Goal: Task Accomplishment & Management: Manage account settings

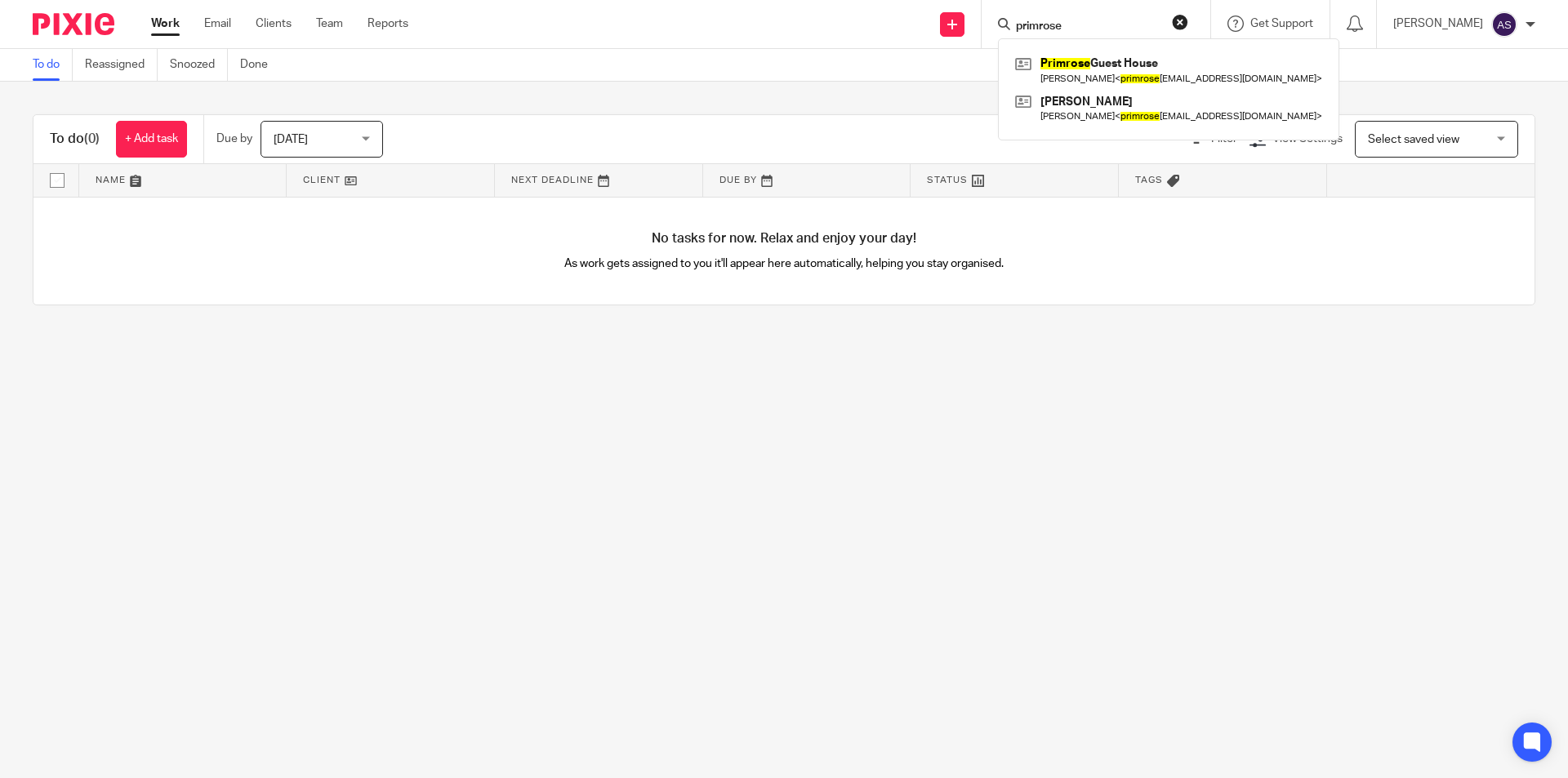
click at [1100, 21] on input "primrose" at bounding box center [1087, 27] width 147 height 15
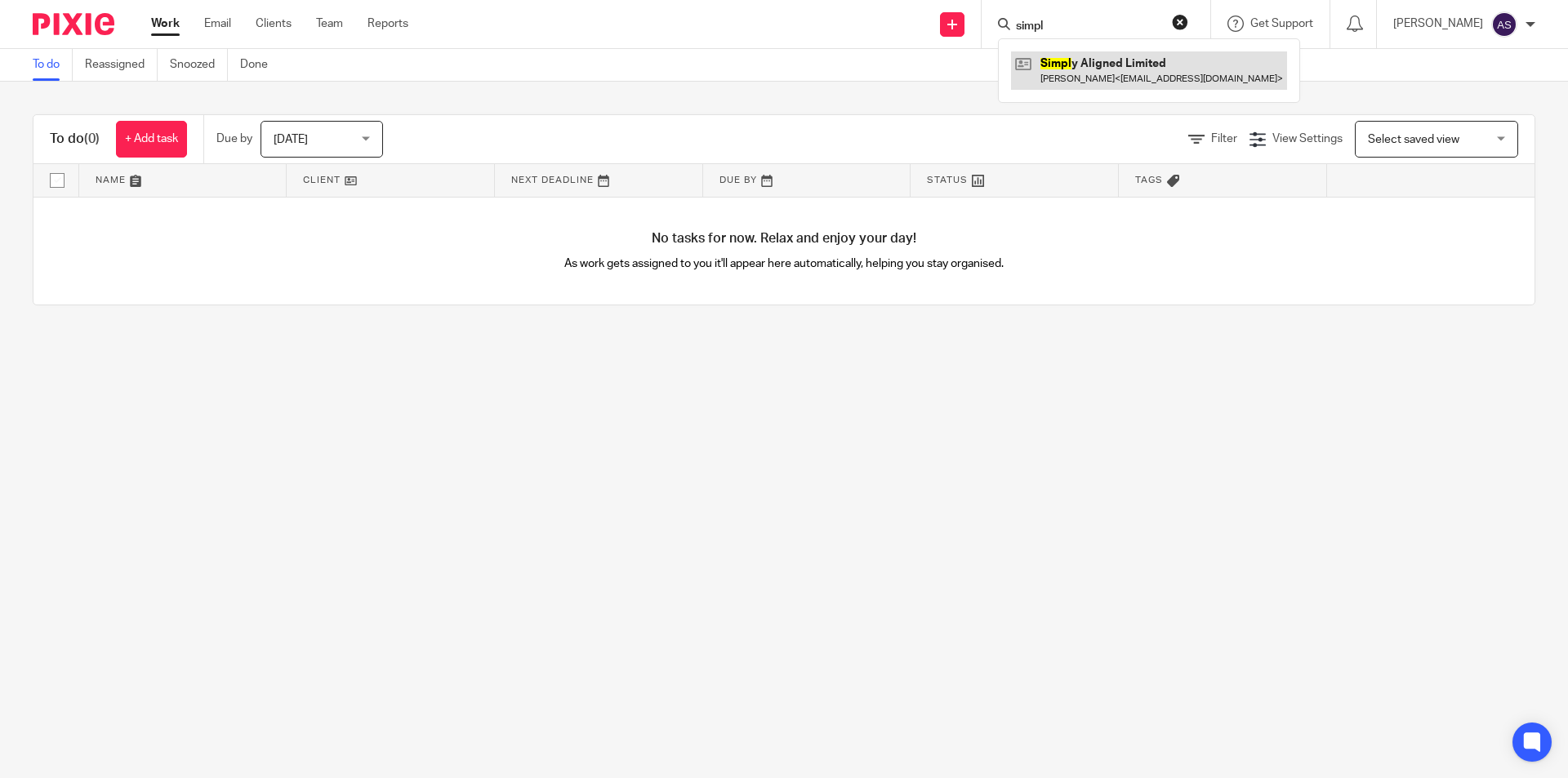
type input "simpl"
click at [1156, 88] on link at bounding box center [1150, 69] width 276 height 37
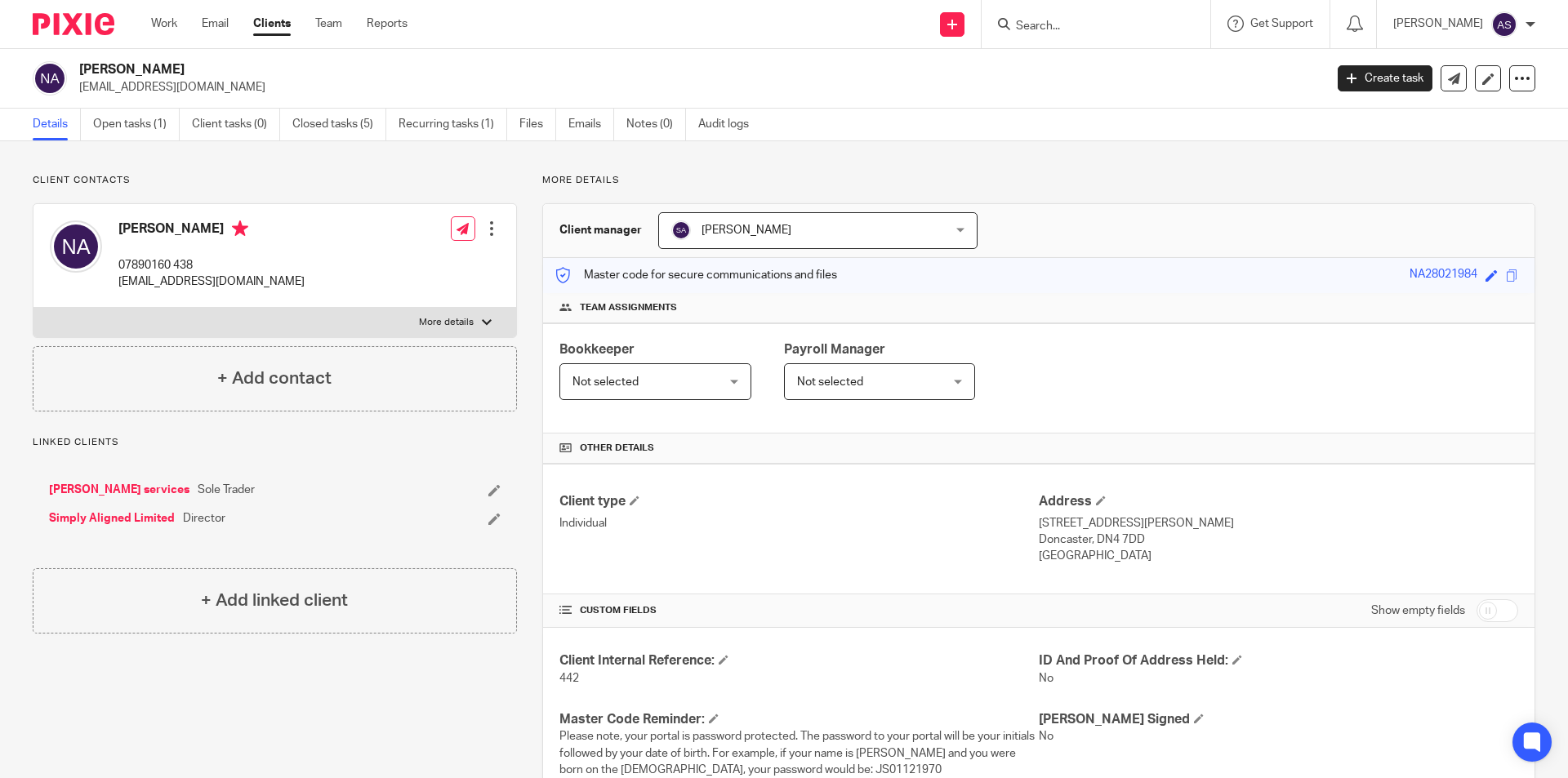
click at [1130, 16] on form at bounding box center [1101, 24] width 174 height 21
click at [1131, 21] on input "Search" at bounding box center [1087, 27] width 147 height 15
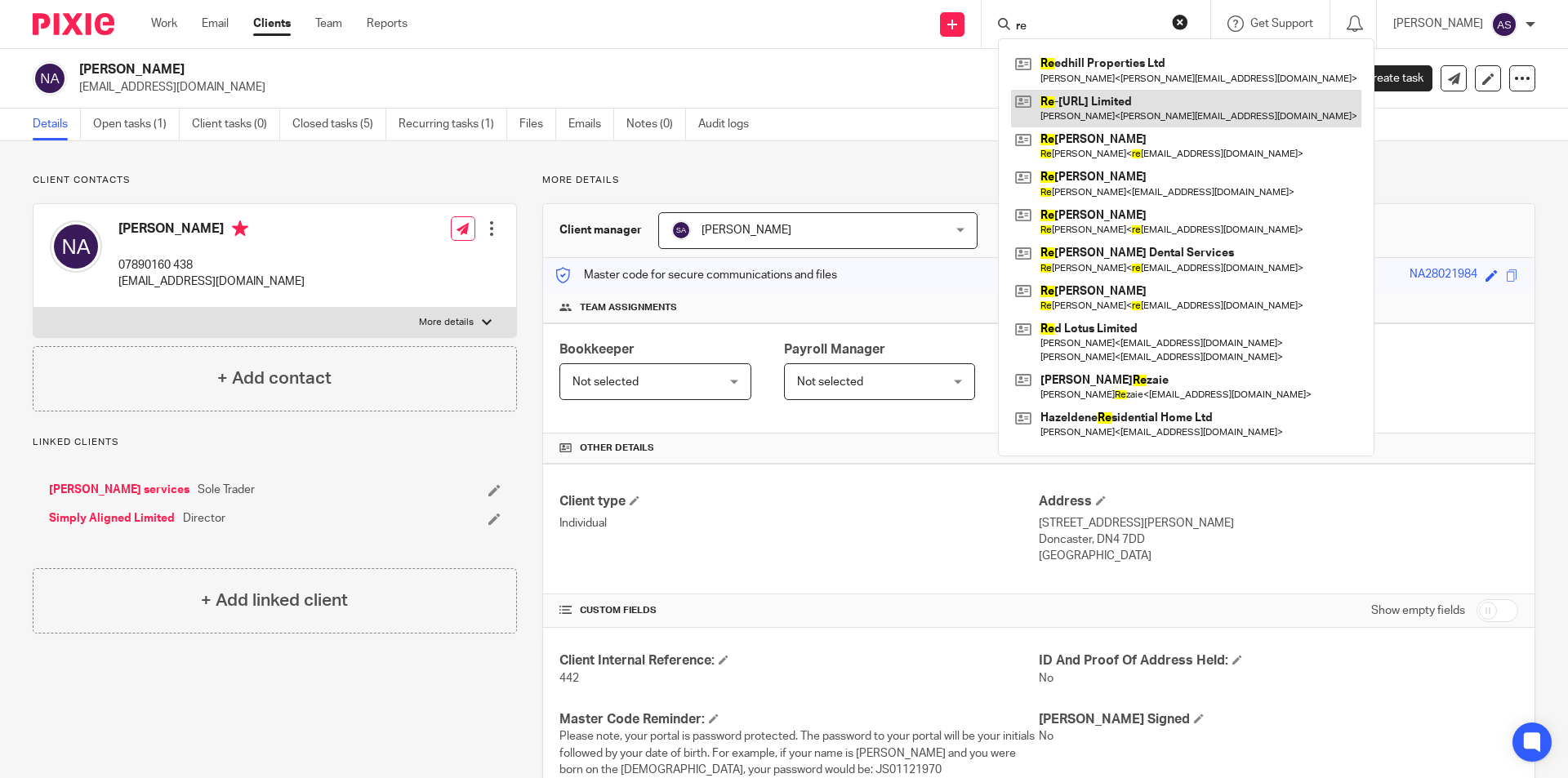
type input "re"
click at [1145, 104] on link at bounding box center [1187, 108] width 351 height 37
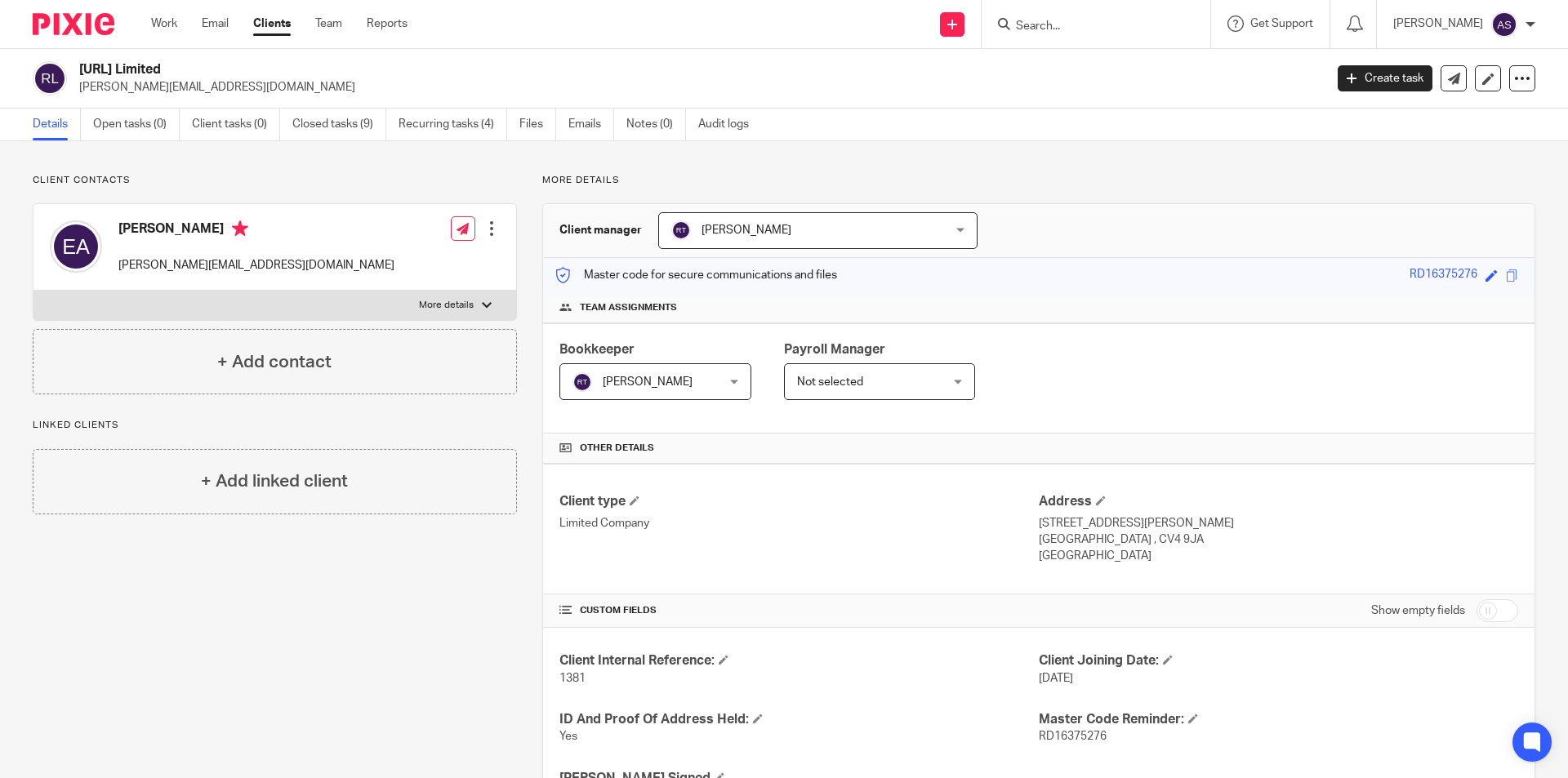
click at [1098, 29] on input "Search" at bounding box center [1087, 27] width 147 height 15
type input "vox"
click at [1140, 80] on link at bounding box center [1157, 69] width 292 height 37
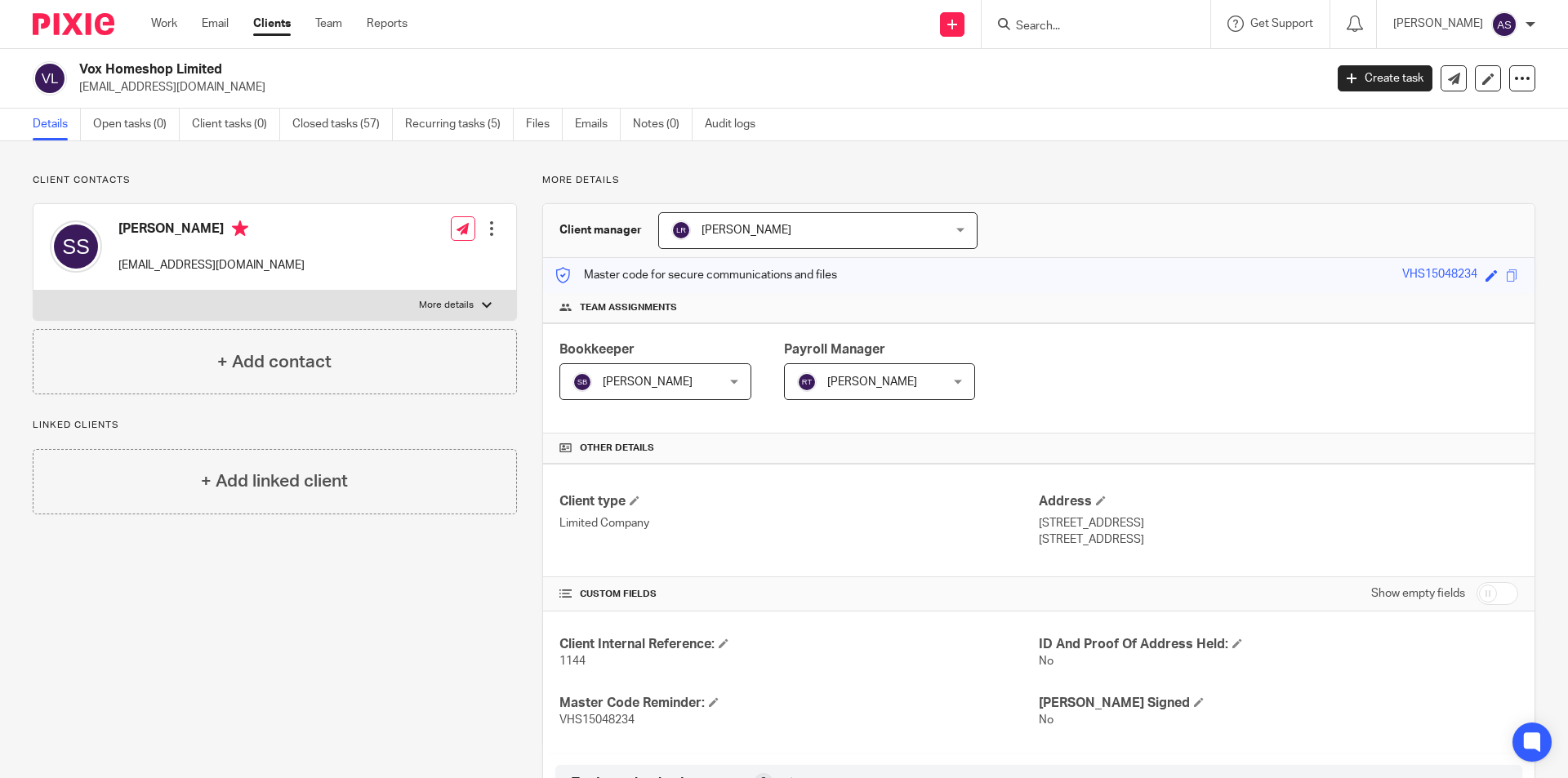
click at [1113, 23] on input "Search" at bounding box center [1087, 27] width 147 height 15
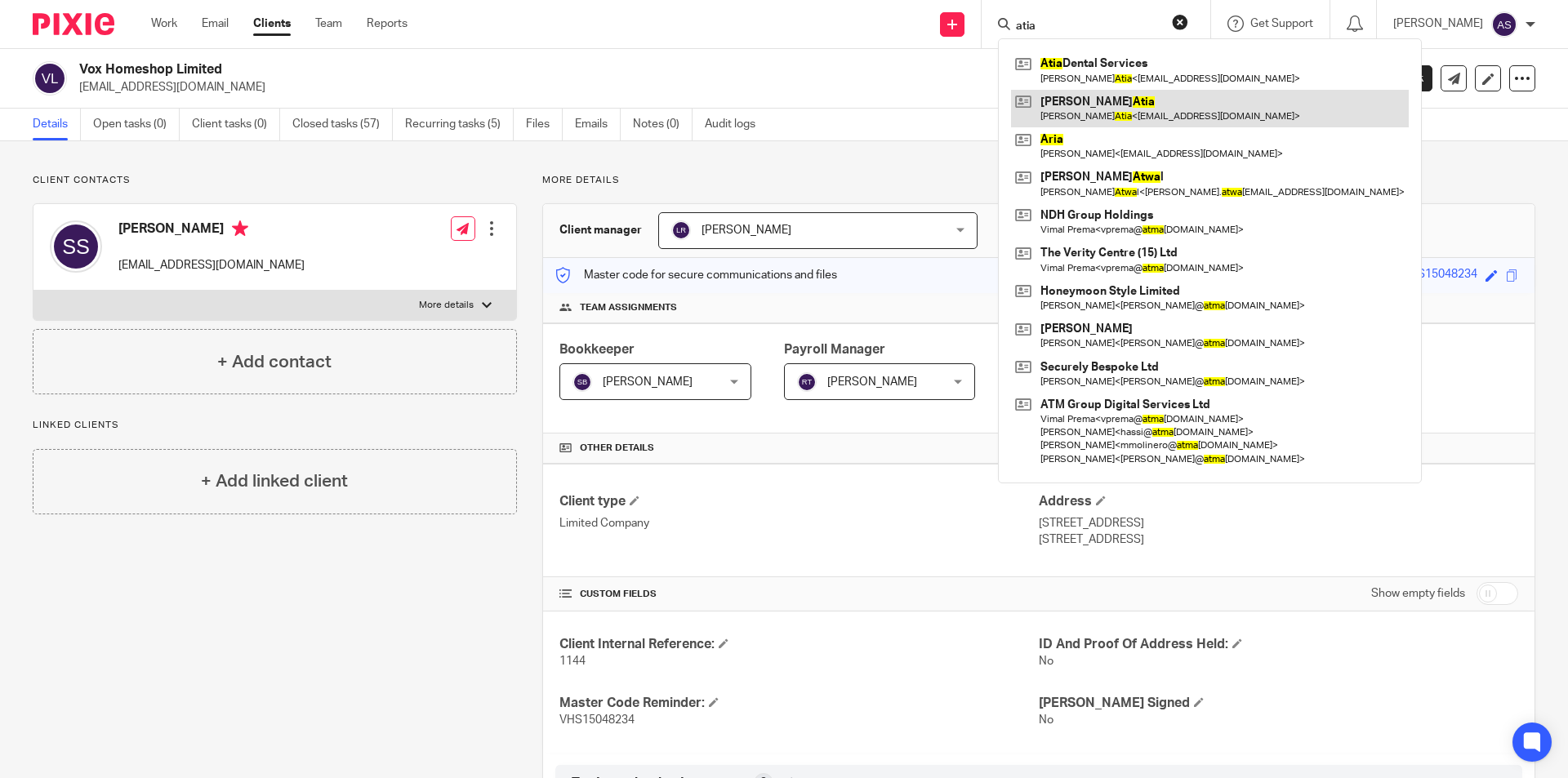
type input "atia"
click at [1150, 113] on link at bounding box center [1210, 108] width 398 height 37
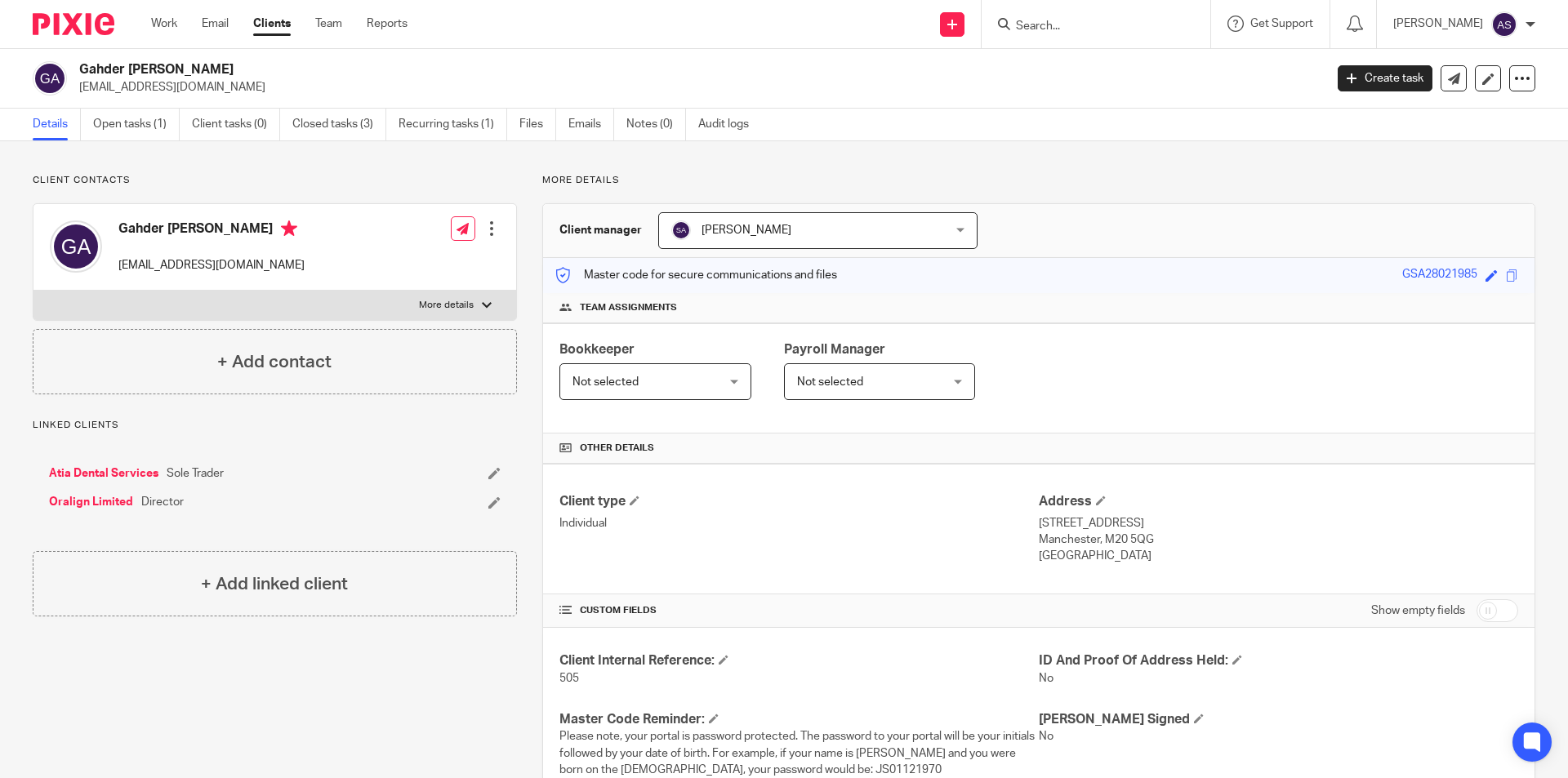
click at [1119, 14] on form at bounding box center [1101, 24] width 174 height 21
click at [1119, 26] on input "Search" at bounding box center [1087, 27] width 147 height 15
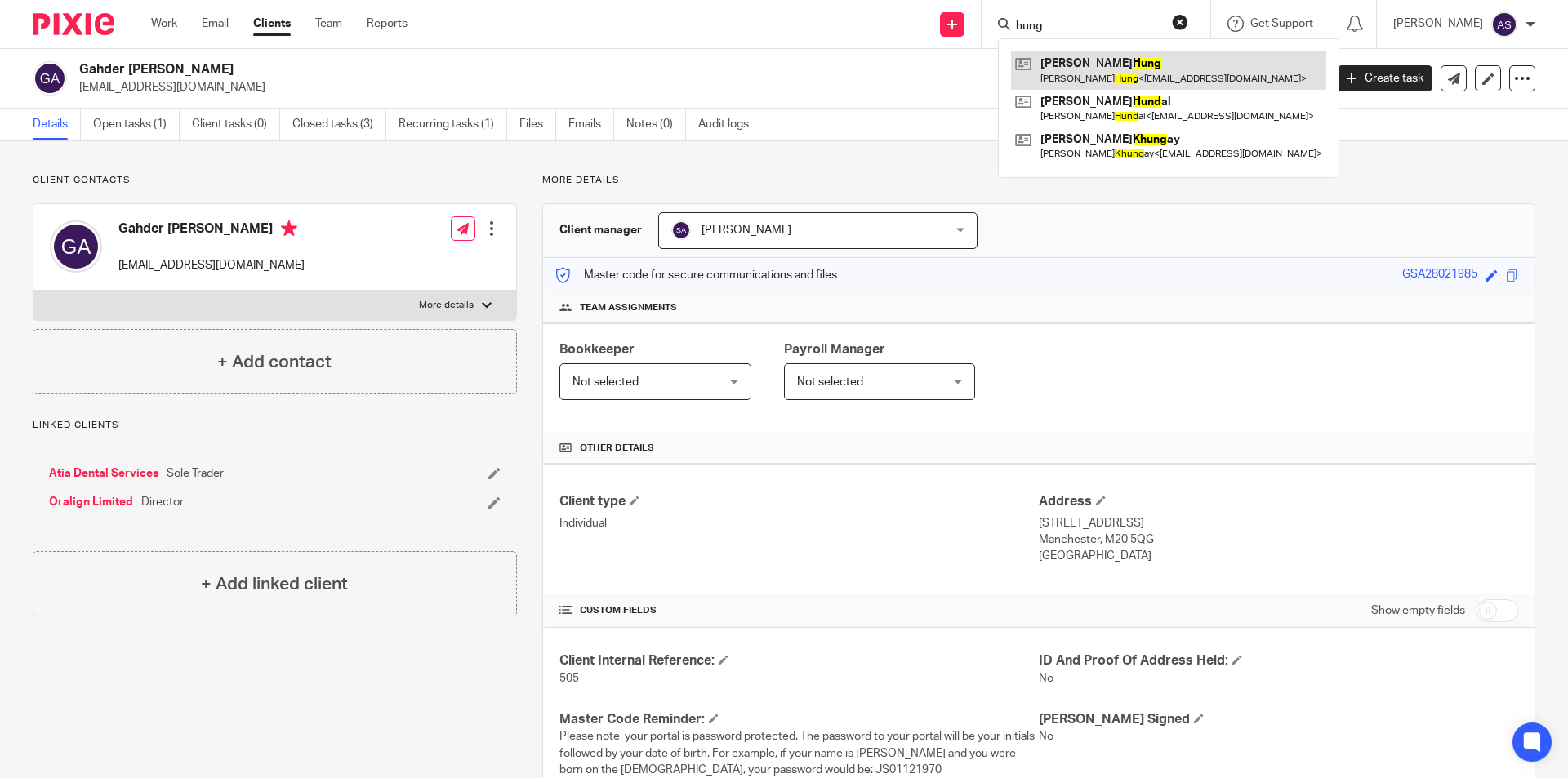
type input "hung"
click at [1165, 76] on link at bounding box center [1169, 69] width 315 height 37
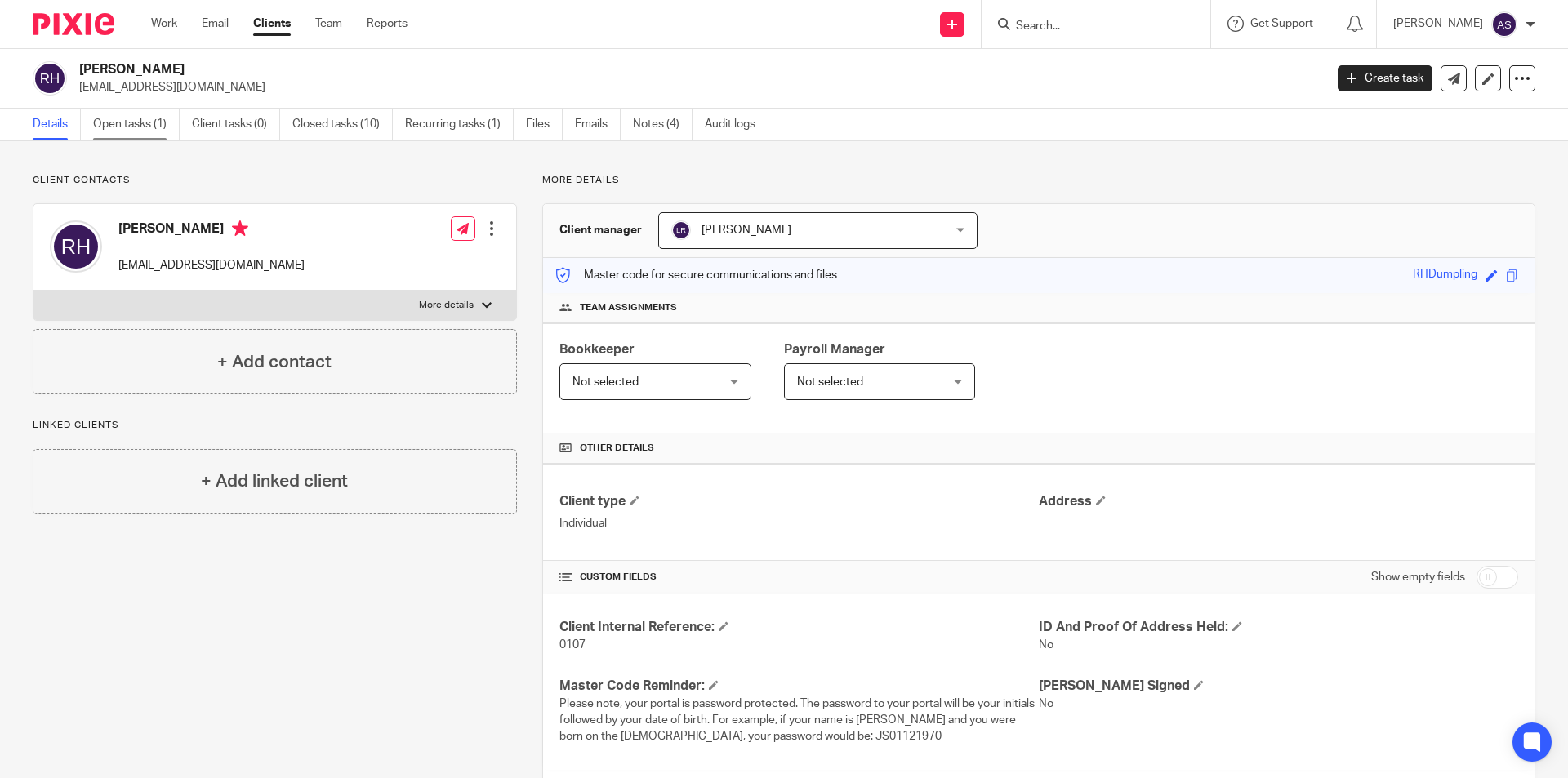
click at [132, 124] on link "Open tasks (1)" at bounding box center [136, 124] width 87 height 32
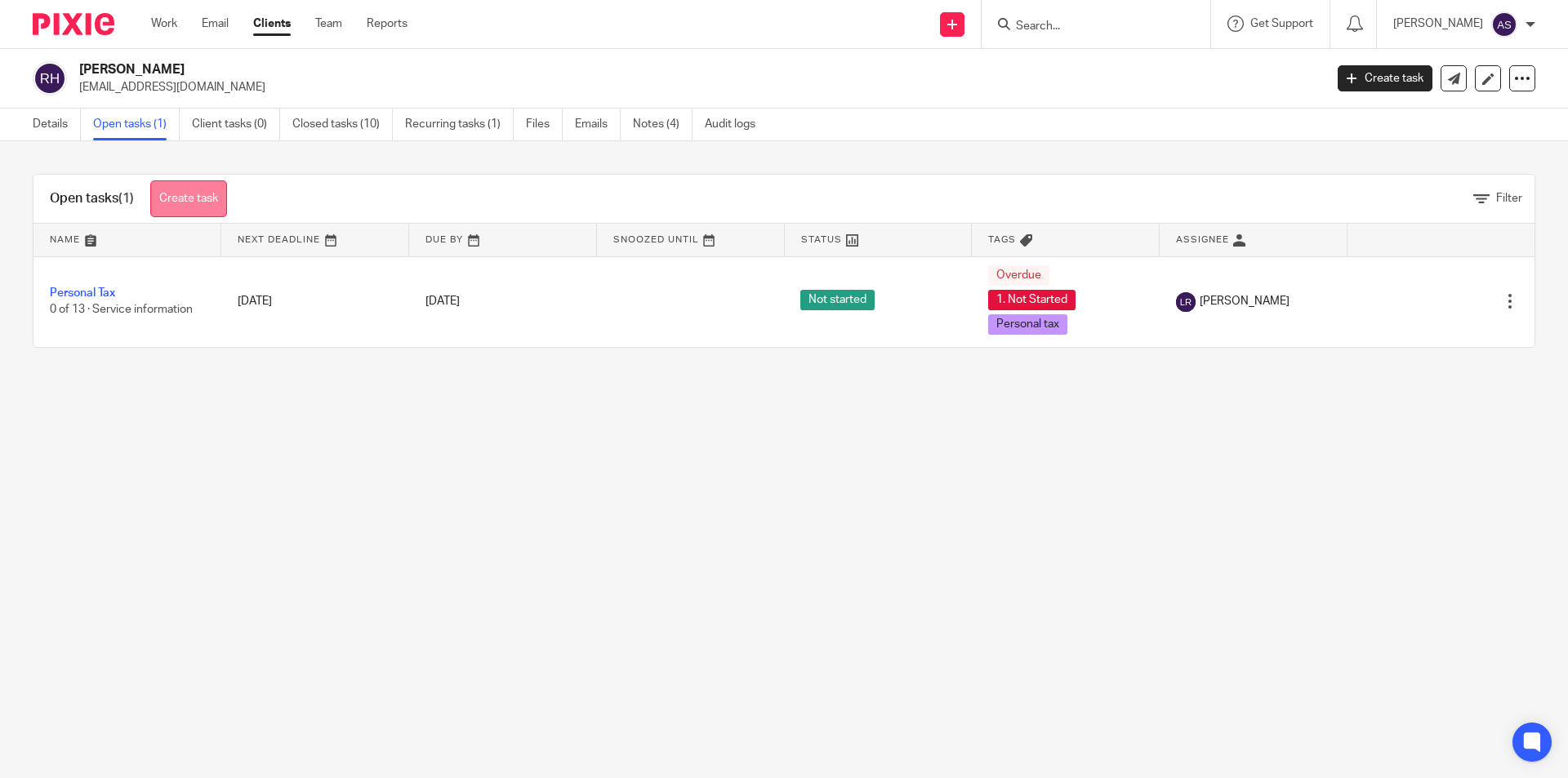
click at [188, 188] on link "Create task" at bounding box center [188, 199] width 76 height 36
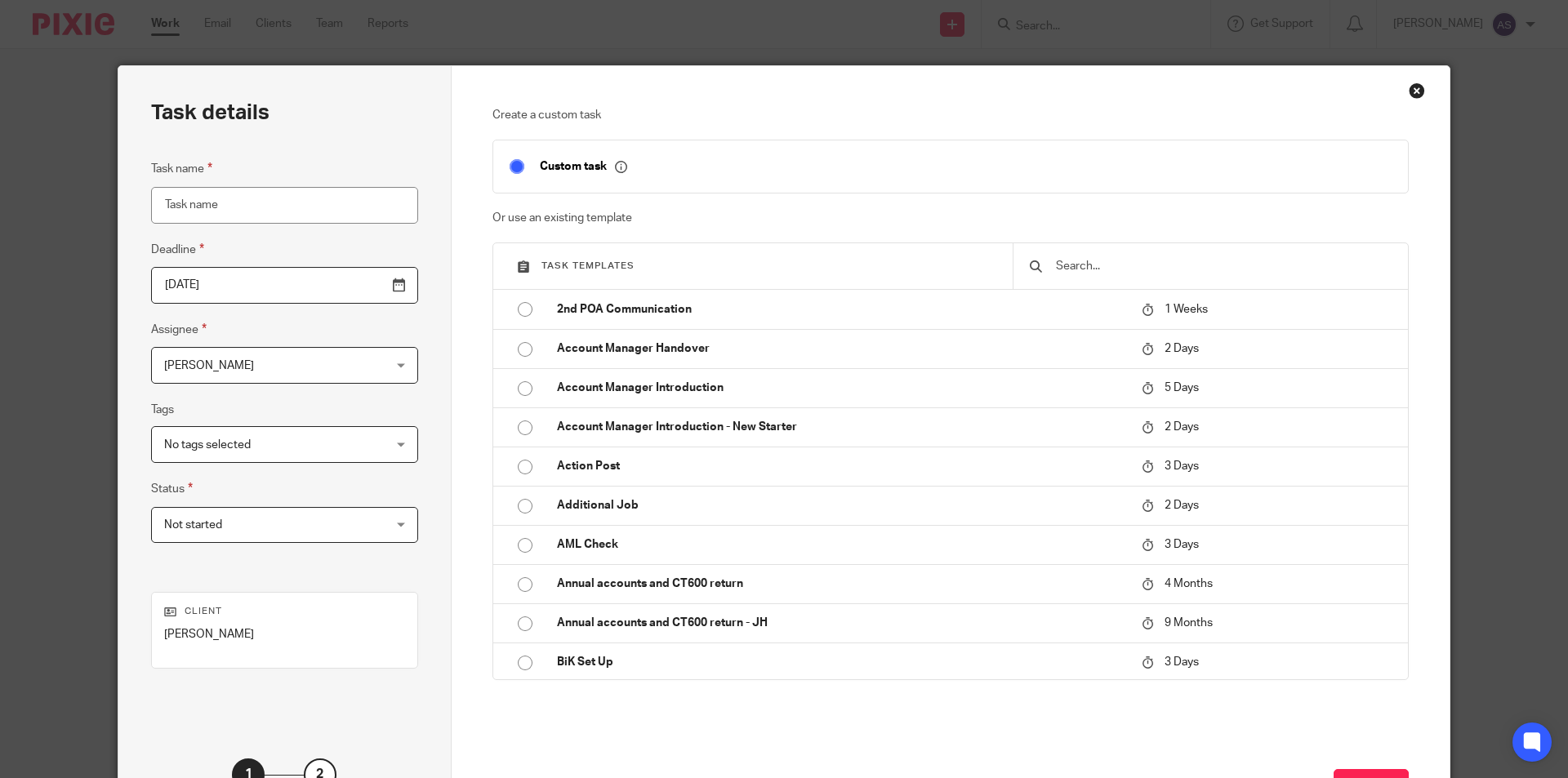
click at [260, 360] on span "[PERSON_NAME]" at bounding box center [265, 366] width 202 height 35
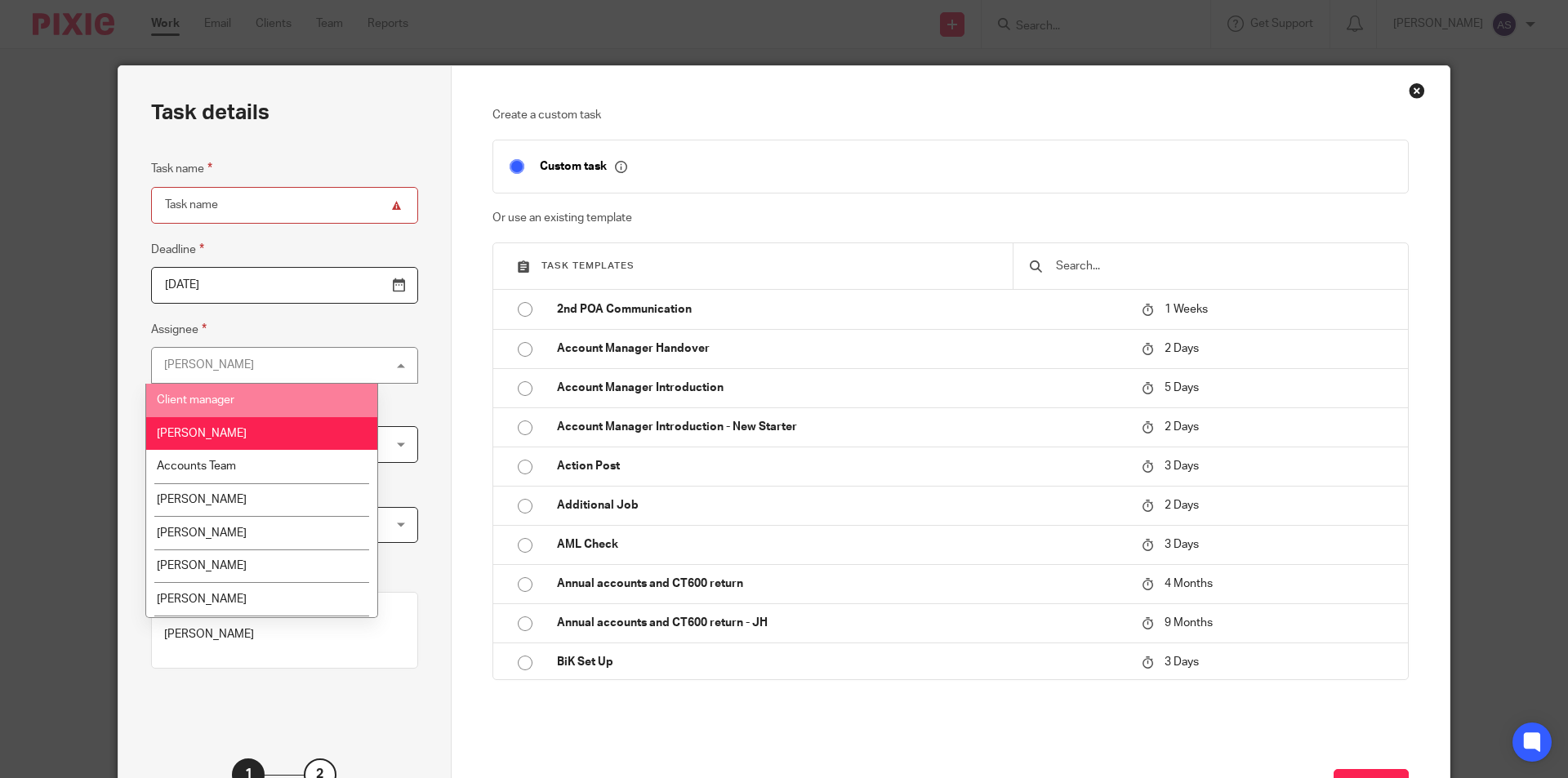
click at [252, 392] on li "Client manager" at bounding box center [261, 400] width 231 height 34
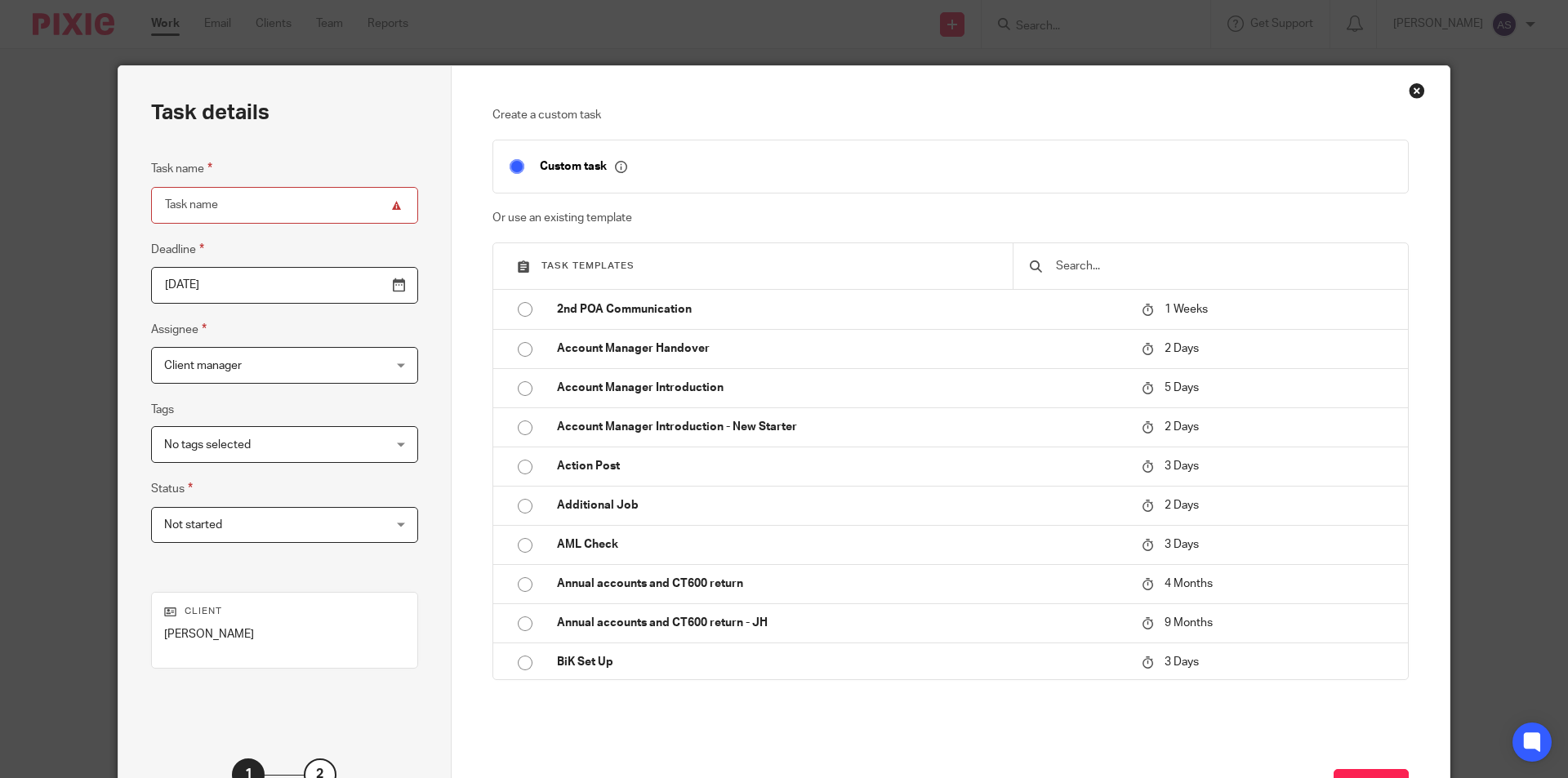
click at [262, 214] on input "Task name" at bounding box center [285, 205] width 267 height 36
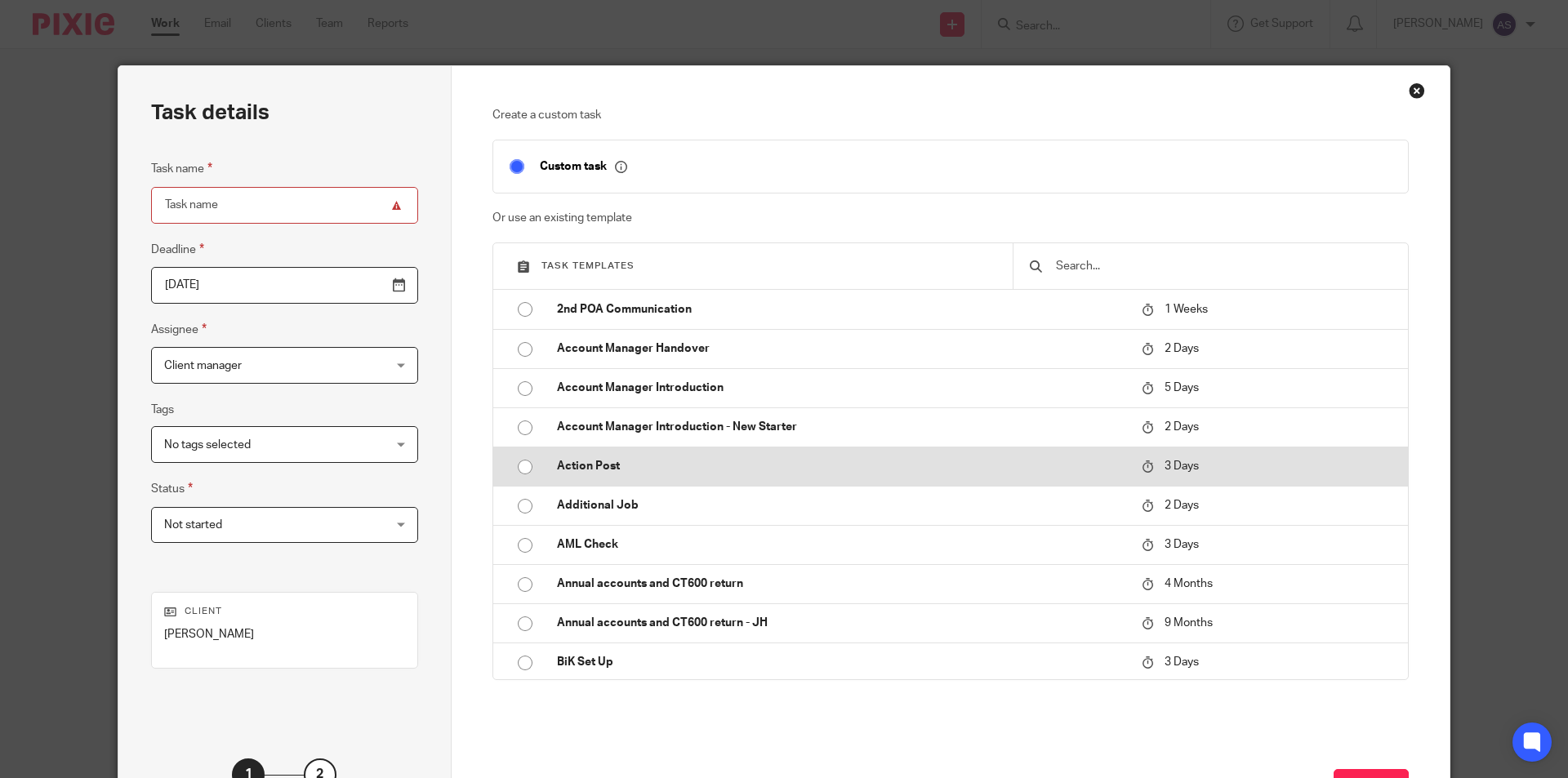
click at [620, 474] on p "Action Post" at bounding box center [841, 466] width 569 height 16
type input "2025-08-24"
type input "Action Post"
checkbox input "false"
radio input "true"
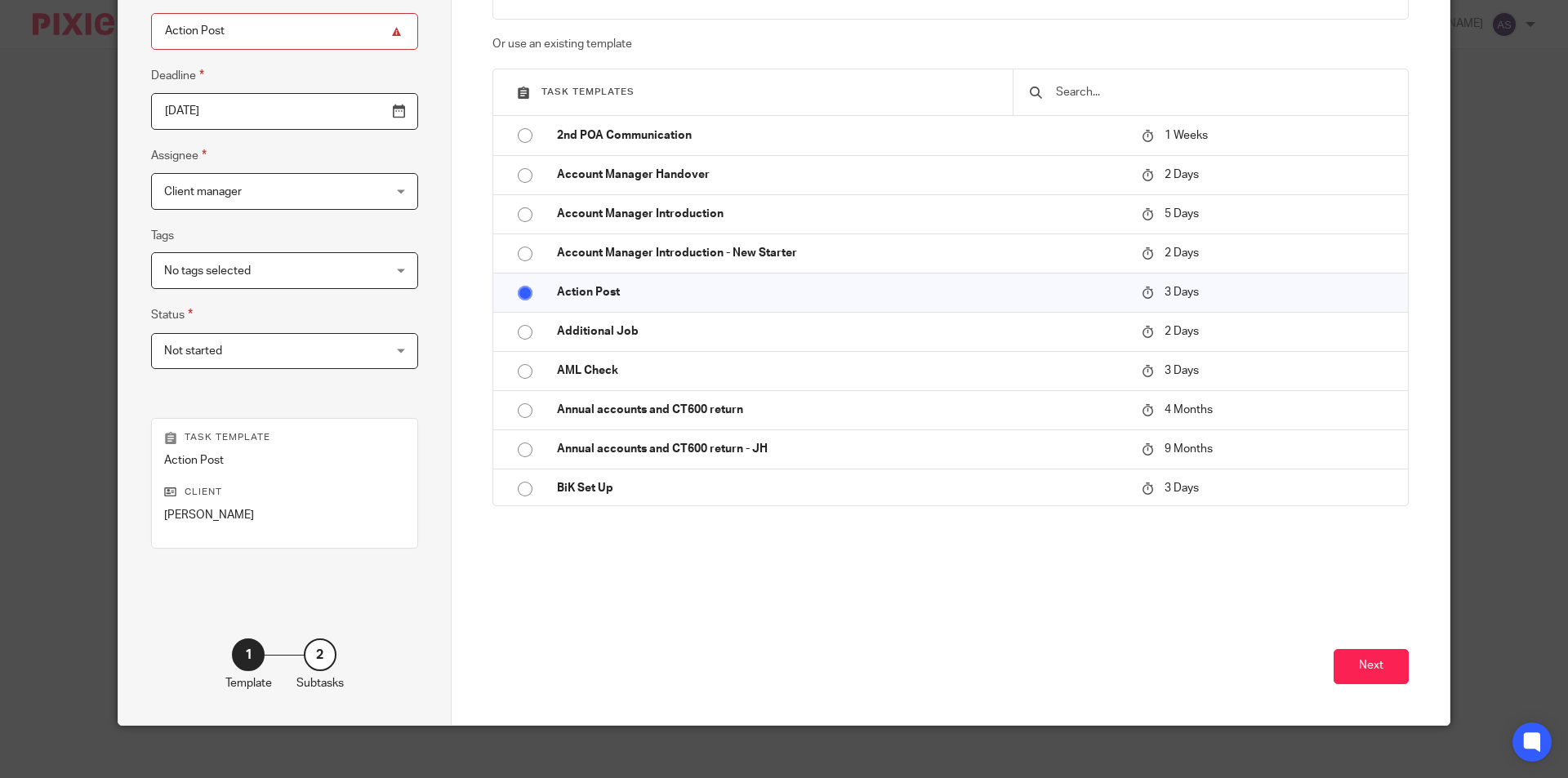
scroll to position [187, 0]
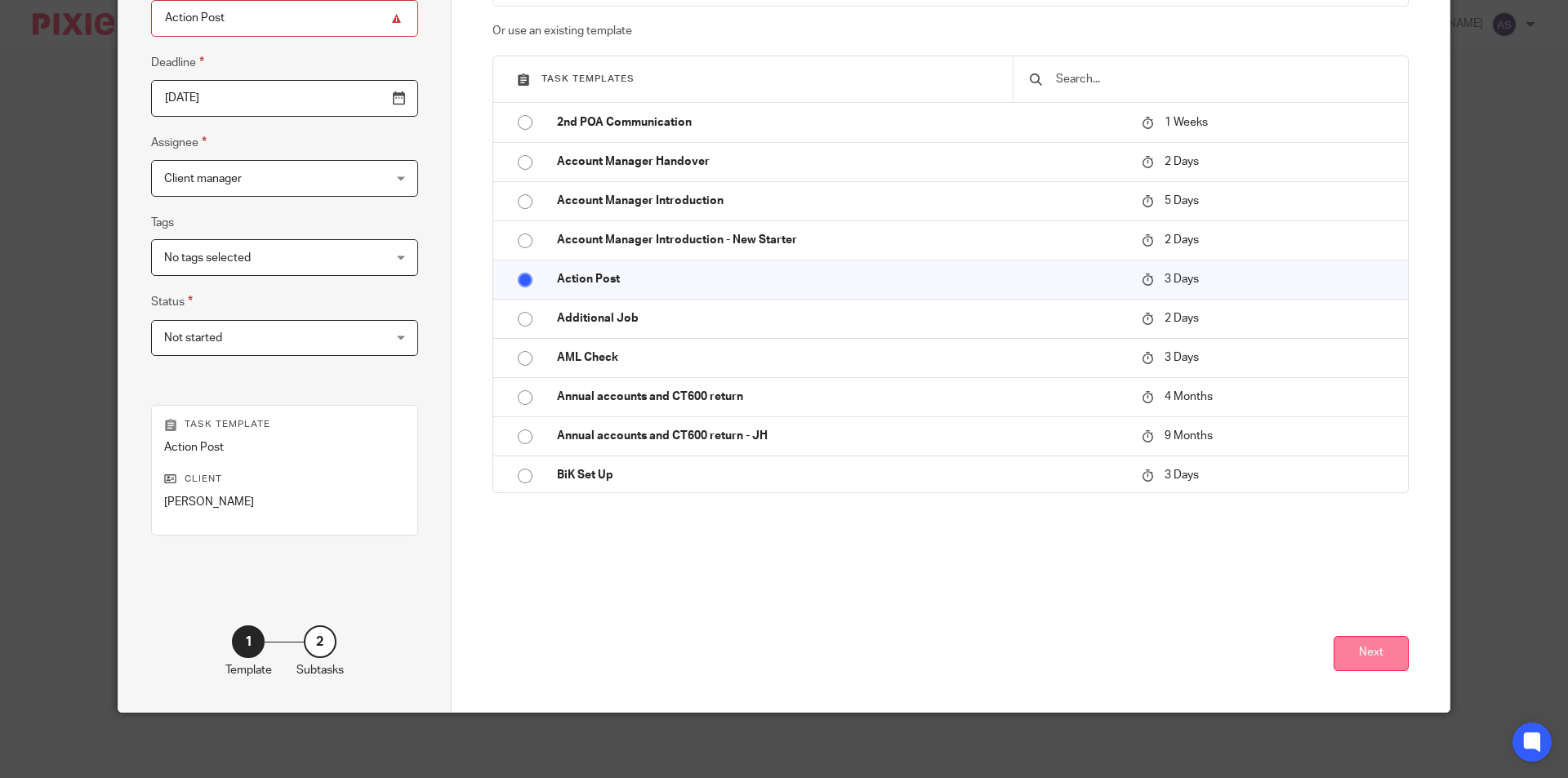
click at [1355, 650] on button "Next" at bounding box center [1371, 654] width 76 height 35
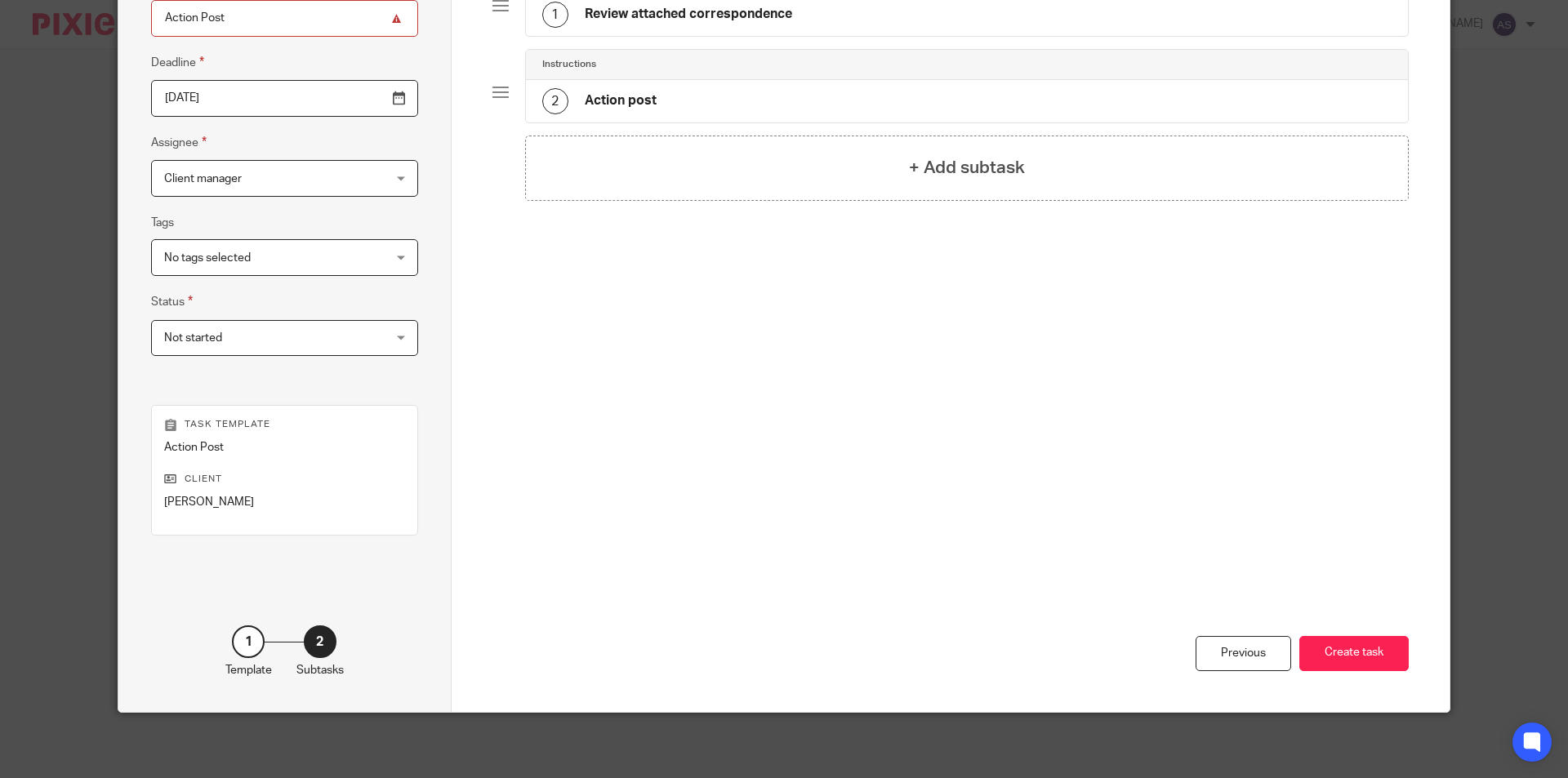
click at [888, 22] on div "1 Review attached correspondence" at bounding box center [967, 14] width 883 height 43
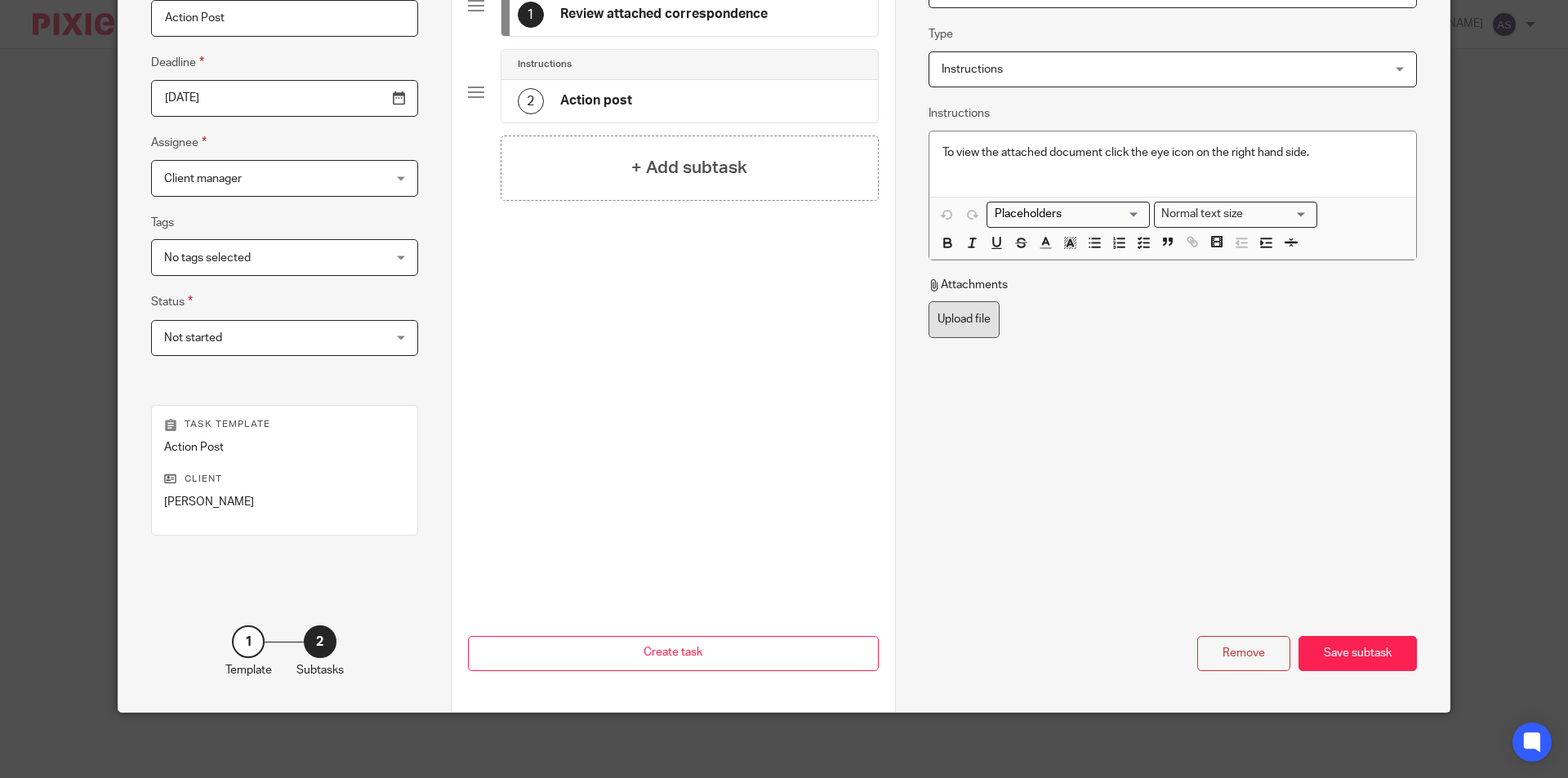
click at [941, 323] on label "Upload file" at bounding box center [965, 320] width 71 height 36
click at [929, 301] on input "Upload file" at bounding box center [928, 300] width 1 height 1
type input "C:\fakepath\R Hung - Indv and Small Business Compliance_001.pdf"
click at [1380, 654] on div "Save subtask" at bounding box center [1358, 654] width 118 height 35
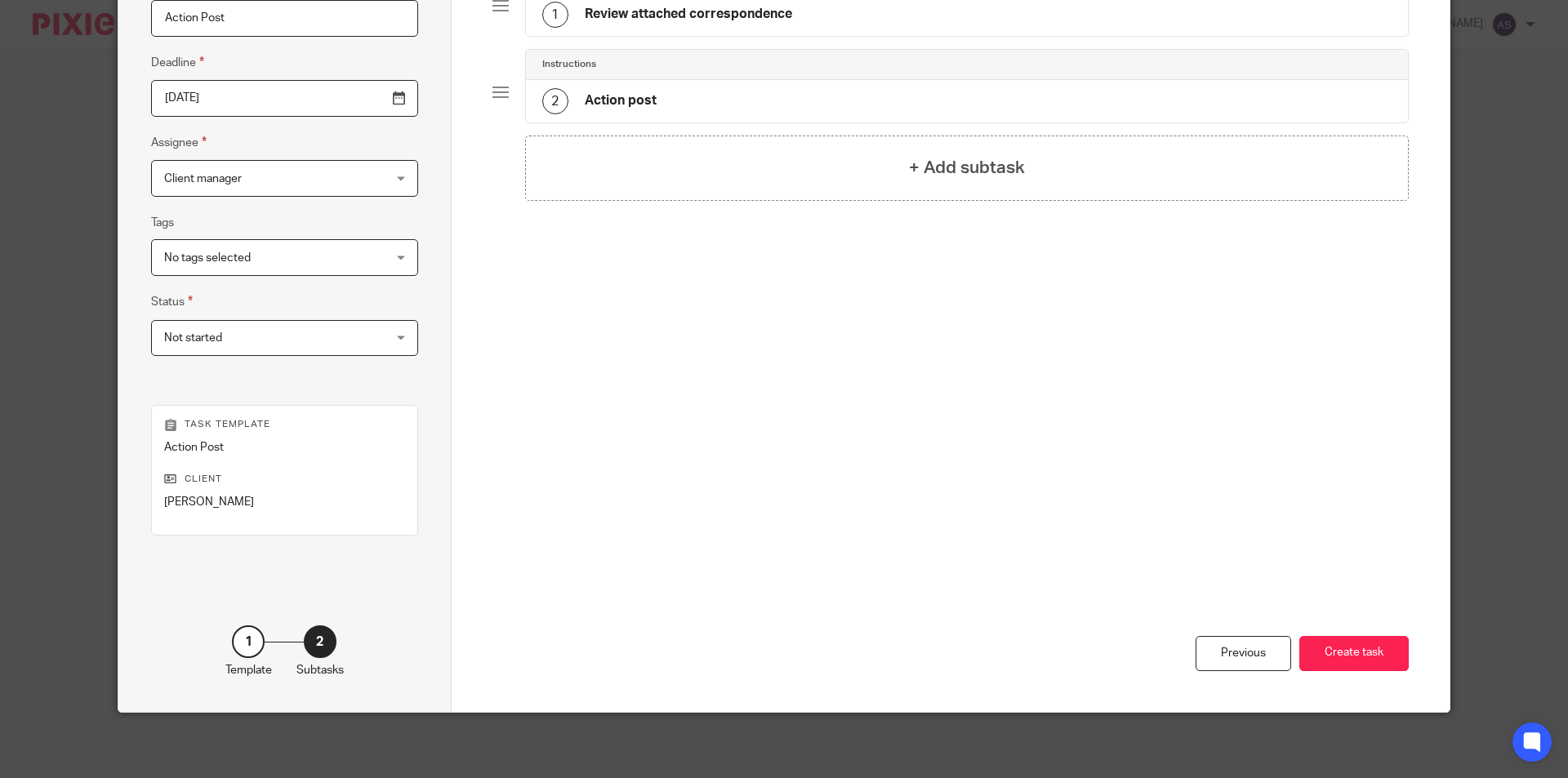
click at [1380, 654] on button "Create task" at bounding box center [1354, 654] width 109 height 35
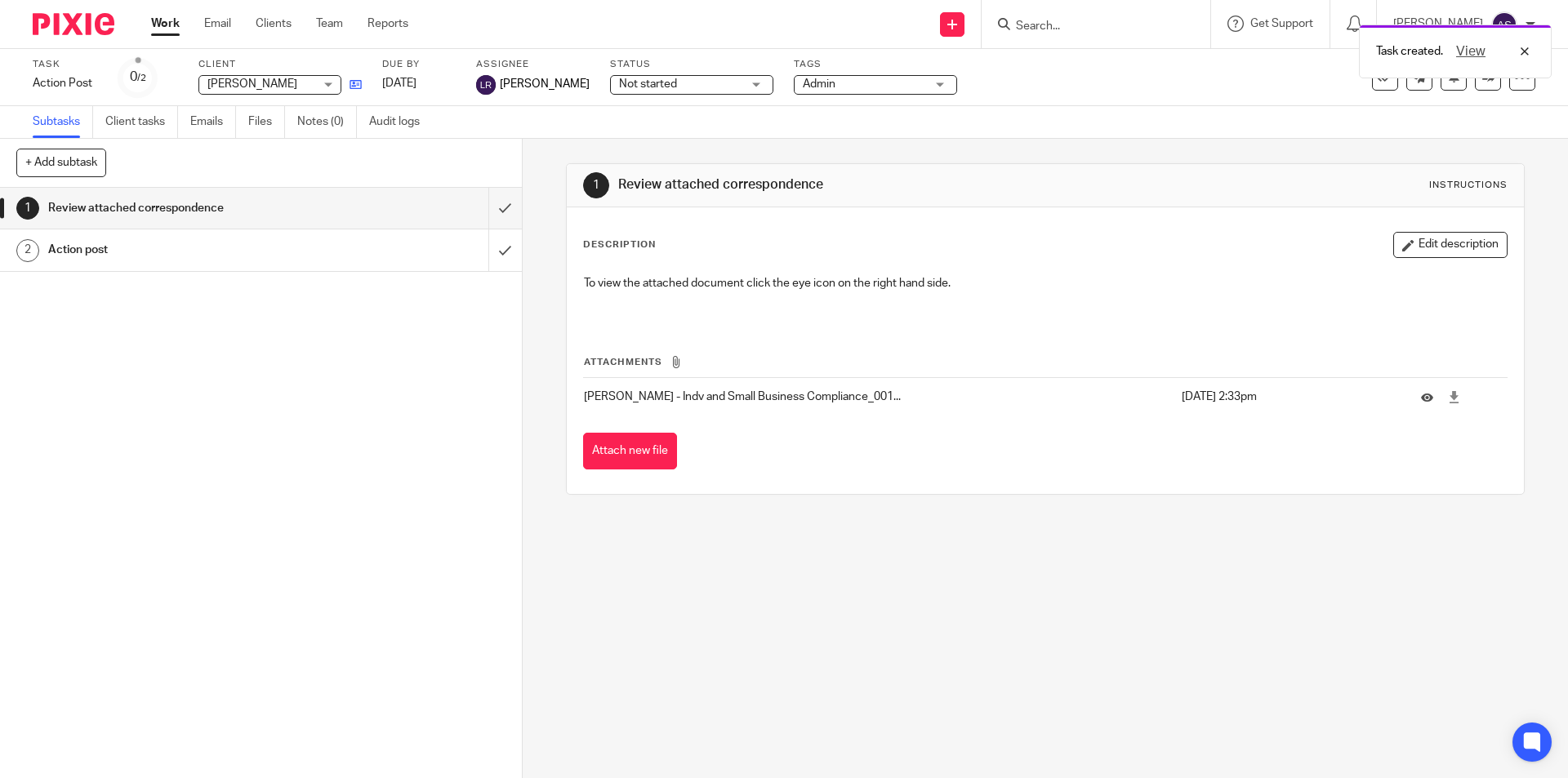
click at [361, 82] on icon at bounding box center [356, 84] width 12 height 12
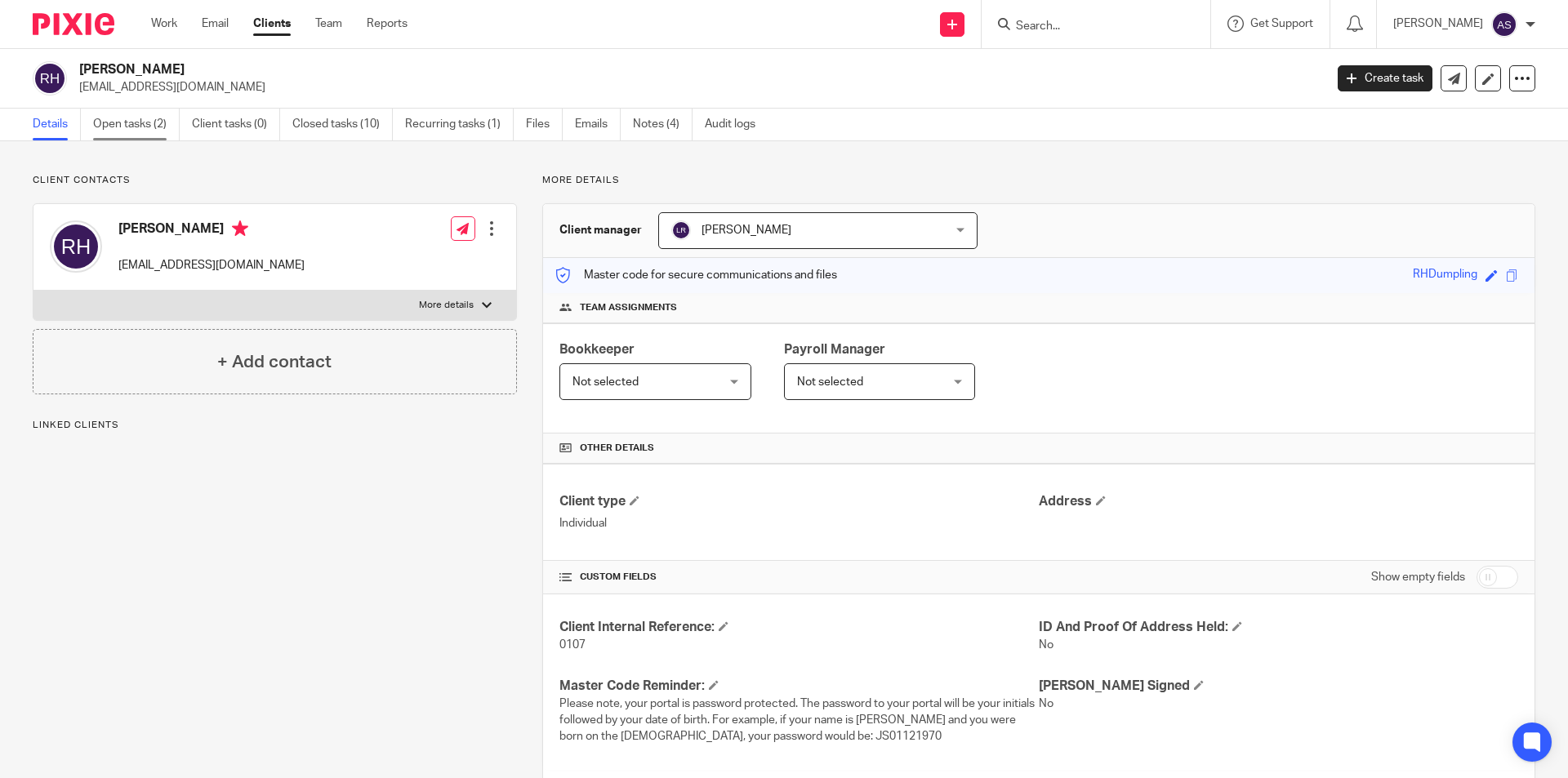
click at [143, 114] on link "Open tasks (2)" at bounding box center [136, 124] width 87 height 32
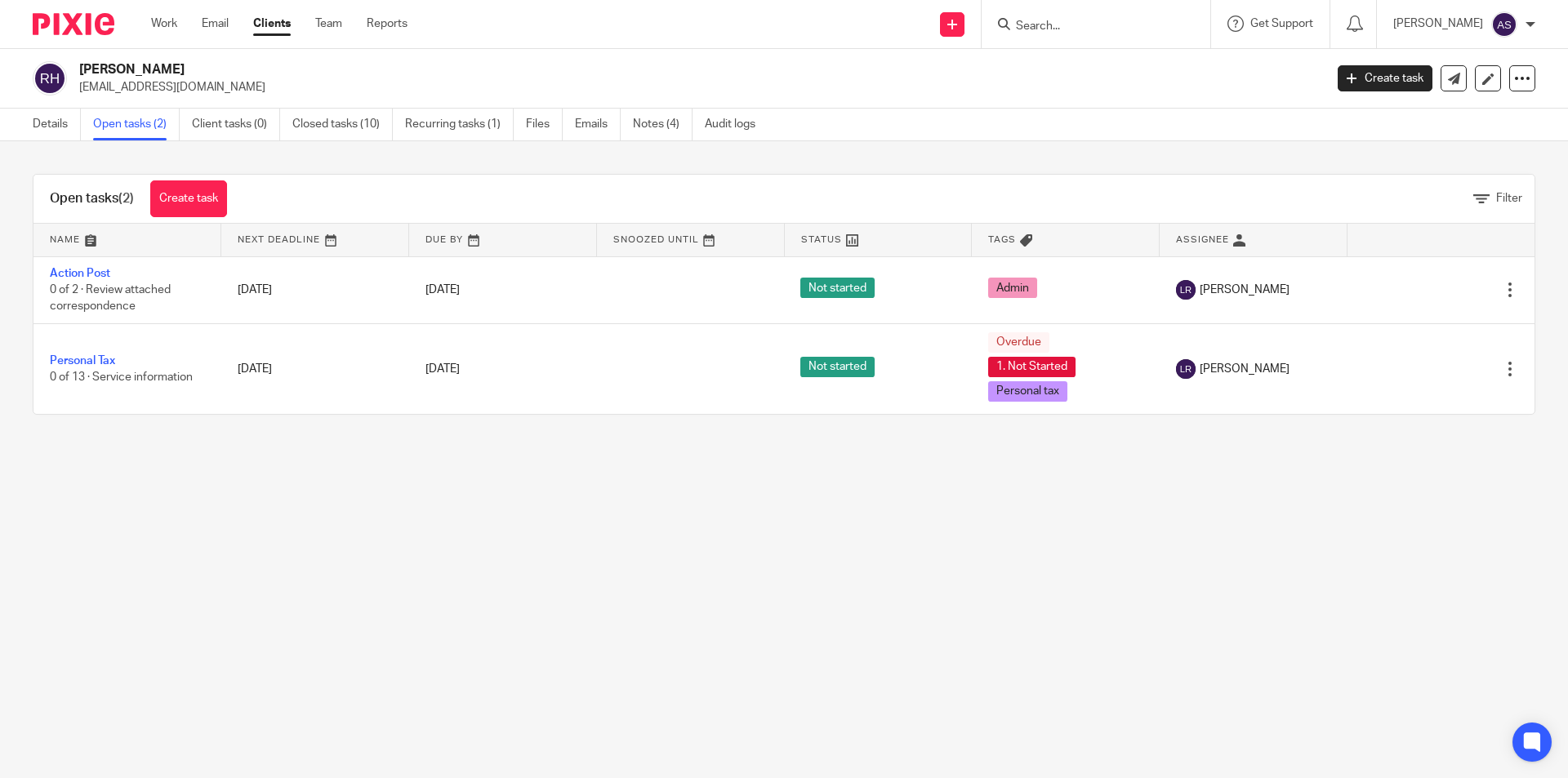
click at [1087, 38] on div at bounding box center [1096, 23] width 228 height 48
click at [1086, 25] on input "Search" at bounding box center [1087, 27] width 147 height 15
click at [1085, 20] on input "Search" at bounding box center [1087, 27] width 147 height 15
type input "RJS"
click at [1106, 54] on link at bounding box center [1150, 69] width 276 height 37
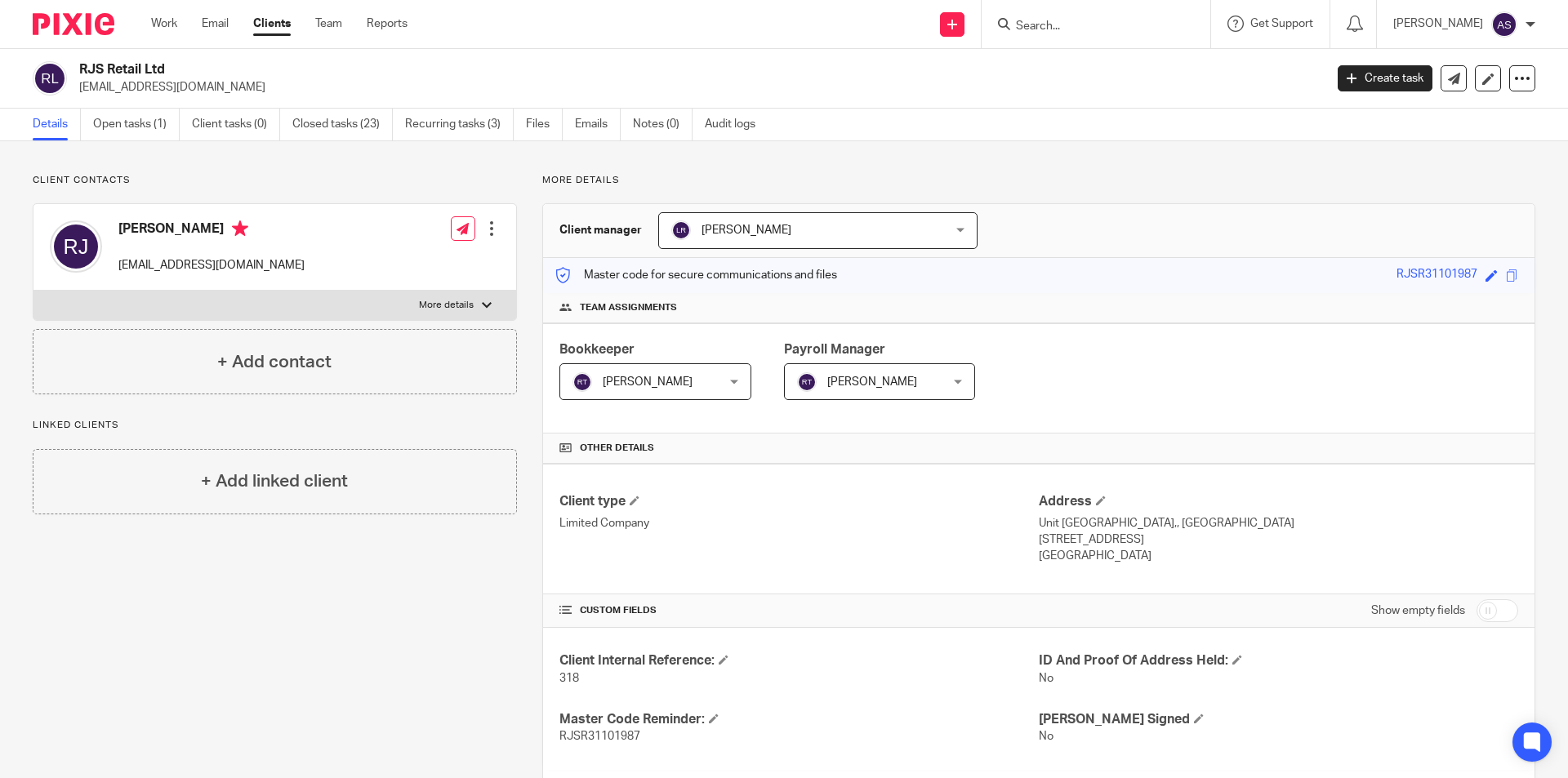
click at [1136, 30] on input "Search" at bounding box center [1087, 27] width 147 height 15
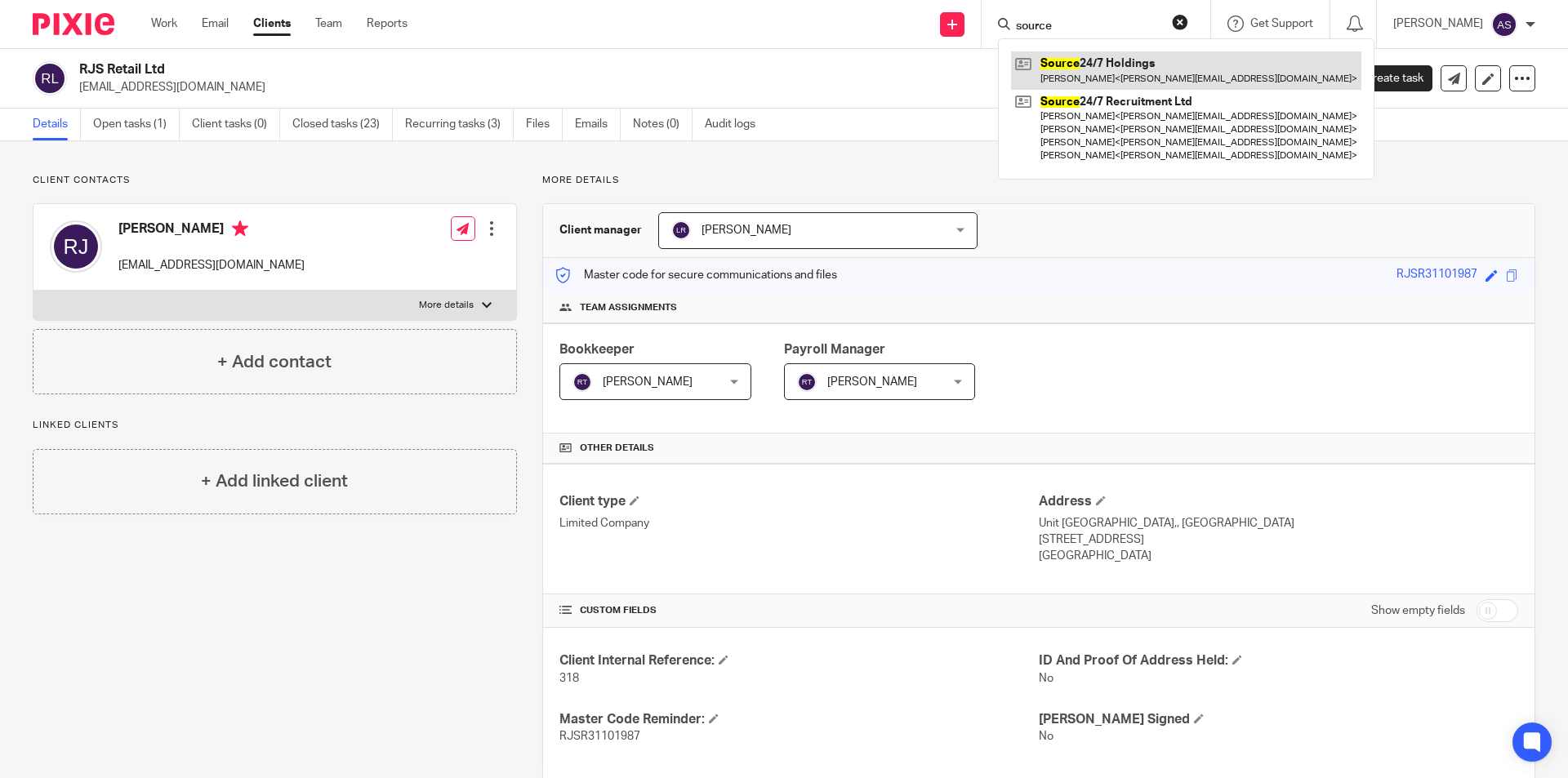
type input "source"
click at [1151, 60] on link at bounding box center [1187, 69] width 351 height 37
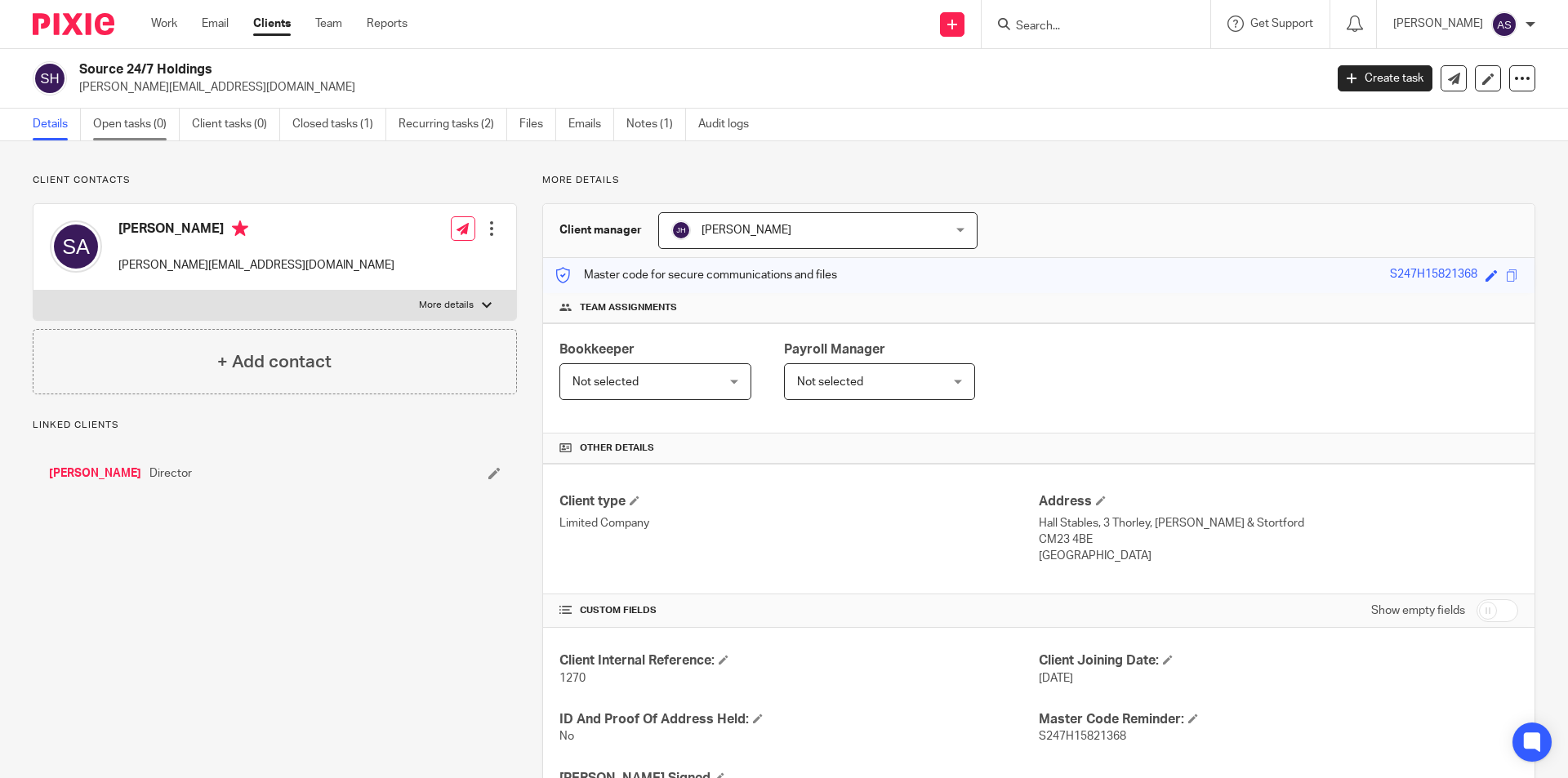
click at [124, 122] on link "Open tasks (0)" at bounding box center [136, 124] width 87 height 32
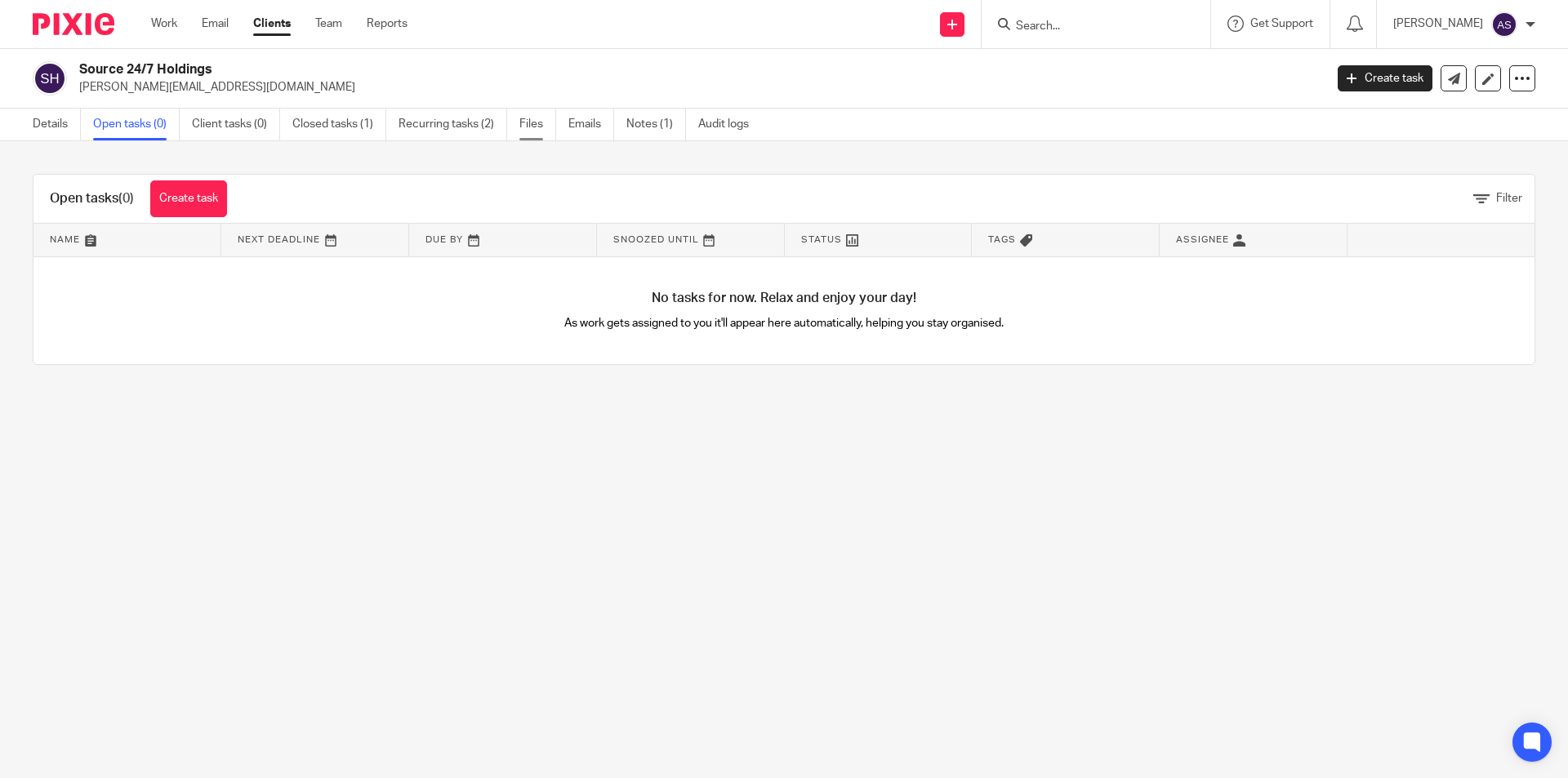
click at [538, 123] on link "Files" at bounding box center [537, 124] width 36 height 32
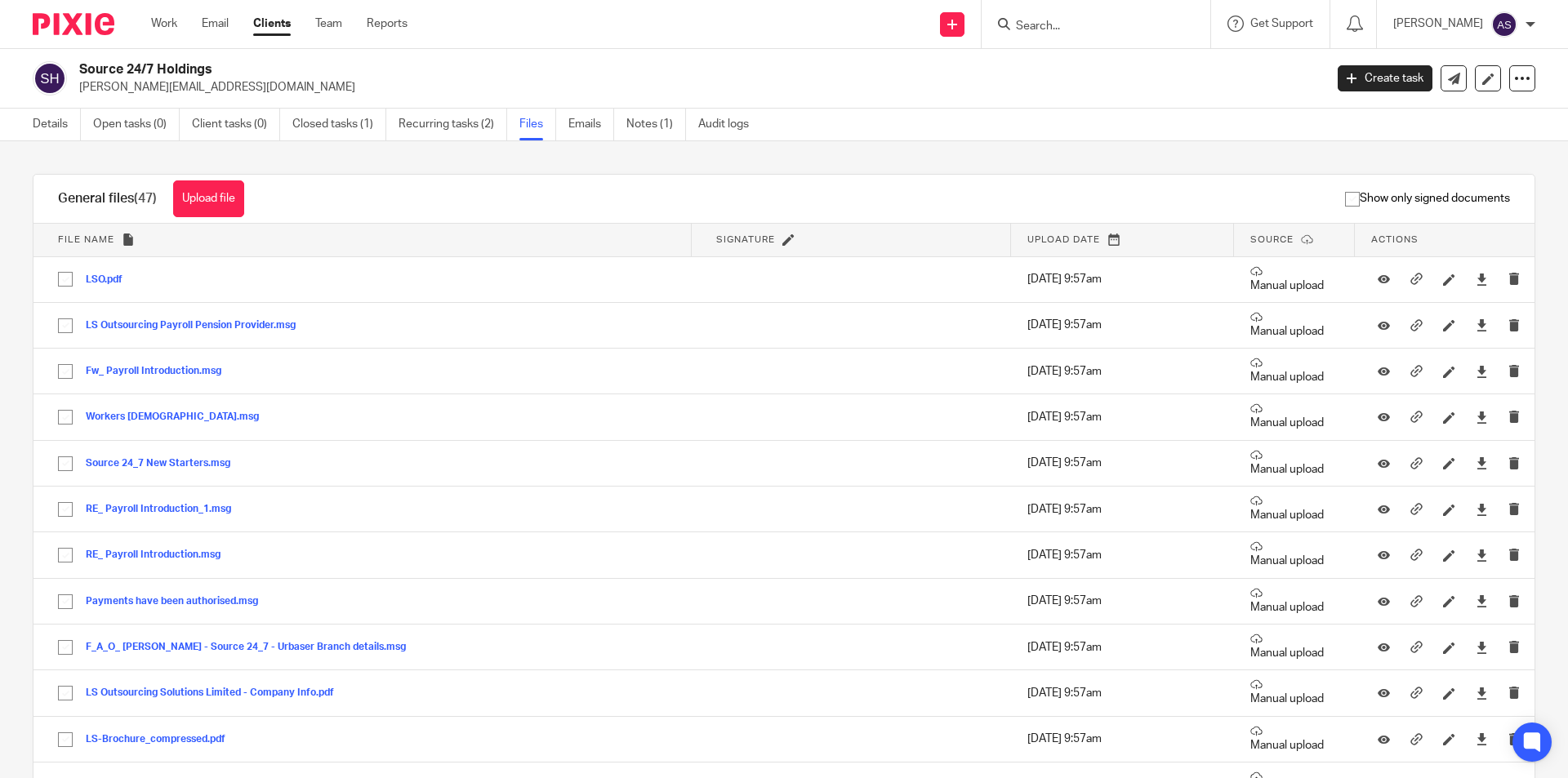
click at [223, 197] on button "Upload file" at bounding box center [208, 199] width 71 height 36
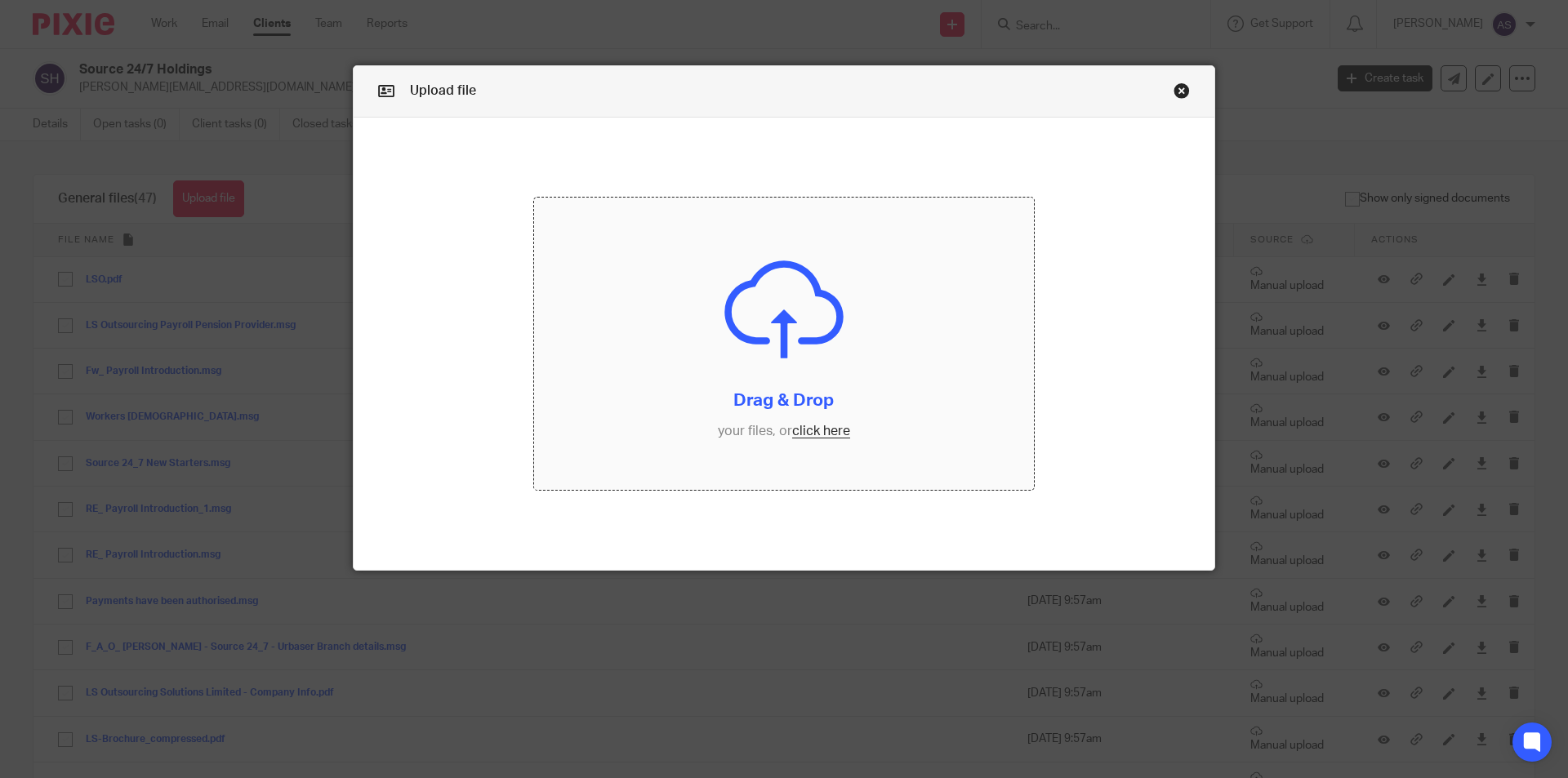
click at [768, 291] on input "file" at bounding box center [784, 344] width 501 height 293
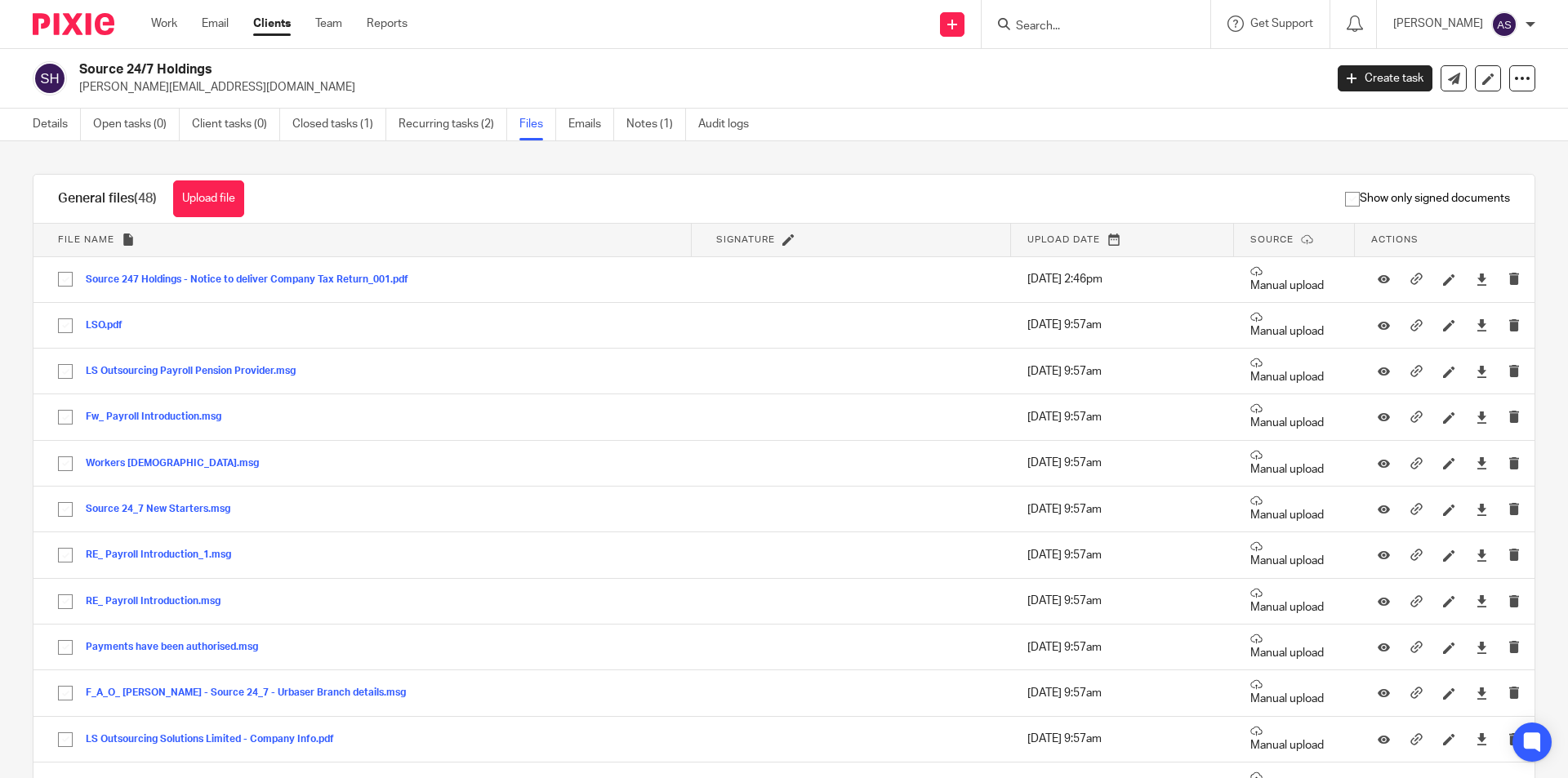
drag, startPoint x: 1136, startPoint y: 16, endPoint x: 1131, endPoint y: 27, distance: 12.1
click at [1136, 17] on form at bounding box center [1101, 24] width 174 height 21
click at [1131, 27] on input "Search" at bounding box center [1087, 27] width 147 height 15
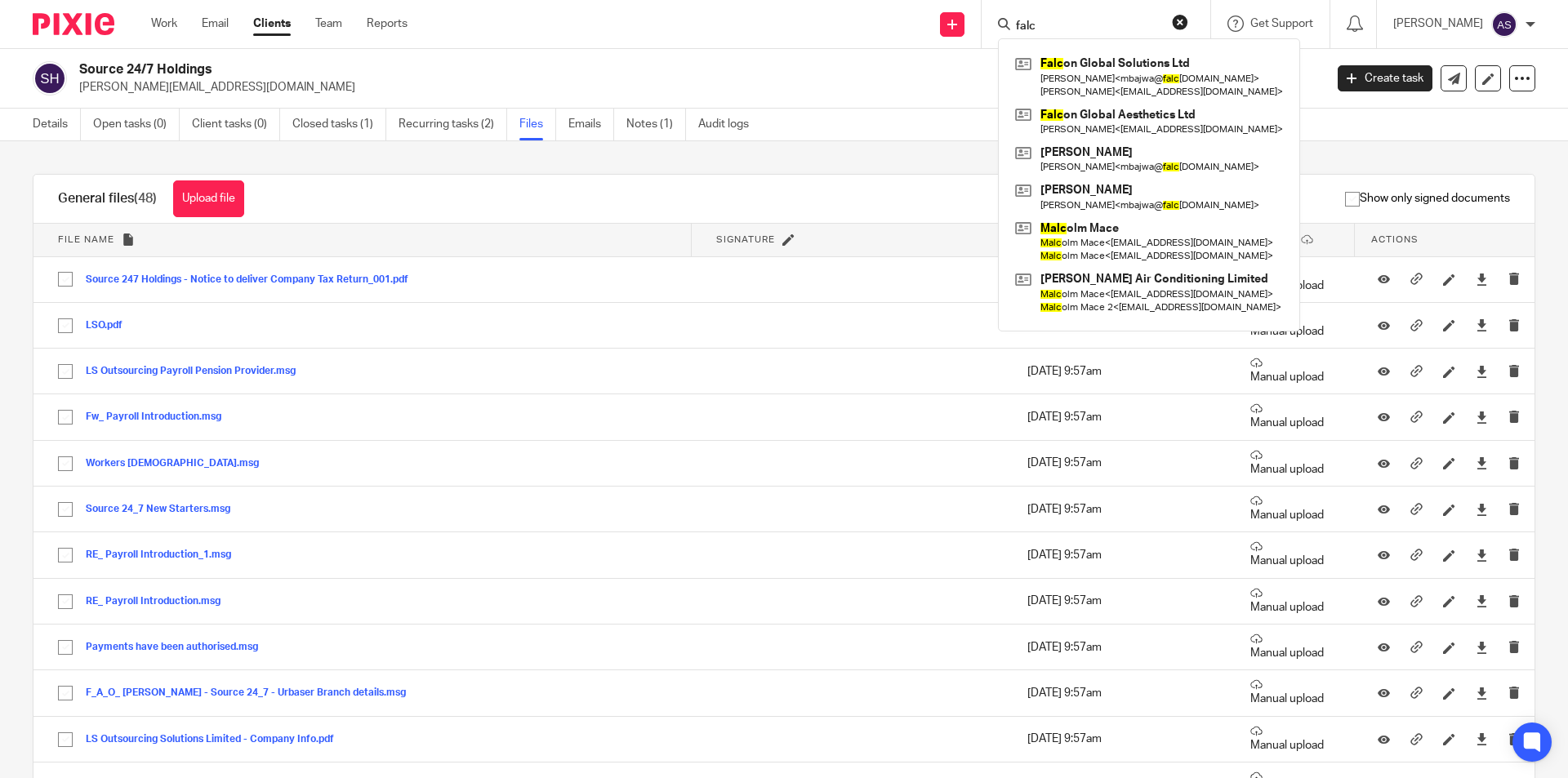
type input "falc"
click at [1167, 45] on div "Falc on Global Solutions Ltd Mandeep < mbajwa@ falc onglobalsolutions.co.uk > M…" at bounding box center [1149, 185] width 302 height 293
click at [1168, 62] on link at bounding box center [1150, 76] width 276 height 50
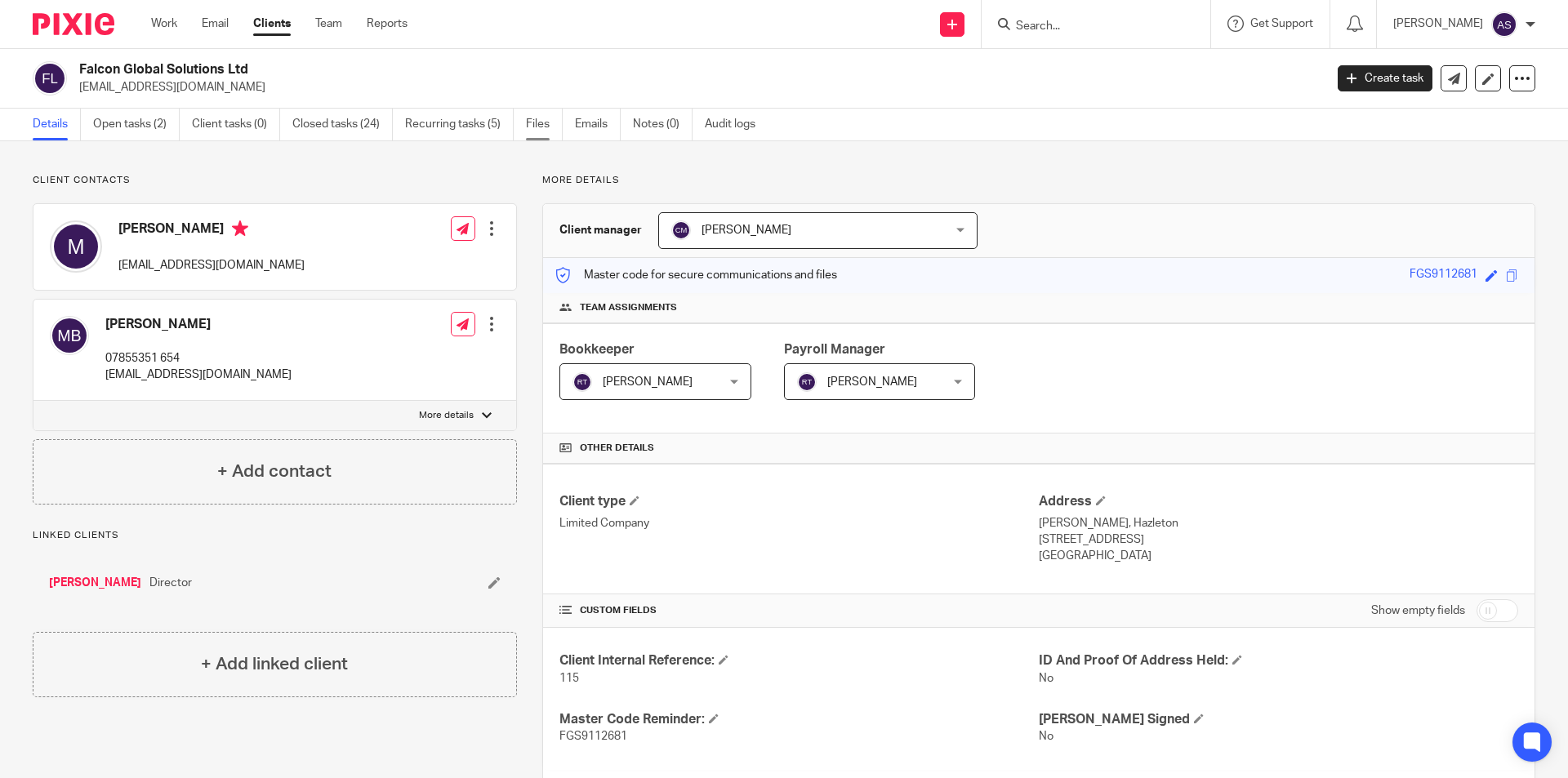
click at [547, 128] on link "Files" at bounding box center [544, 124] width 36 height 32
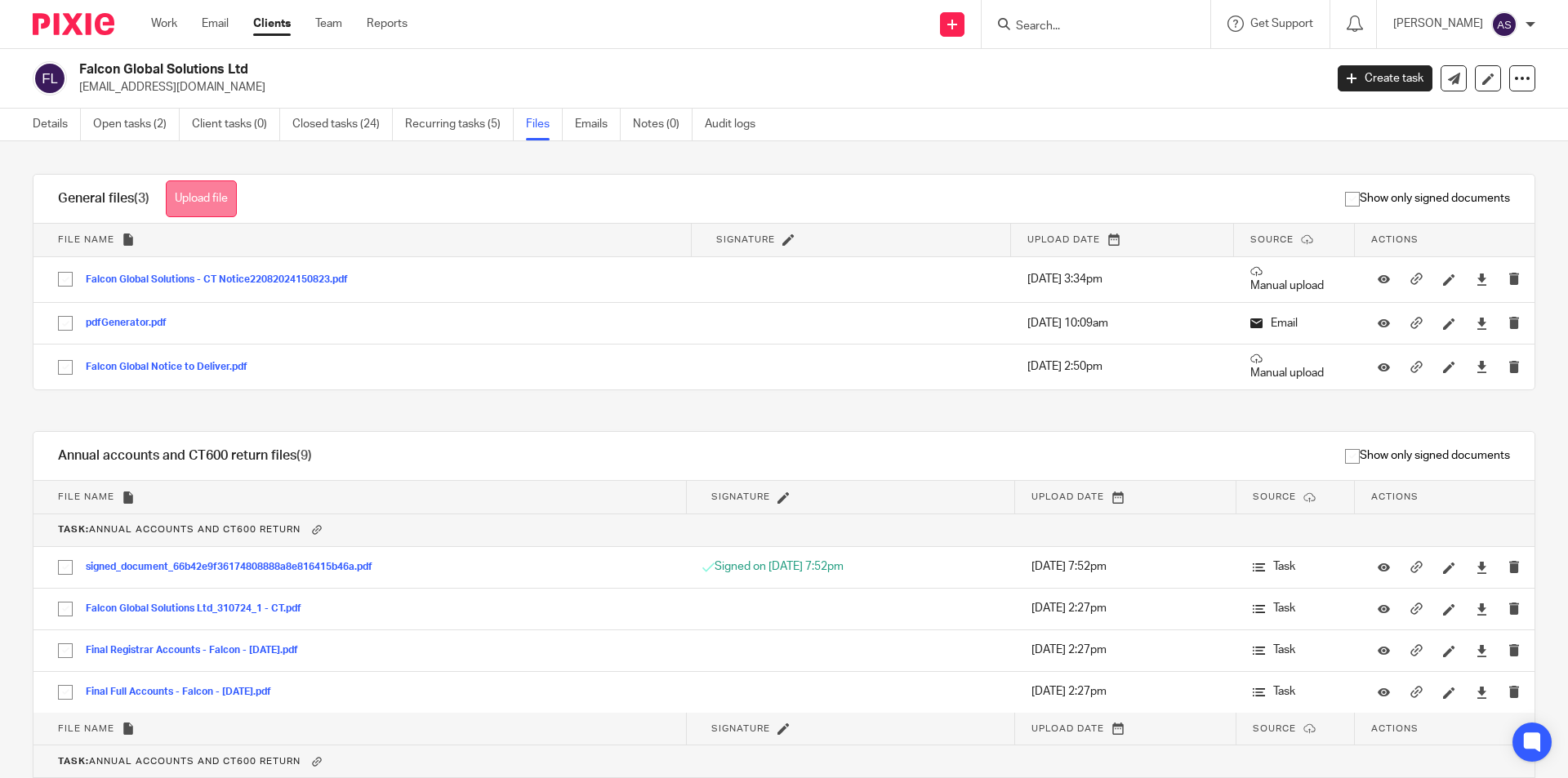
click at [215, 196] on button "Upload file" at bounding box center [201, 199] width 71 height 36
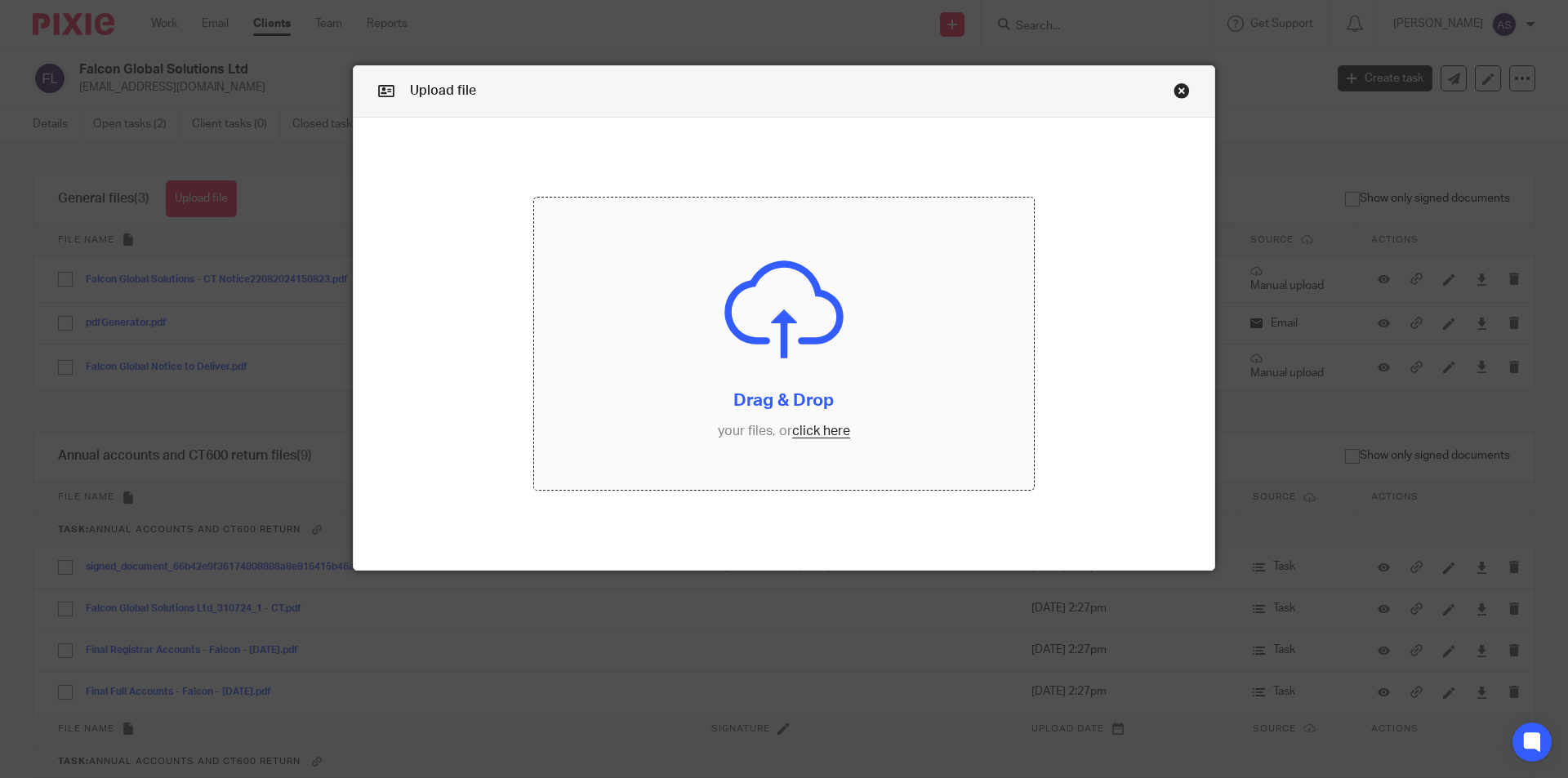
click at [852, 307] on input "file" at bounding box center [784, 344] width 501 height 293
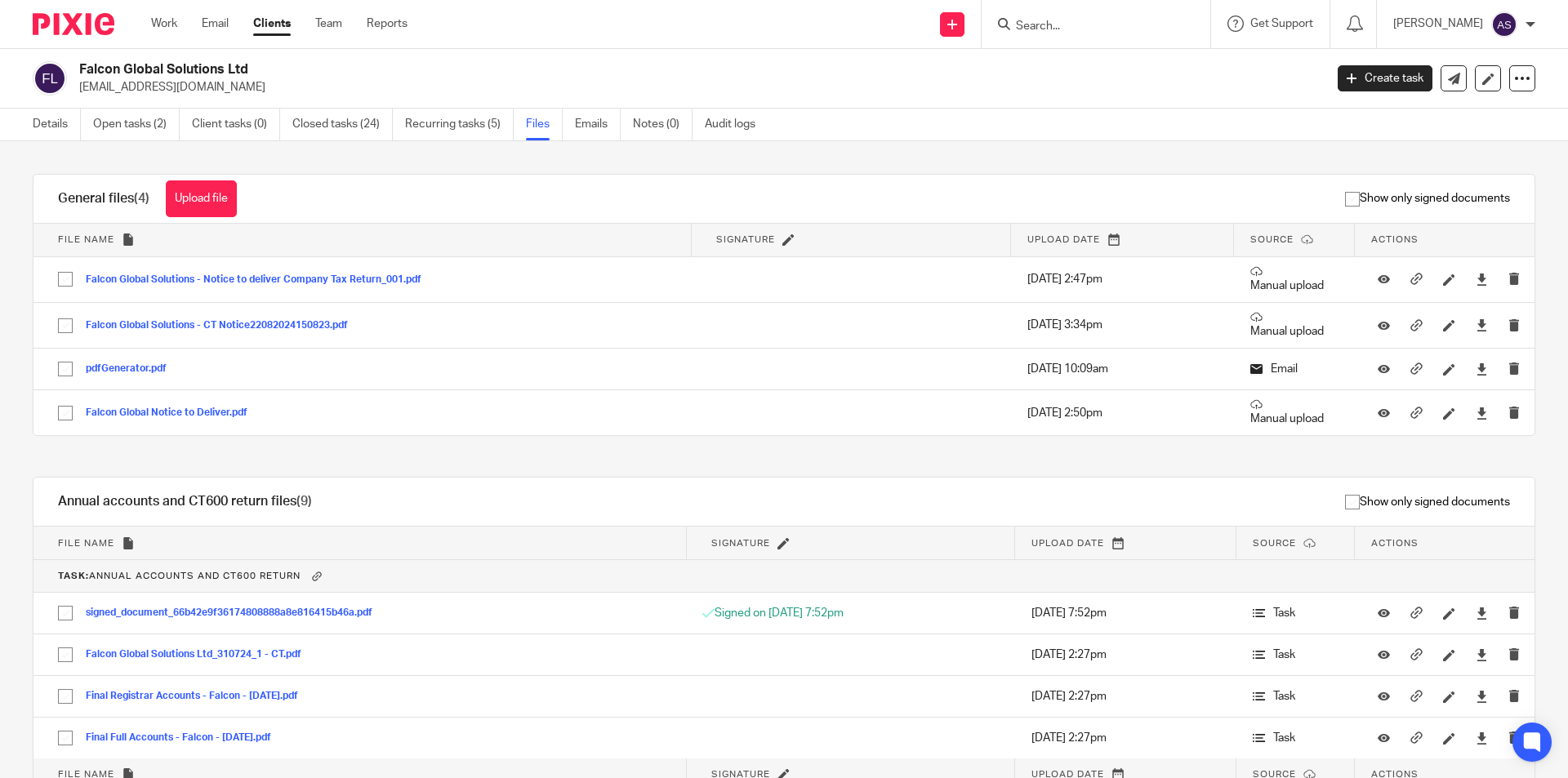
click at [1144, 28] on input "Search" at bounding box center [1087, 27] width 147 height 15
type input "leaoi"
type input "[PERSON_NAME]"
click at [1156, 82] on link at bounding box center [1132, 69] width 242 height 37
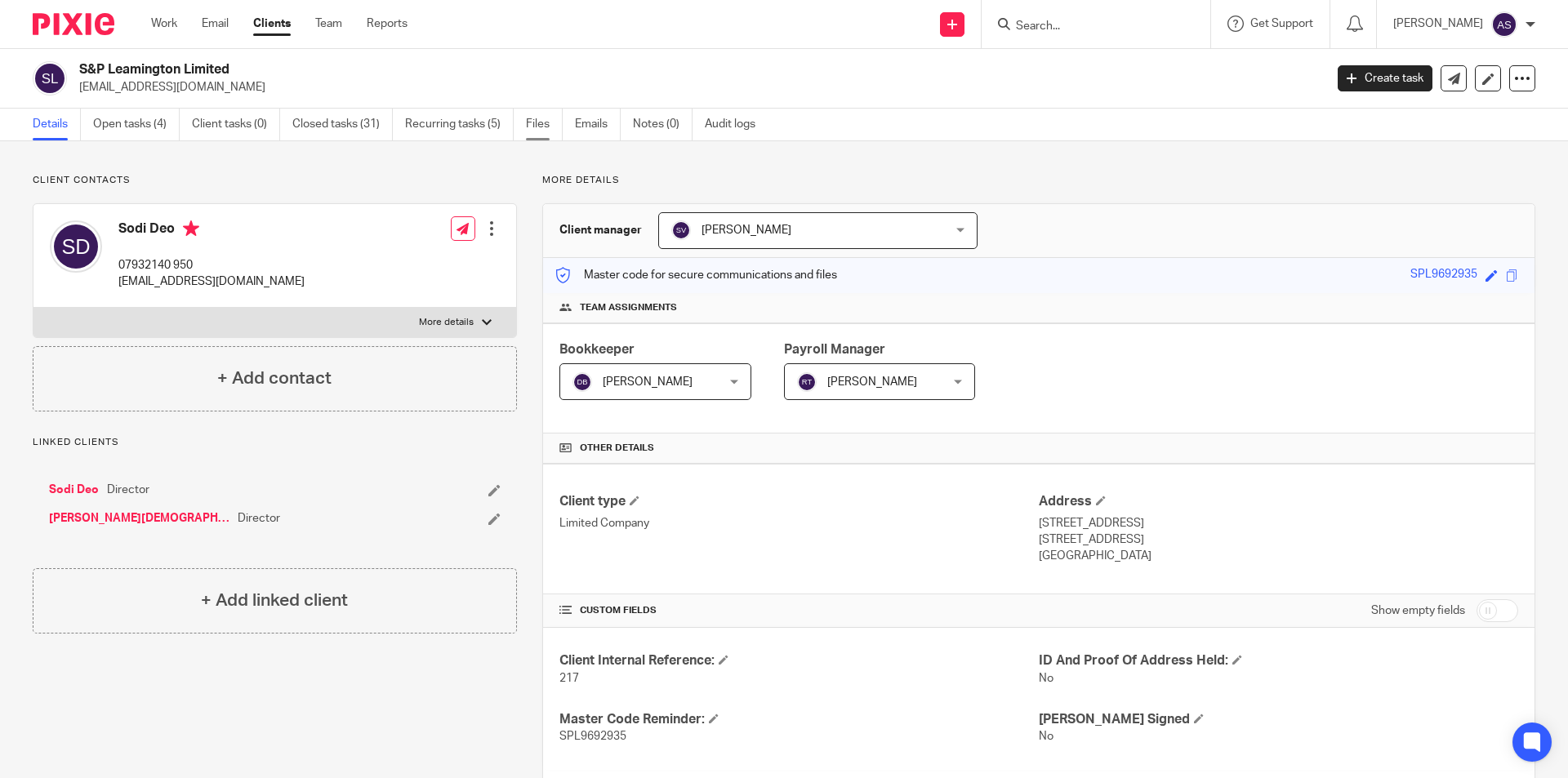
click at [553, 127] on link "Files" at bounding box center [544, 124] width 36 height 32
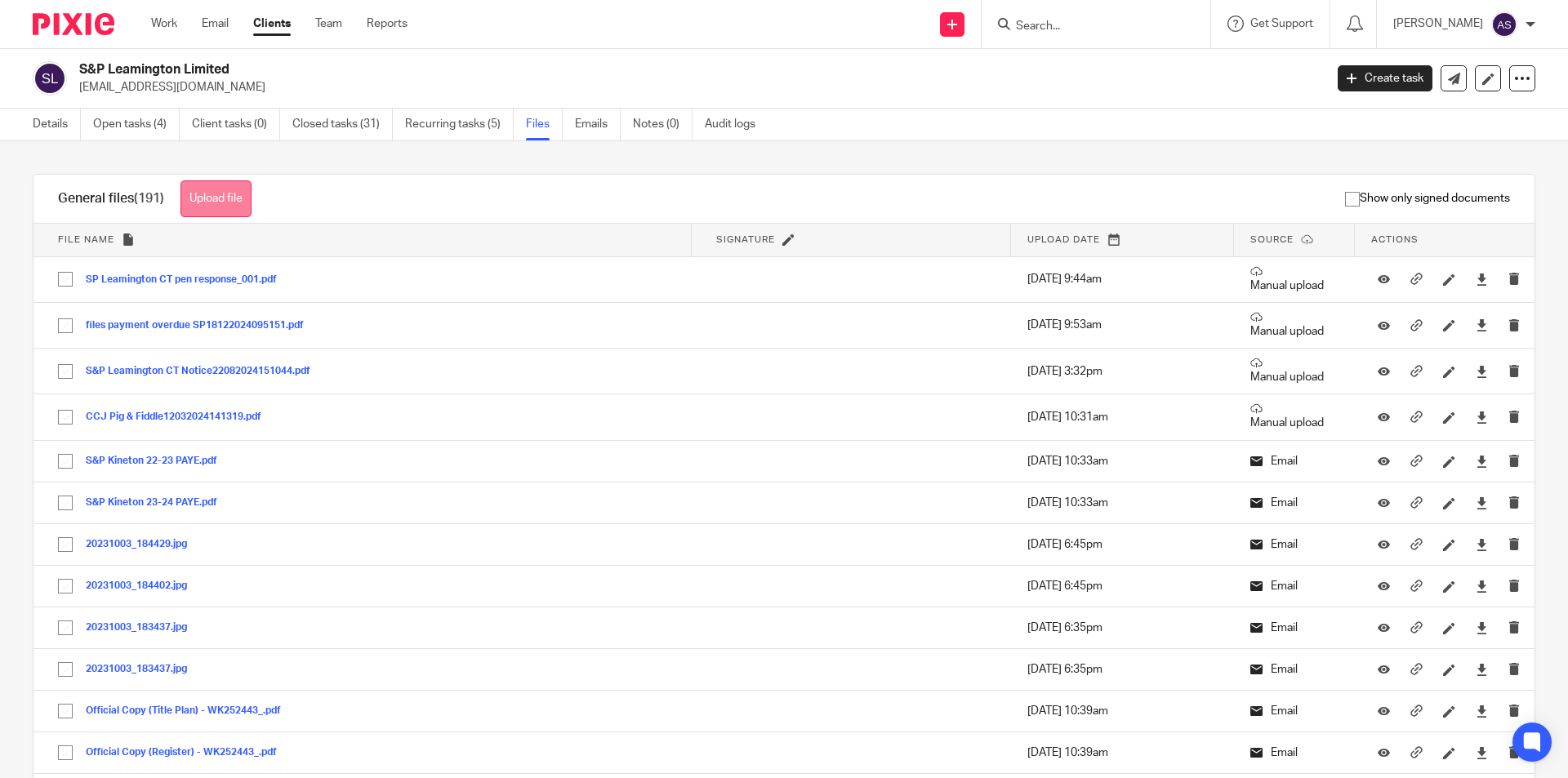
click at [221, 208] on button "Upload file" at bounding box center [216, 199] width 71 height 36
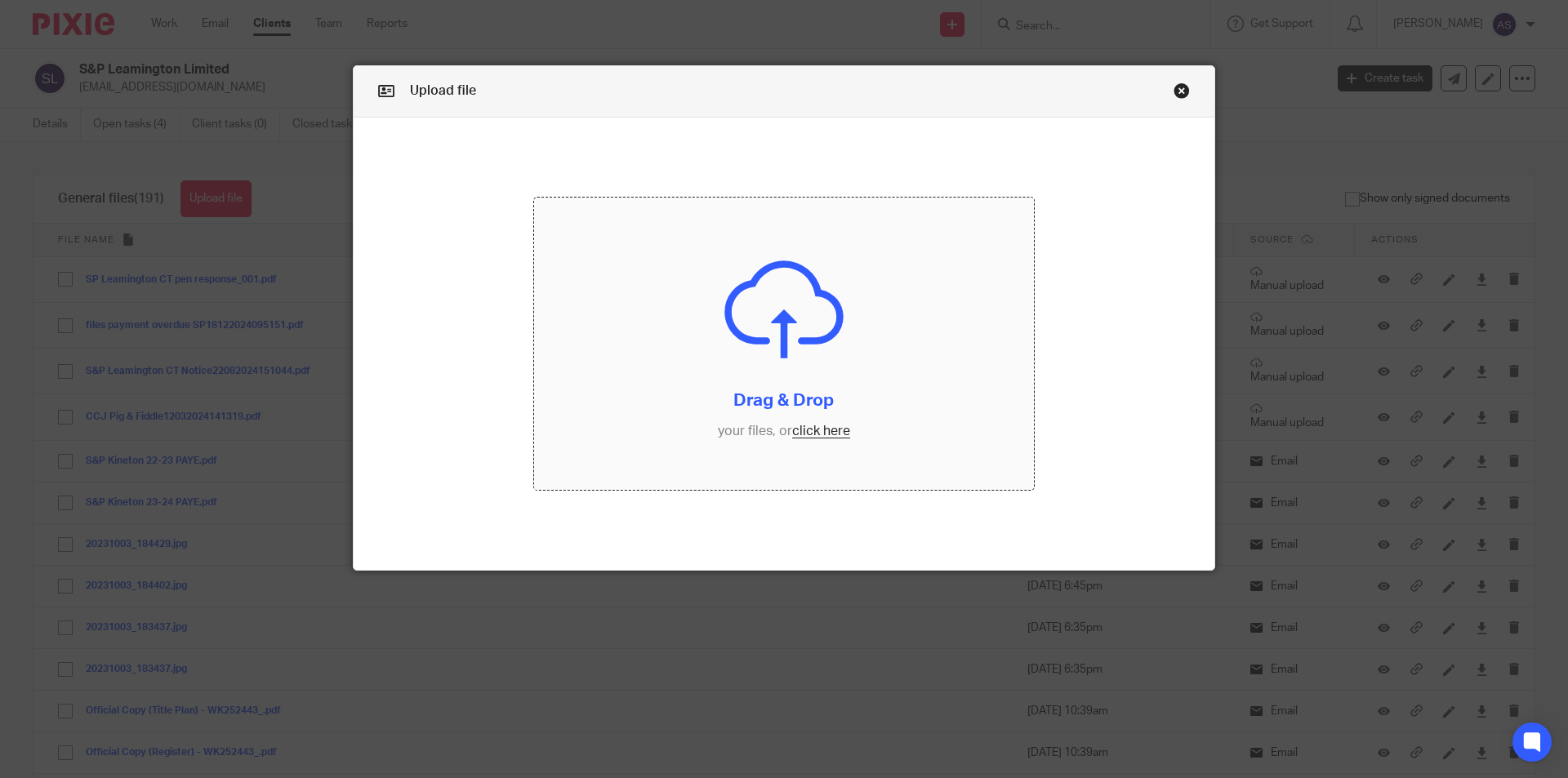
click at [833, 324] on input "file" at bounding box center [784, 344] width 501 height 293
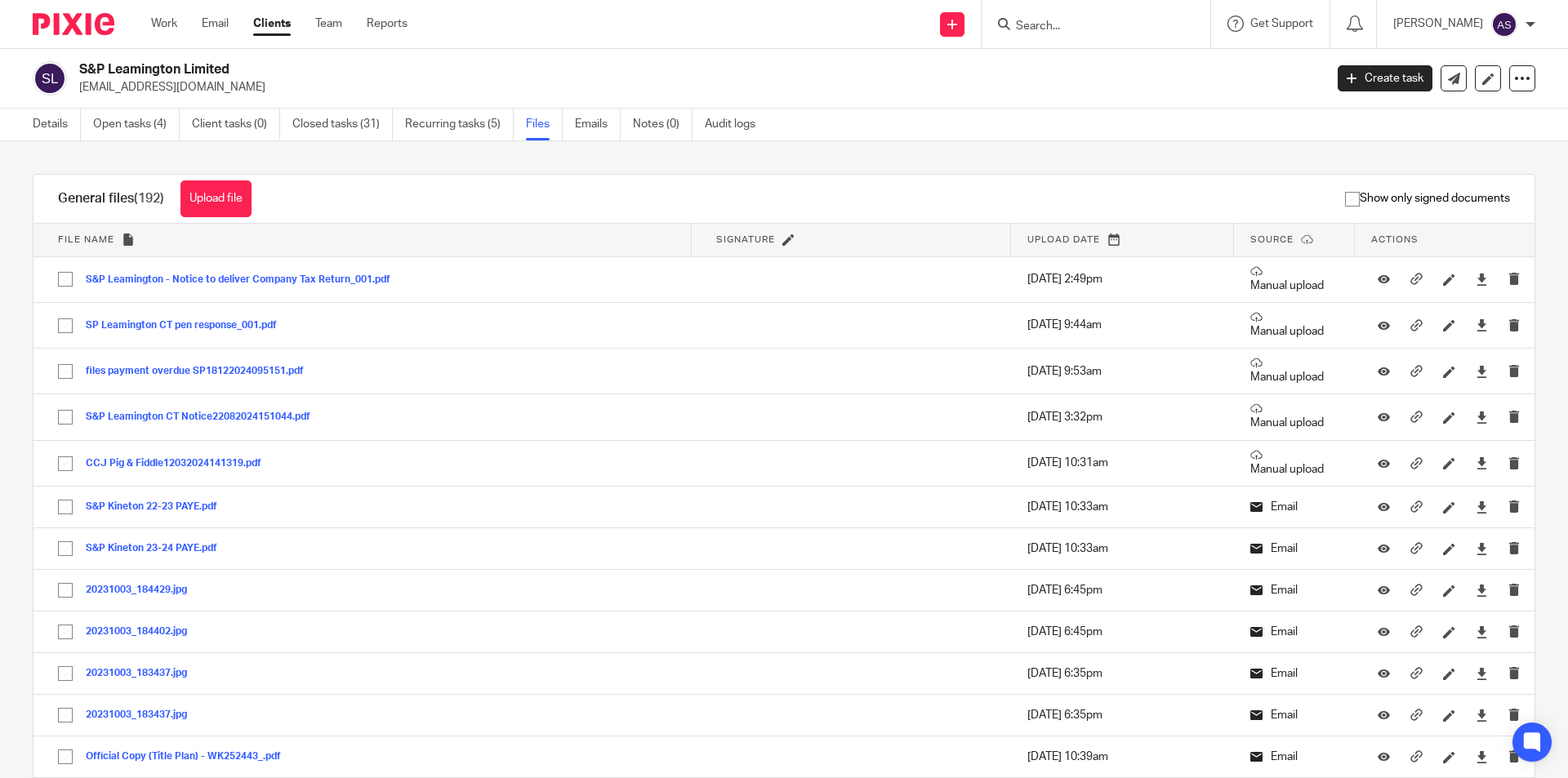
click at [1133, 33] on input "Search" at bounding box center [1087, 27] width 147 height 15
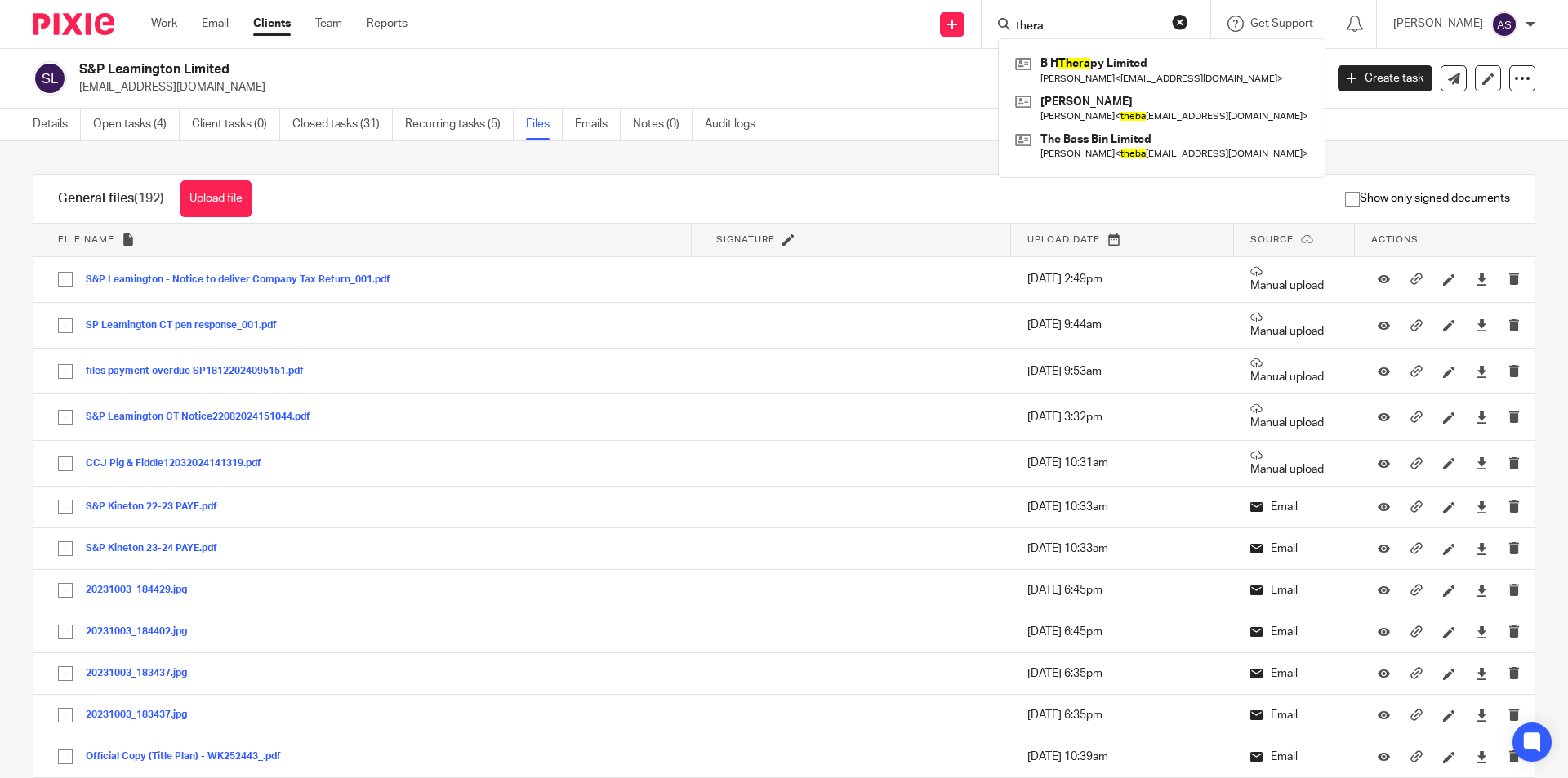
type input "thera"
click at [1138, 53] on link at bounding box center [1162, 69] width 301 height 37
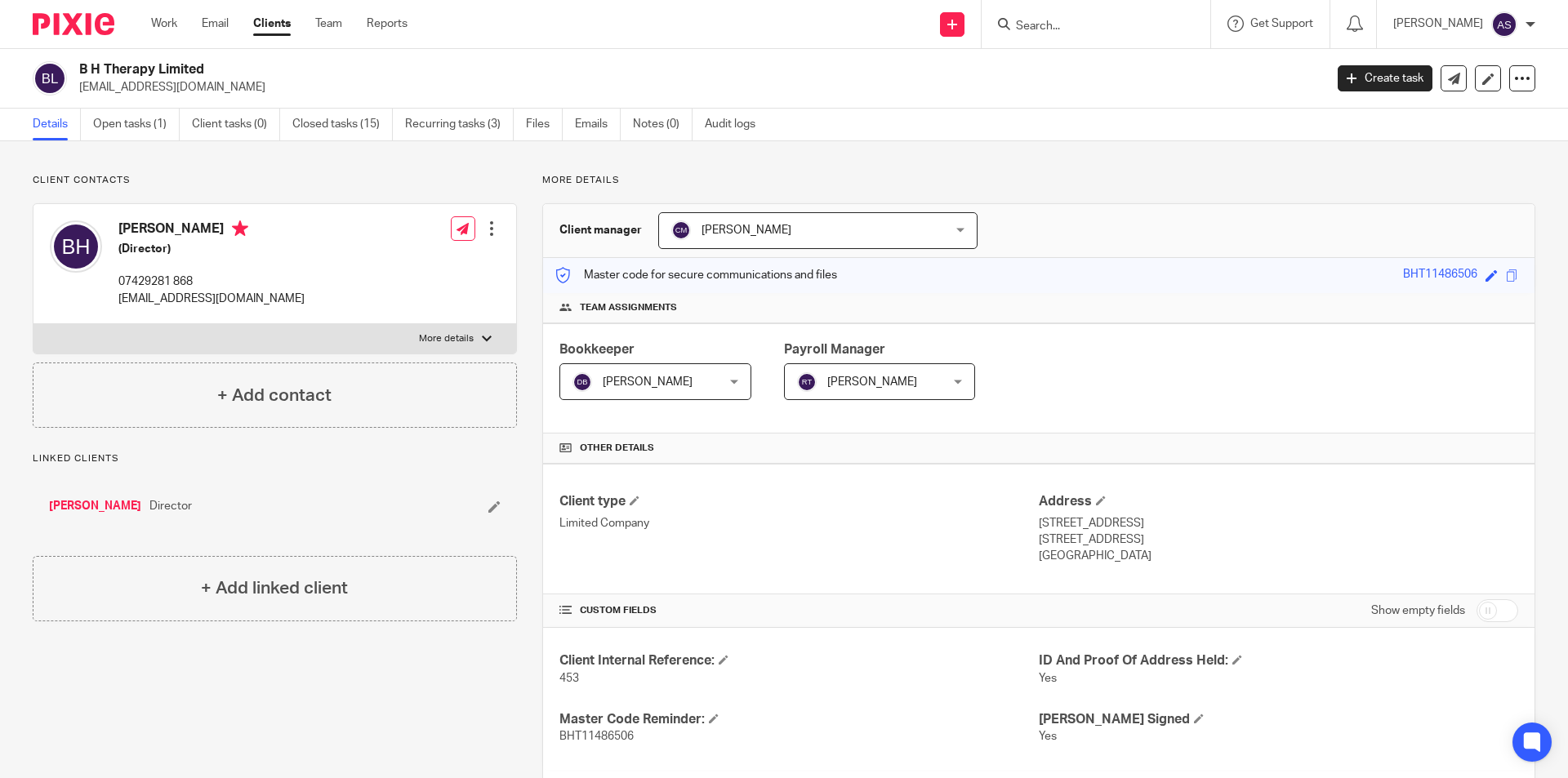
click at [524, 124] on ul "Details Open tasks (1) Client tasks (0) Closed tasks (15) Recurring tasks (3) F…" at bounding box center [406, 124] width 748 height 32
click at [534, 128] on link "Files" at bounding box center [544, 124] width 36 height 32
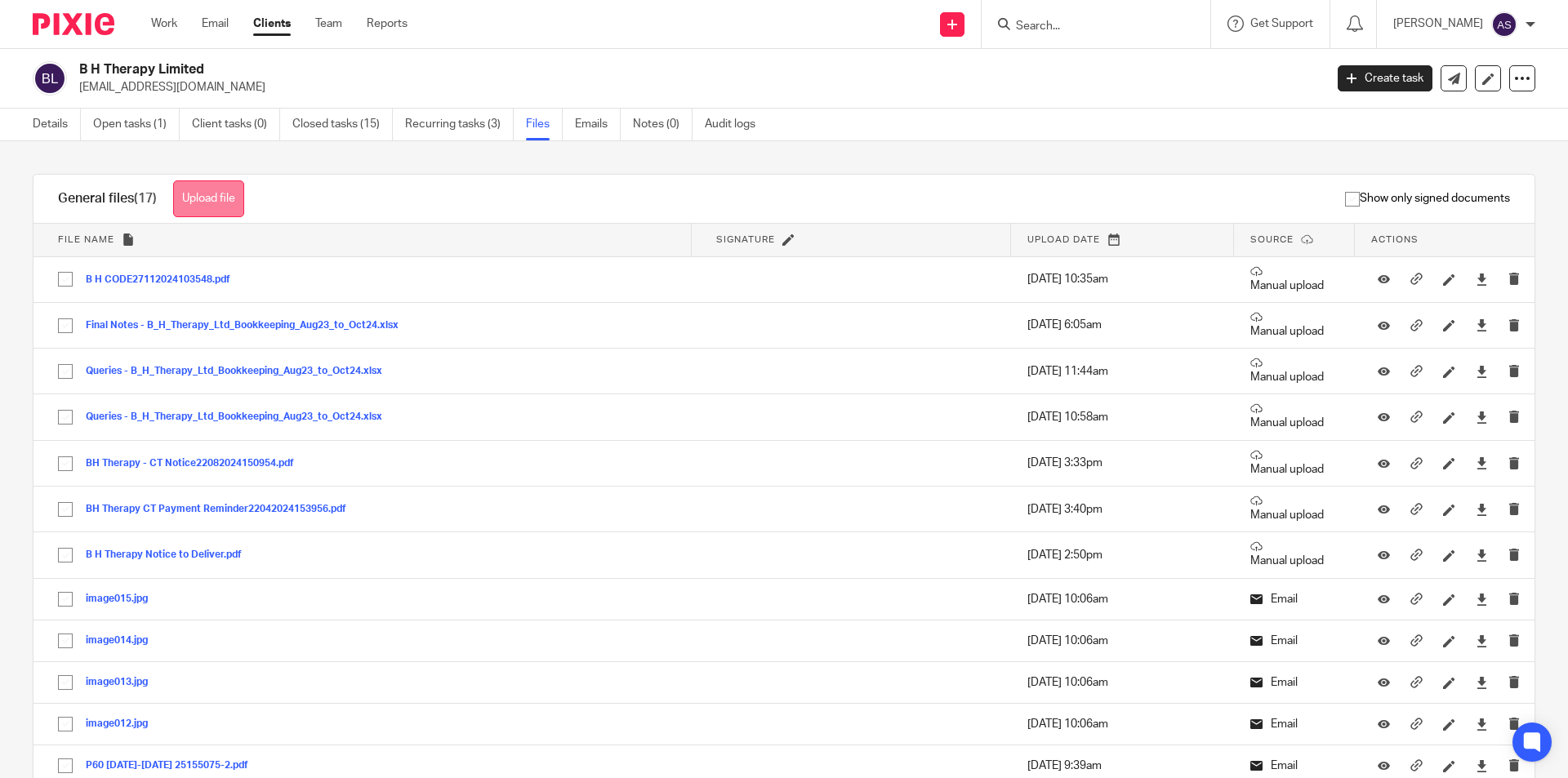
click at [200, 200] on button "Upload file" at bounding box center [208, 199] width 71 height 36
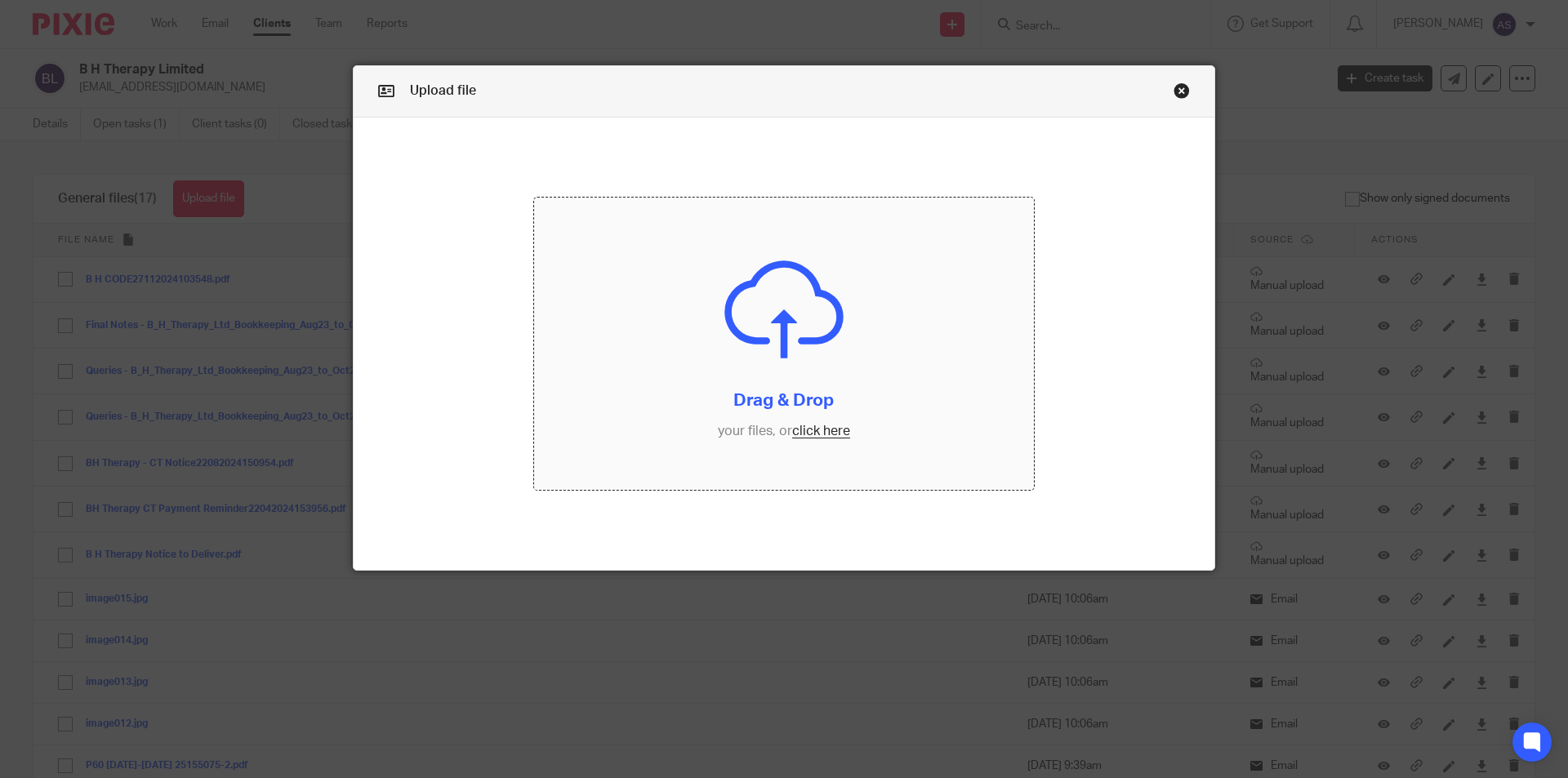
click at [715, 336] on input "file" at bounding box center [784, 344] width 501 height 293
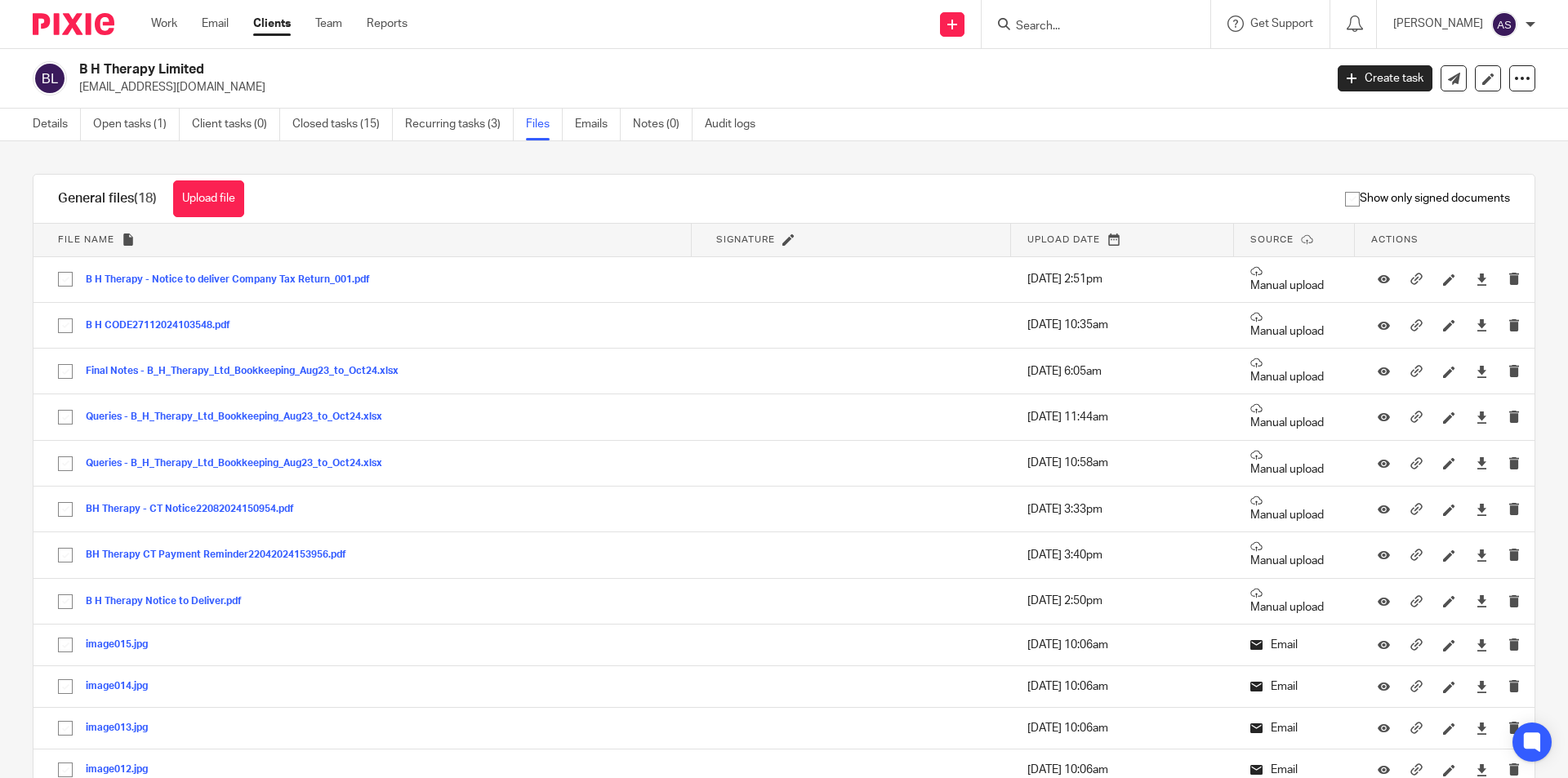
click at [1071, 30] on input "Search" at bounding box center [1087, 27] width 147 height 15
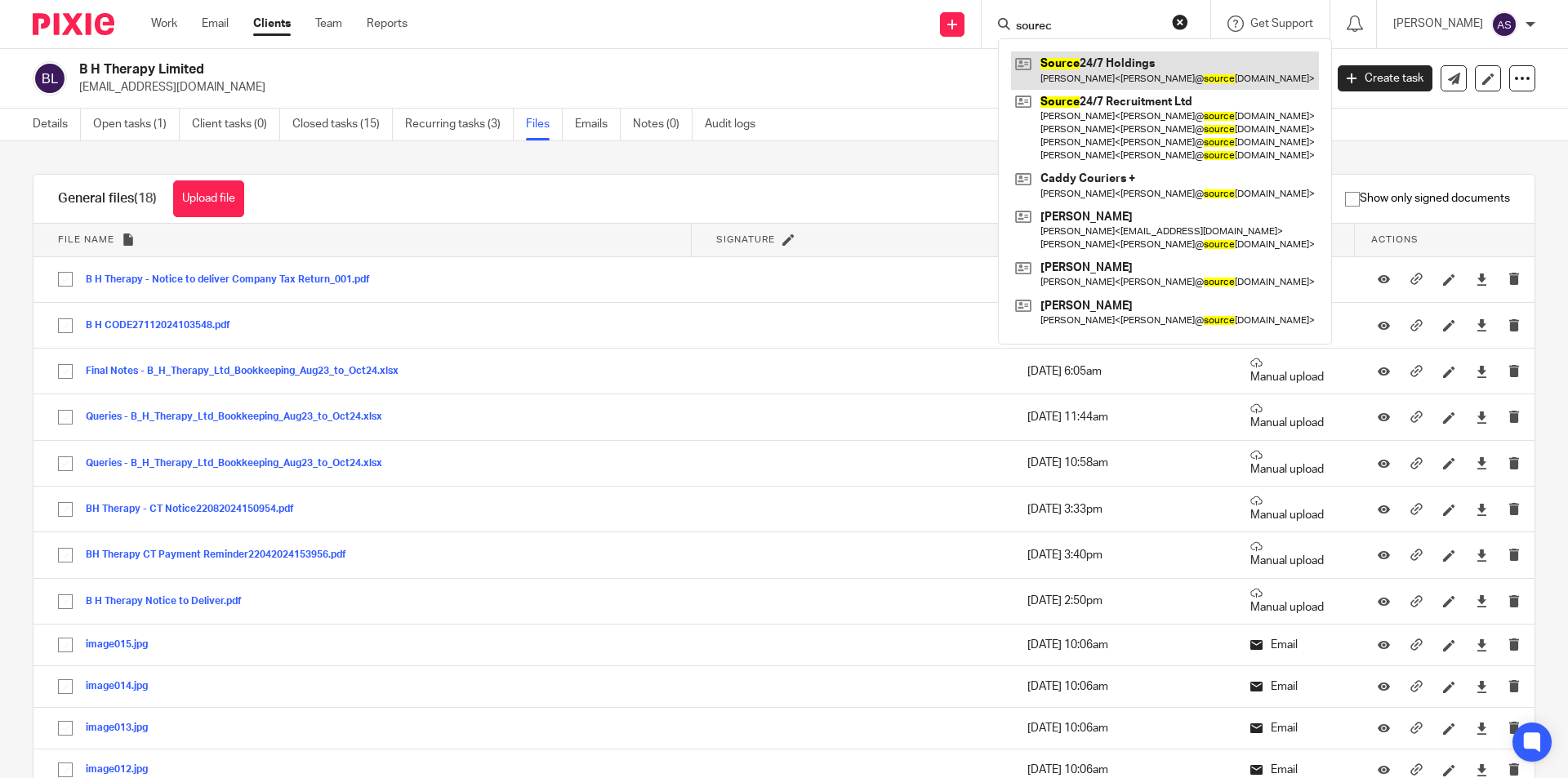
drag, startPoint x: 1115, startPoint y: 24, endPoint x: 1115, endPoint y: 52, distance: 28.0
click at [1114, 29] on input "sourec" at bounding box center [1087, 27] width 147 height 15
type input "sourec"
click at [1121, 78] on link at bounding box center [1165, 69] width 308 height 37
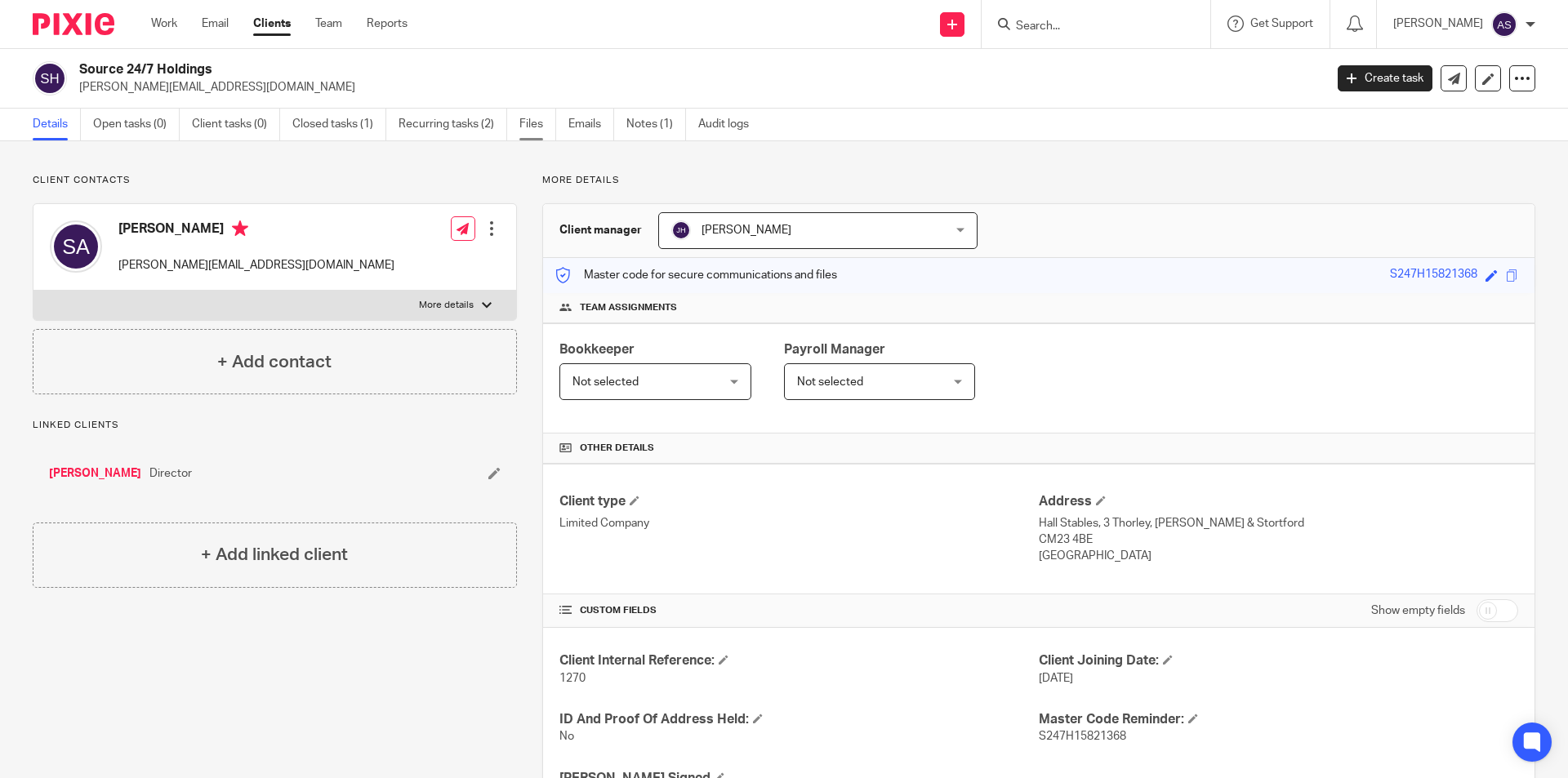
click at [530, 137] on link "Files" at bounding box center [537, 124] width 36 height 32
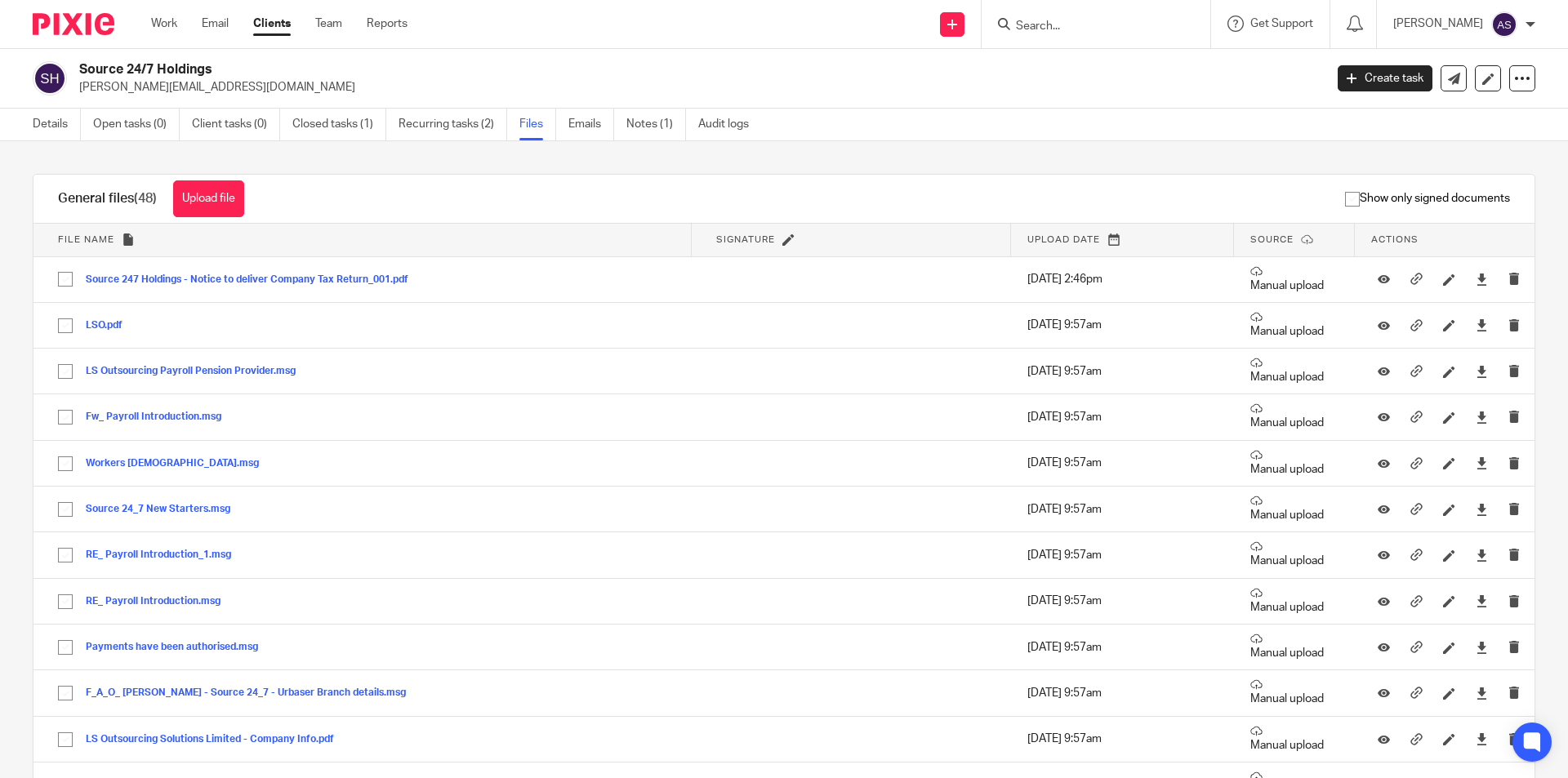
click at [238, 210] on button "Upload file" at bounding box center [208, 199] width 71 height 36
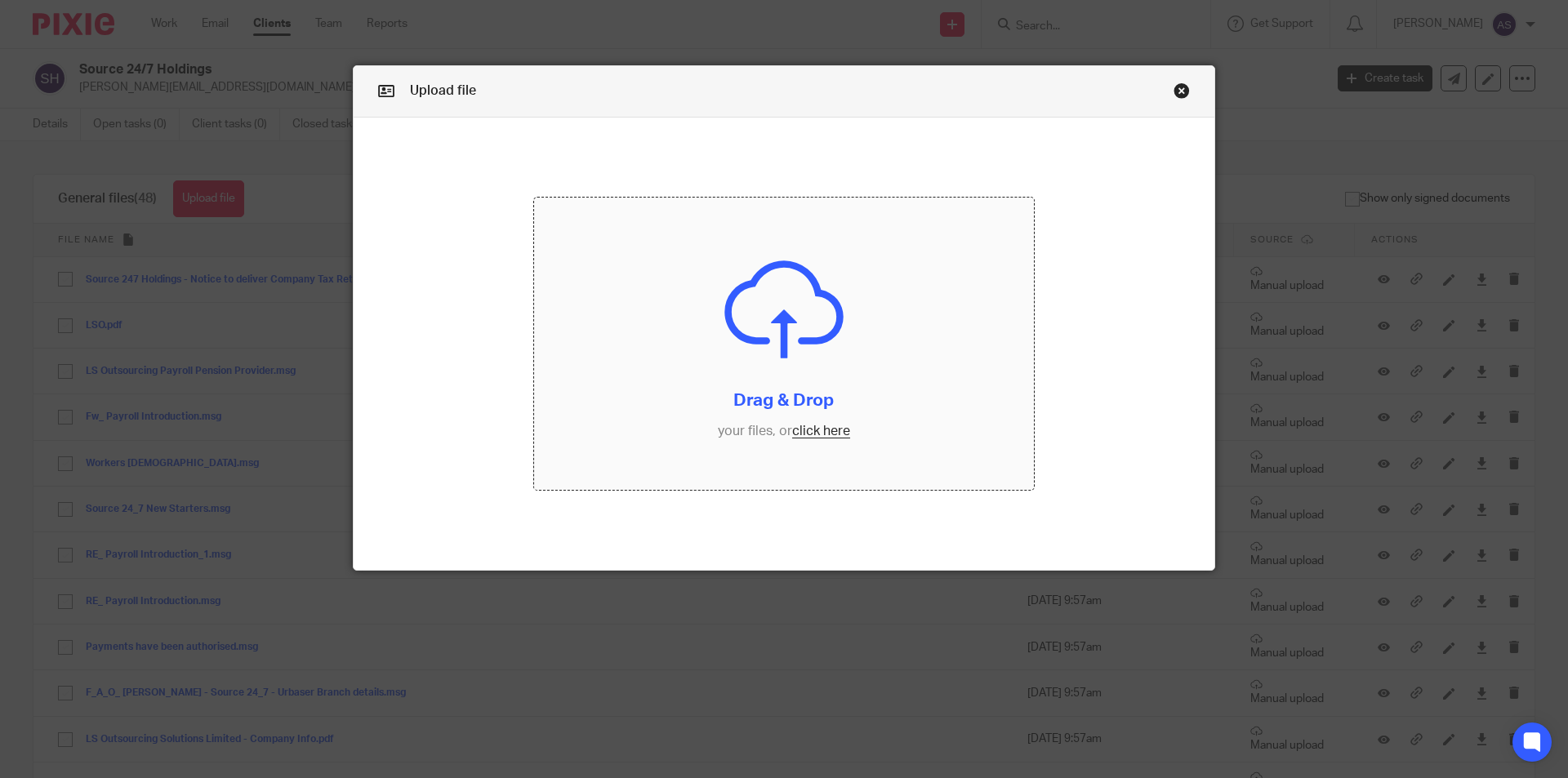
click at [860, 320] on input "file" at bounding box center [784, 344] width 501 height 293
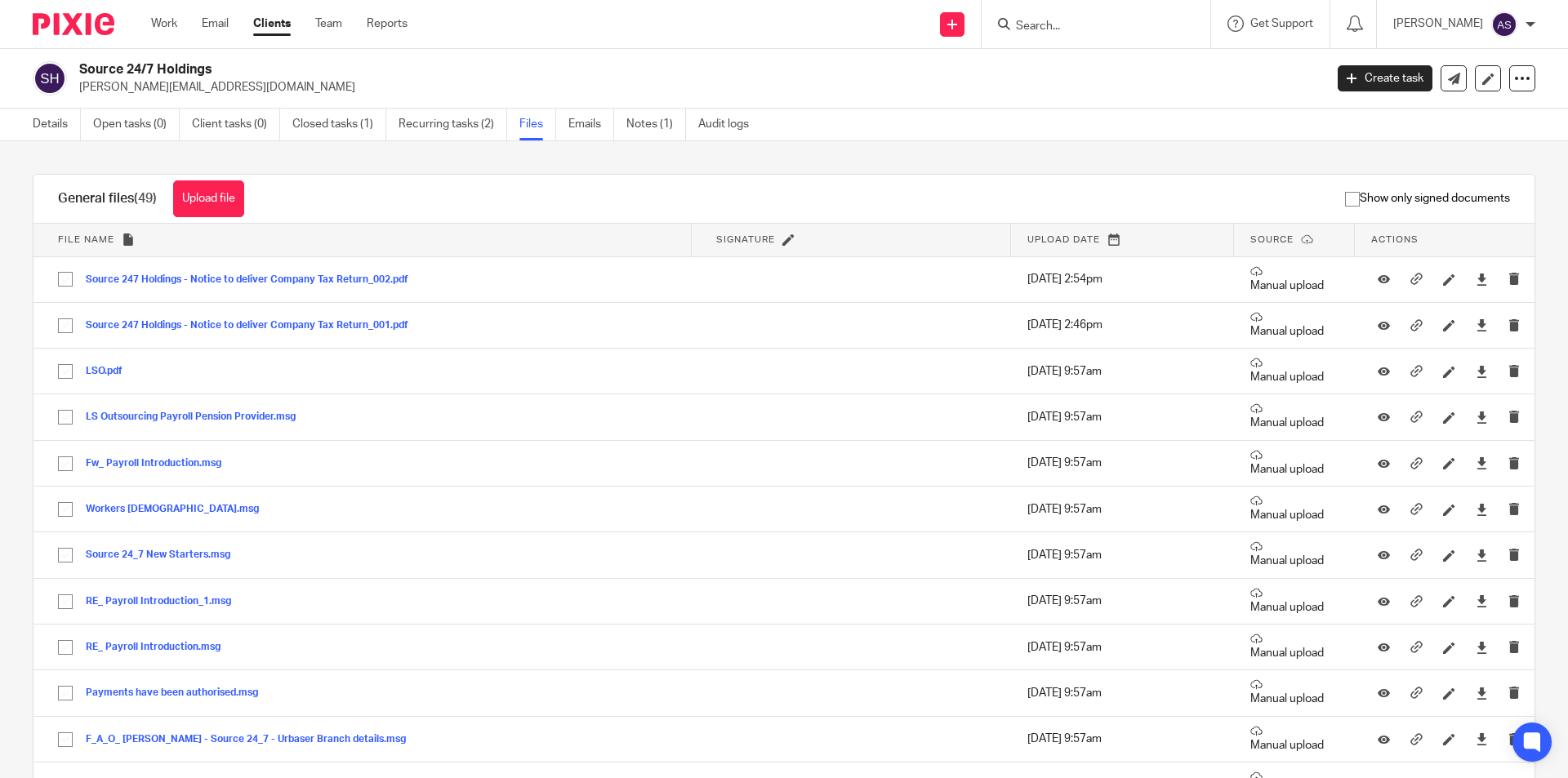
click at [267, 27] on link "Clients" at bounding box center [272, 23] width 37 height 16
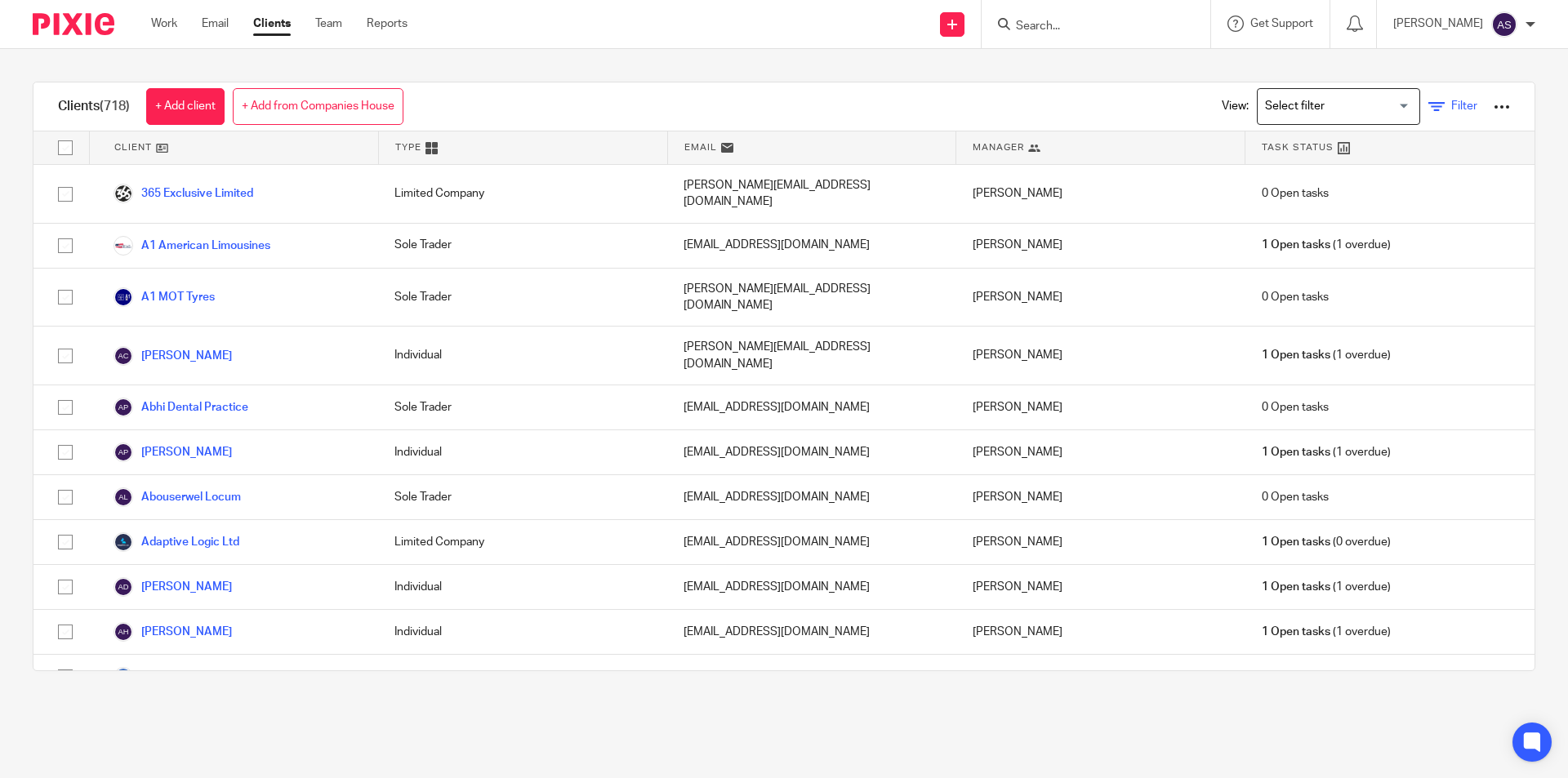
click at [1452, 108] on span "Filter" at bounding box center [1465, 106] width 26 height 11
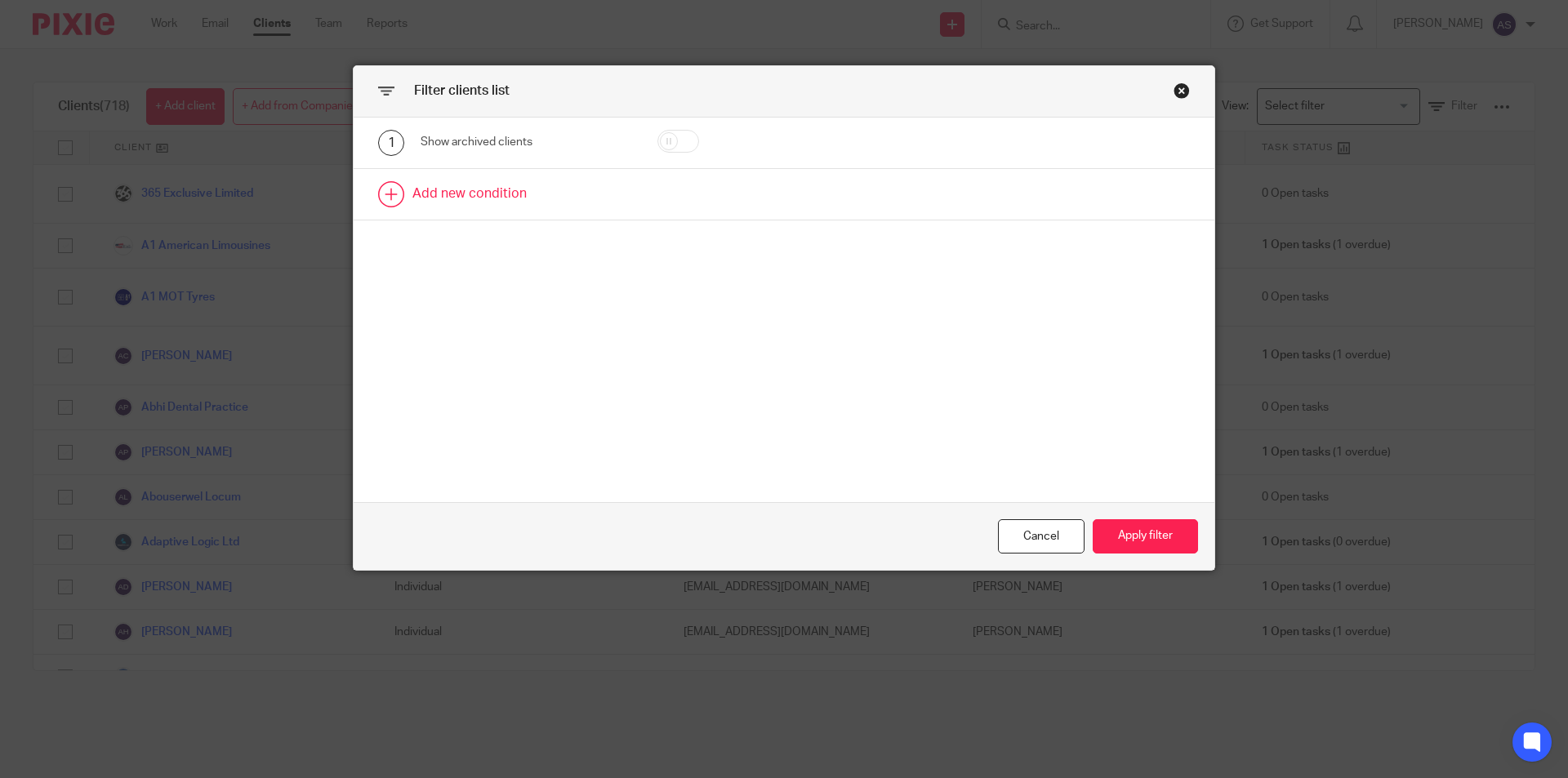
click at [570, 188] on link at bounding box center [783, 194] width 860 height 50
click at [504, 198] on div "Field" at bounding box center [512, 200] width 158 height 35
type input "utr"
click at [539, 288] on li "UTR" at bounding box center [521, 281] width 210 height 34
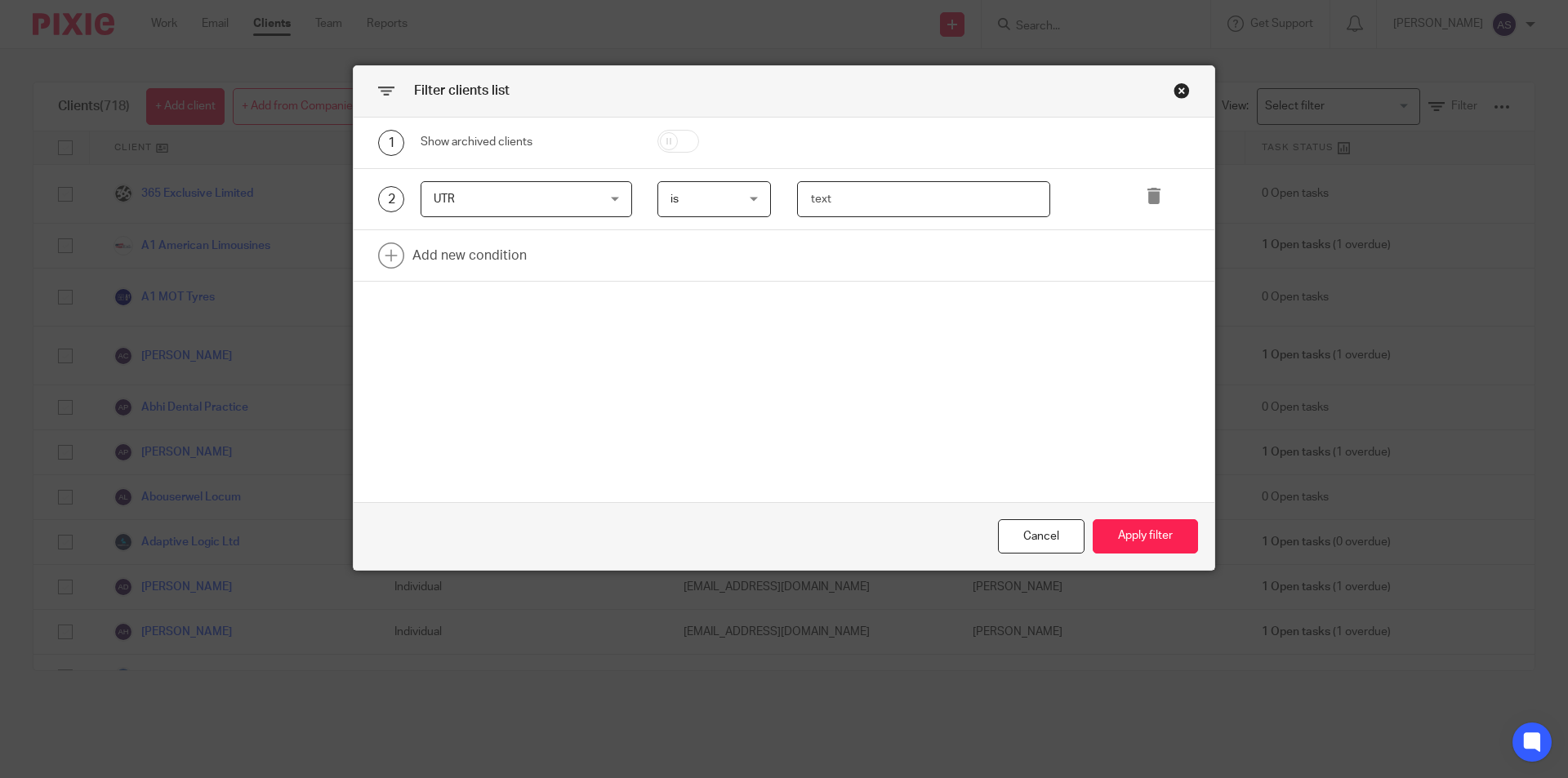
click at [853, 201] on input "text" at bounding box center [924, 200] width 254 height 36
click at [873, 194] on input "text" at bounding box center [924, 200] width 254 height 36
type input "4994377247"
click at [1122, 534] on button "Apply filter" at bounding box center [1145, 537] width 105 height 35
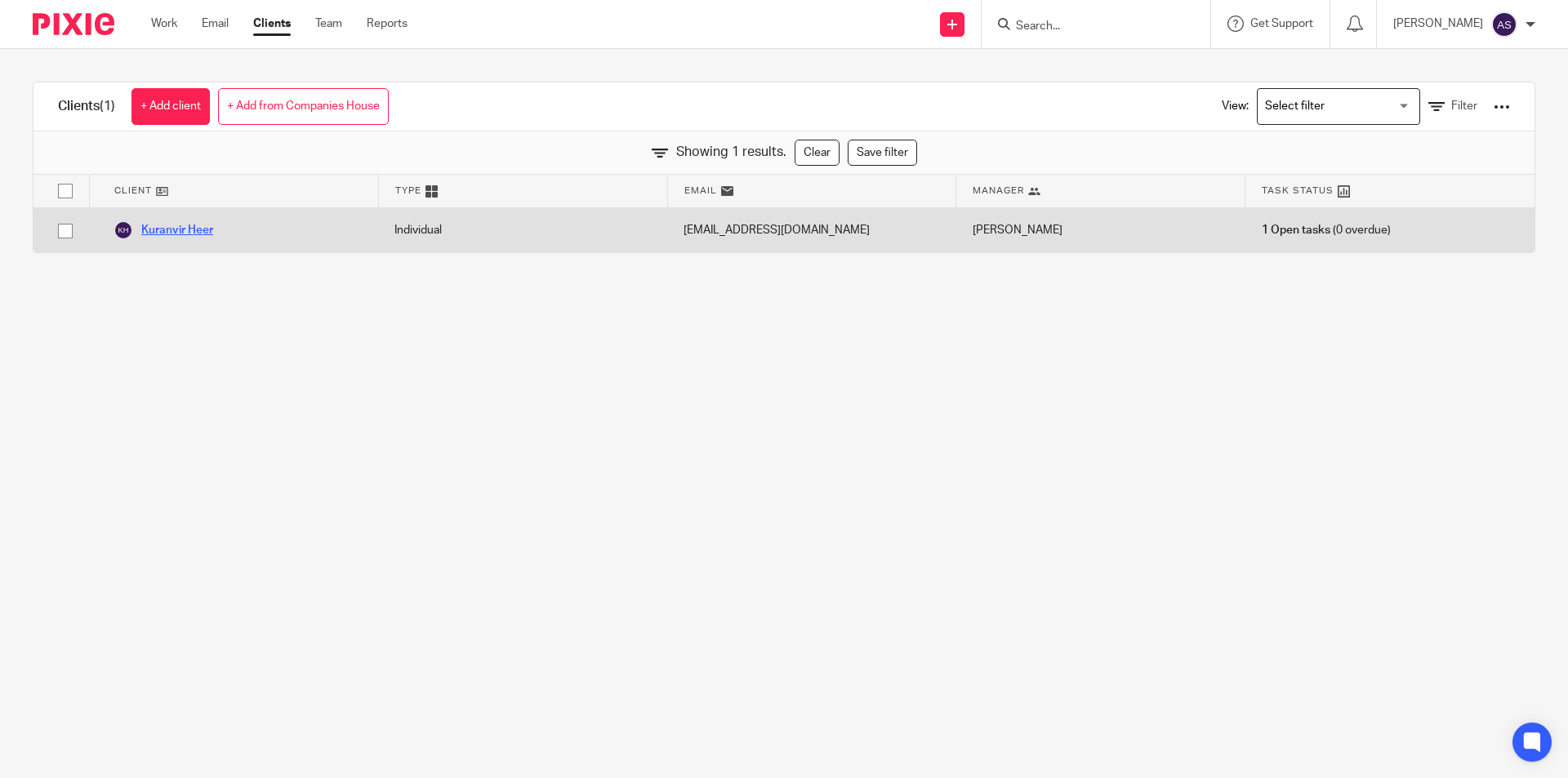
click at [181, 227] on link "Kuranvir Heer" at bounding box center [163, 230] width 100 height 20
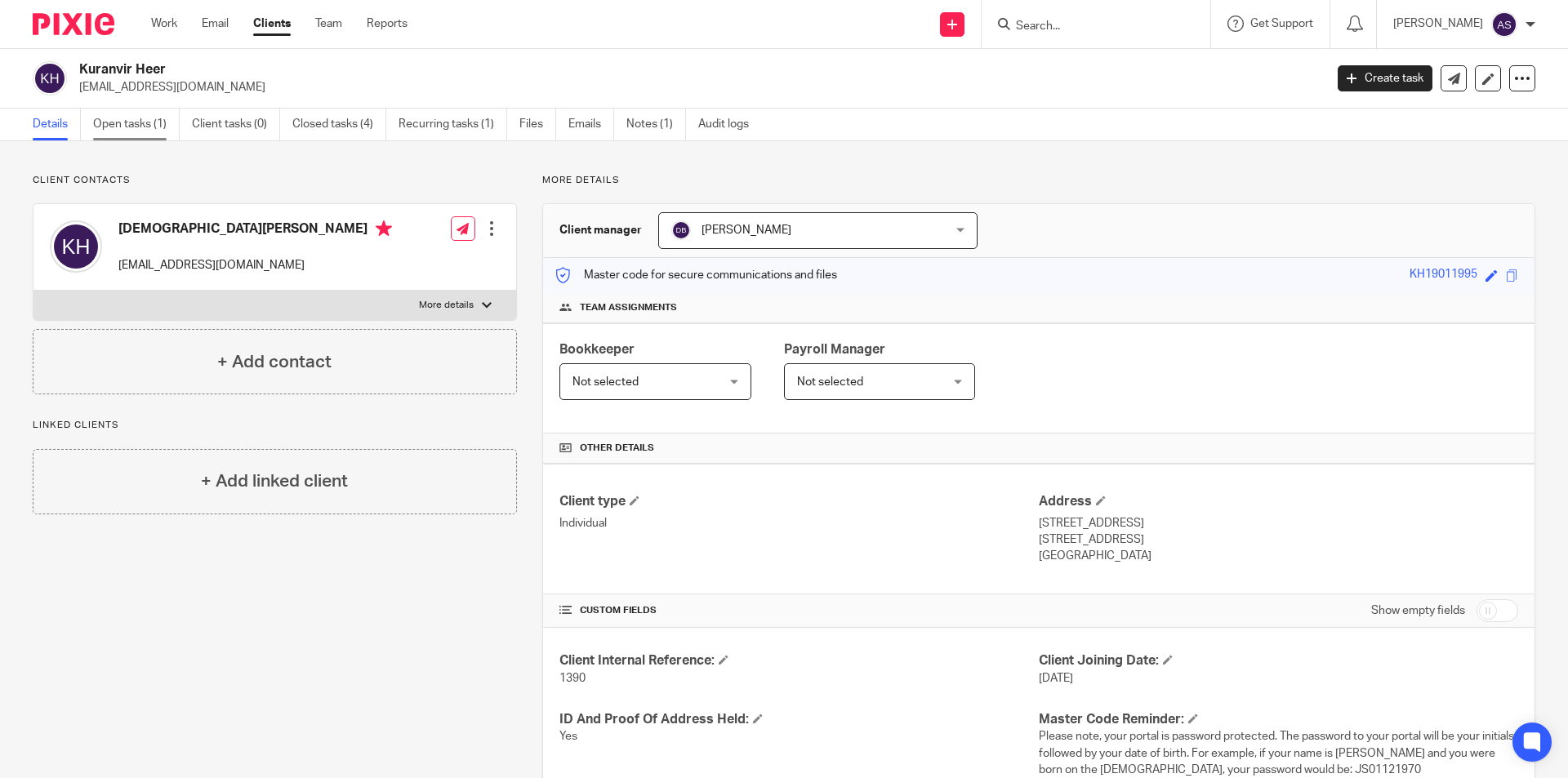
click at [151, 117] on link "Open tasks (1)" at bounding box center [136, 124] width 87 height 32
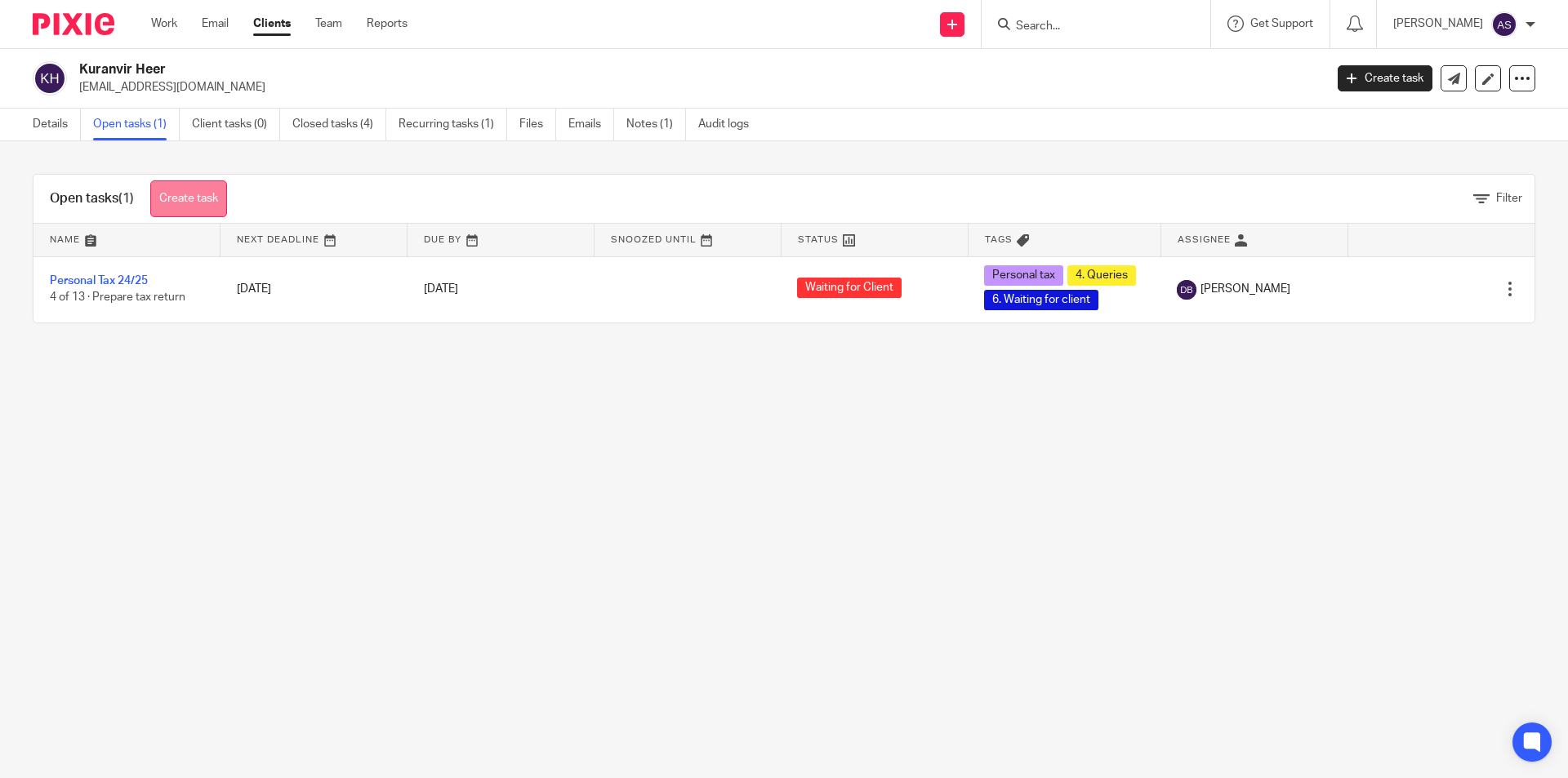
click at [208, 210] on link "Create task" at bounding box center [188, 199] width 76 height 36
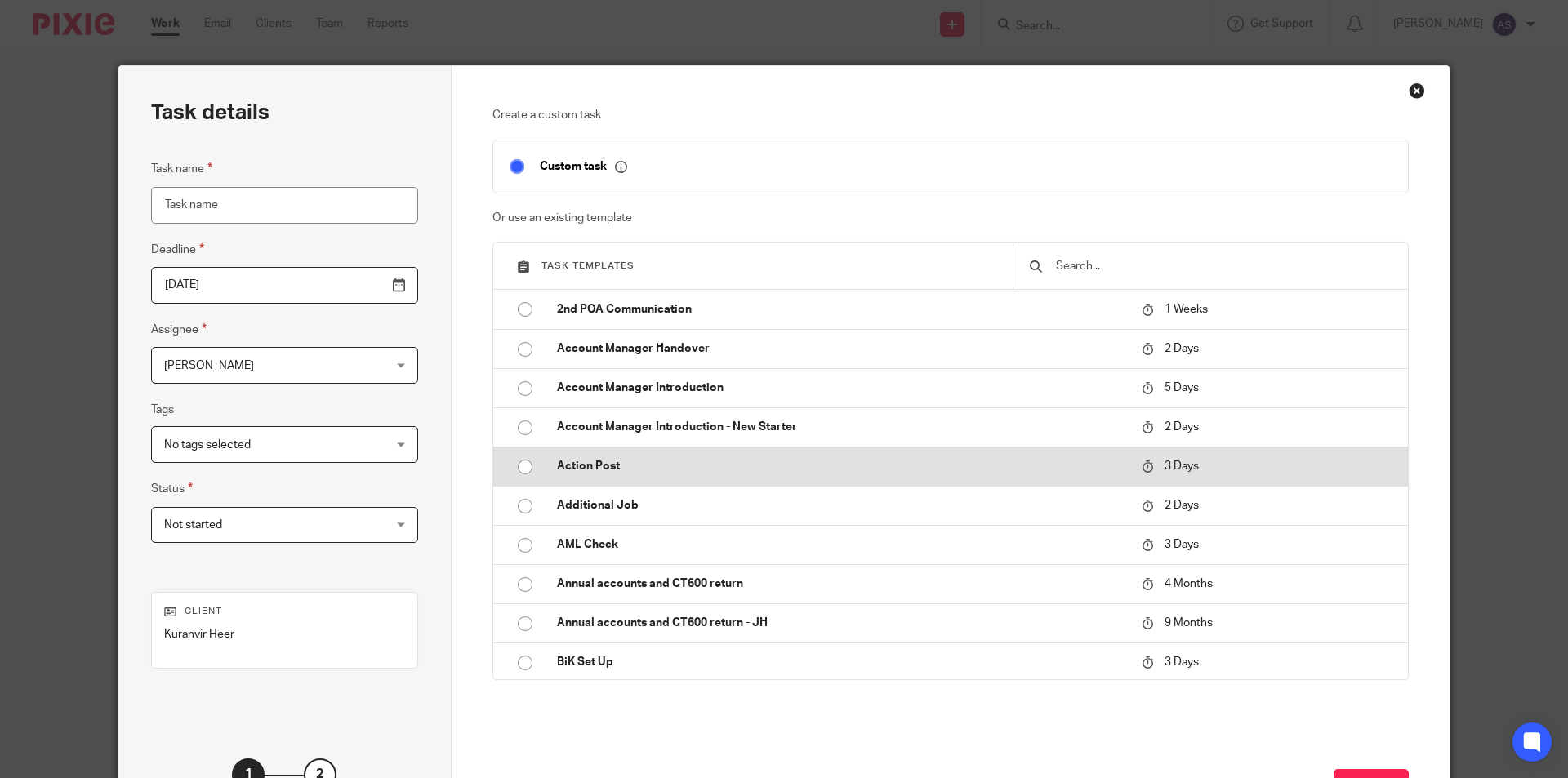
click at [570, 463] on p "Action Post" at bounding box center [841, 466] width 569 height 16
type input "2025-08-24"
type input "Action Post"
checkbox input "false"
radio input "true"
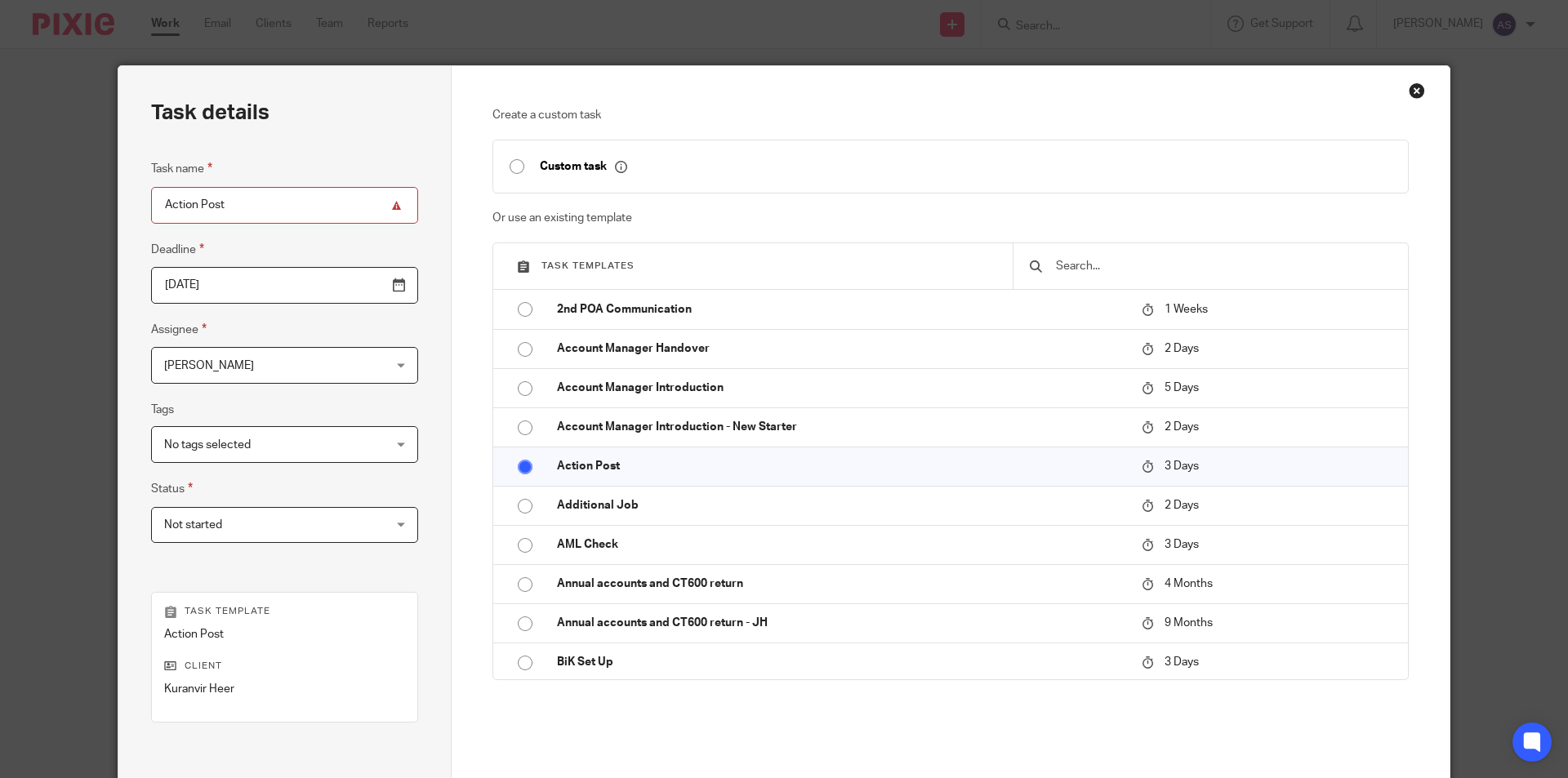
click at [309, 370] on span "[PERSON_NAME]" at bounding box center [265, 366] width 202 height 35
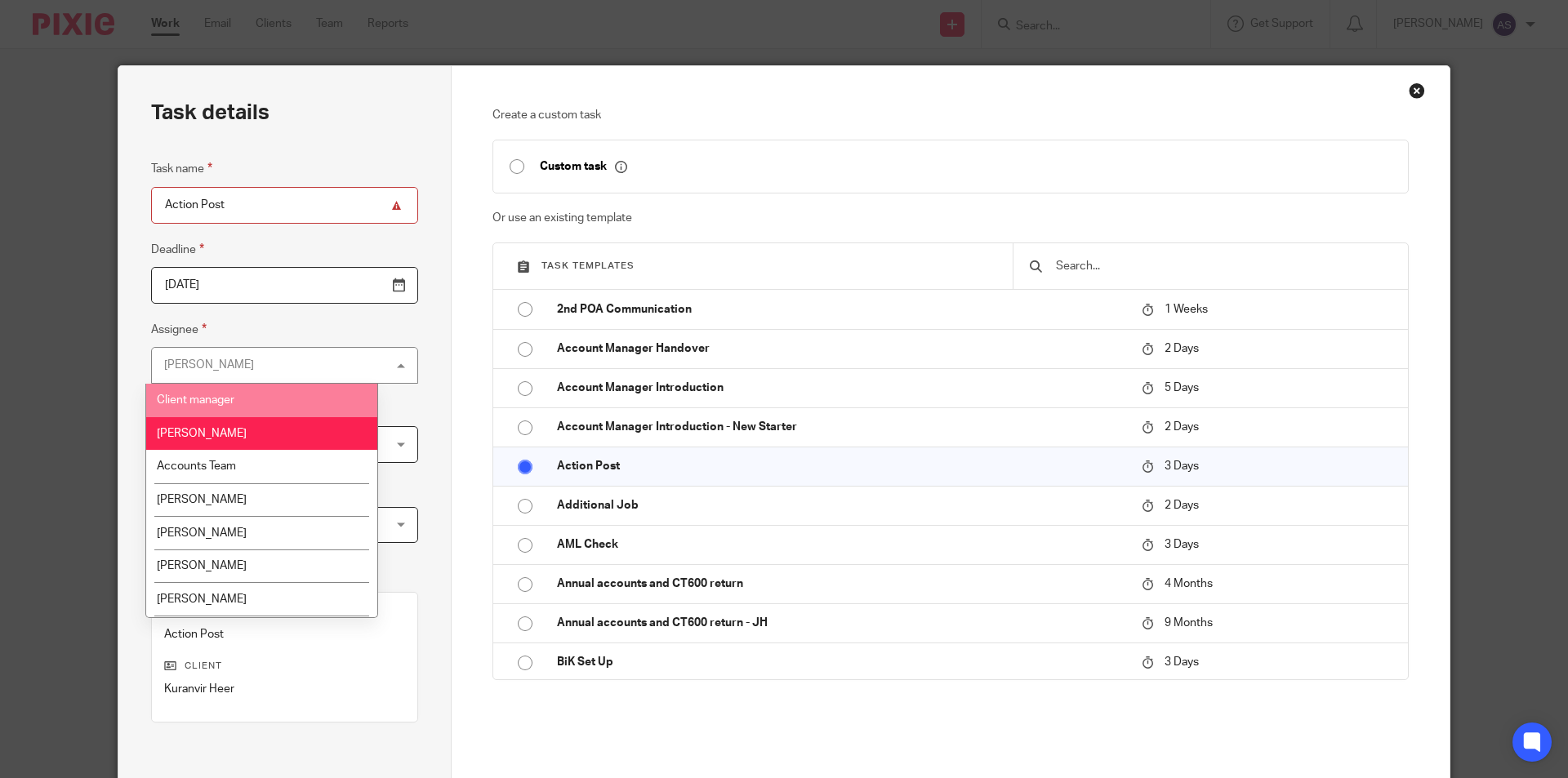
click at [247, 402] on li "Client manager" at bounding box center [261, 400] width 231 height 34
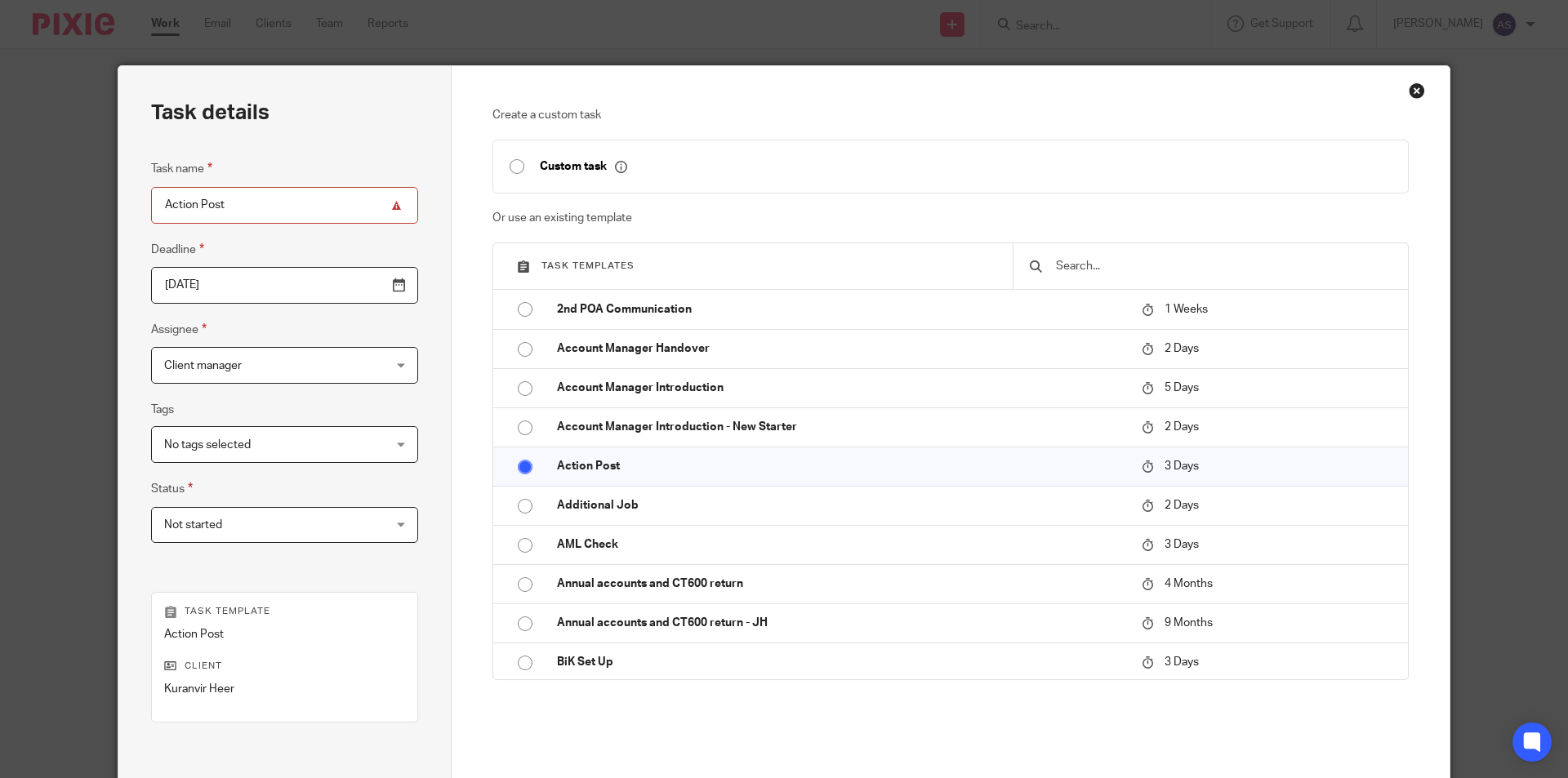
scroll to position [163, 0]
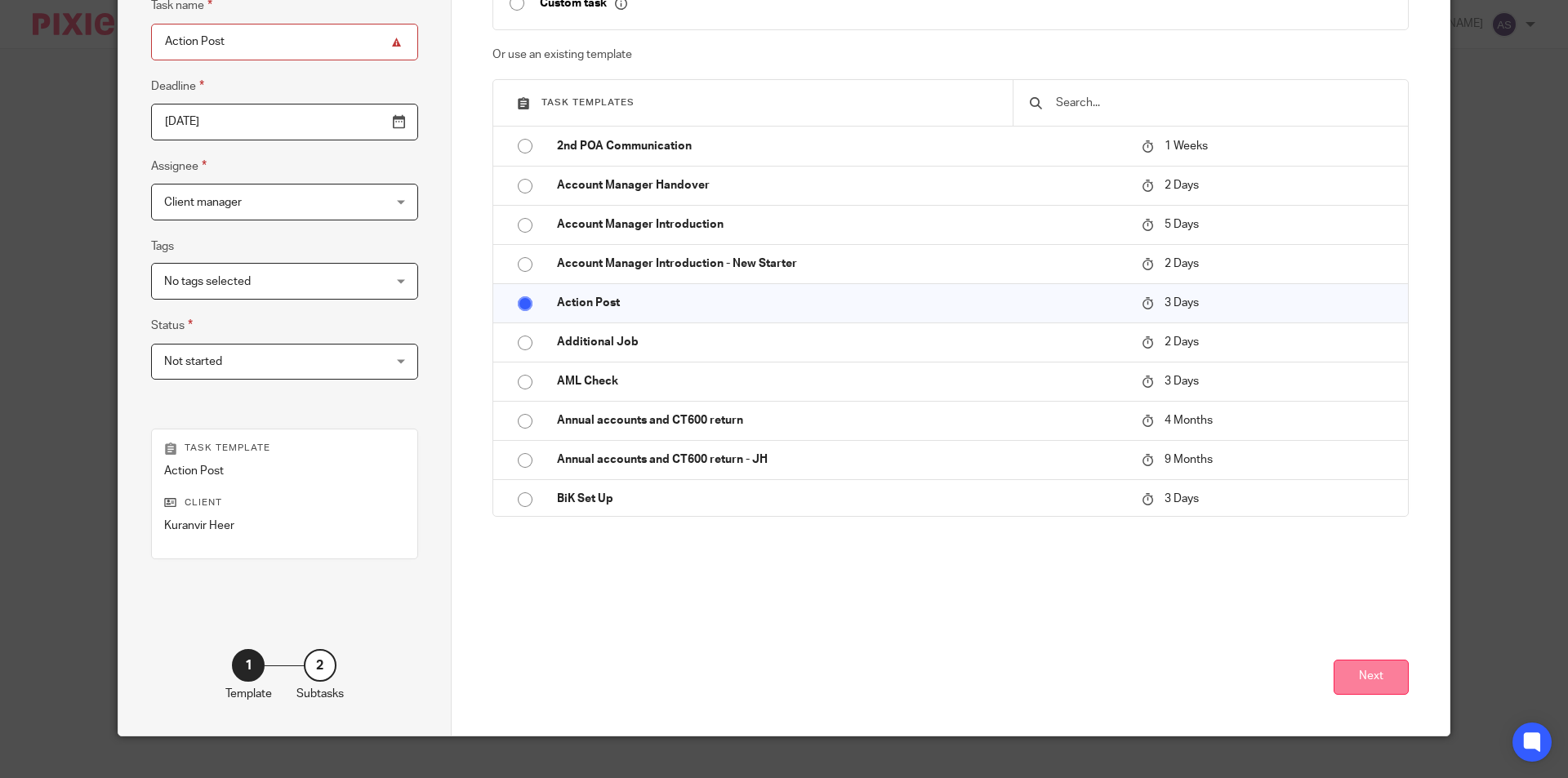
click at [1384, 677] on button "Next" at bounding box center [1371, 677] width 76 height 35
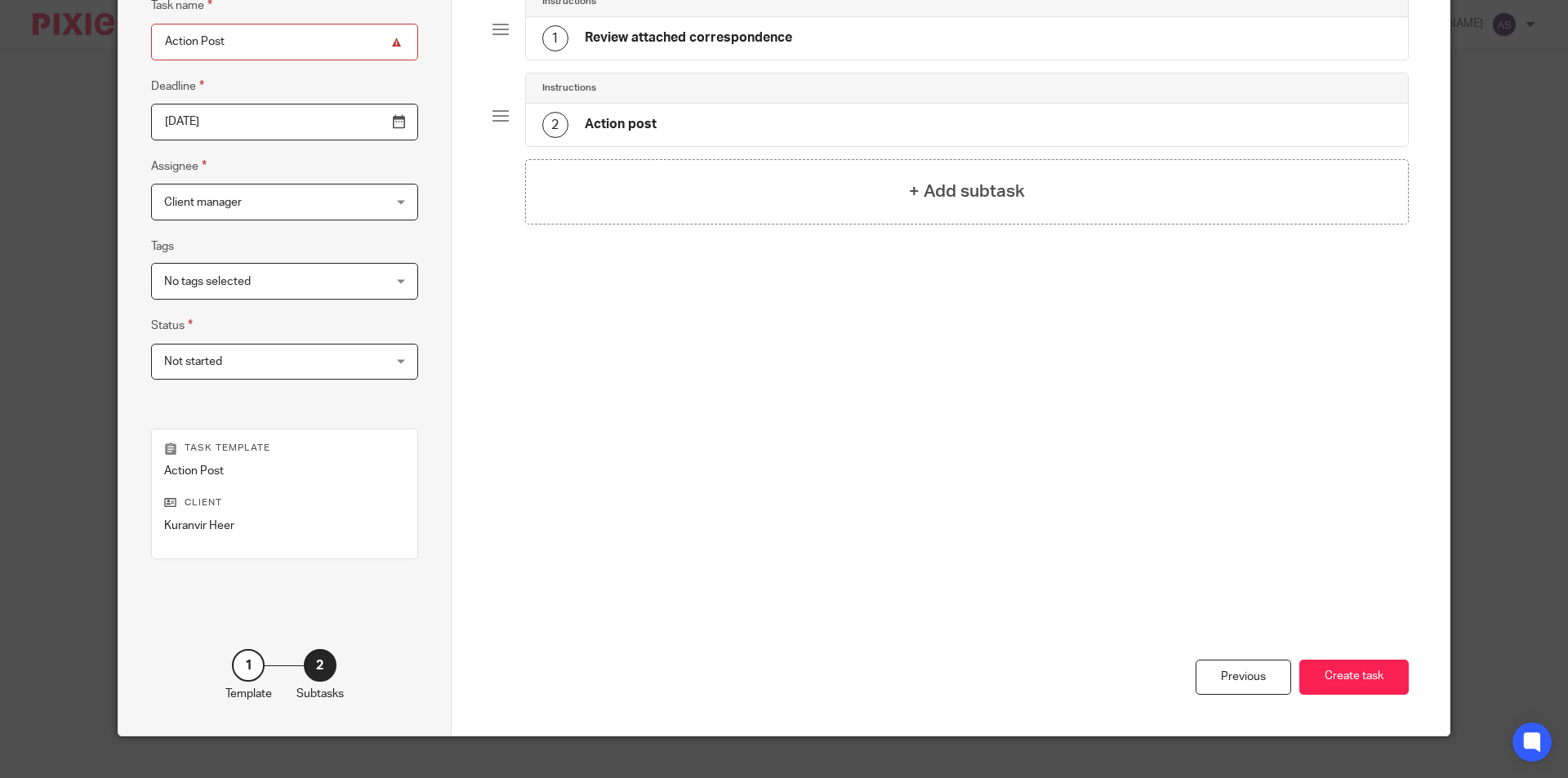
click at [644, 42] on h4 "Review attached correspondence" at bounding box center [688, 38] width 208 height 17
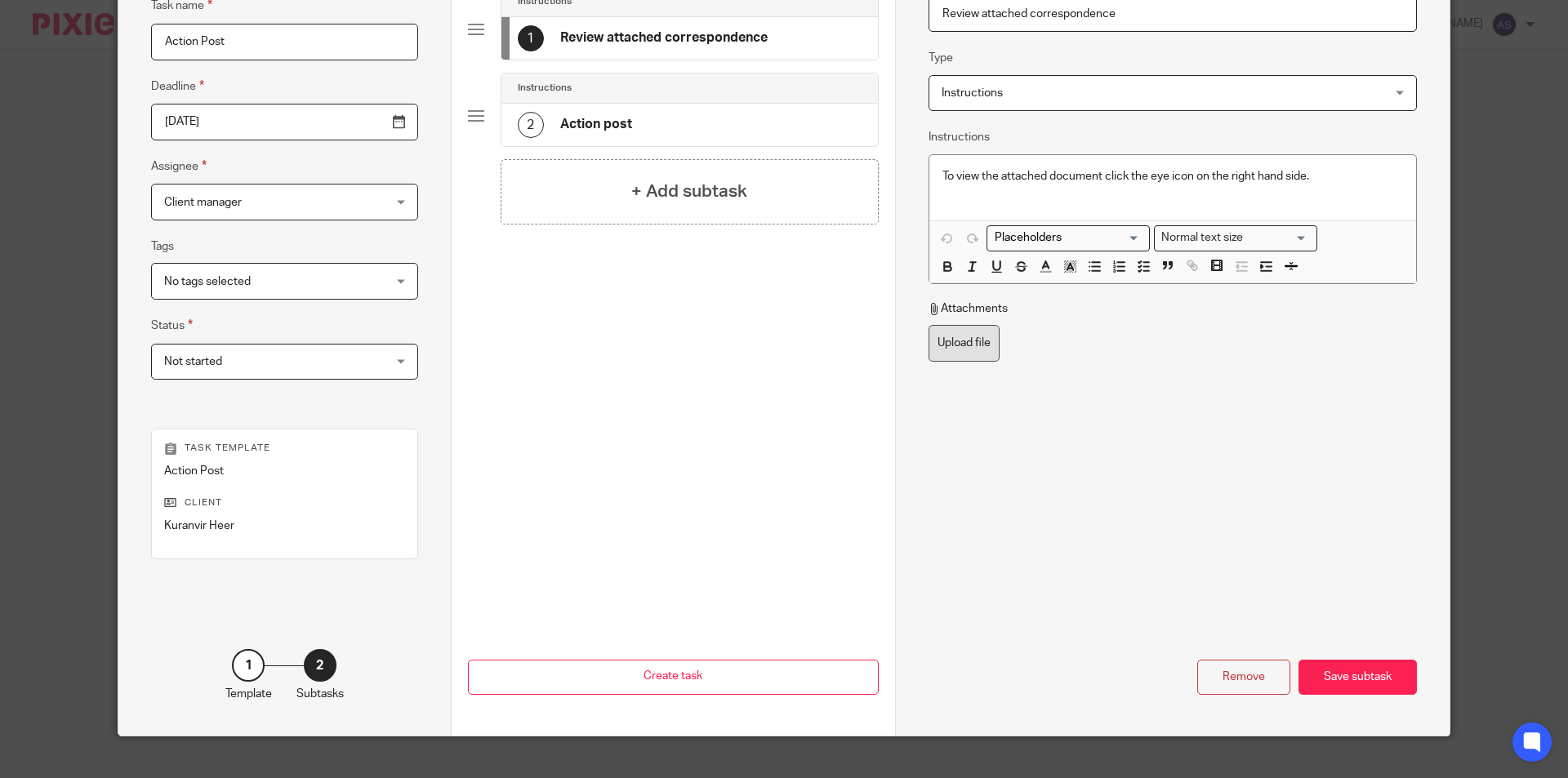
click at [953, 347] on label "Upload file" at bounding box center [965, 343] width 71 height 36
click at [929, 325] on input "Upload file" at bounding box center [928, 324] width 1 height 1
type input "C:\fakepath\K S HEER - SA Tax Calculation_001.pdf"
click at [1349, 674] on div "Save subtask" at bounding box center [1358, 677] width 118 height 35
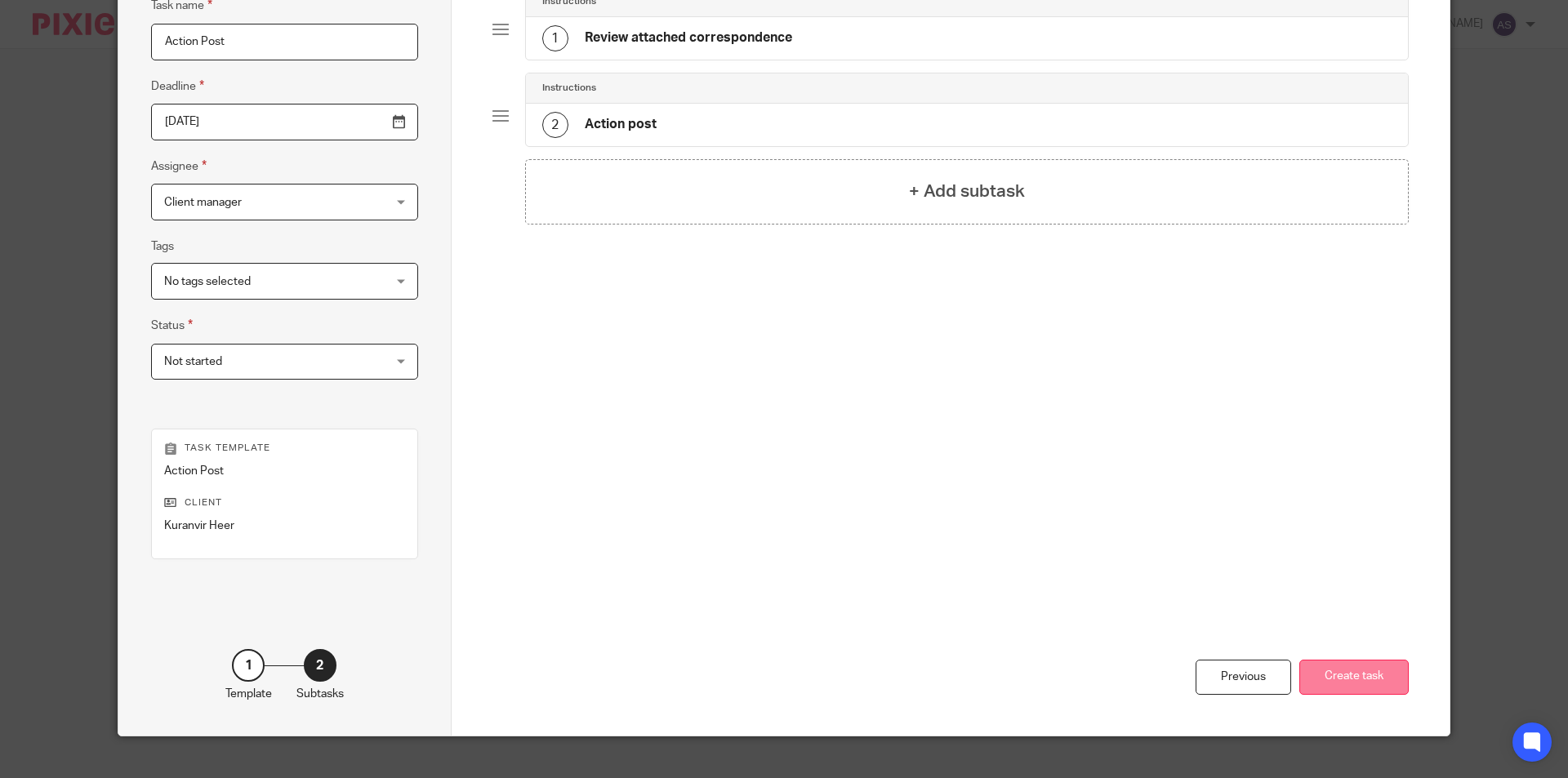
click at [1370, 682] on button "Create task" at bounding box center [1354, 677] width 109 height 35
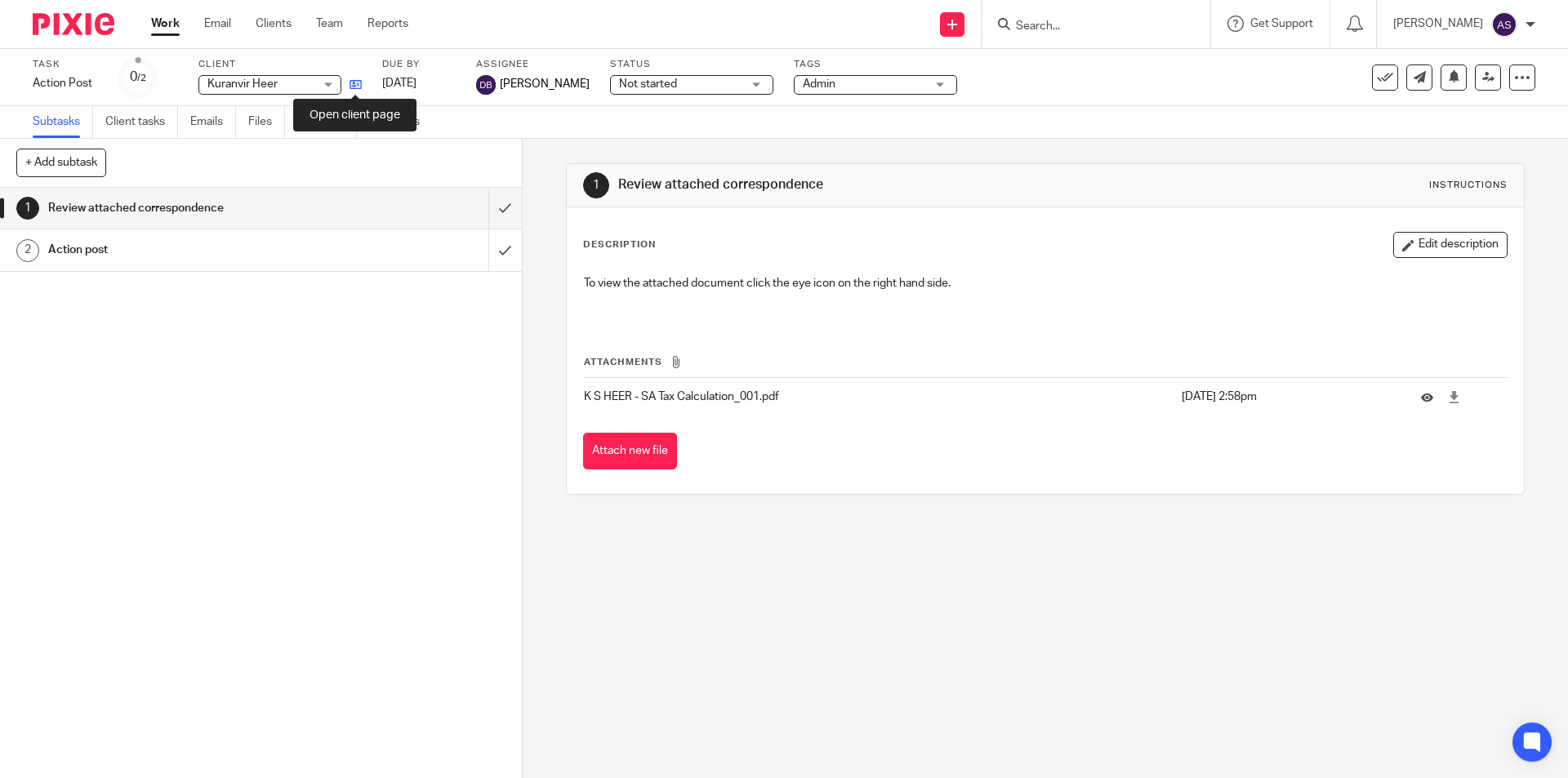
click at [359, 89] on icon at bounding box center [356, 84] width 12 height 12
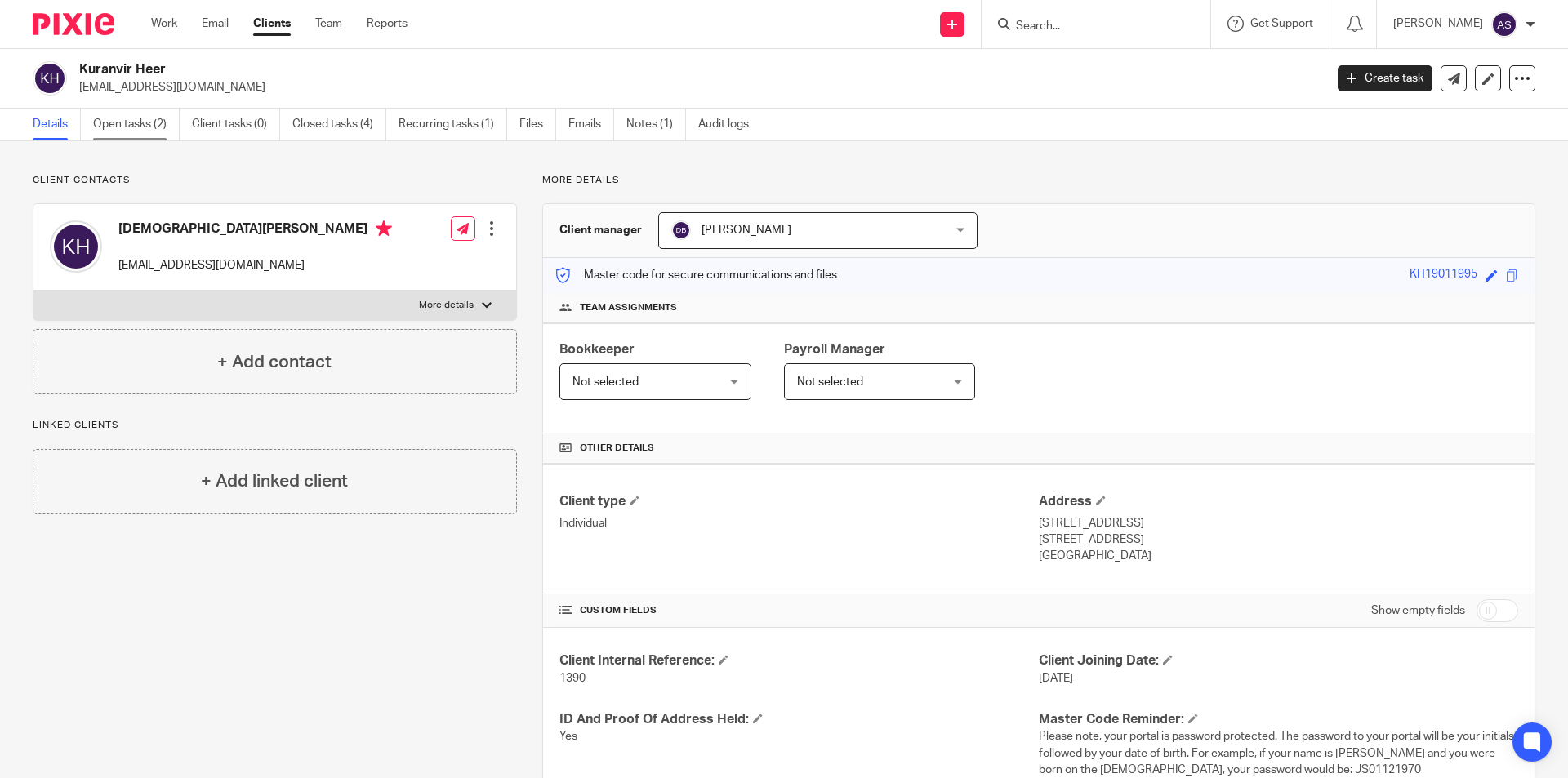
click at [128, 124] on link "Open tasks (2)" at bounding box center [136, 124] width 87 height 32
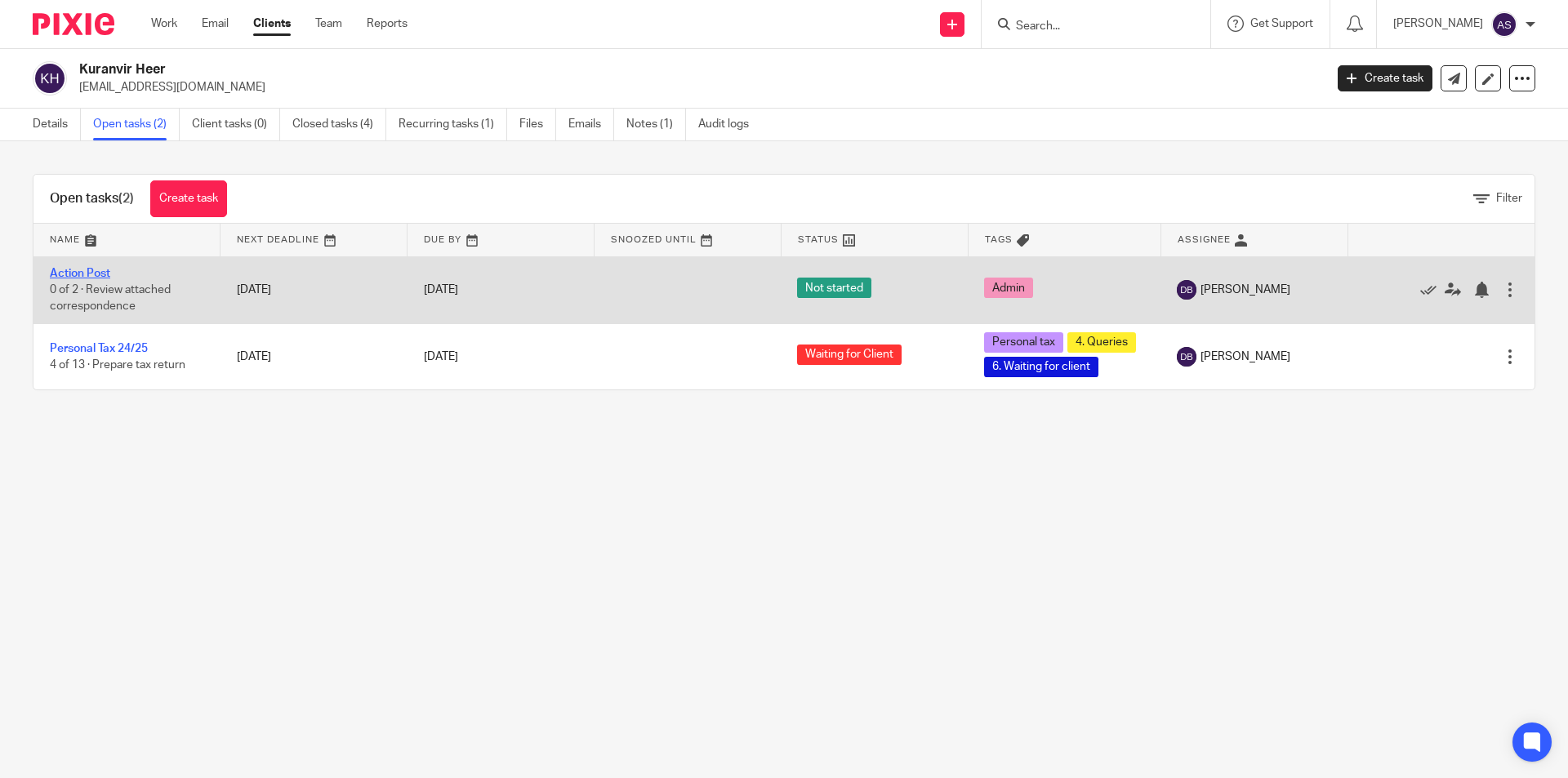
click at [87, 275] on link "Action Post" at bounding box center [80, 274] width 61 height 11
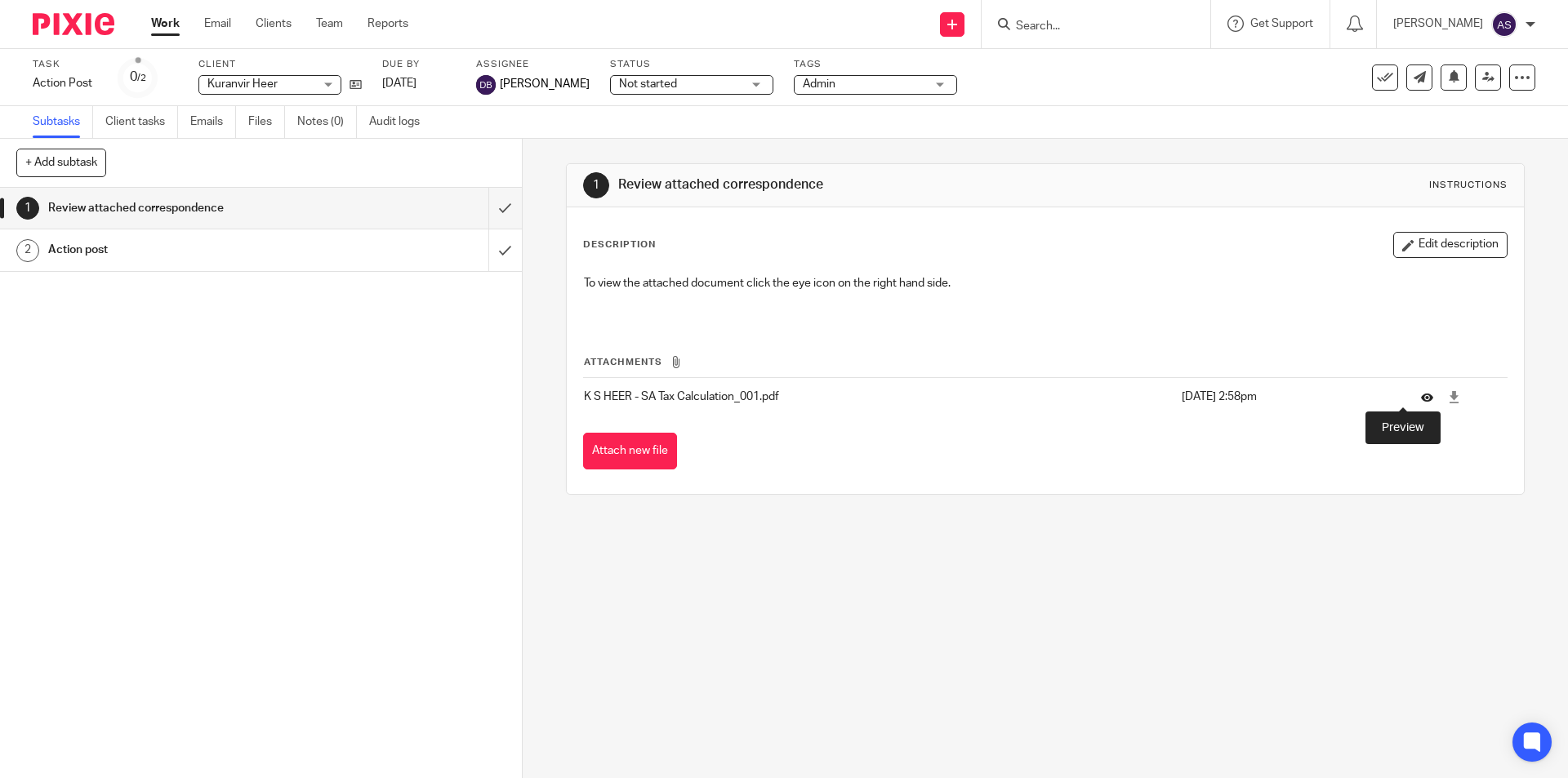
click at [1421, 400] on icon at bounding box center [1427, 398] width 12 height 12
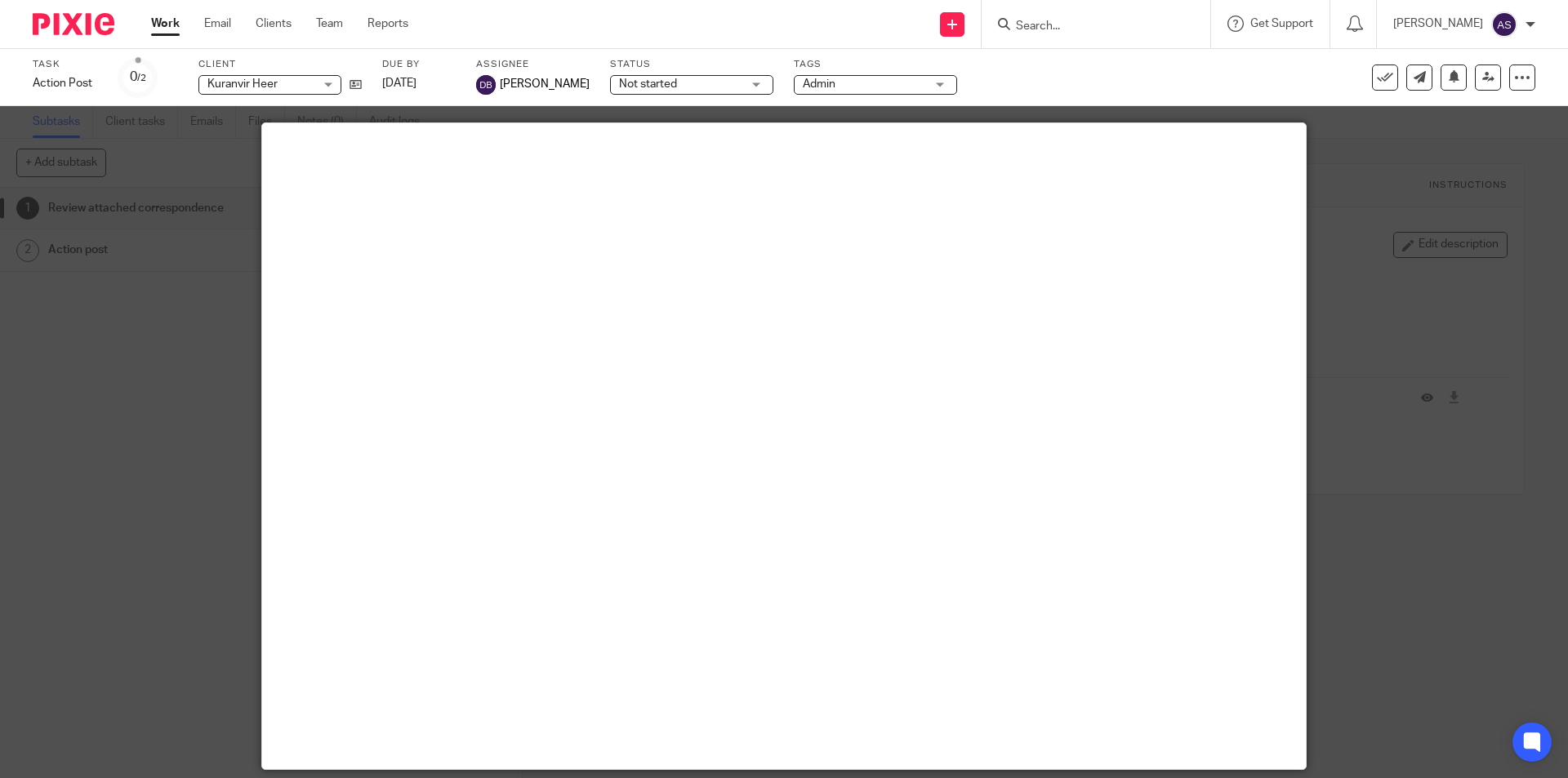
click at [163, 419] on div at bounding box center [784, 389] width 1568 height 778
click at [1530, 241] on div at bounding box center [784, 389] width 1568 height 778
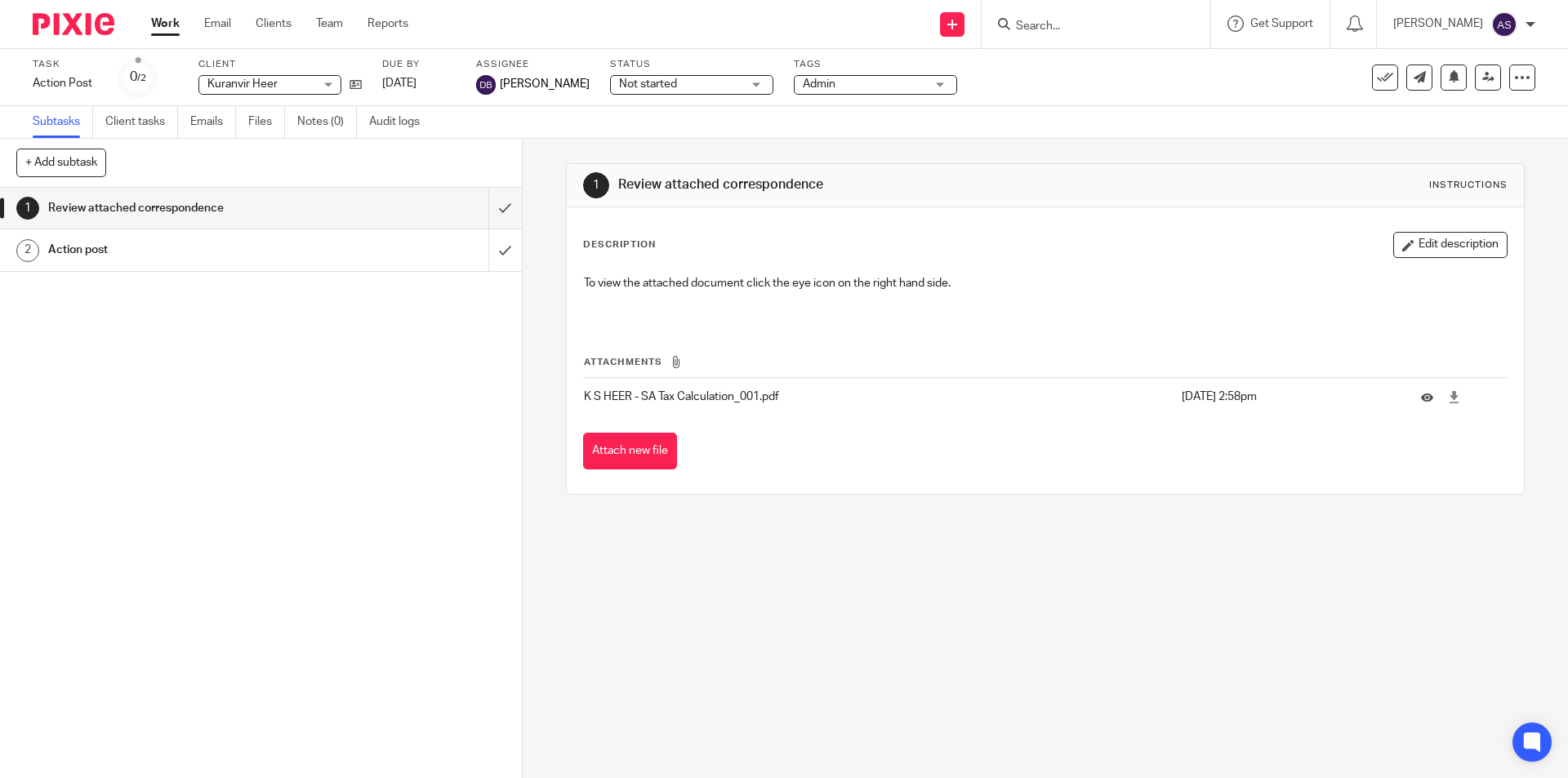
click at [1075, 23] on input "Search" at bounding box center [1087, 27] width 147 height 15
click at [289, 23] on link "Clients" at bounding box center [273, 23] width 36 height 16
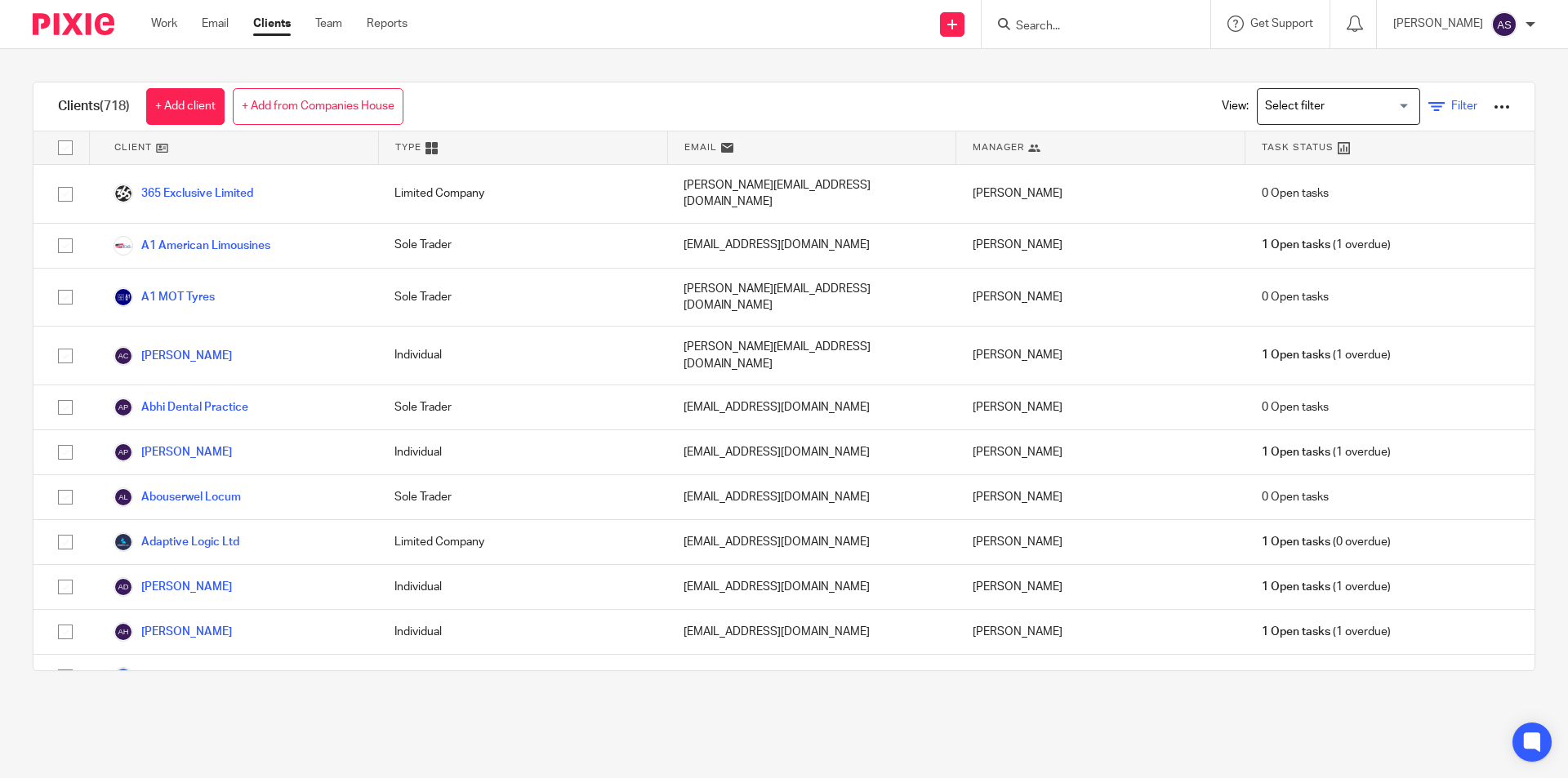
click at [1428, 106] on icon at bounding box center [1436, 107] width 16 height 16
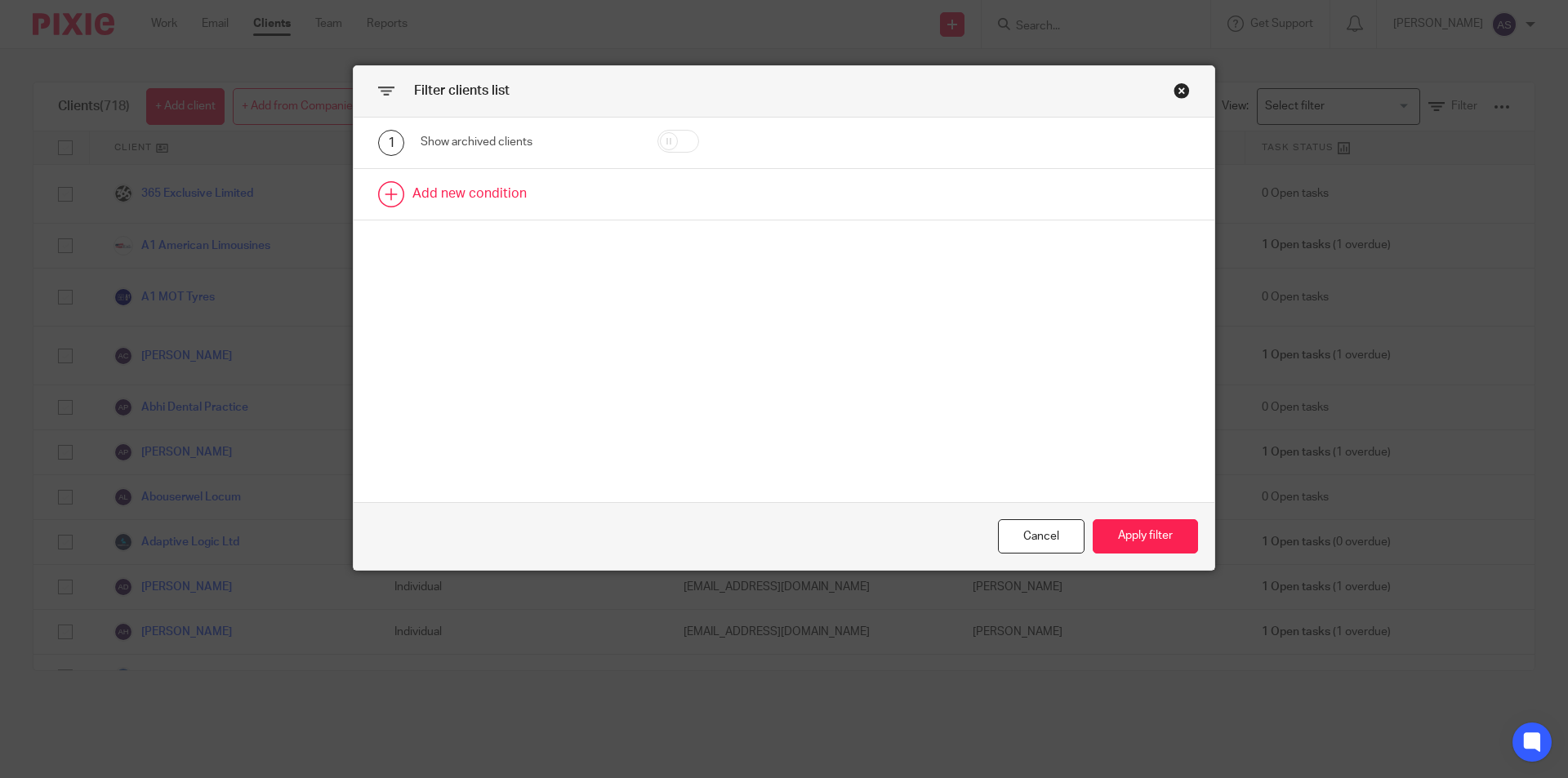
click at [549, 194] on link at bounding box center [783, 194] width 860 height 50
click at [475, 198] on div "Field" at bounding box center [512, 200] width 158 height 35
type input "utr"
click at [485, 292] on li "UTR" at bounding box center [521, 281] width 210 height 34
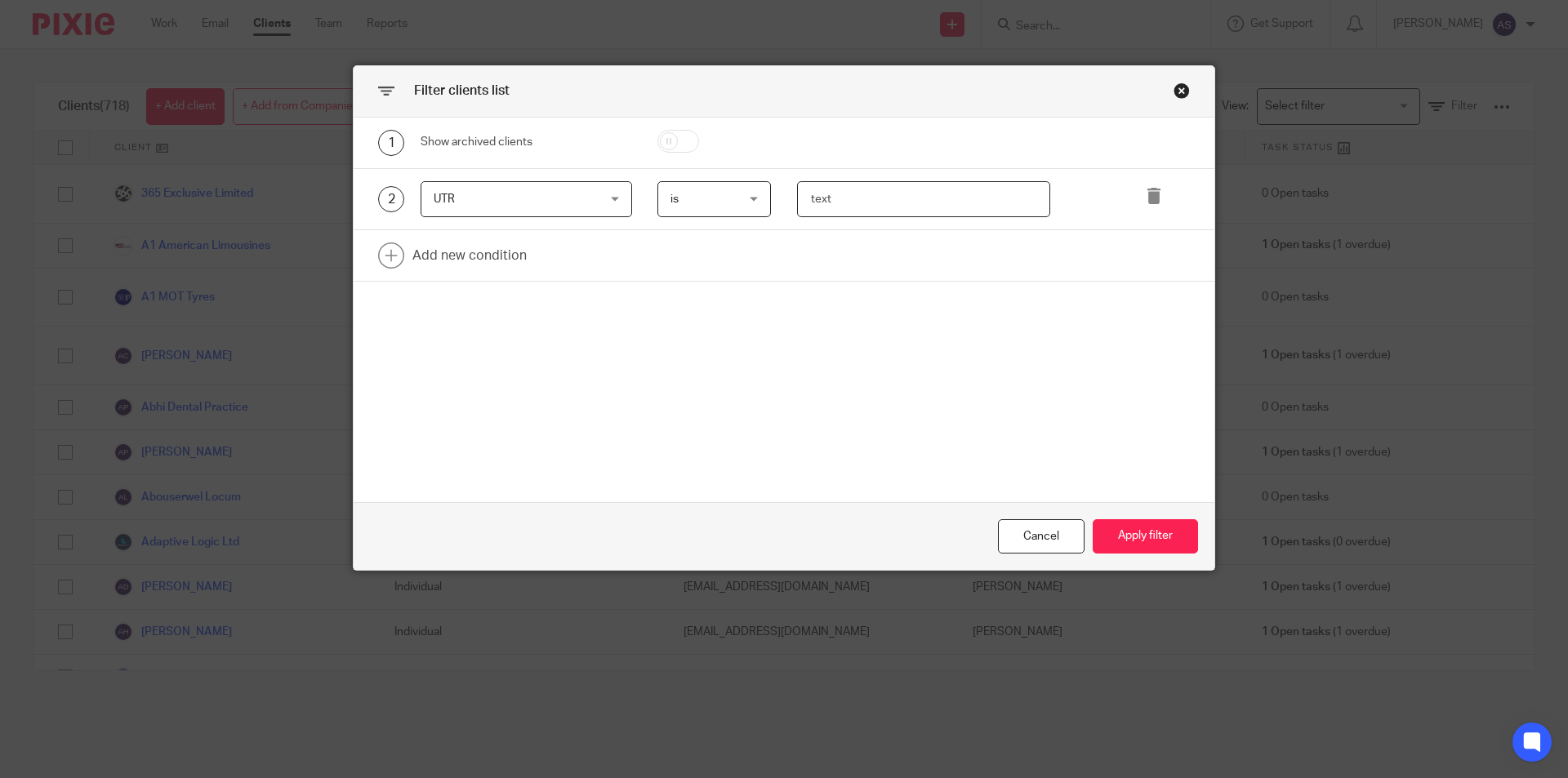
click at [858, 191] on input "text" at bounding box center [924, 200] width 254 height 36
type input "2756643018"
click at [1163, 525] on button "Apply filter" at bounding box center [1145, 537] width 105 height 35
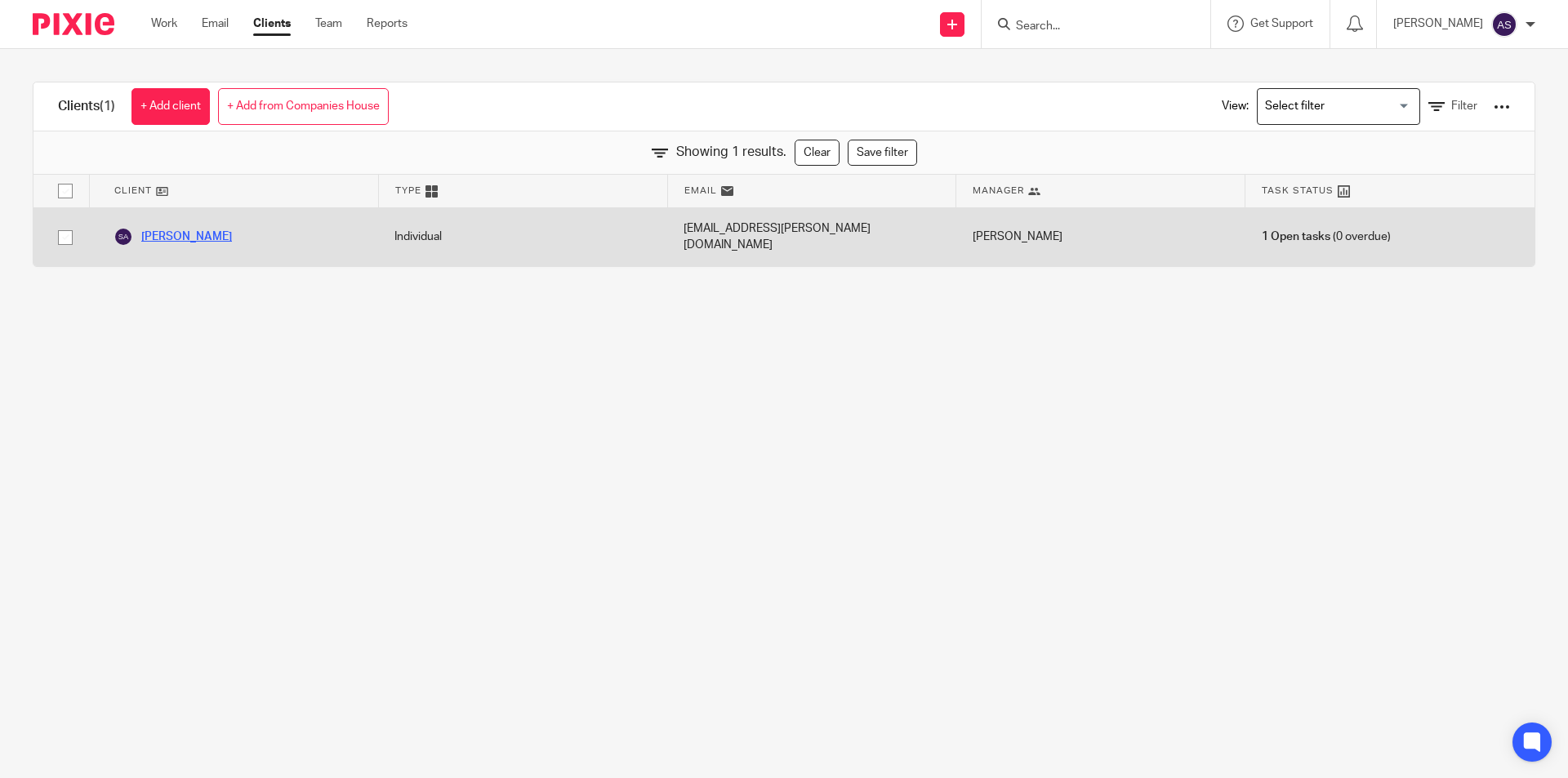
click at [175, 229] on link "Sasha Alani" at bounding box center [173, 237] width 118 height 20
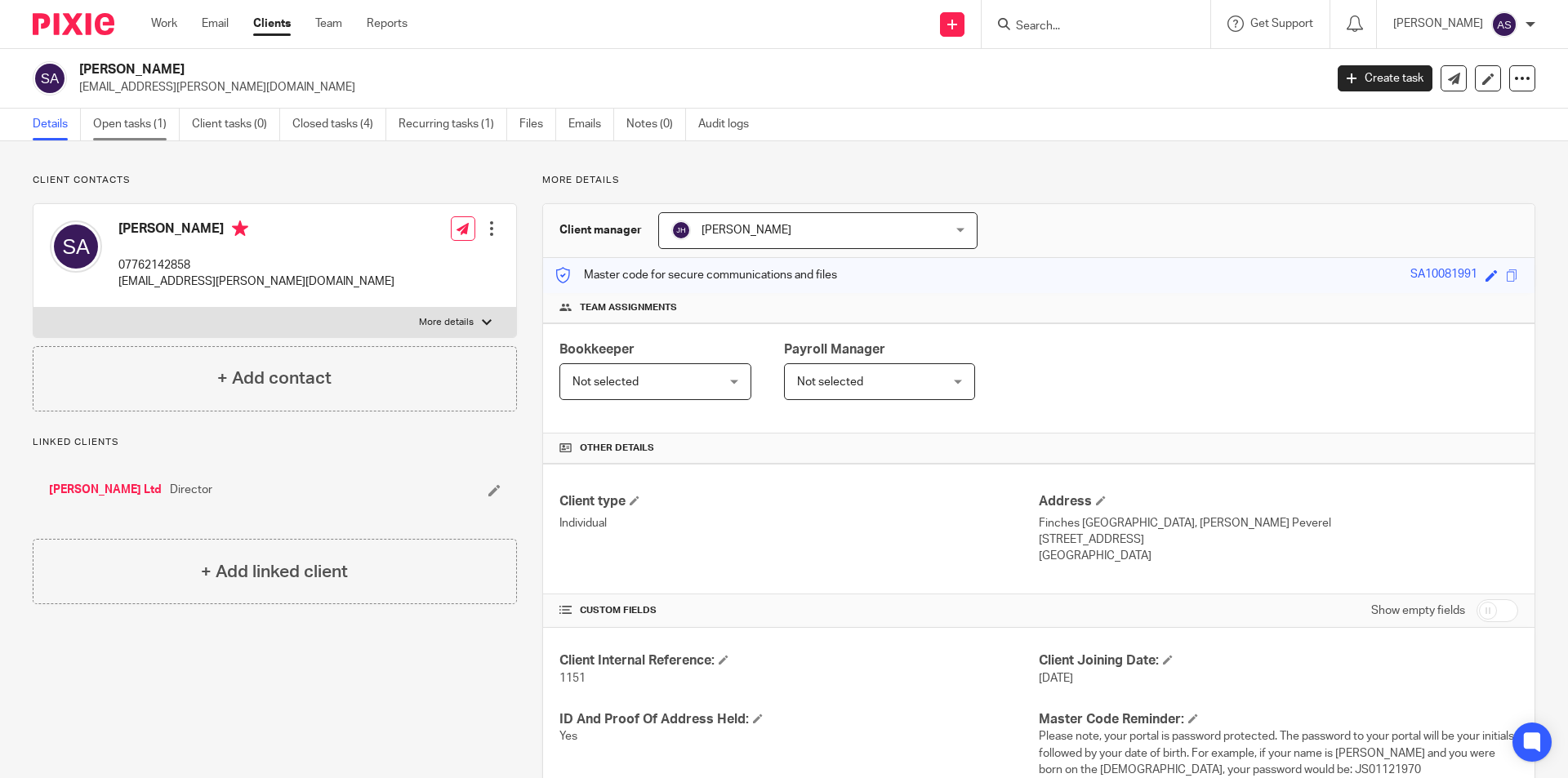
click at [149, 126] on link "Open tasks (1)" at bounding box center [136, 124] width 87 height 32
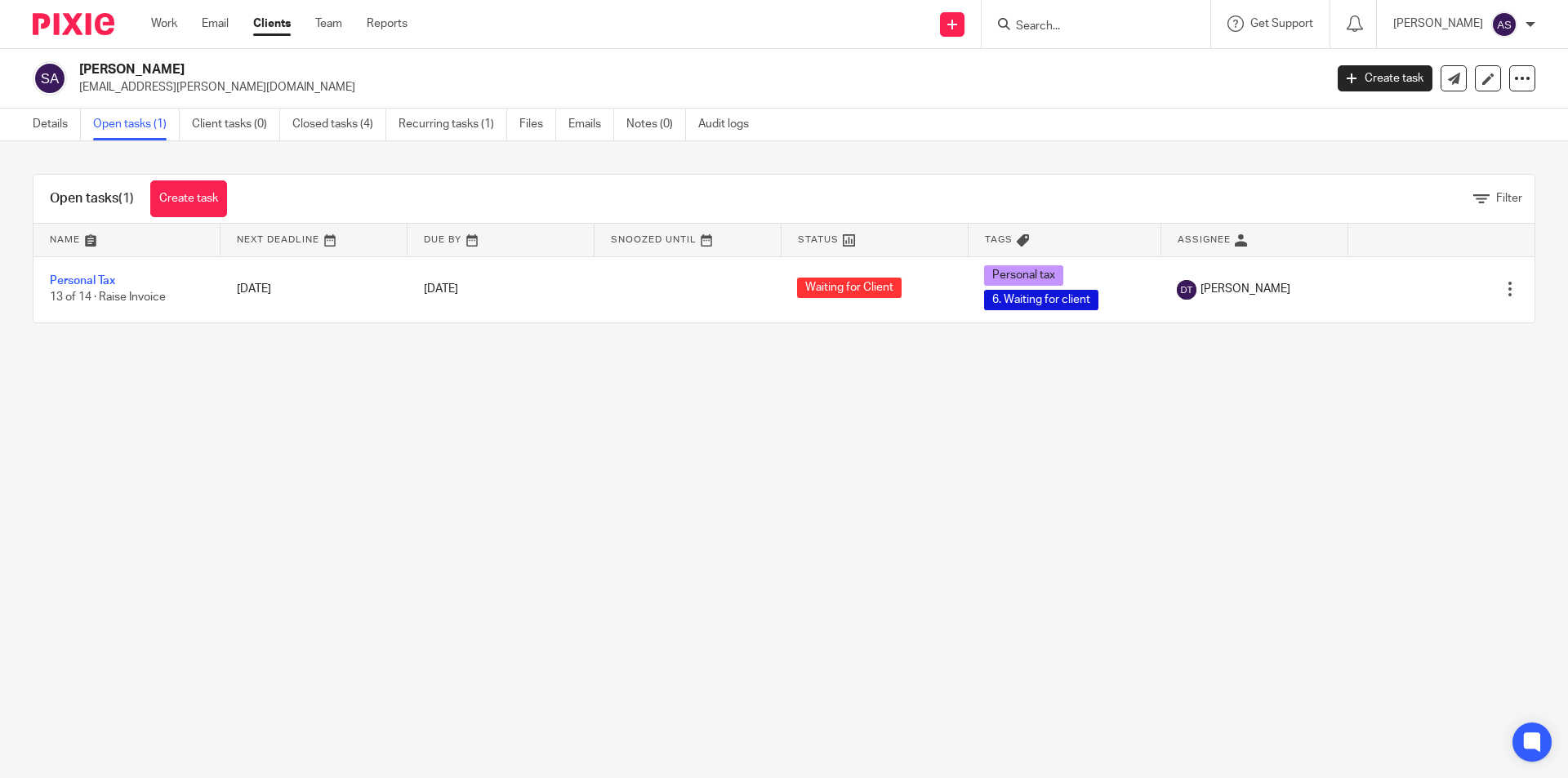
click at [183, 220] on div "Open tasks (1) Create task" at bounding box center [139, 198] width 210 height 48
click at [187, 202] on link "Create task" at bounding box center [188, 199] width 76 height 36
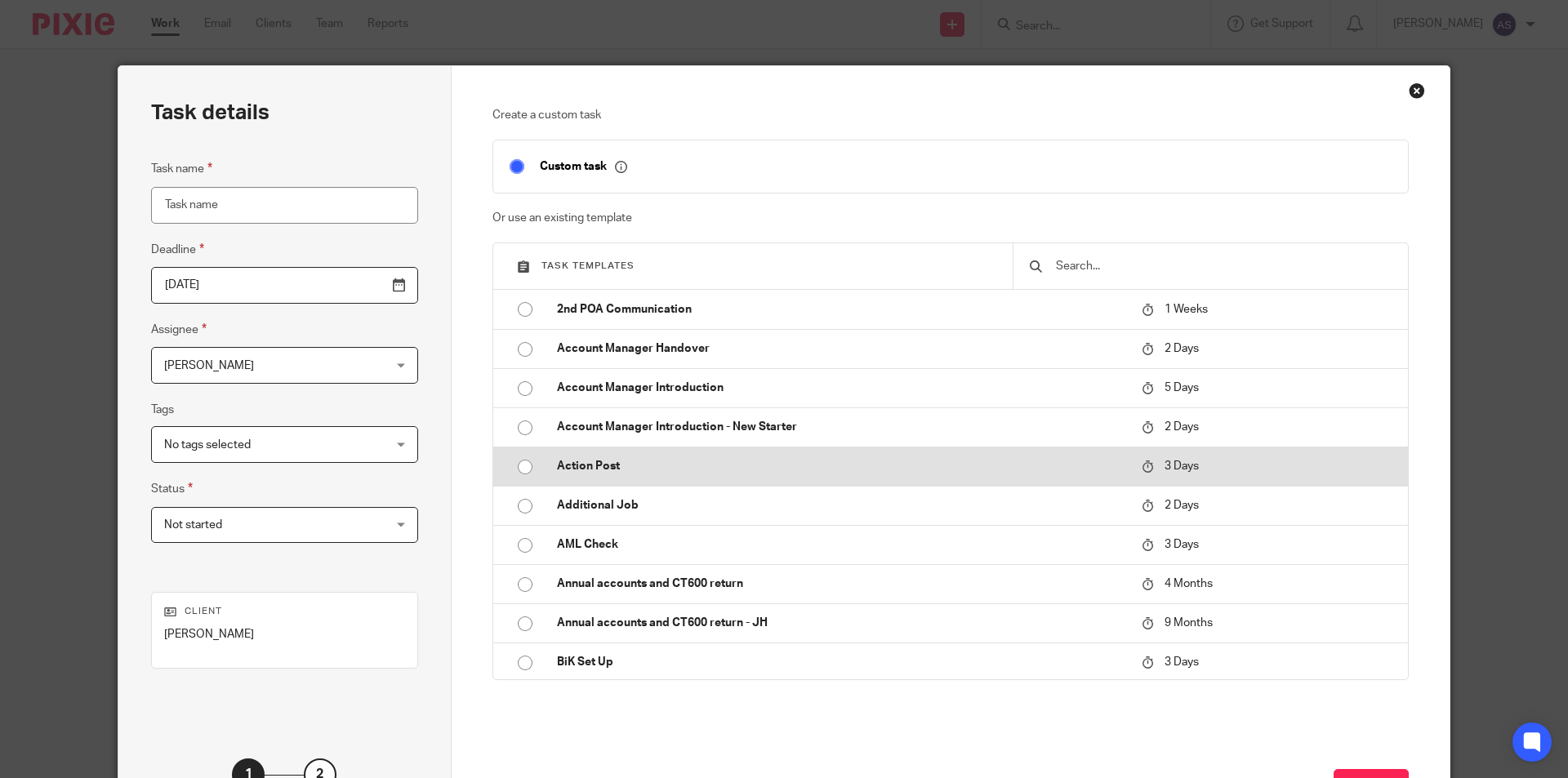
click at [611, 466] on p "Action Post" at bounding box center [841, 466] width 569 height 16
type input "2025-08-24"
type input "Action Post"
checkbox input "false"
radio input "true"
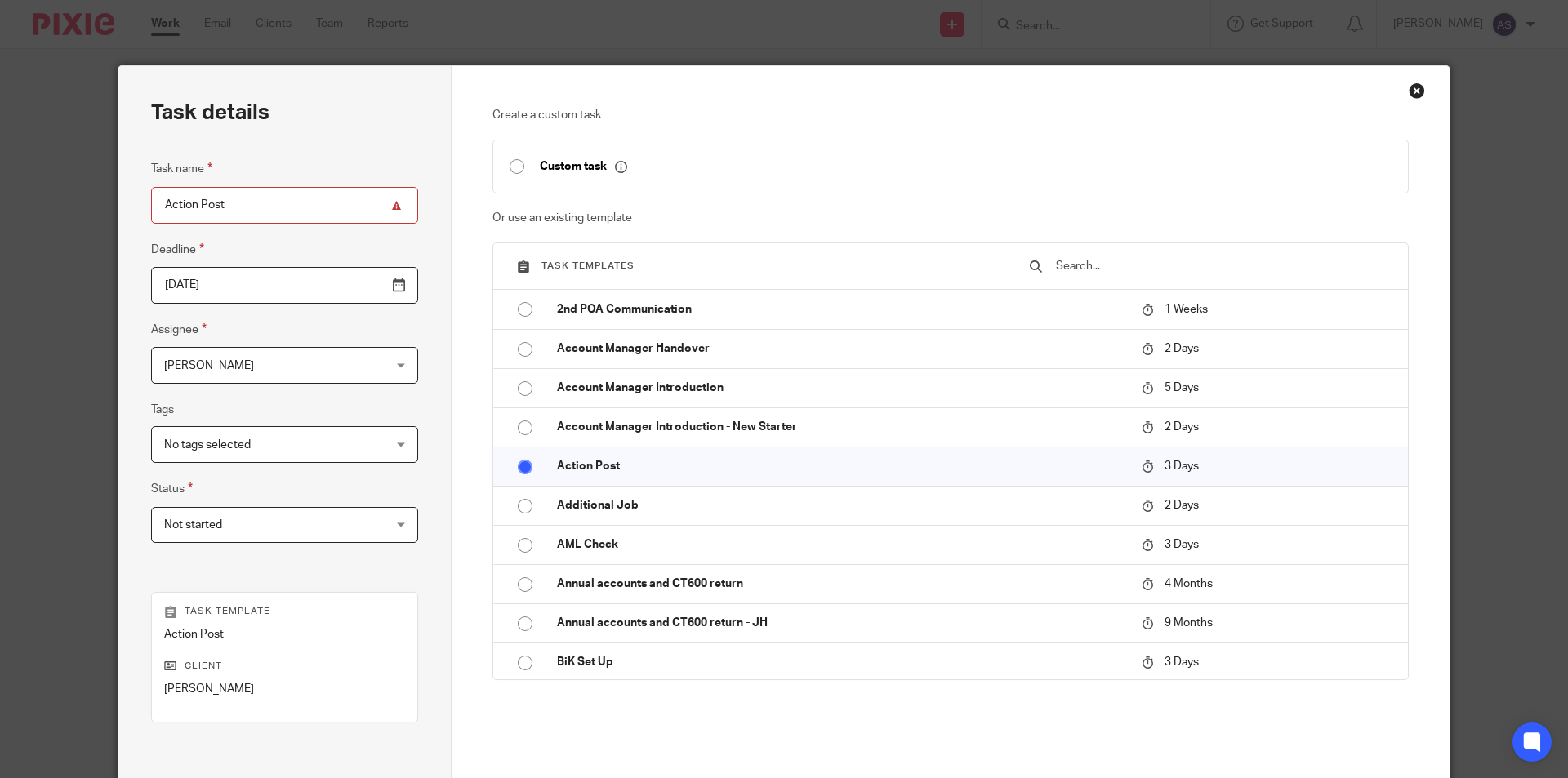
click at [287, 367] on span "[PERSON_NAME]" at bounding box center [265, 366] width 202 height 35
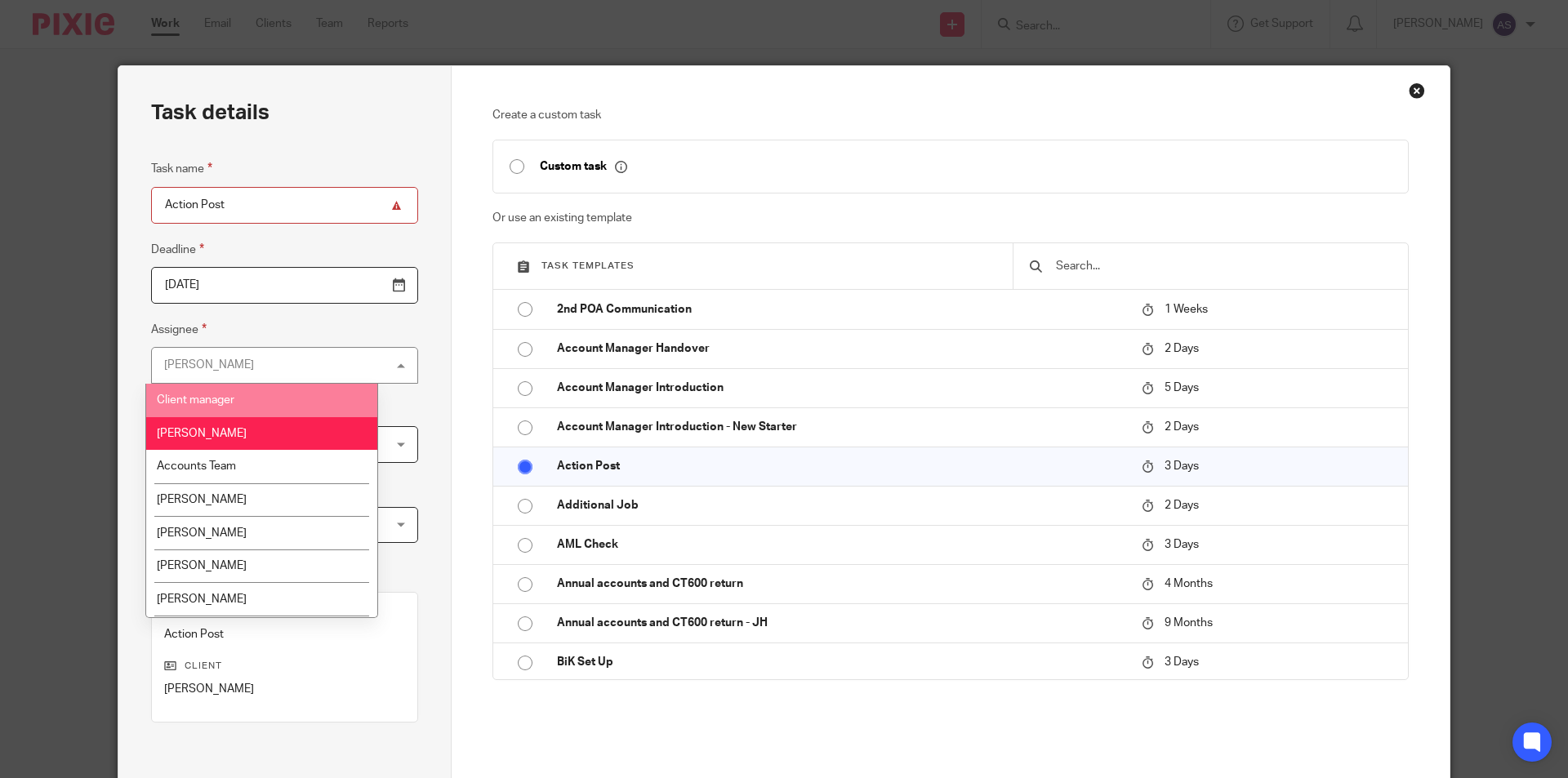
click at [250, 392] on li "Client manager" at bounding box center [261, 400] width 231 height 34
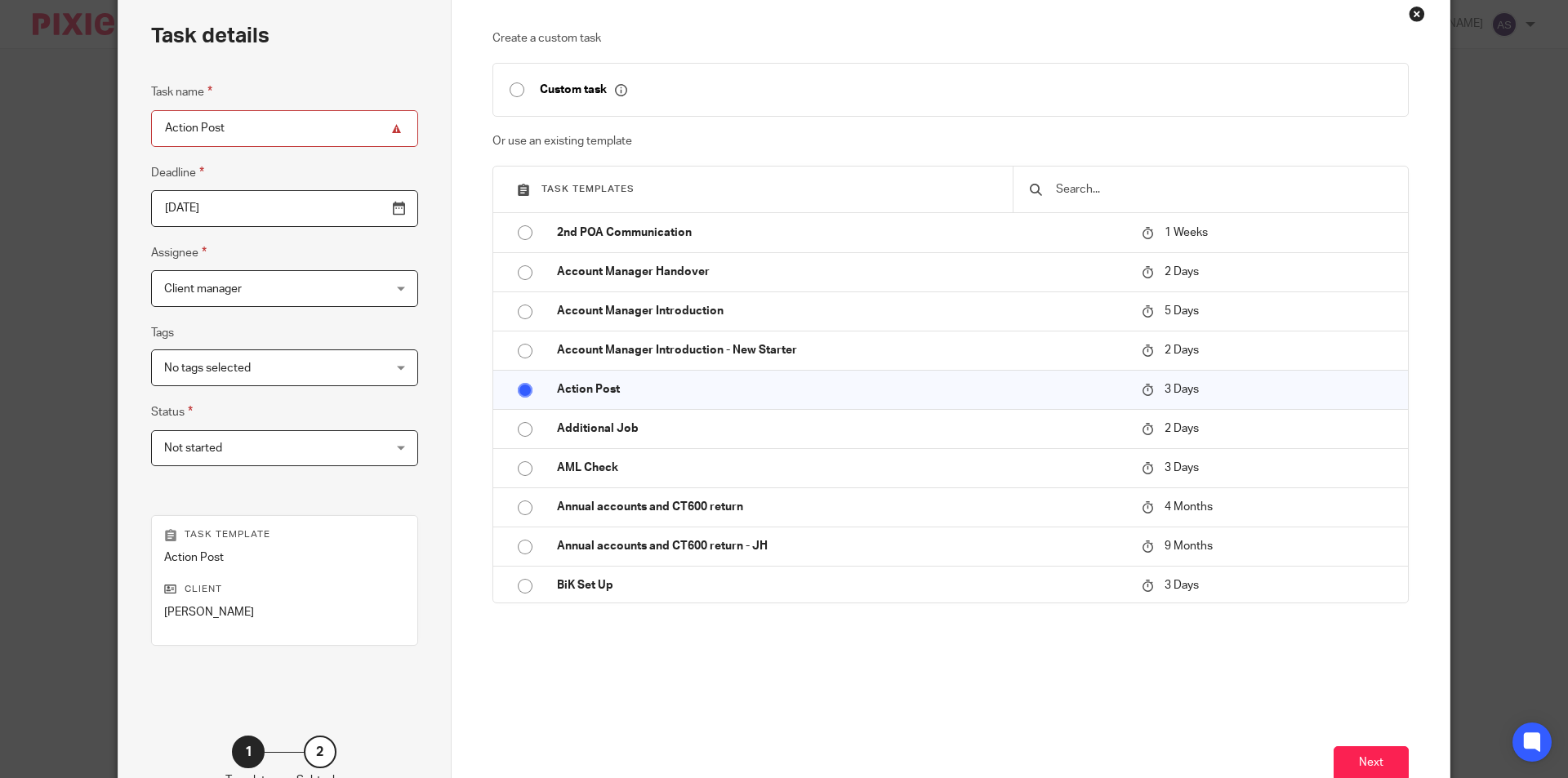
scroll to position [163, 0]
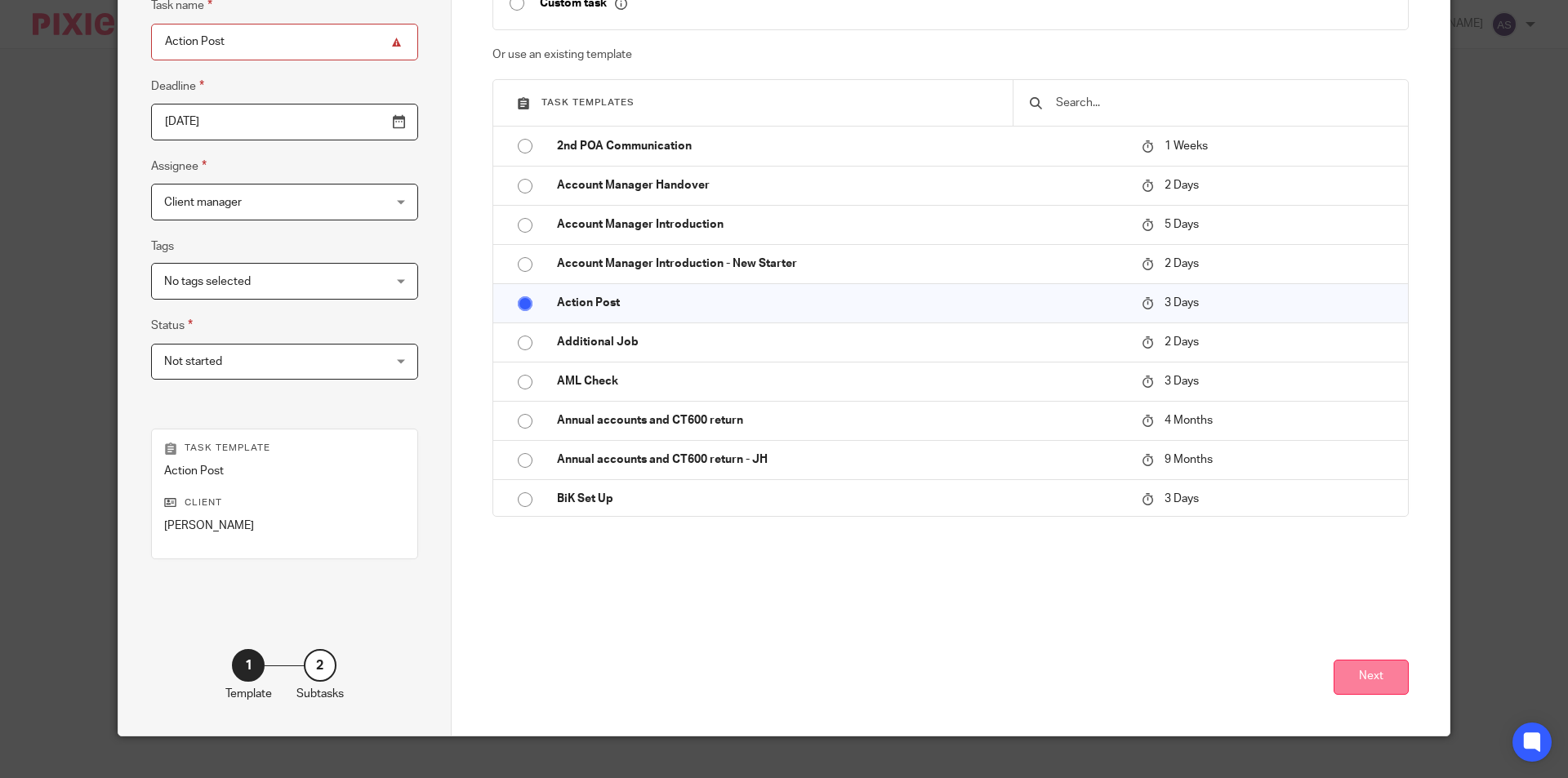
click at [1369, 672] on button "Next" at bounding box center [1371, 677] width 76 height 35
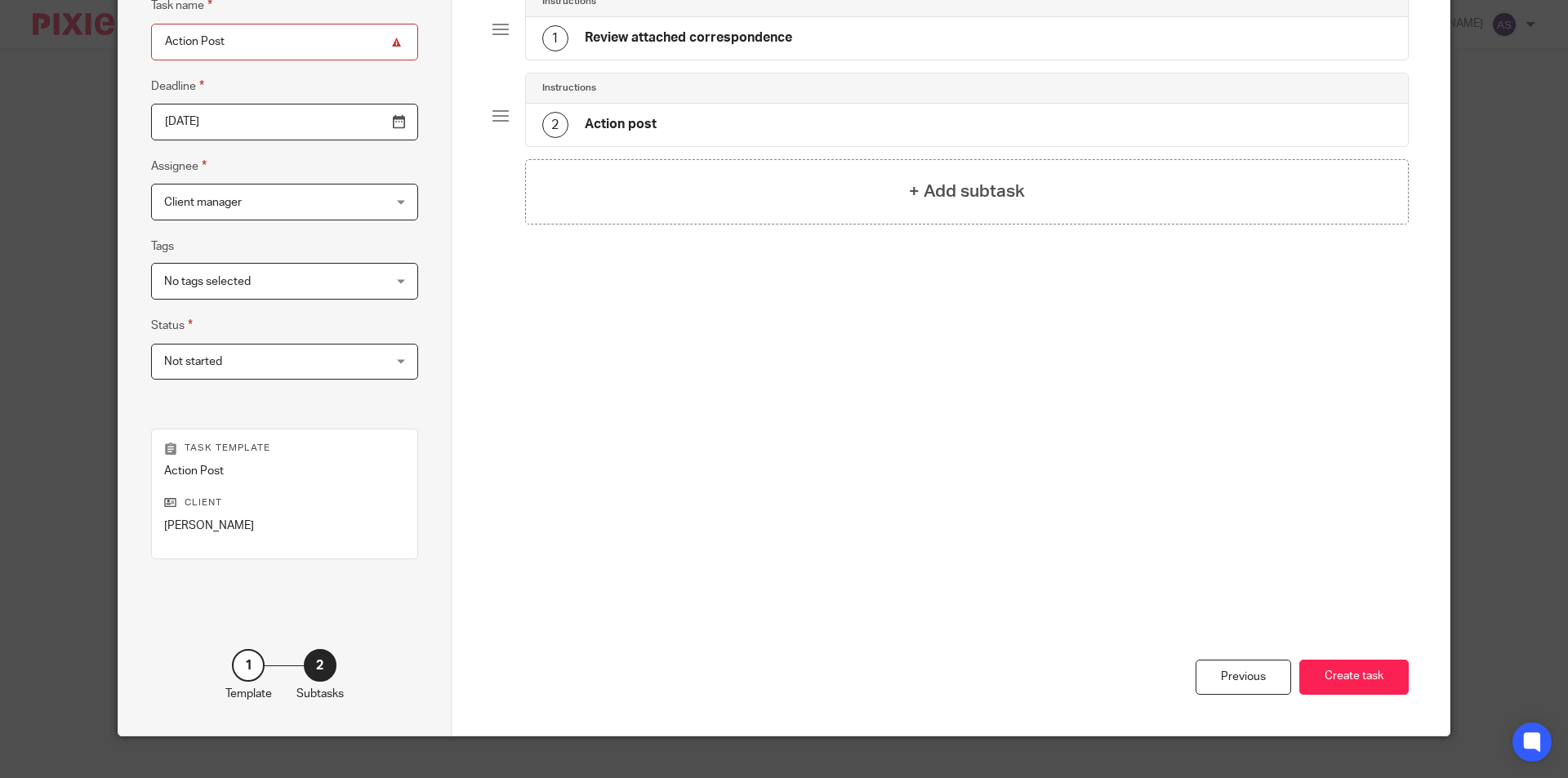
scroll to position [82, 0]
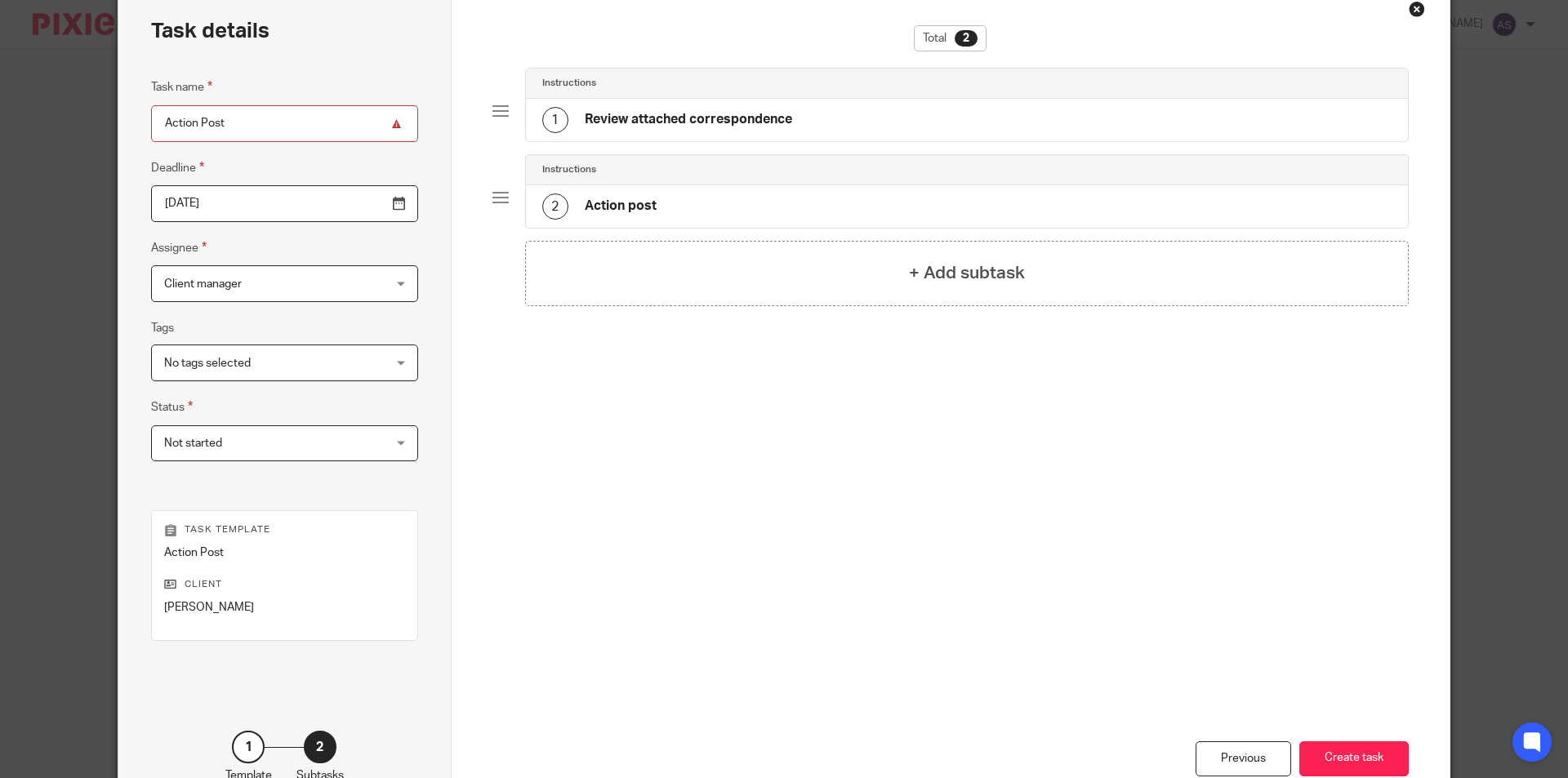
click at [745, 137] on div "1 Review attached correspondence" at bounding box center [967, 120] width 883 height 43
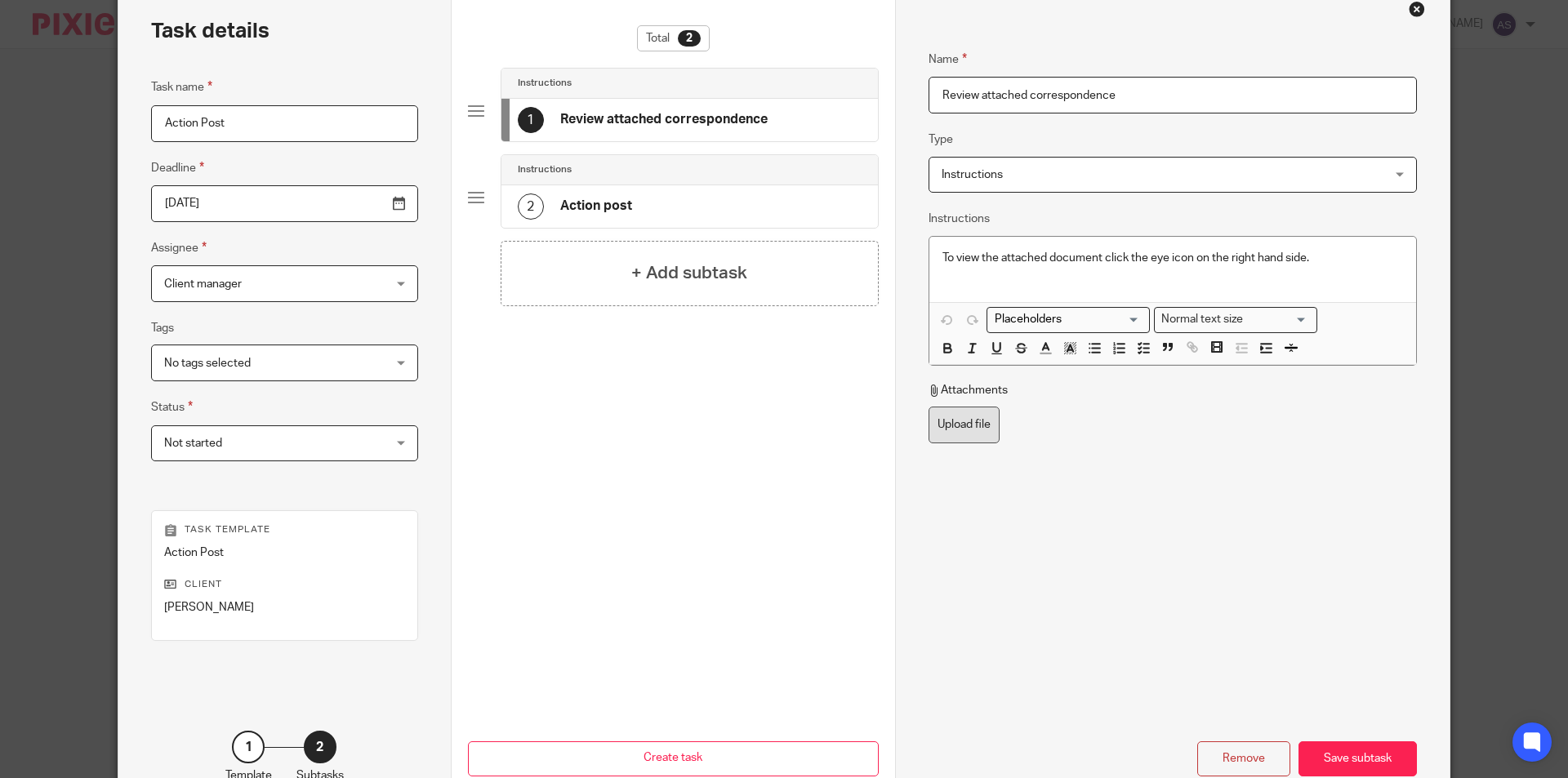
click at [971, 435] on label "Upload file" at bounding box center [965, 425] width 71 height 36
click at [929, 406] on input "Upload file" at bounding box center [928, 406] width 1 height 1
type input "C:\fakepath\S ALANI - SA Tax Calculation_001.pdf"
click at [1374, 762] on div "Save subtask" at bounding box center [1358, 759] width 118 height 35
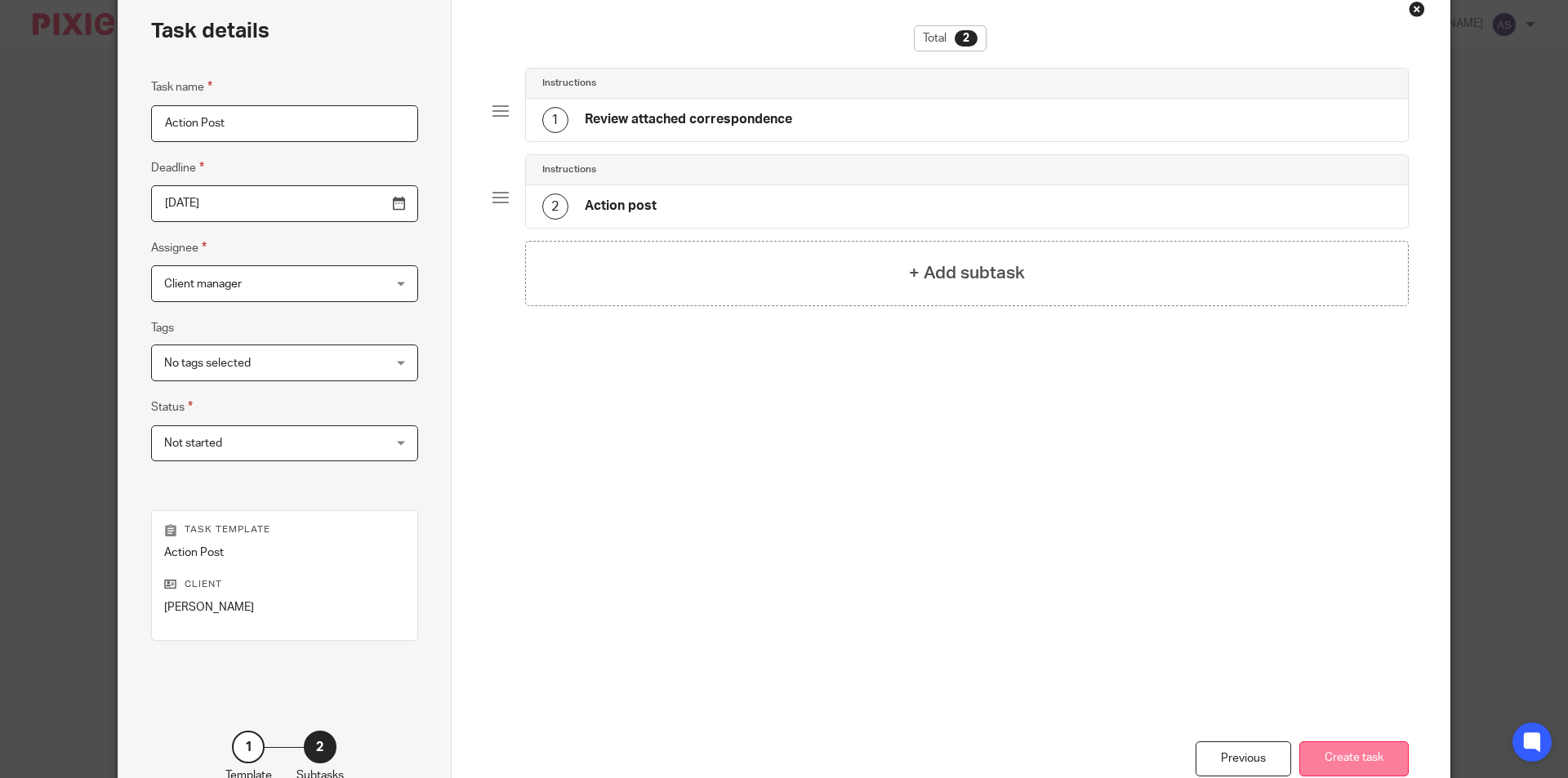
drag, startPoint x: 1347, startPoint y: 751, endPoint x: 1567, endPoint y: 736, distance: 220.5
click at [1348, 751] on button "Create task" at bounding box center [1354, 759] width 109 height 35
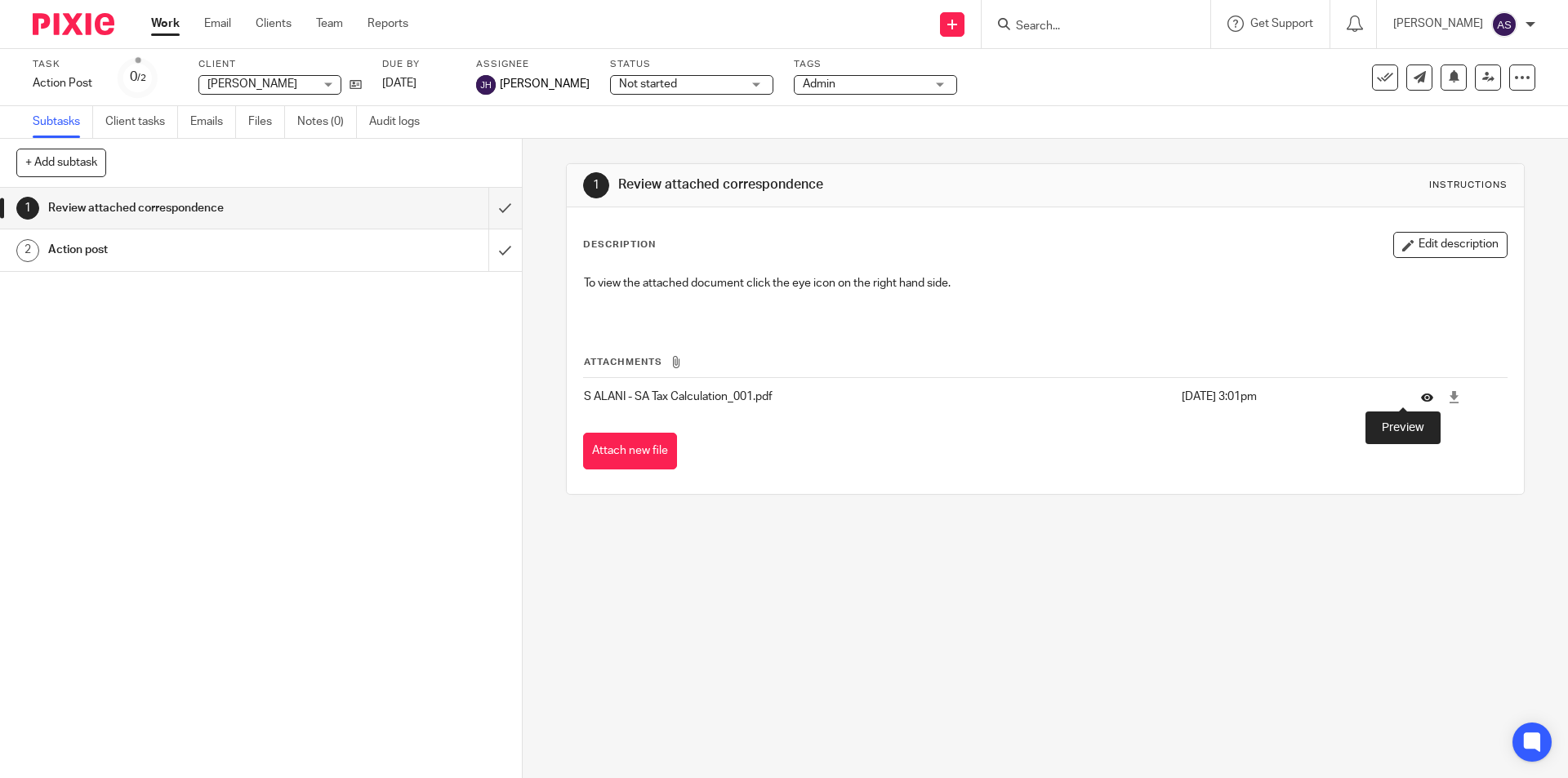
click at [1421, 399] on icon at bounding box center [1427, 398] width 12 height 12
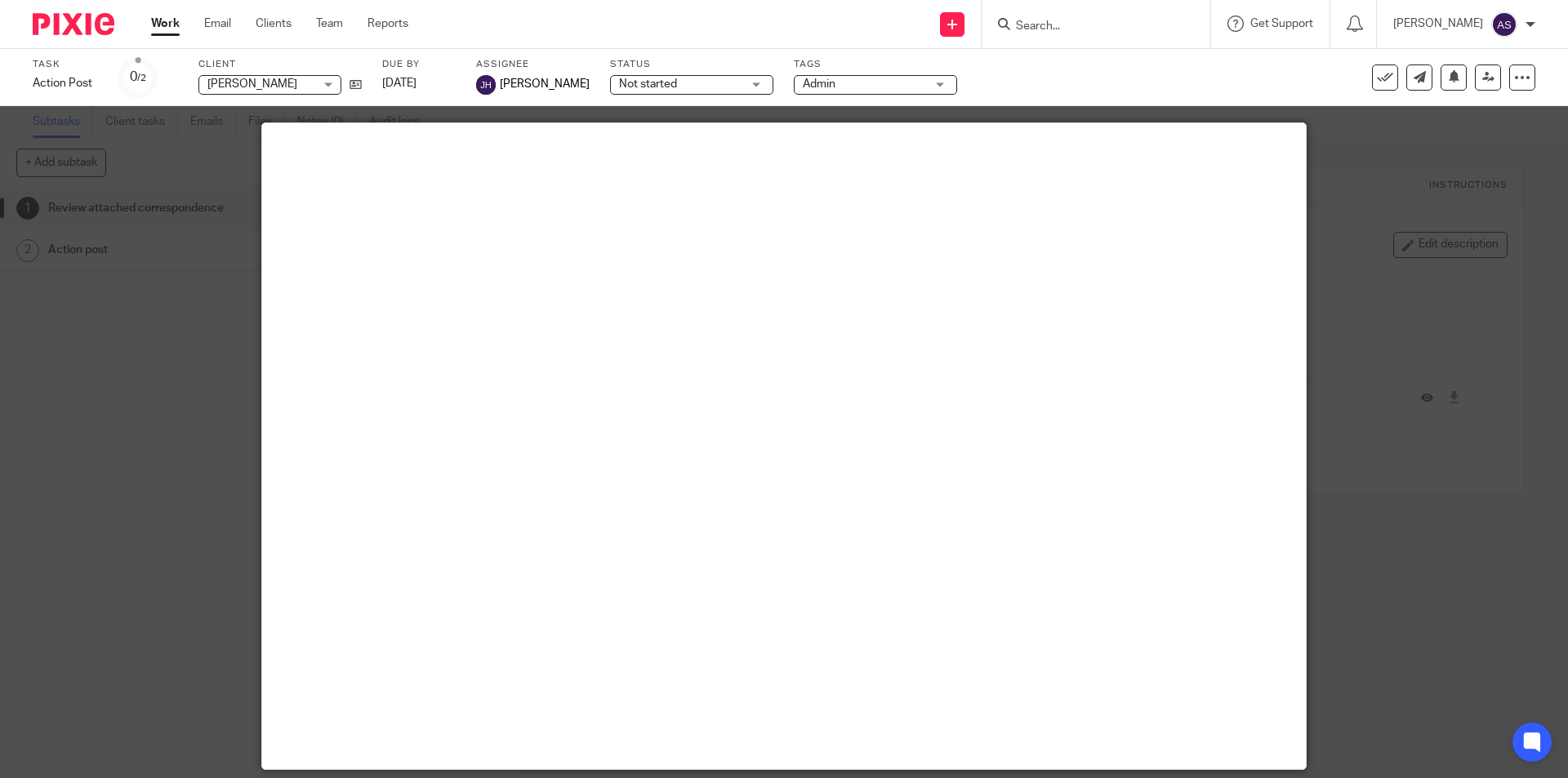
click at [167, 28] on link "Work" at bounding box center [165, 23] width 29 height 16
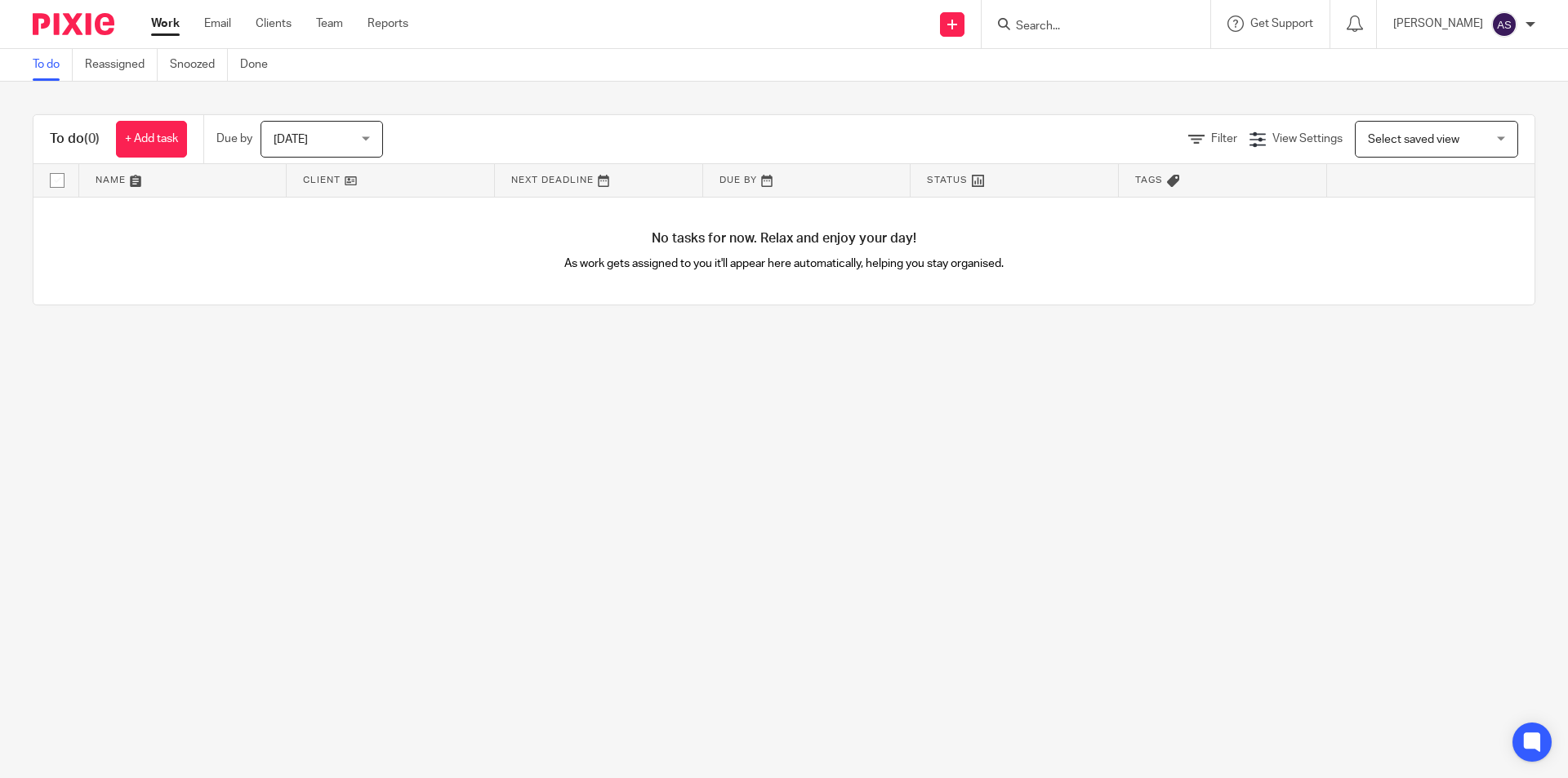
click at [1073, 36] on div at bounding box center [1096, 23] width 228 height 48
click at [1073, 23] on input "Search" at bounding box center [1087, 27] width 147 height 15
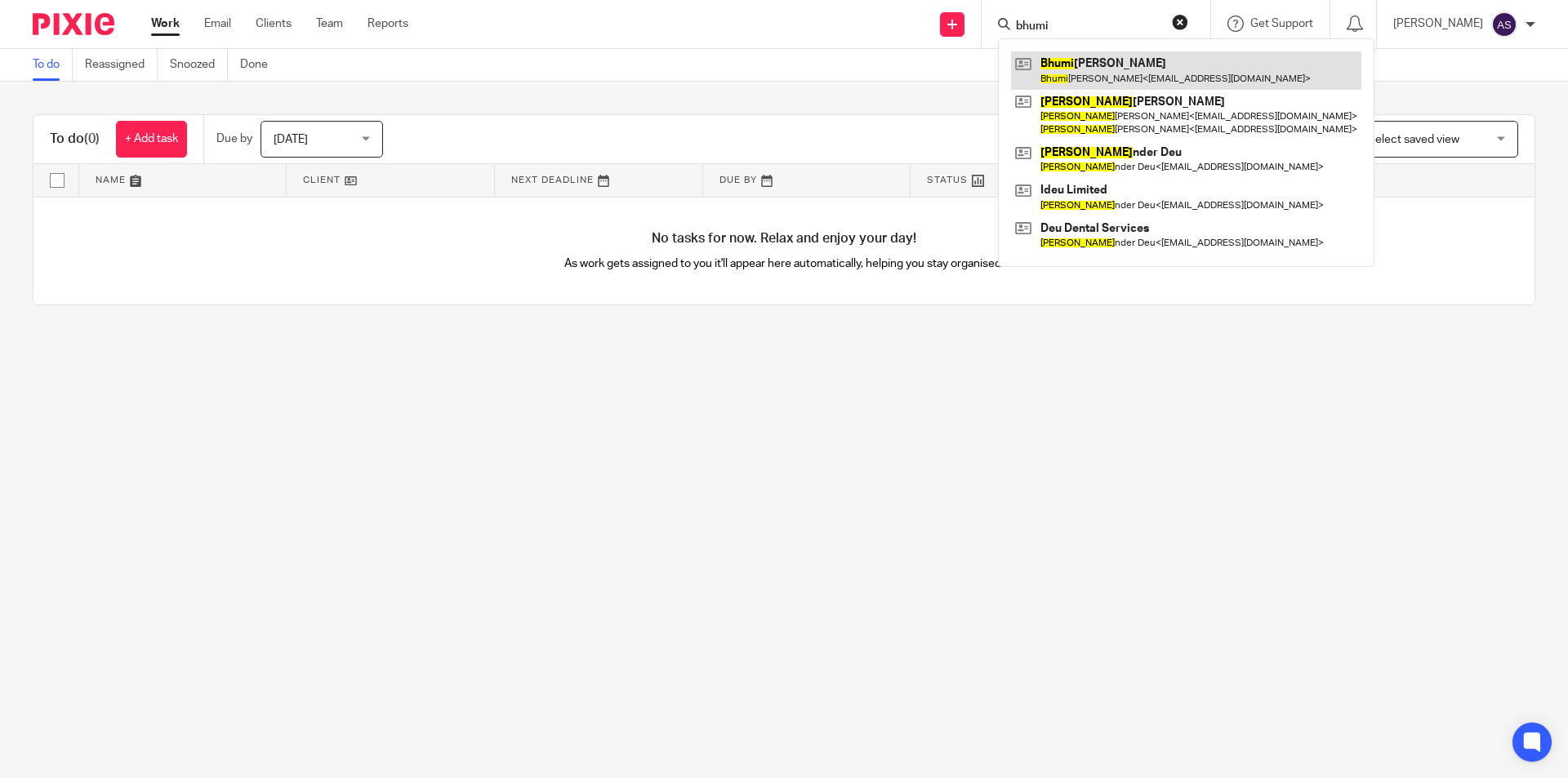
type input "bhumi"
click at [1118, 64] on link at bounding box center [1187, 69] width 351 height 37
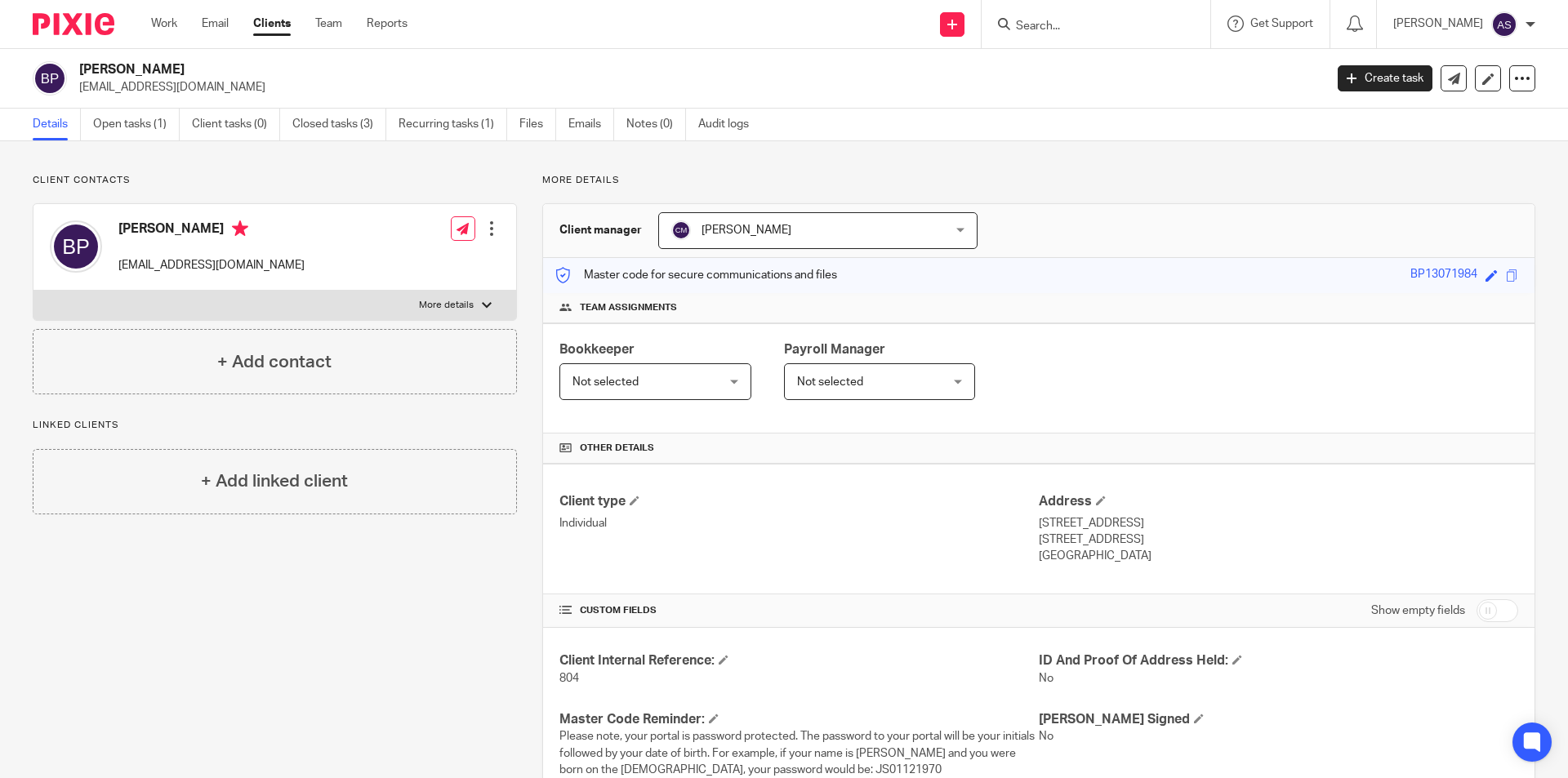
click at [1132, 28] on input "Search" at bounding box center [1087, 27] width 147 height 15
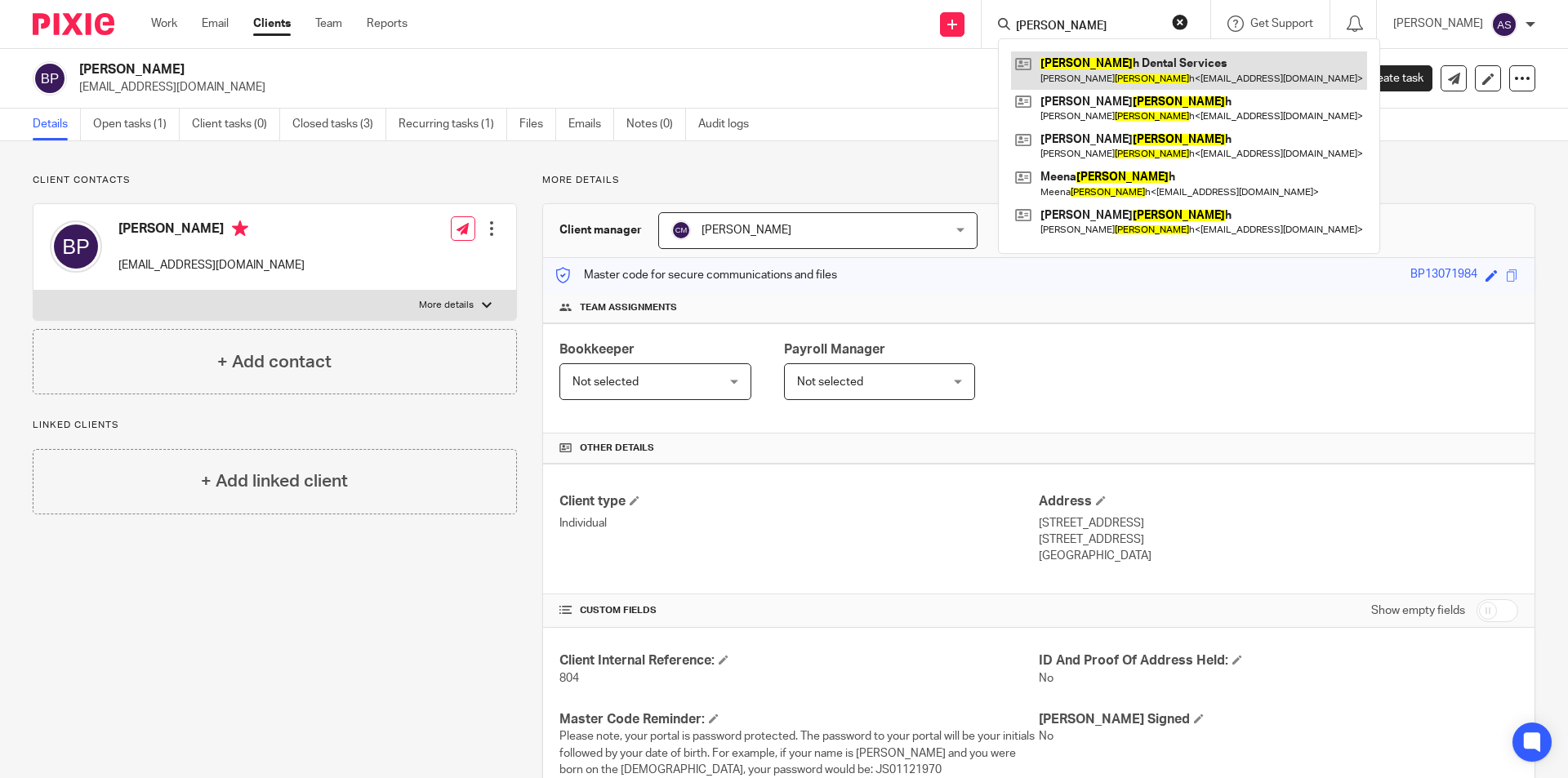
type input "[PERSON_NAME]"
click at [1131, 66] on link at bounding box center [1189, 69] width 356 height 37
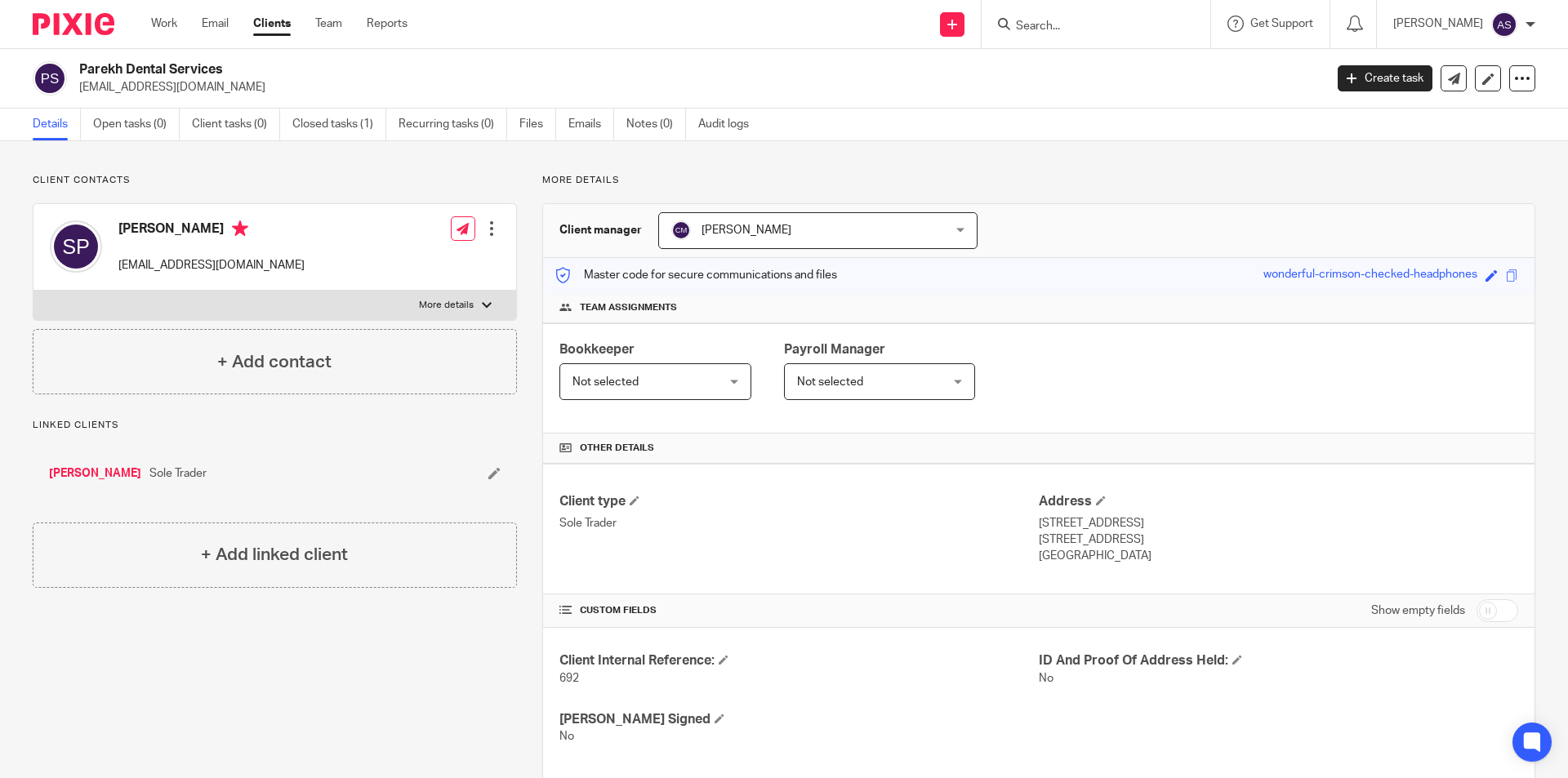
click at [1049, 40] on div at bounding box center [1096, 23] width 228 height 48
click at [1059, 38] on div at bounding box center [1096, 23] width 228 height 48
drag, startPoint x: 1064, startPoint y: 34, endPoint x: 1066, endPoint y: 25, distance: 9.2
click at [1065, 34] on input "Search" at bounding box center [1087, 27] width 147 height 15
click at [1066, 25] on input "Search" at bounding box center [1087, 27] width 147 height 15
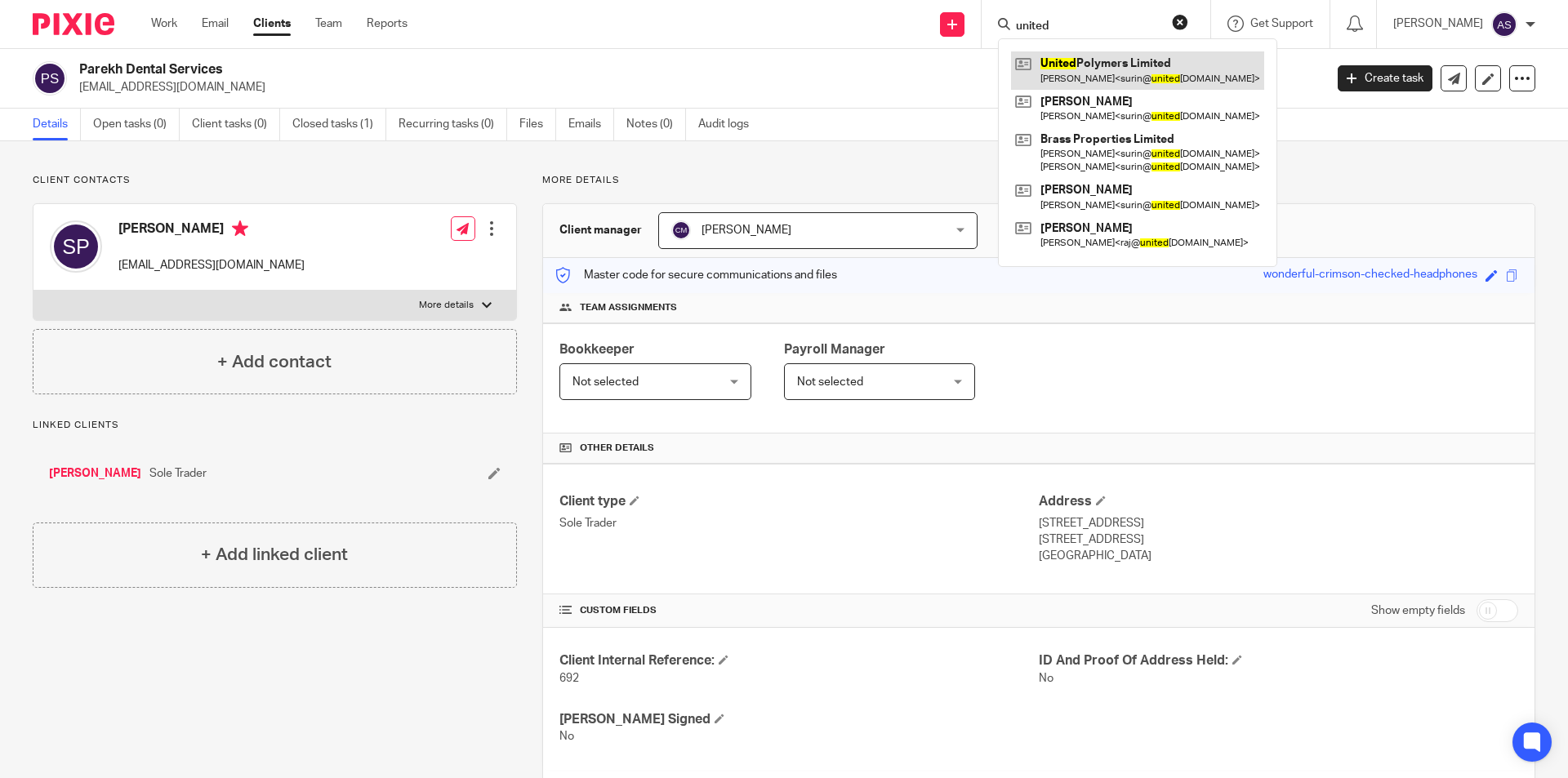
type input "united"
click at [1133, 55] on link at bounding box center [1138, 69] width 254 height 37
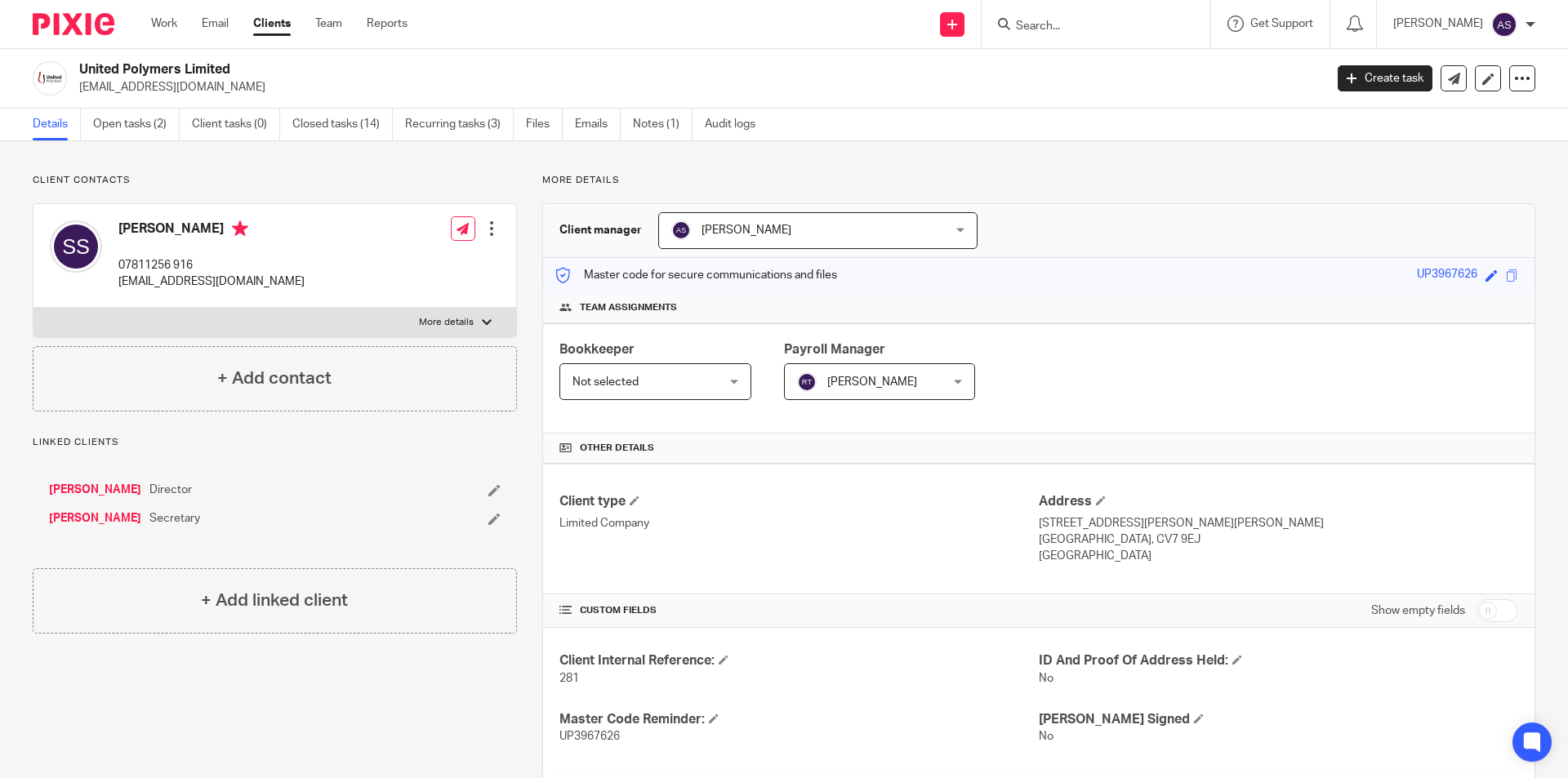
click at [268, 18] on link "Clients" at bounding box center [272, 23] width 37 height 16
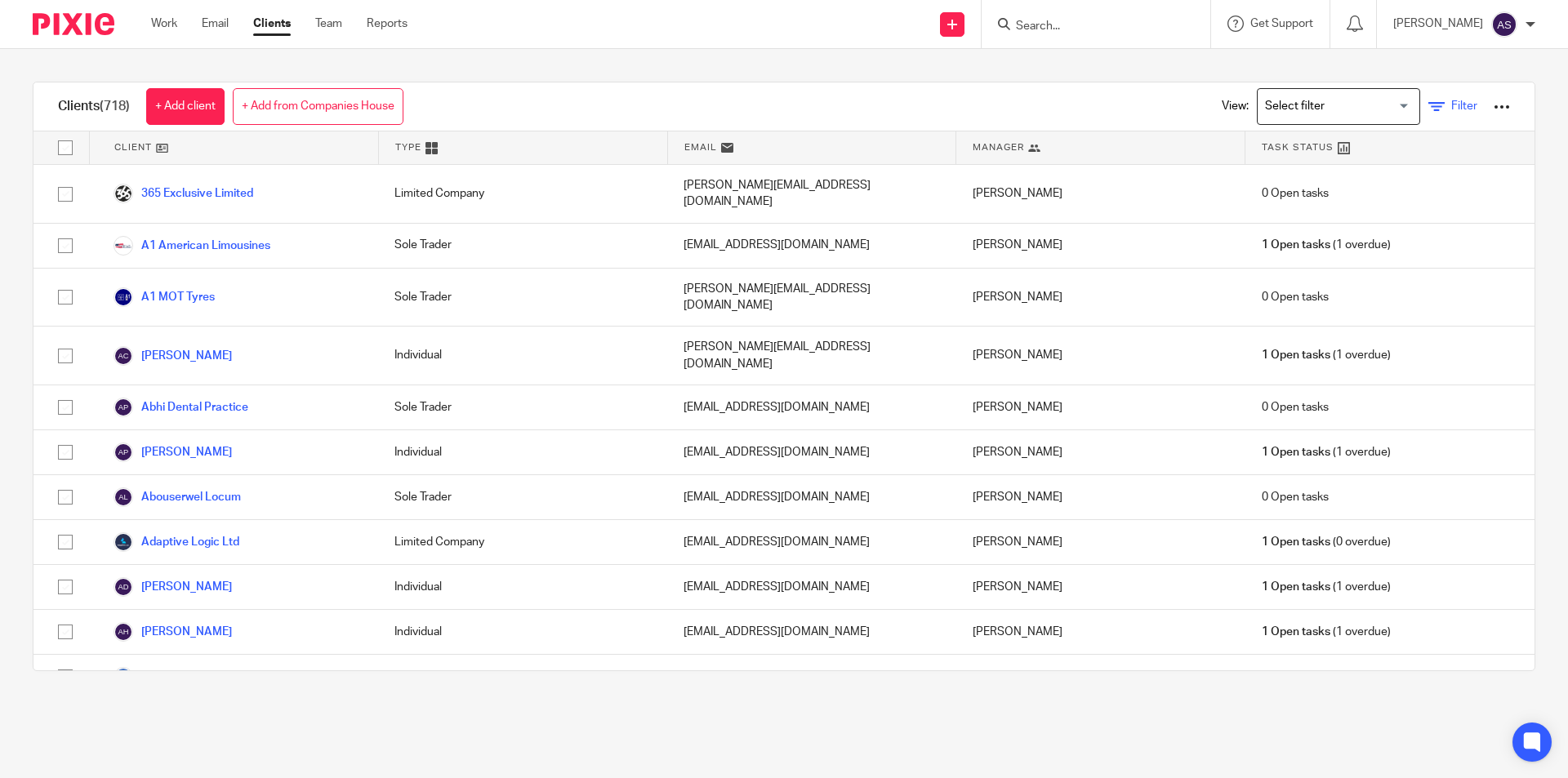
click at [1428, 115] on icon at bounding box center [1436, 107] width 16 height 16
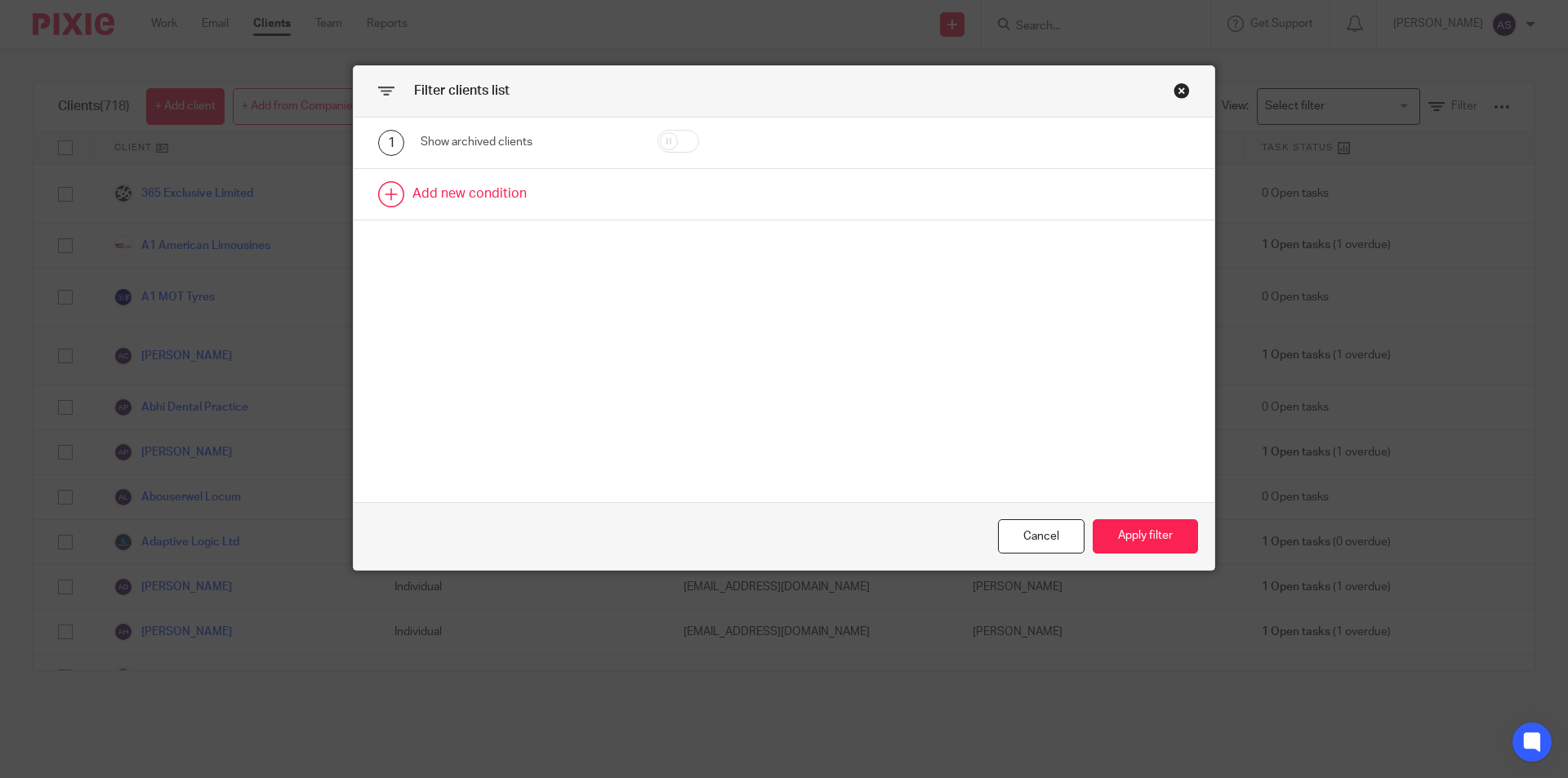
click at [537, 198] on link at bounding box center [783, 194] width 860 height 50
click at [497, 201] on div "Field" at bounding box center [512, 200] width 158 height 35
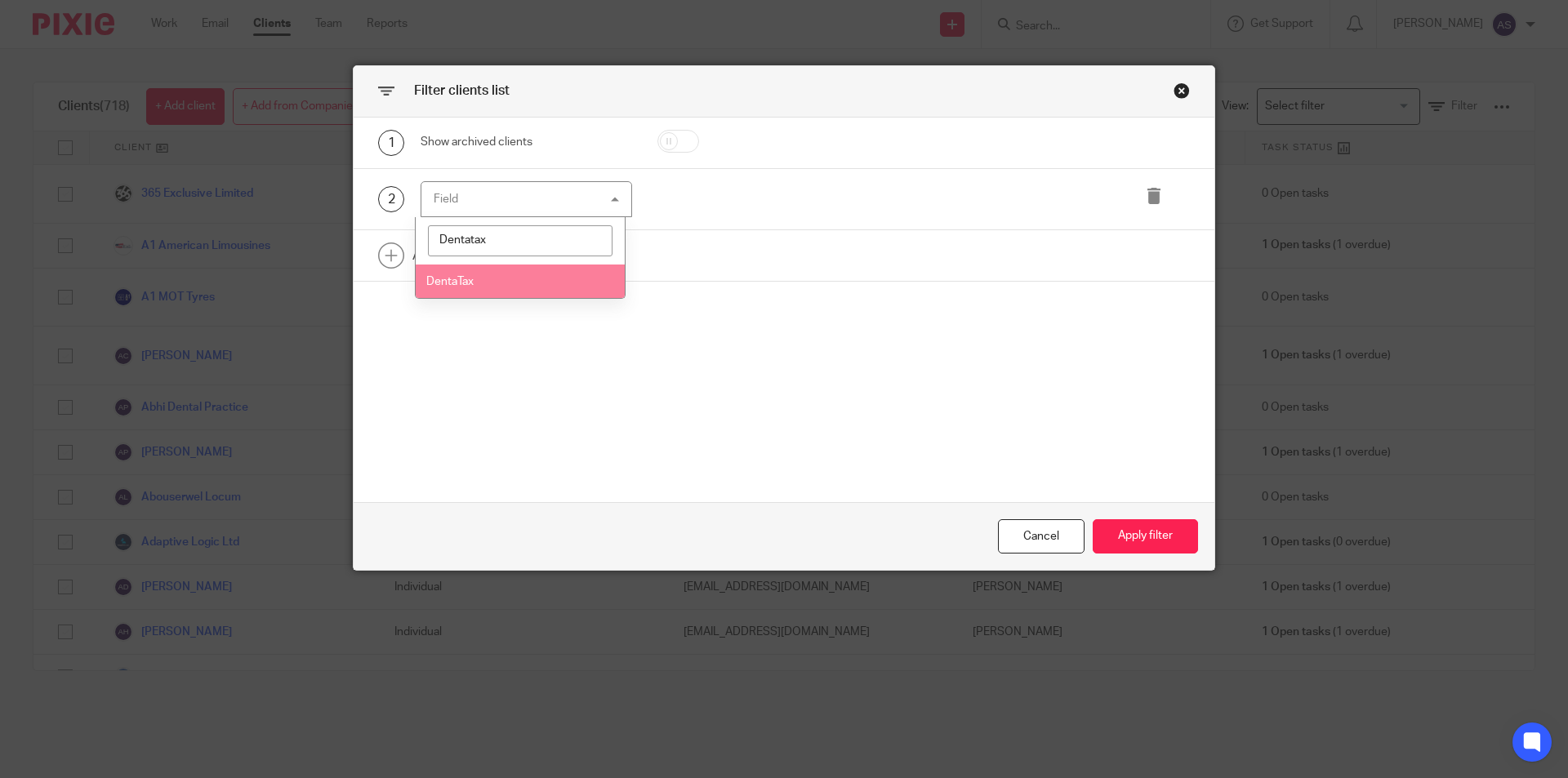
type input "Dentatax"
click at [459, 290] on li "DentaTax" at bounding box center [521, 281] width 210 height 34
click at [975, 186] on div "choose..." at bounding box center [906, 200] width 192 height 35
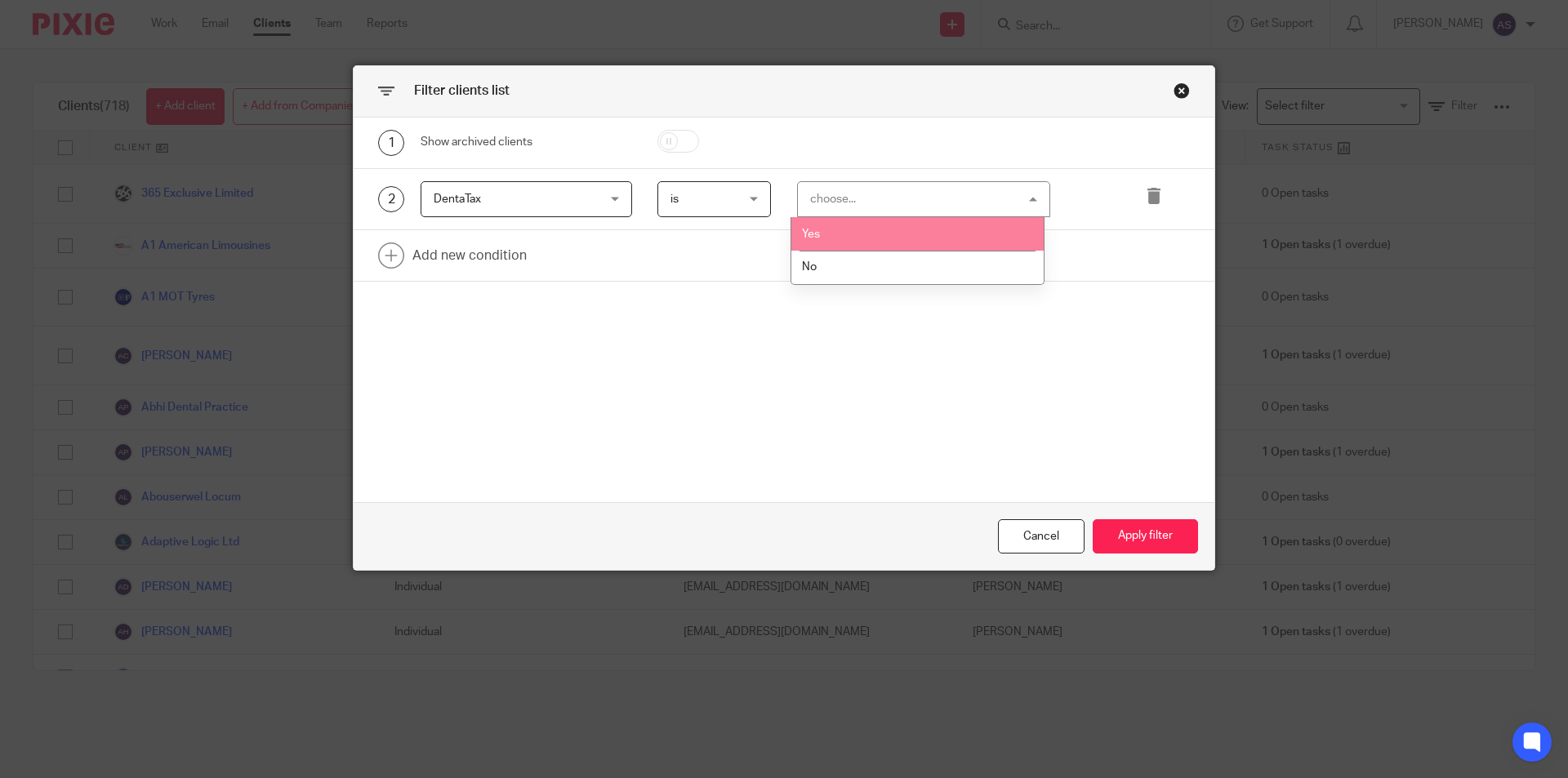
click at [929, 241] on li "Yes" at bounding box center [917, 234] width 253 height 34
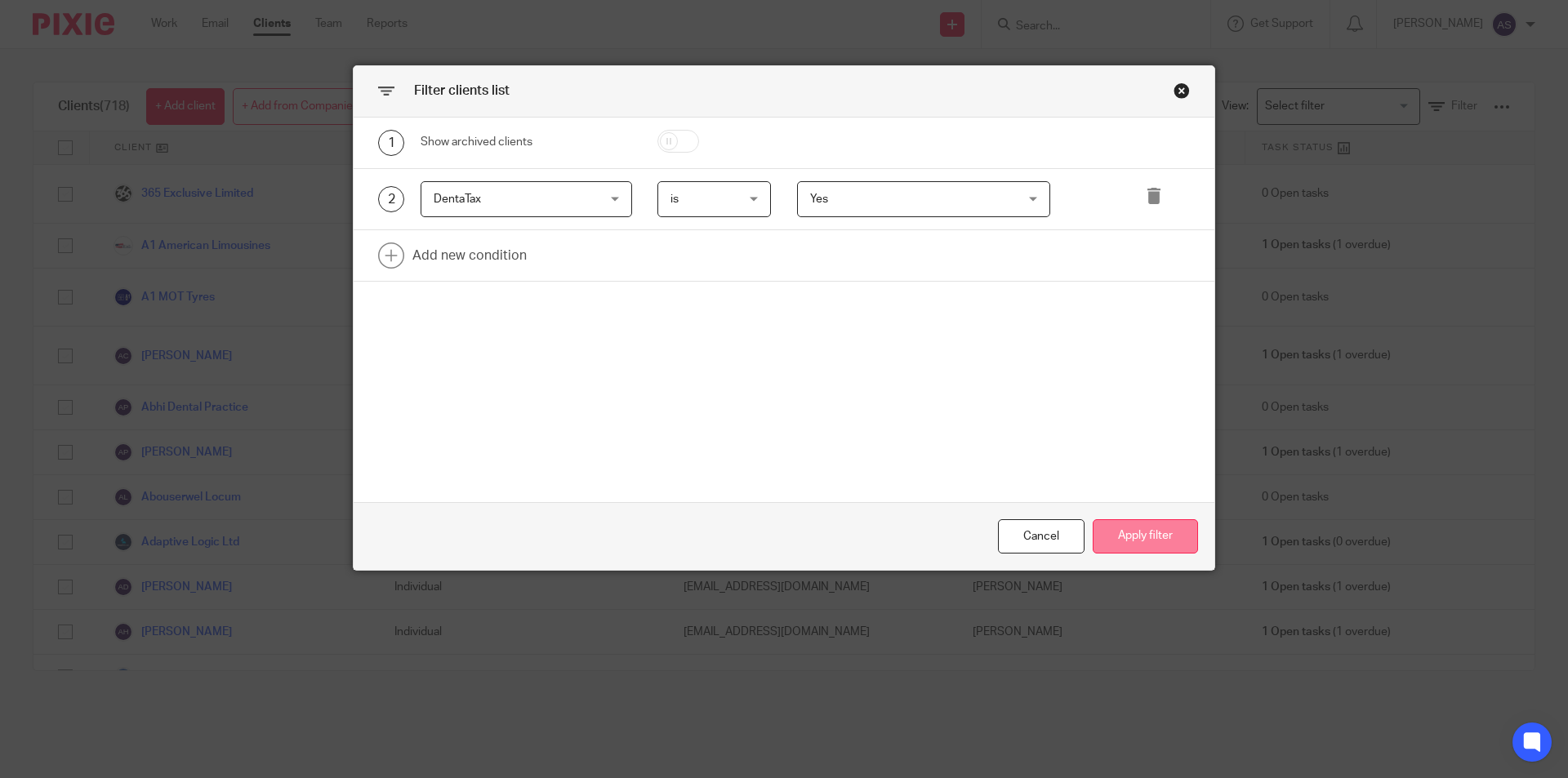
click at [1127, 527] on button "Apply filter" at bounding box center [1145, 537] width 105 height 35
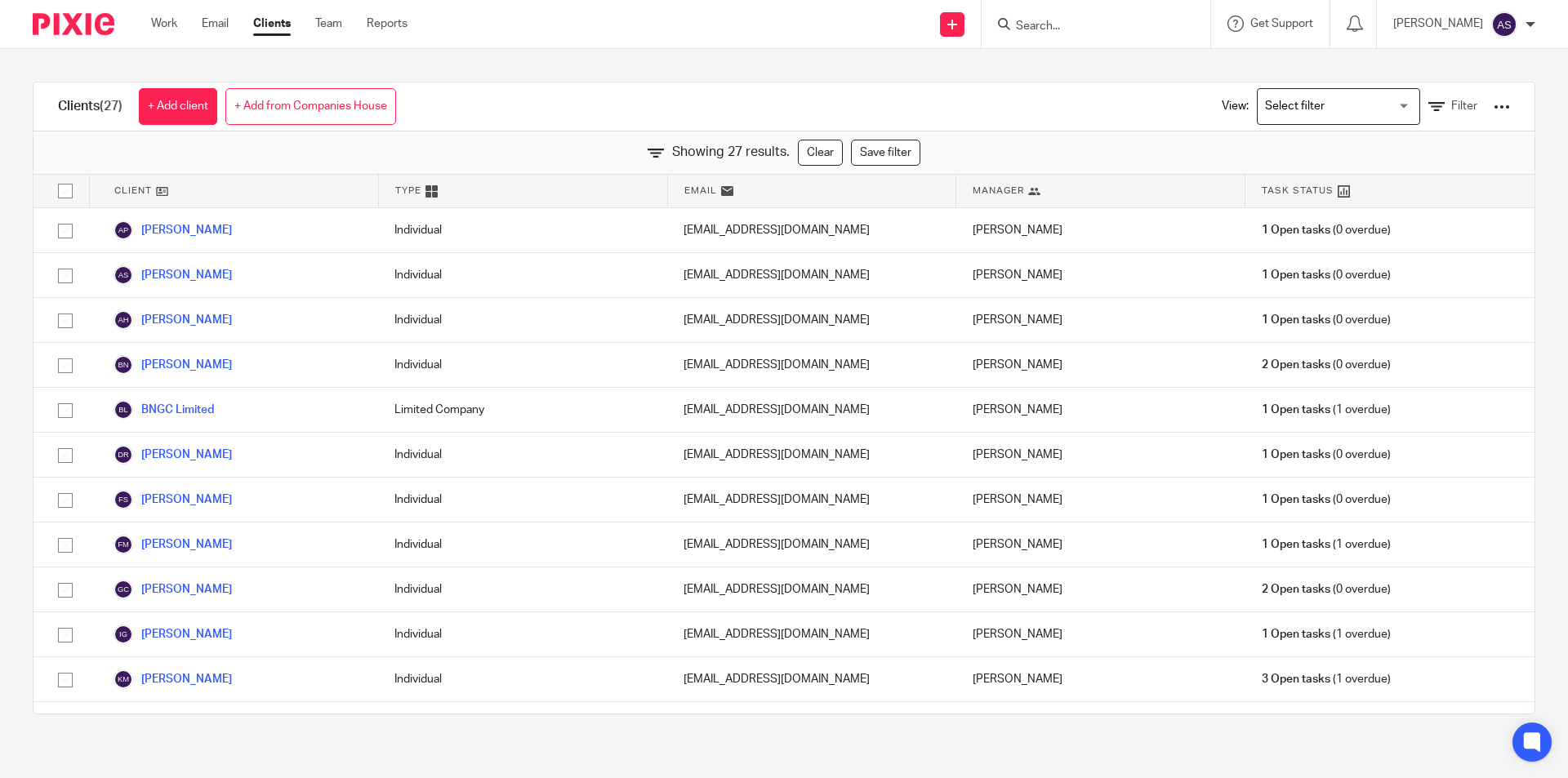
click at [273, 23] on link "Clients" at bounding box center [272, 23] width 37 height 16
click at [273, 22] on link "Clients" at bounding box center [272, 23] width 37 height 16
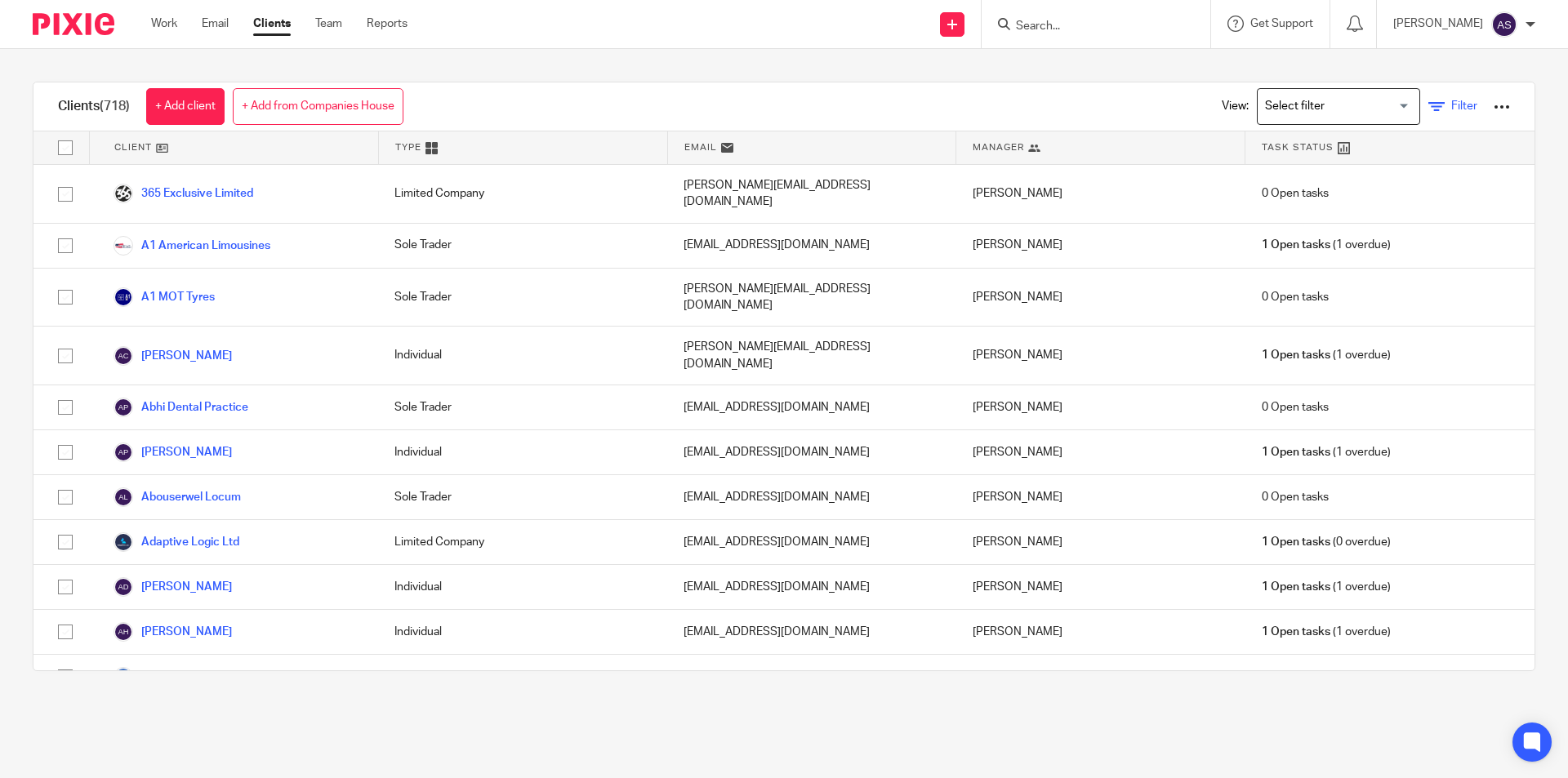
click at [1433, 114] on link "Filter" at bounding box center [1453, 107] width 49 height 17
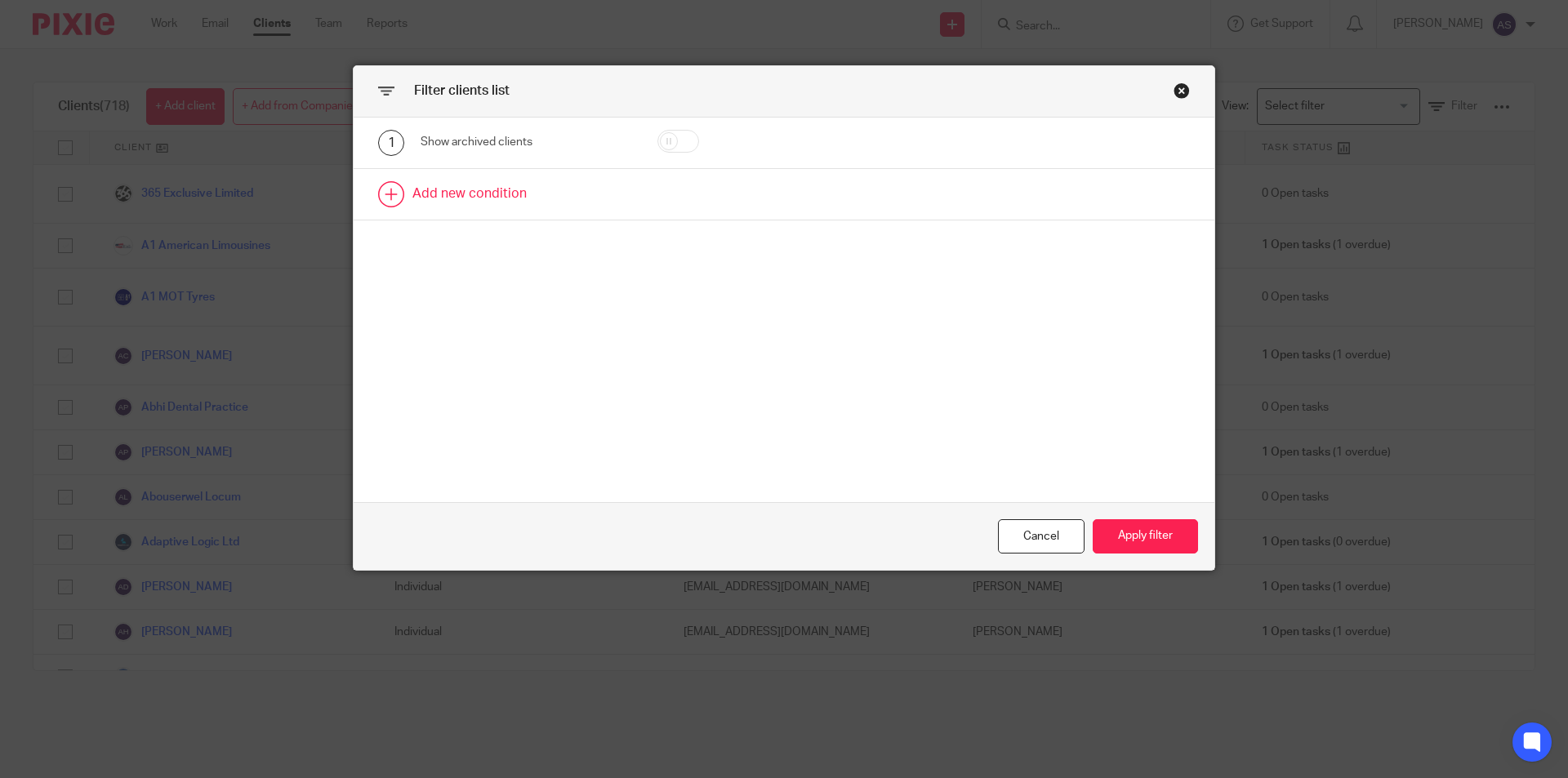
click at [482, 188] on link at bounding box center [783, 194] width 860 height 50
click at [461, 231] on link at bounding box center [783, 255] width 860 height 50
click at [464, 211] on div "Field" at bounding box center [512, 200] width 158 height 35
click at [962, 268] on div at bounding box center [911, 260] width 280 height 36
click at [1148, 256] on icon at bounding box center [1154, 258] width 16 height 16
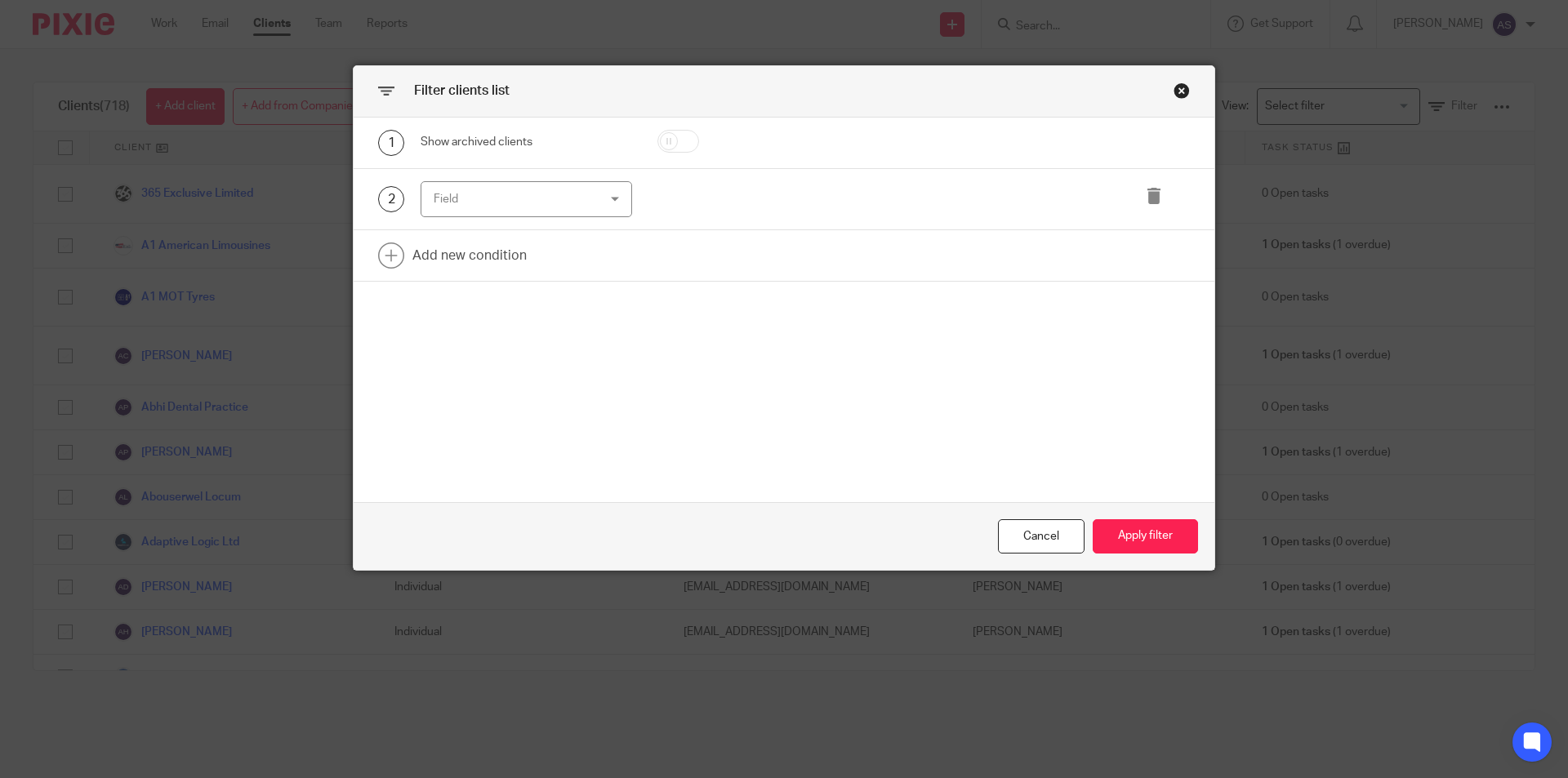
click at [562, 192] on div "Field" at bounding box center [512, 200] width 158 height 35
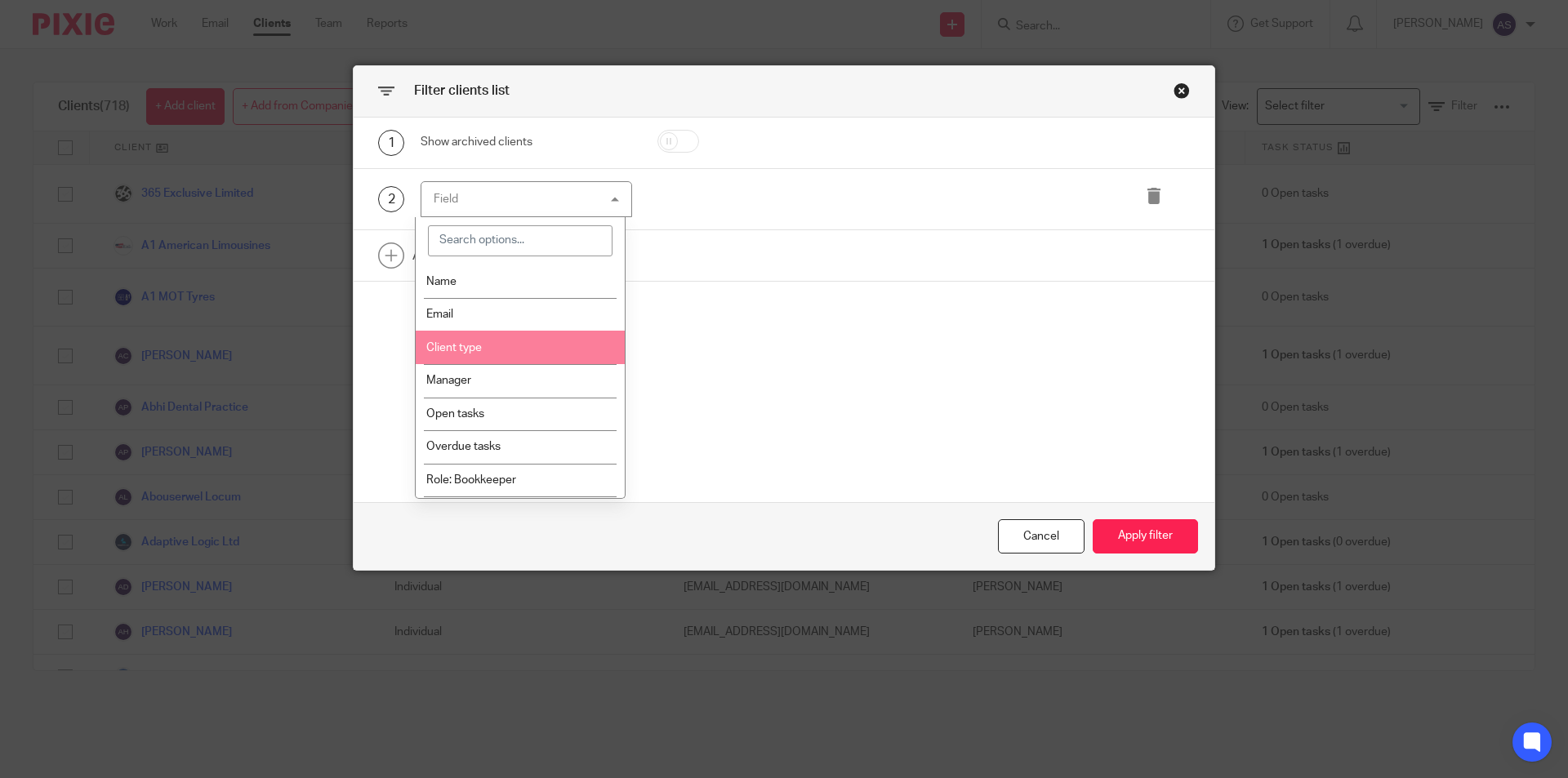
click at [496, 375] on li "Manager" at bounding box center [521, 381] width 210 height 34
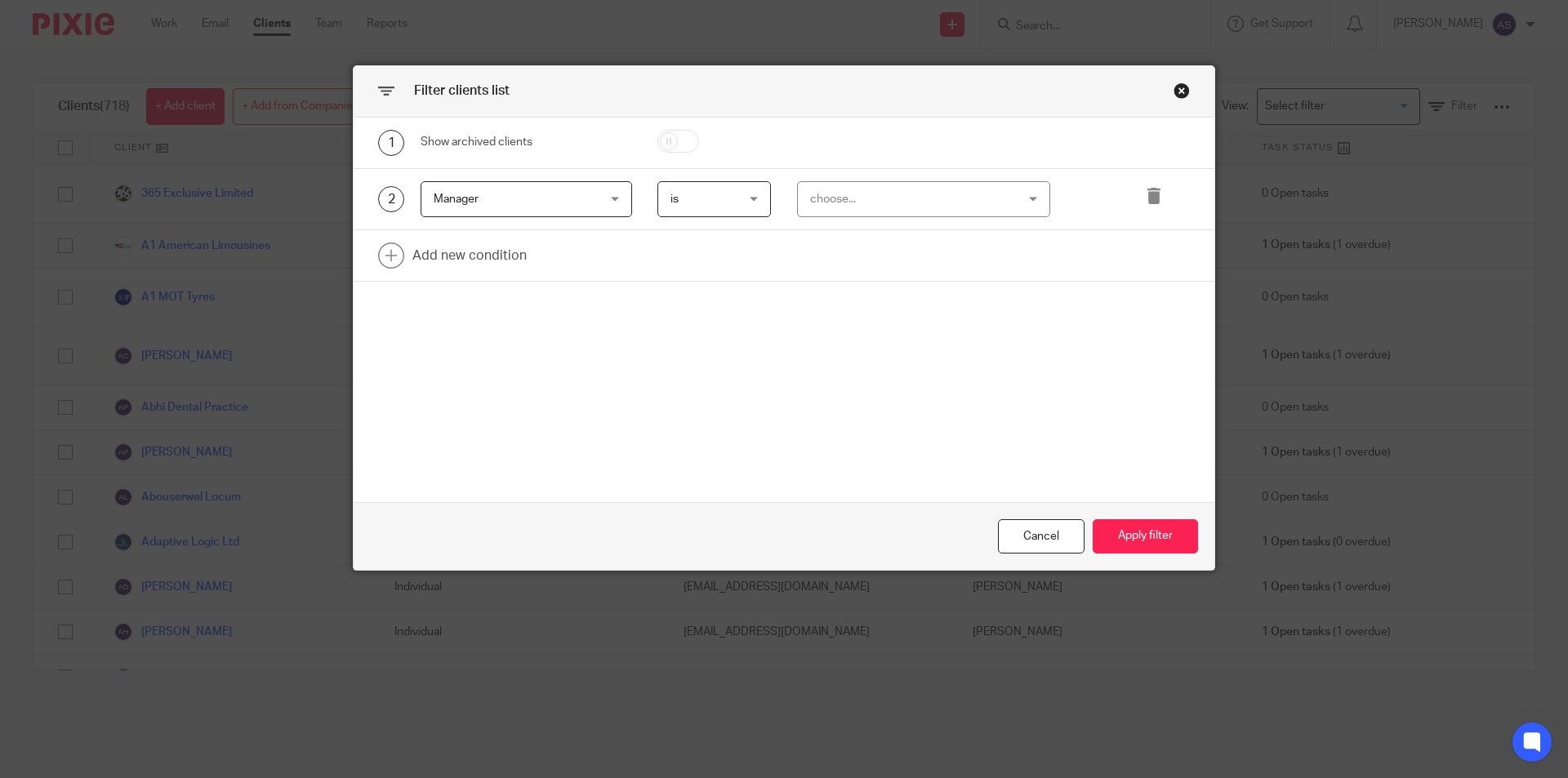
click at [871, 198] on div "choose..." at bounding box center [906, 200] width 192 height 35
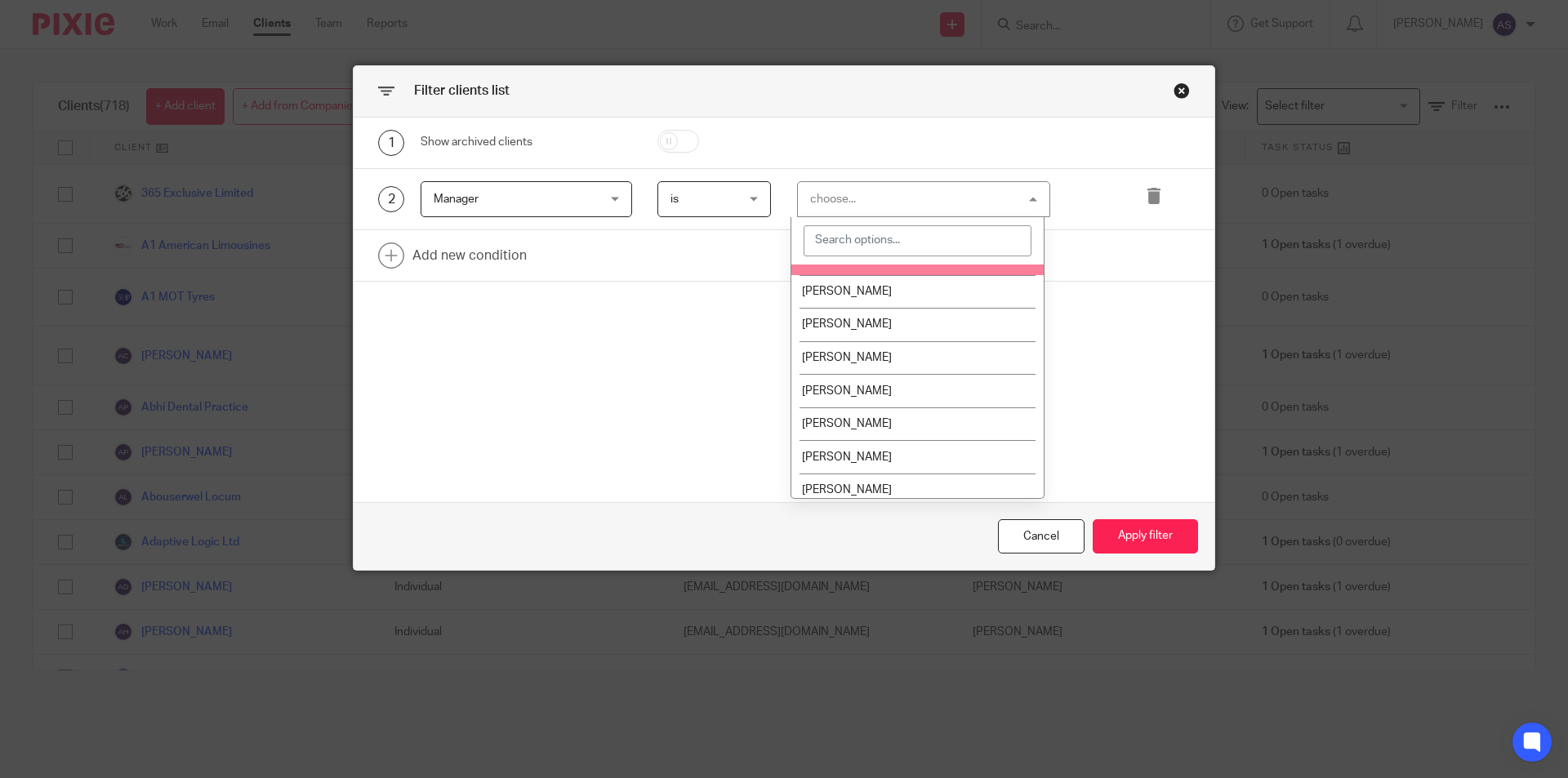
scroll to position [296, 0]
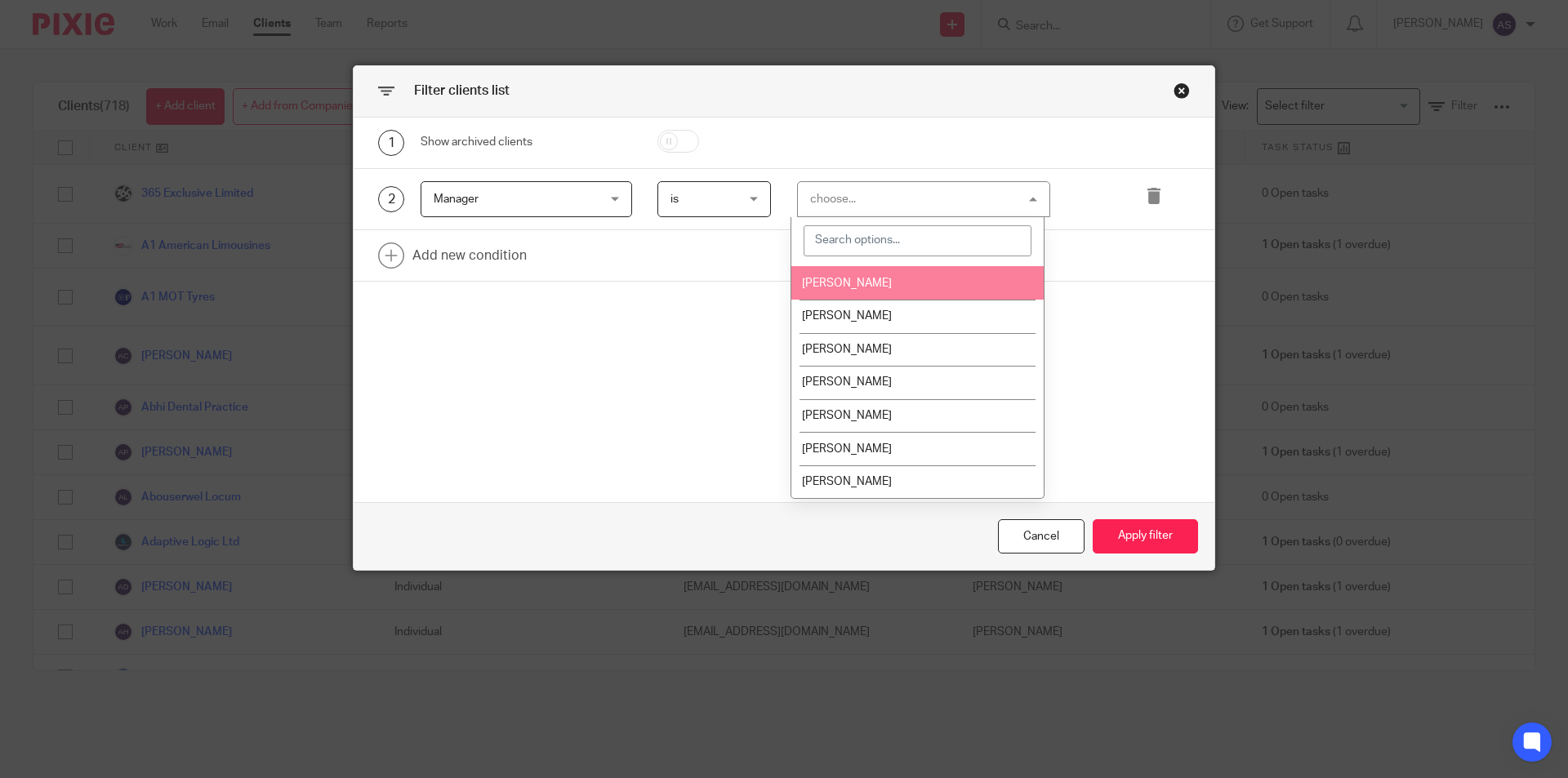
click at [889, 285] on li "[PERSON_NAME]" at bounding box center [917, 283] width 253 height 34
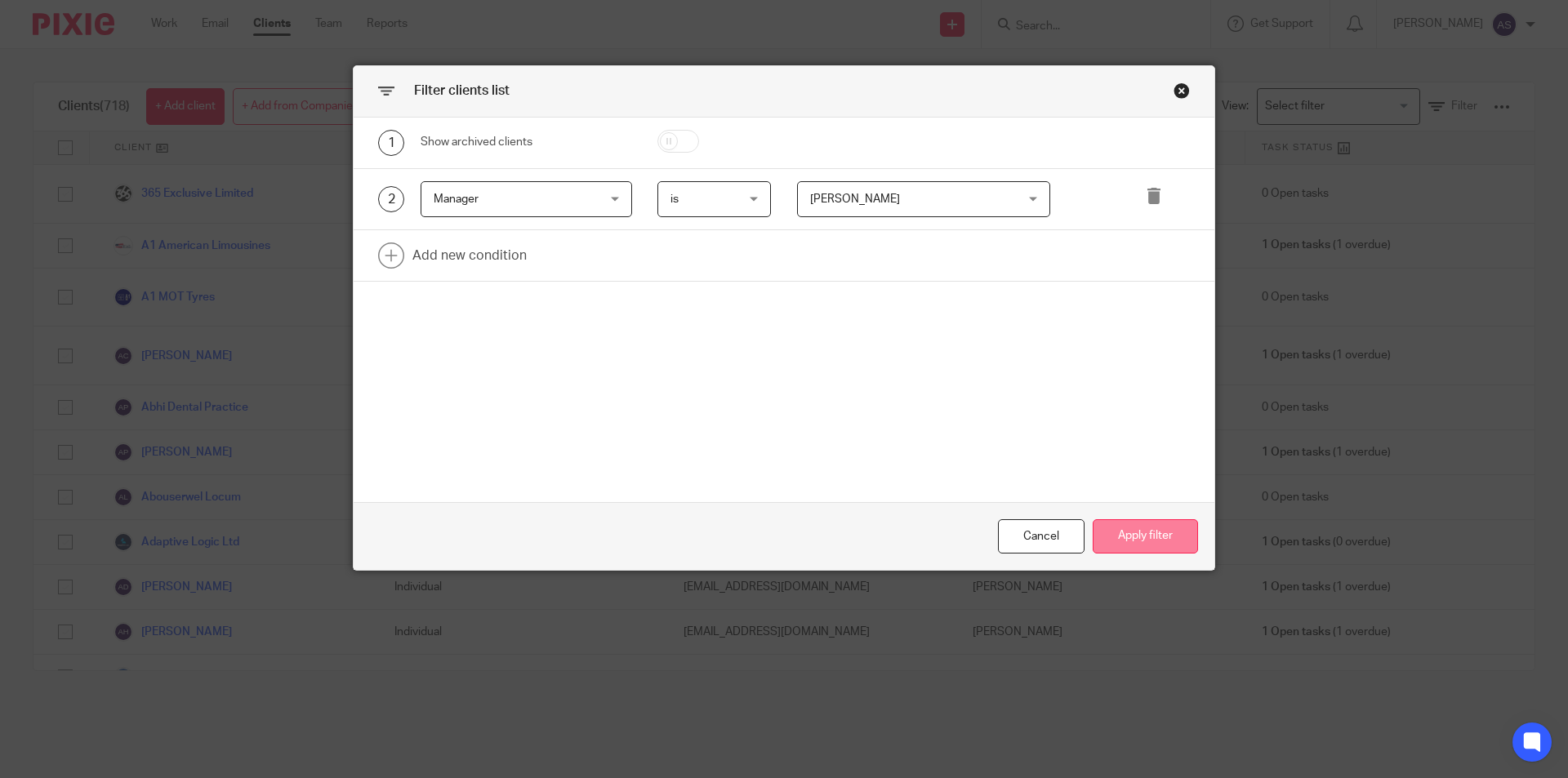
click at [1133, 526] on button "Apply filter" at bounding box center [1145, 537] width 105 height 35
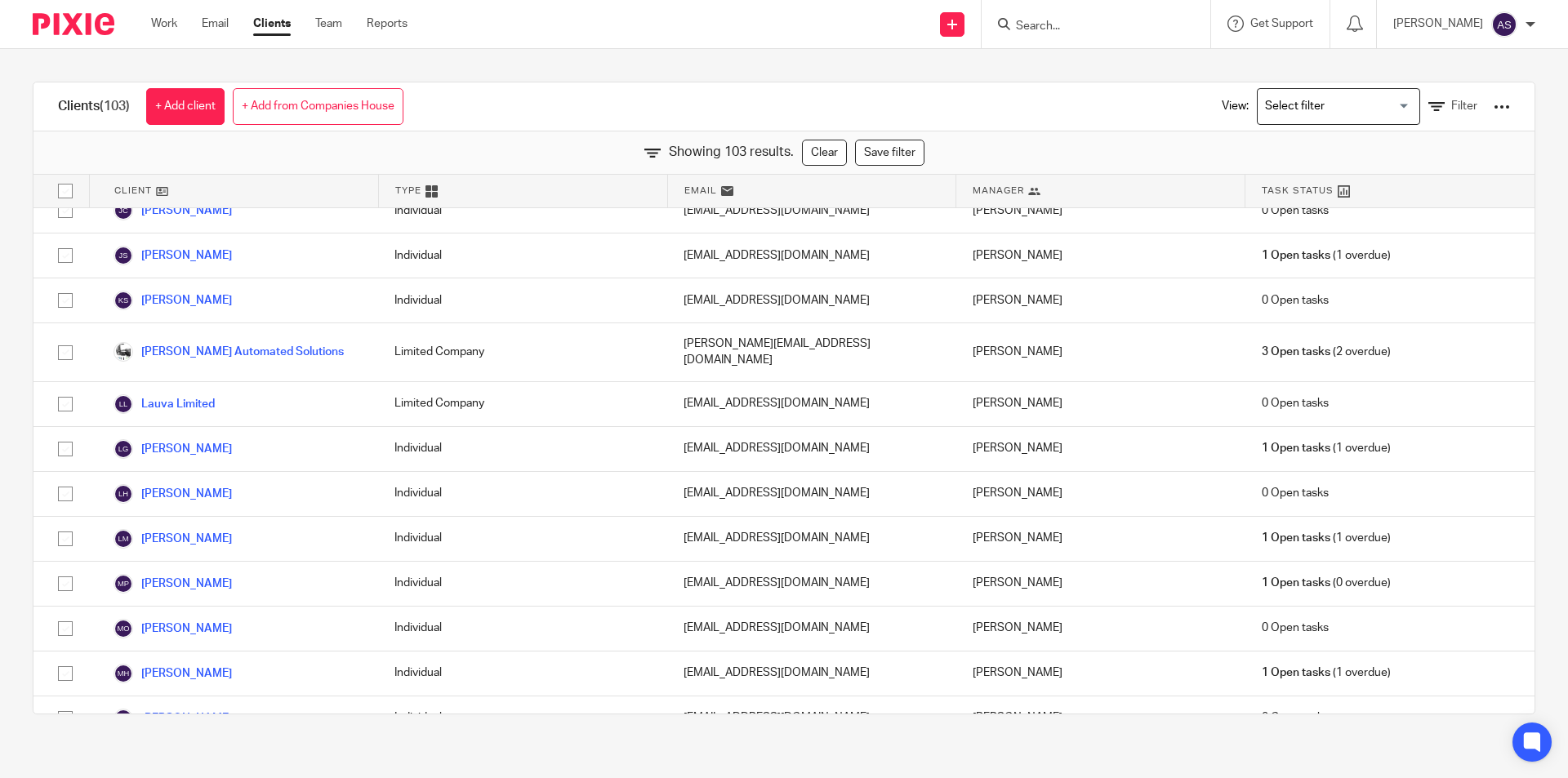
scroll to position [2194, 0]
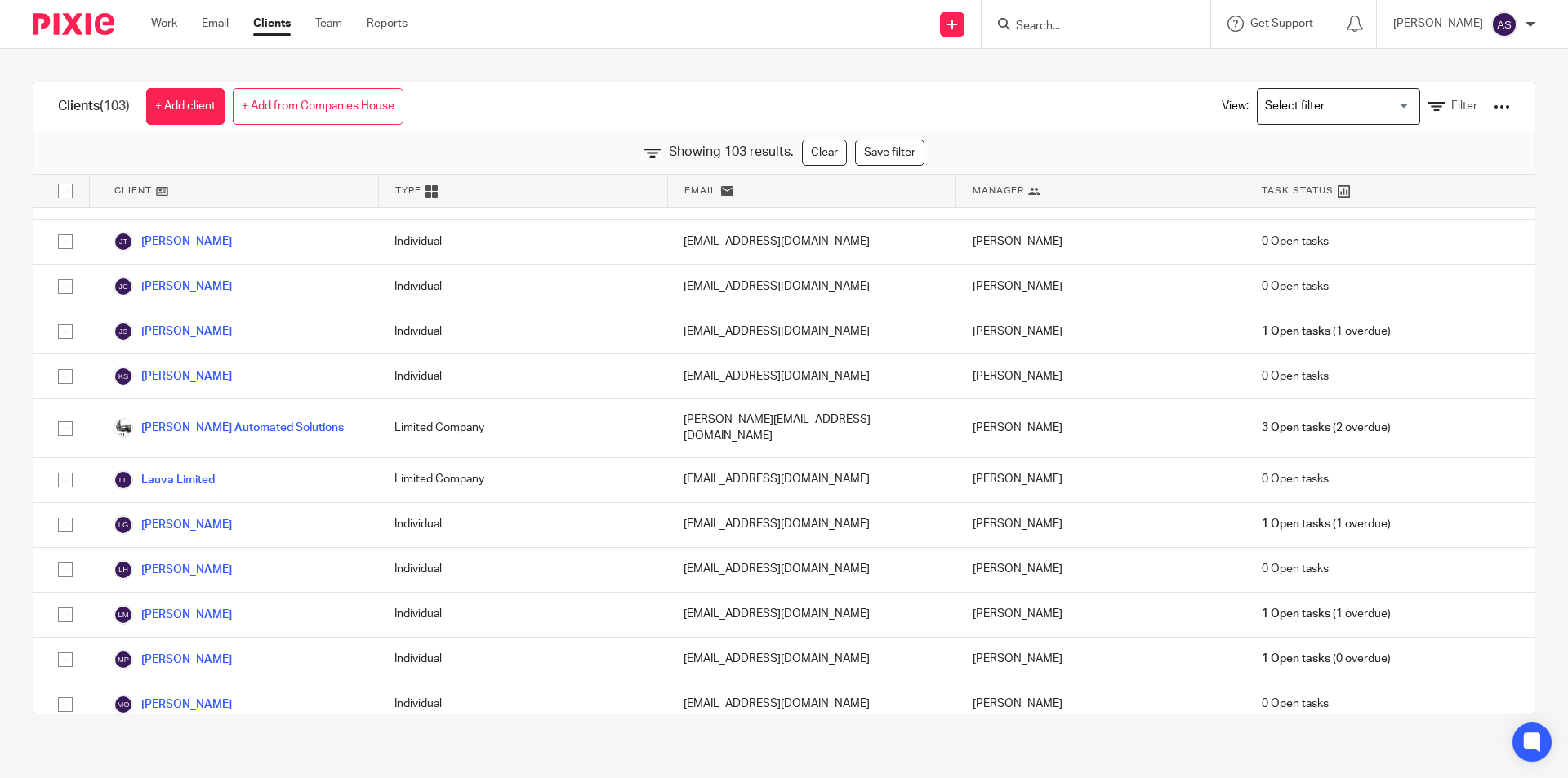
click at [277, 25] on link "Clients" at bounding box center [272, 23] width 37 height 16
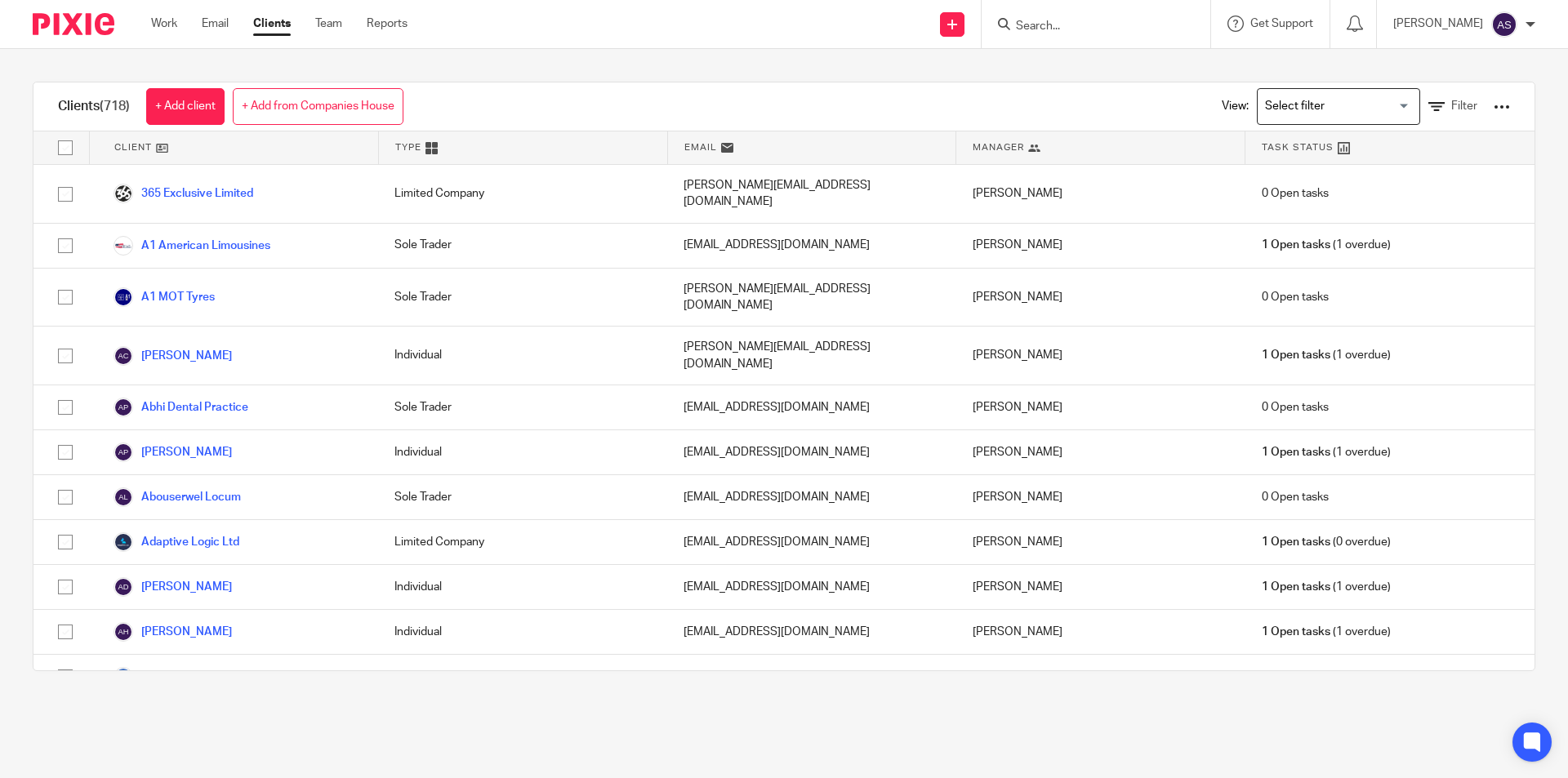
click at [1080, 18] on form at bounding box center [1101, 24] width 174 height 21
click at [1088, 20] on input "Search" at bounding box center [1087, 27] width 147 height 15
click at [1089, 26] on input "Search" at bounding box center [1087, 27] width 147 height 15
click at [1088, 27] on input "Search" at bounding box center [1087, 27] width 147 height 15
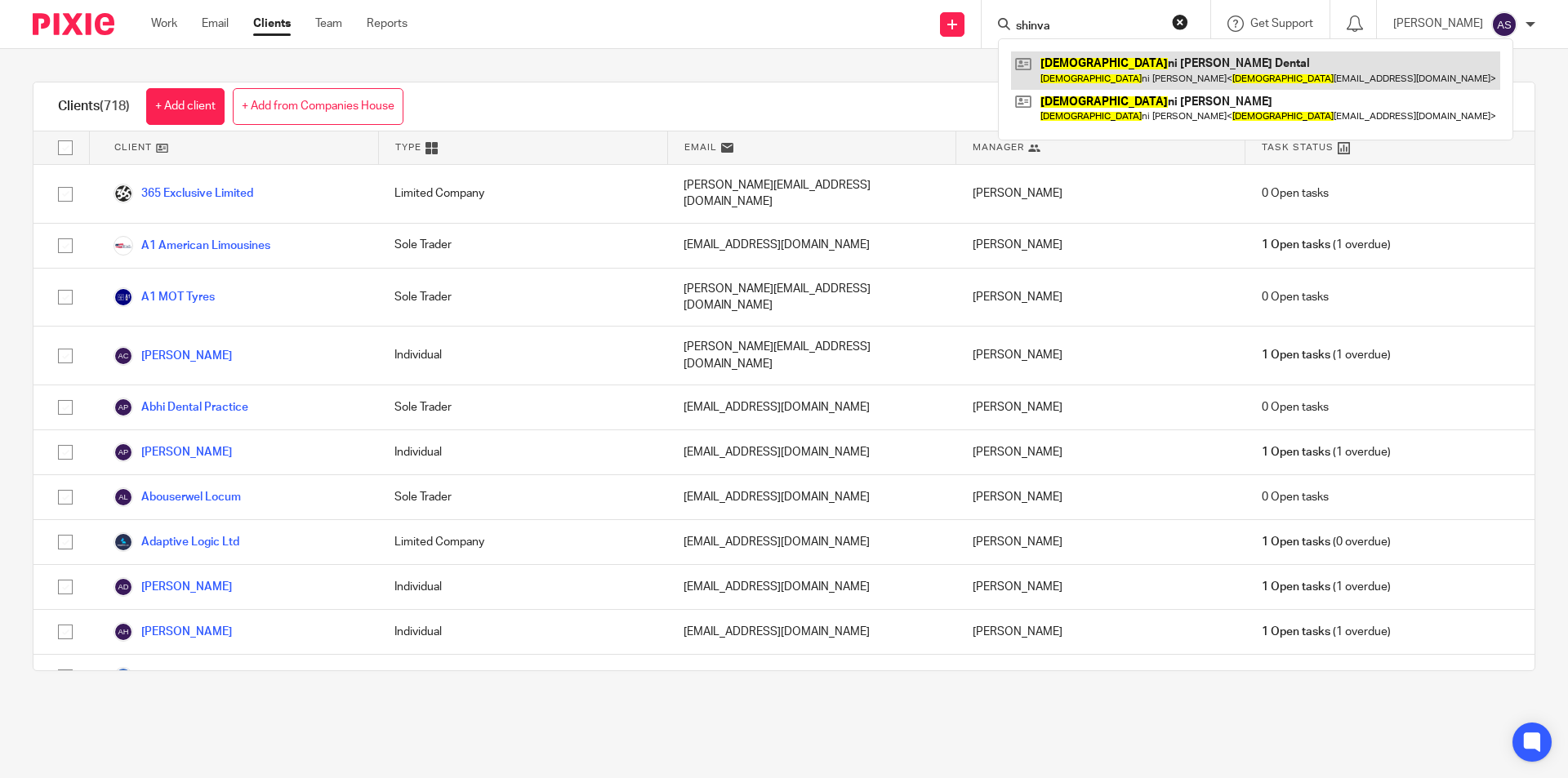
type input "shinva"
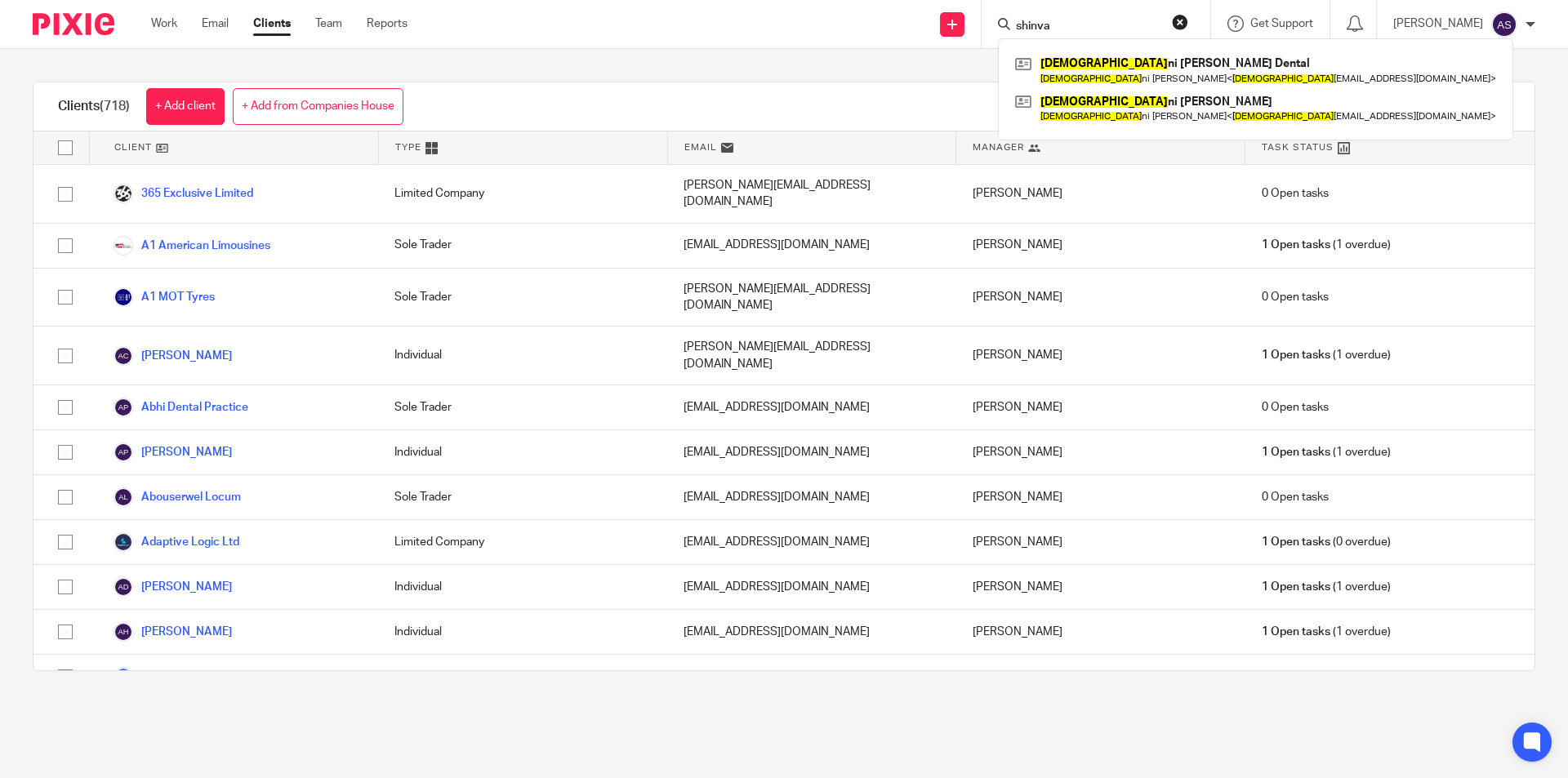
click at [1167, 48] on div "[PERSON_NAME] ni [PERSON_NAME] Dental Shiva ni [PERSON_NAME] < shiva [EMAIL_ADD…" at bounding box center [1255, 89] width 516 height 102
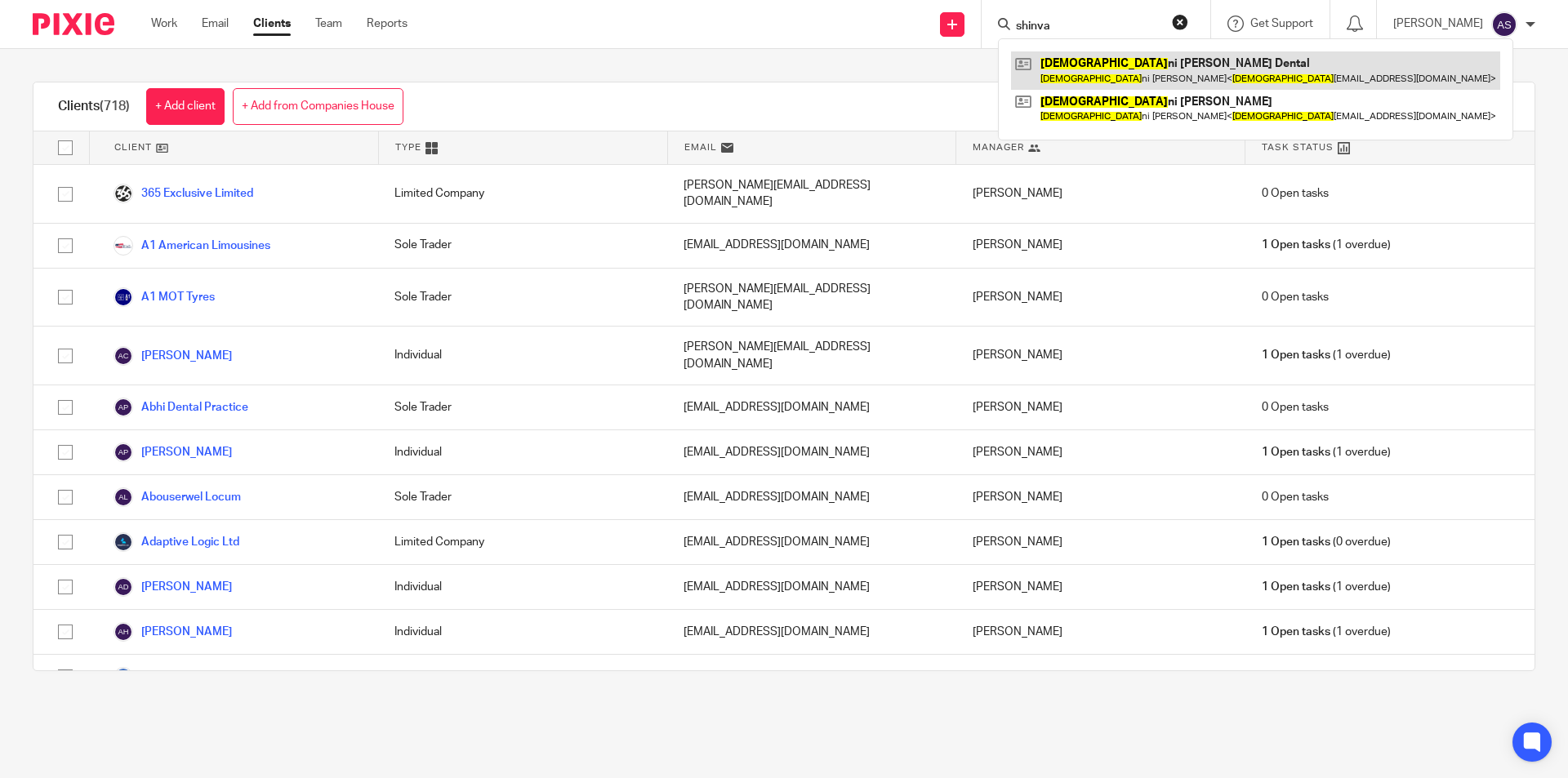
click at [1169, 64] on link at bounding box center [1255, 69] width 489 height 37
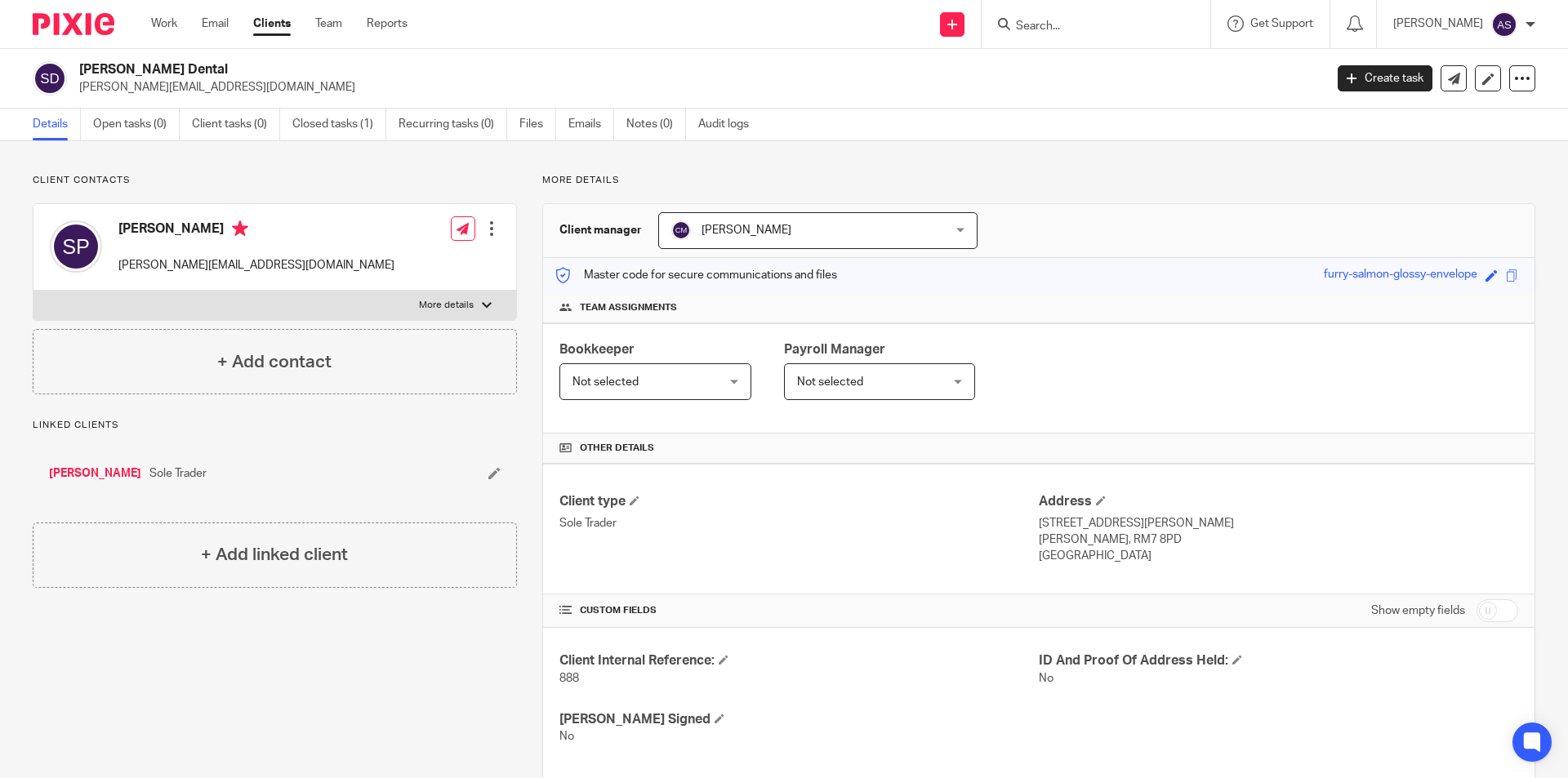
click at [1110, 33] on input "Search" at bounding box center [1087, 27] width 147 height 15
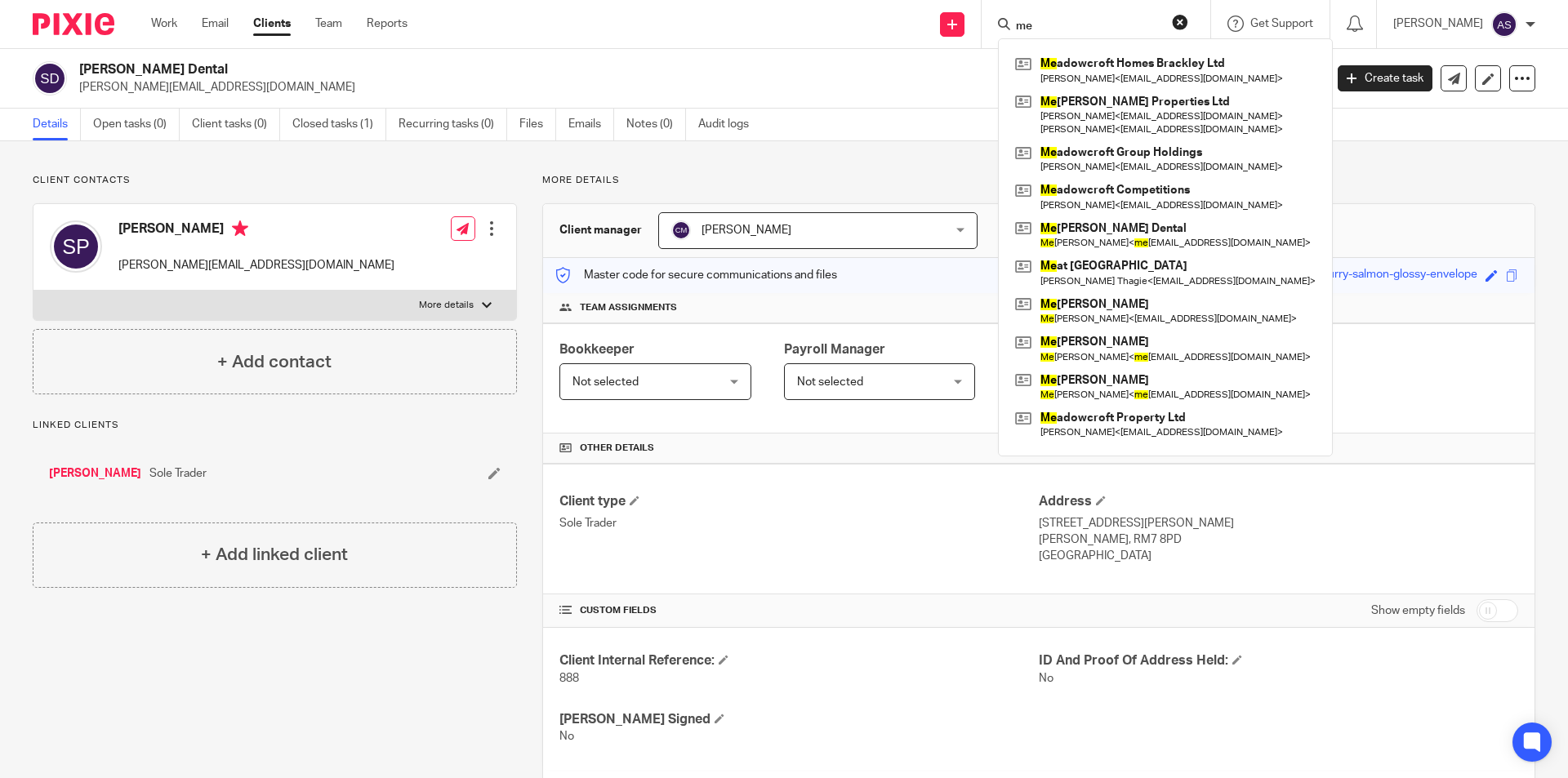
type input "m"
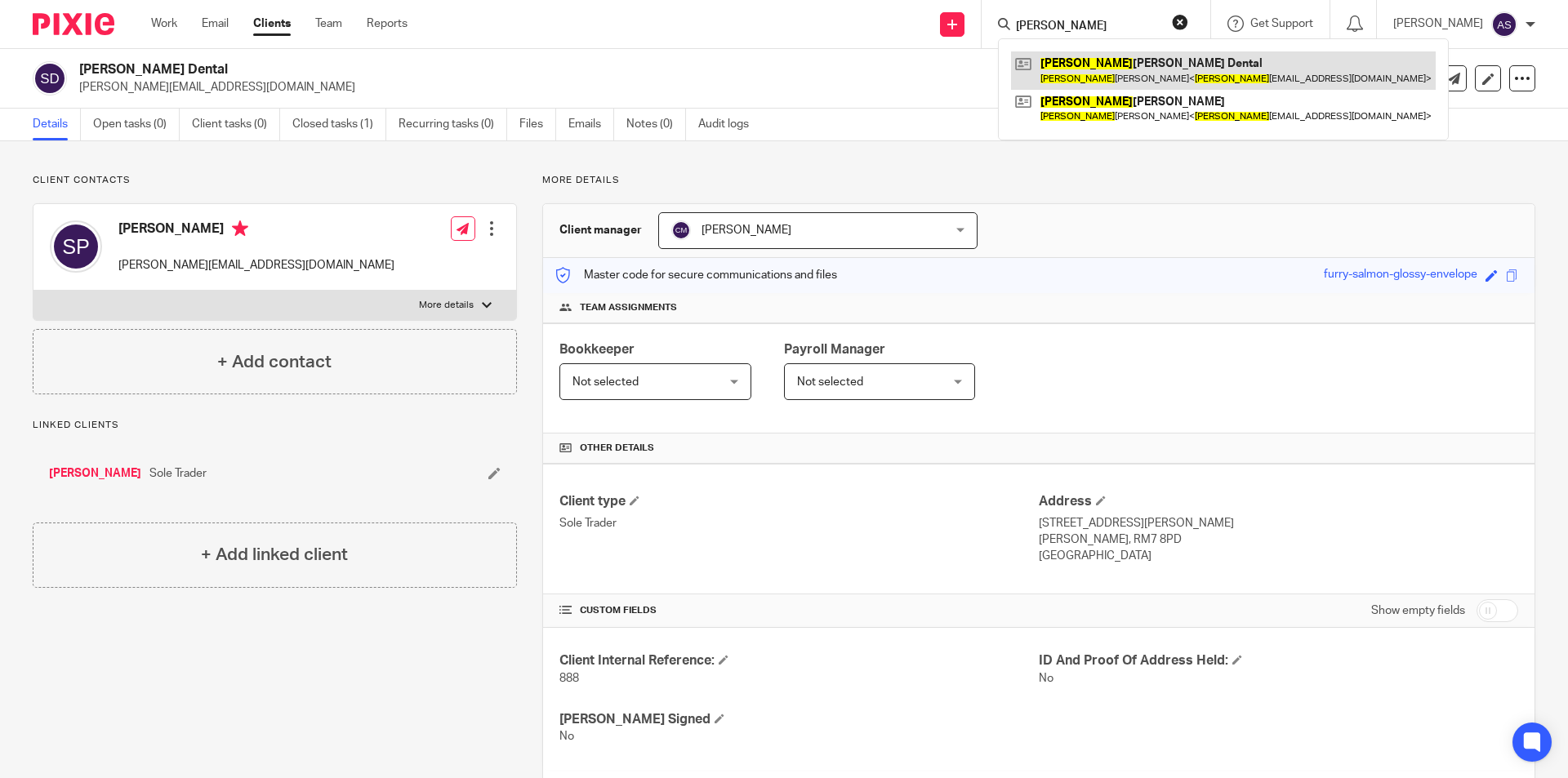
type input "[PERSON_NAME]"
click at [1117, 63] on link at bounding box center [1223, 69] width 425 height 37
